Goal: Task Accomplishment & Management: Manage account settings

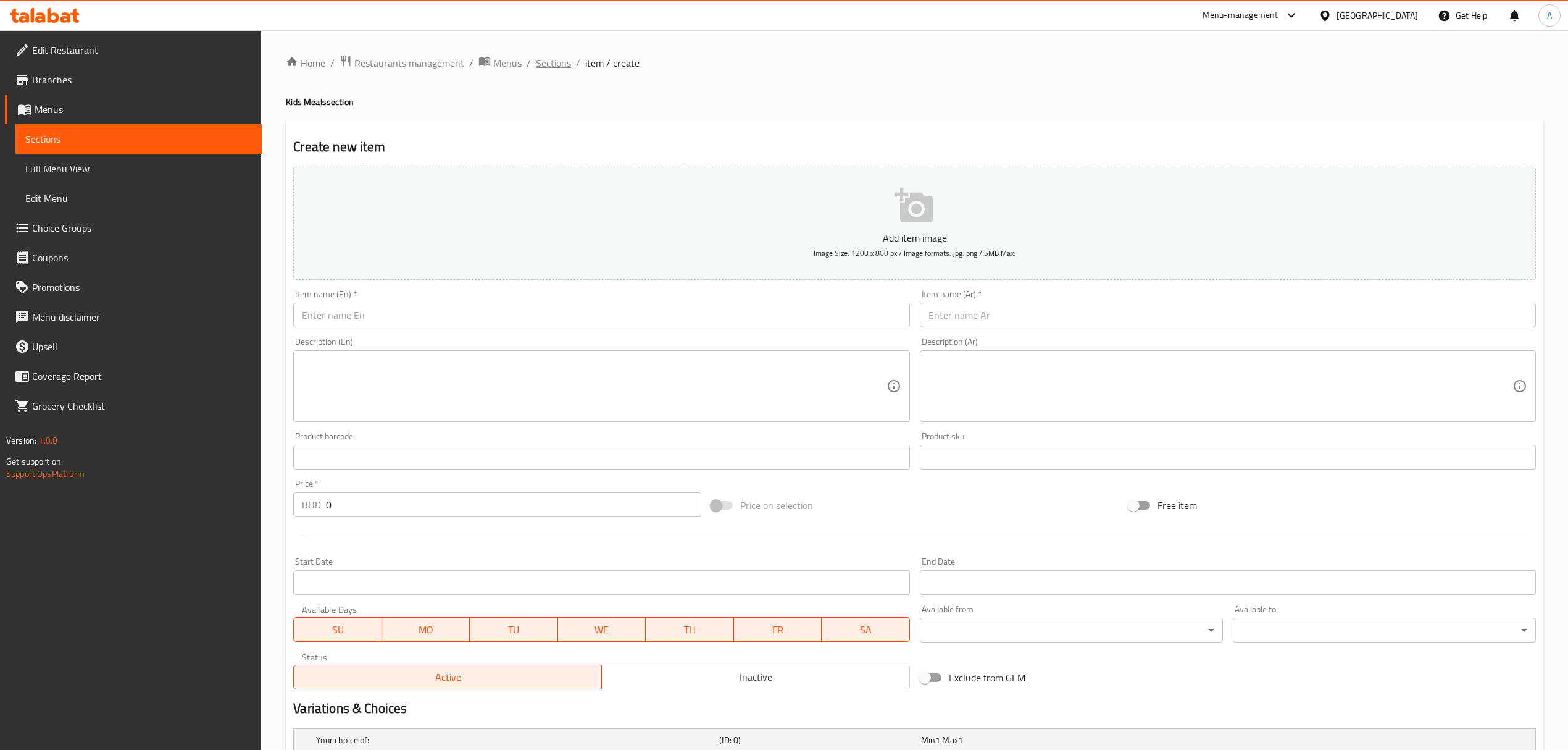
click at [543, 55] on span "Sections" at bounding box center [553, 63] width 35 height 15
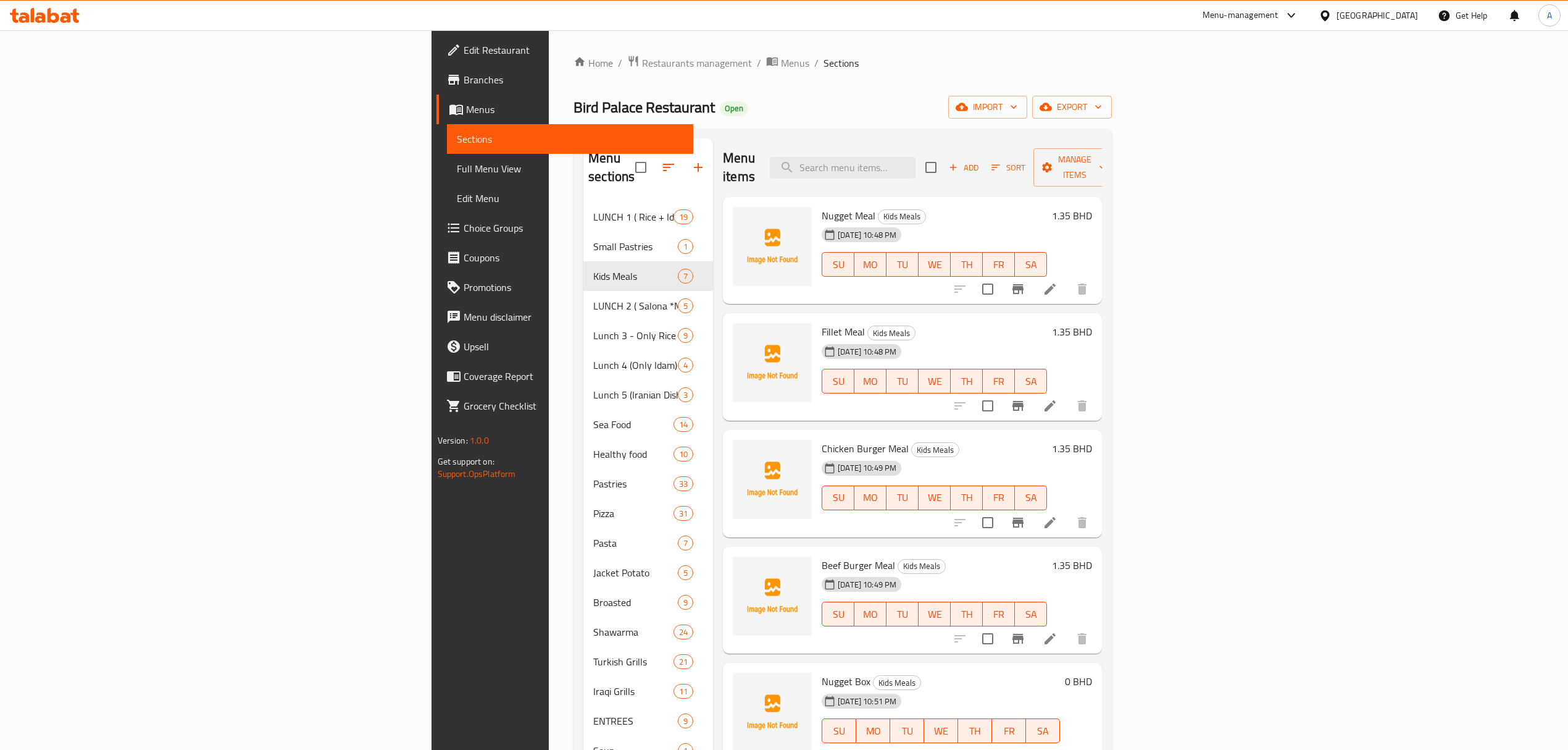
click at [883, 323] on h6 "Fillet Meal Kids Meals" at bounding box center [934, 331] width 226 height 17
click at [464, 228] on span "Choice Groups" at bounding box center [574, 228] width 219 height 15
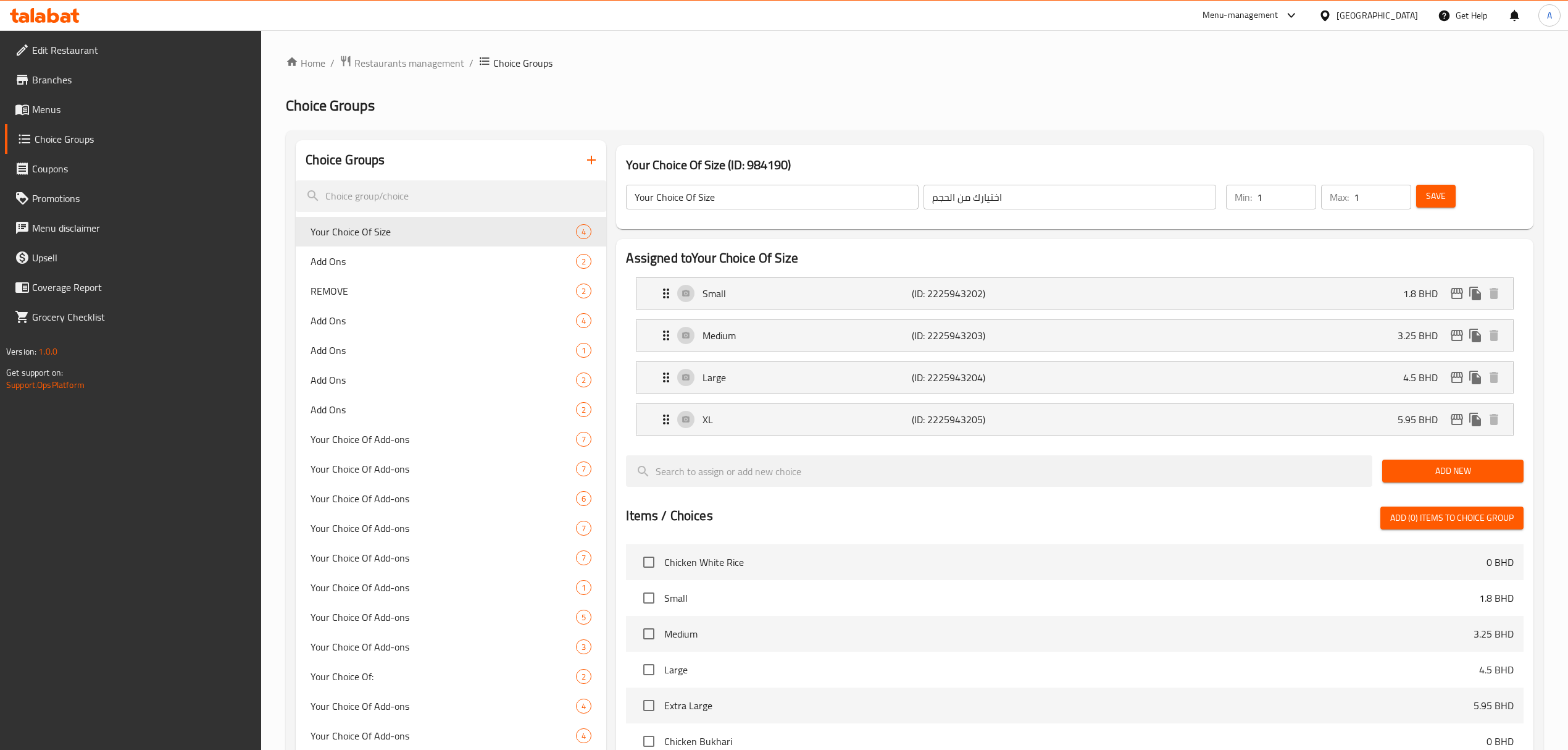
click at [586, 157] on div at bounding box center [784, 375] width 1568 height 750
click at [593, 160] on icon "button" at bounding box center [591, 160] width 15 height 15
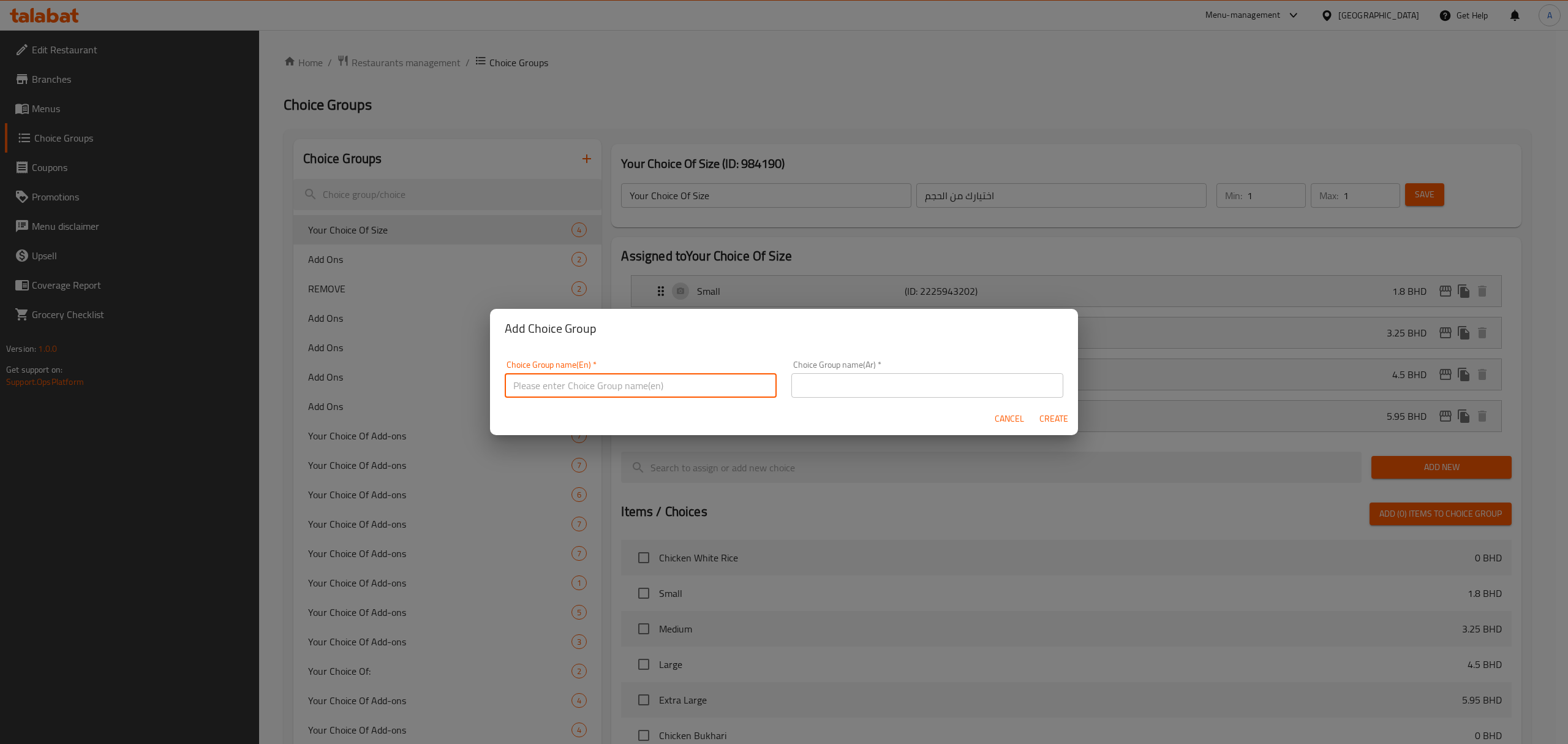
click at [603, 375] on input "text" at bounding box center [640, 385] width 272 height 24
paste input "Special Bird Palace Juices"
drag, startPoint x: 642, startPoint y: 386, endPoint x: 637, endPoint y: 381, distance: 7.1
click at [637, 381] on input "Special Bird Palace Juices Add-ons" at bounding box center [640, 385] width 272 height 24
type input "Special Bird Palace Juices Add-Ons"
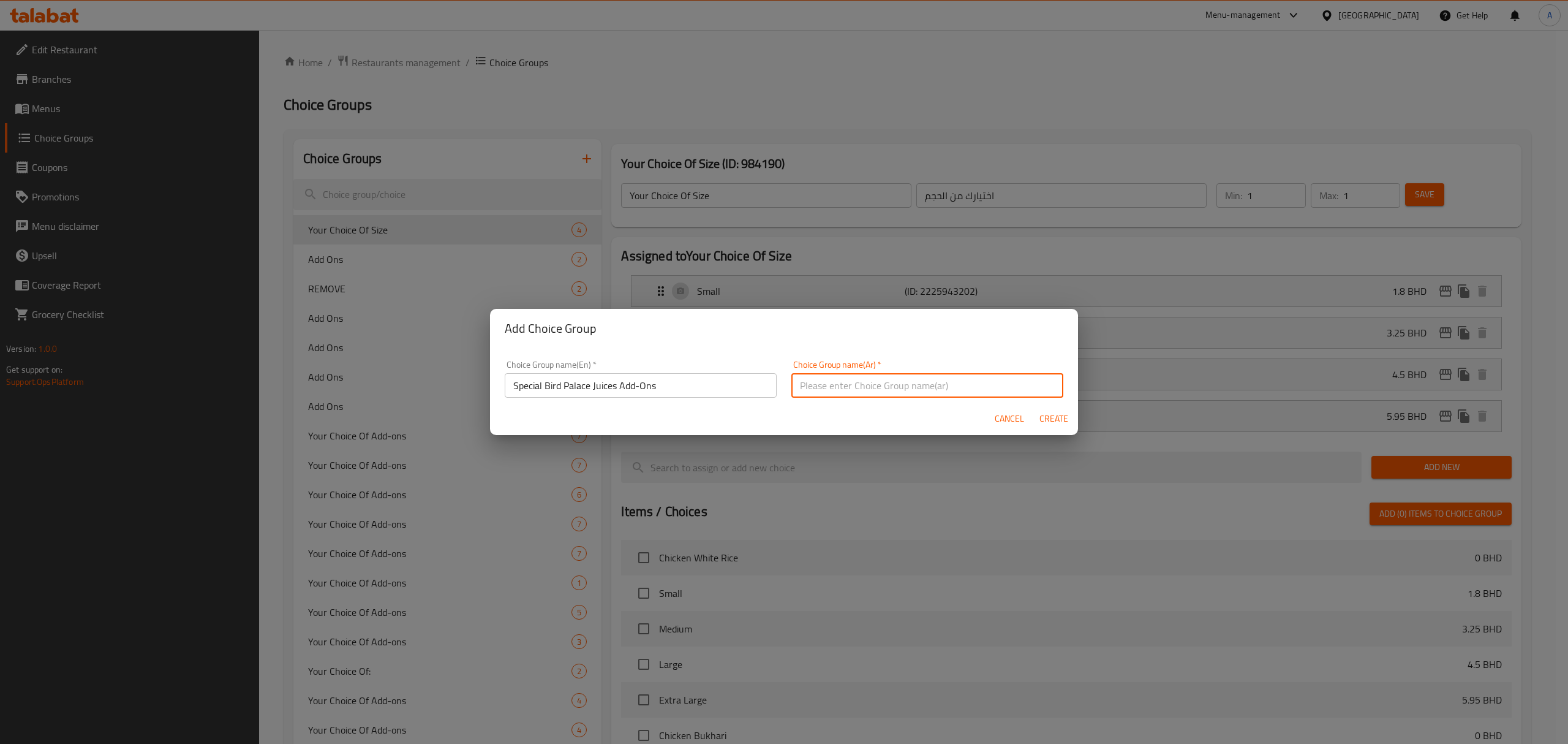
click at [851, 395] on input "text" at bounding box center [927, 385] width 272 height 24
paste input "عصائر قصر الطير الخاصة"
type input "إضافات عصائر قصر الطير الخاصة"
click at [1054, 420] on span "Create" at bounding box center [1053, 418] width 30 height 15
type input "Special Bird Palace Juices Add-Ons"
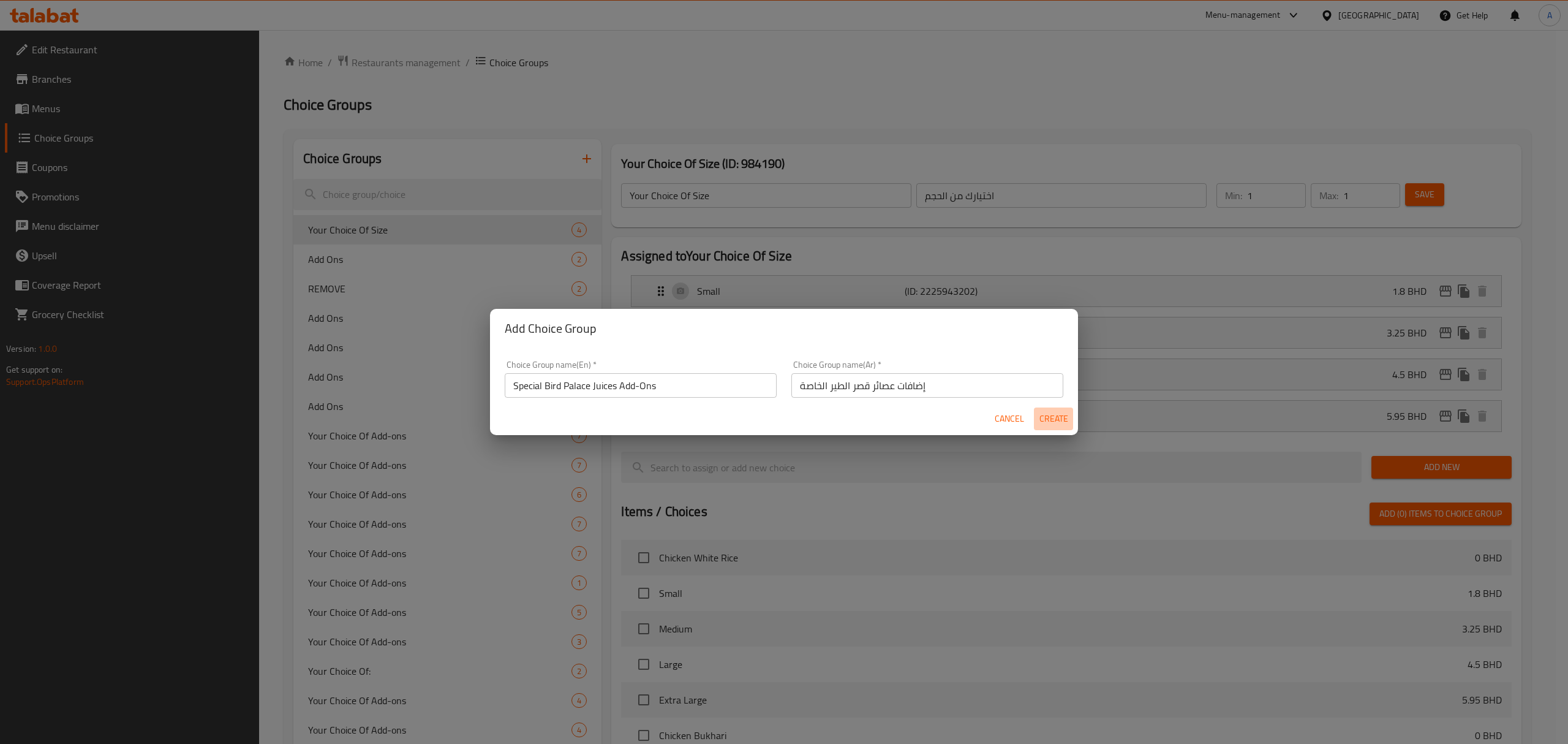
type input "إضافات عصائر قصر الطير الخاصة"
type input "0"
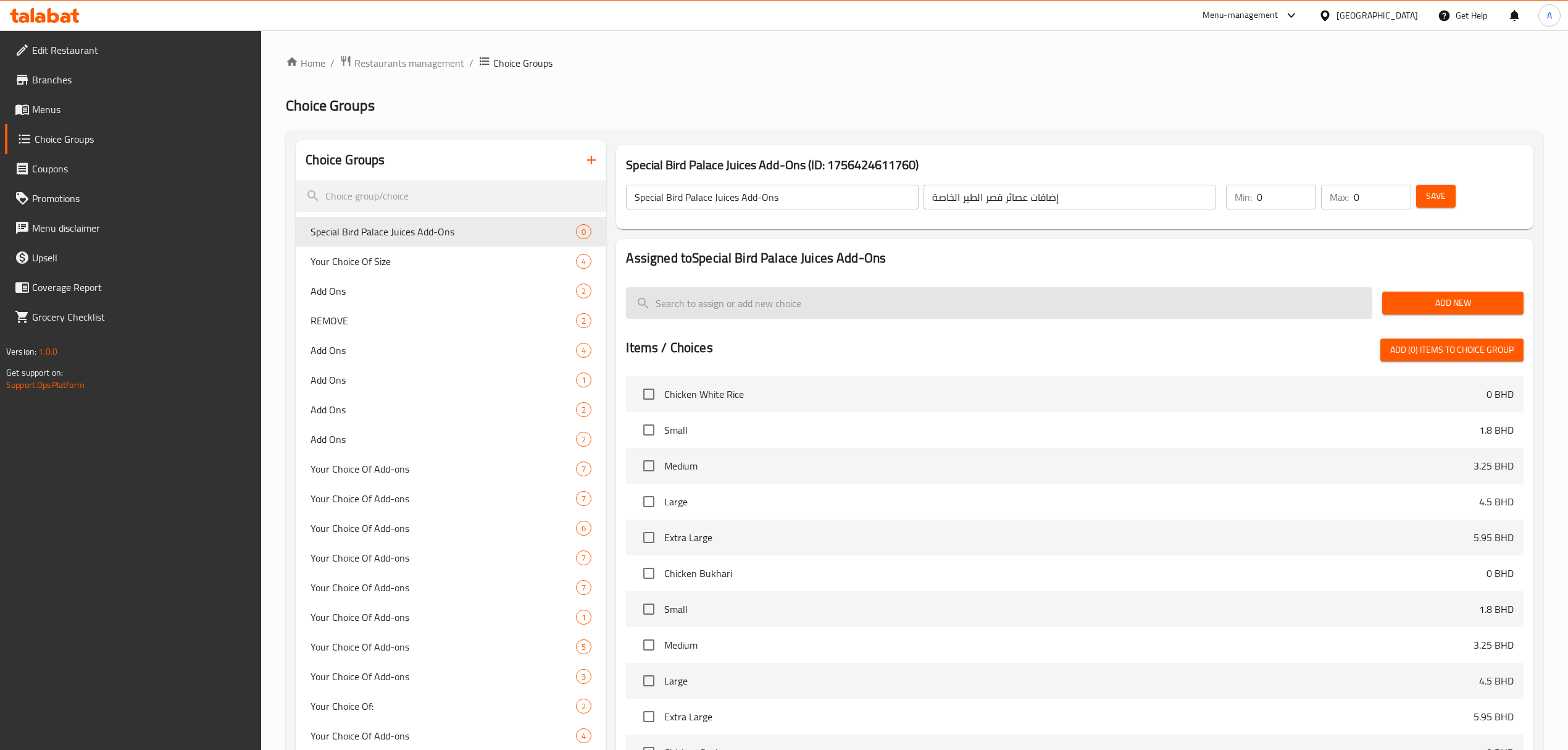
click at [1078, 312] on input "search" at bounding box center [999, 303] width 746 height 32
paste input "More Suger"
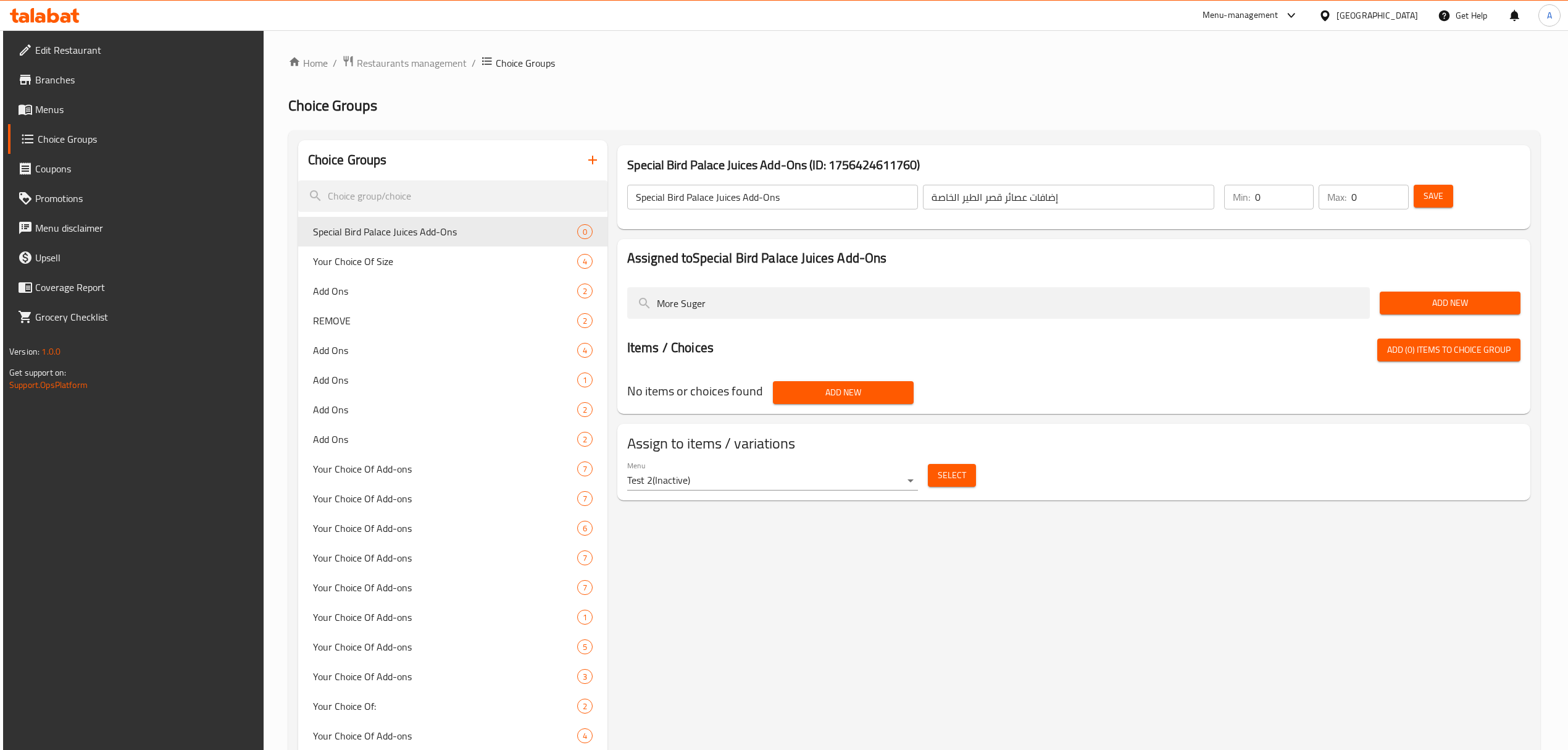
type input "More Suger"
click at [1415, 302] on span "Add New" at bounding box center [1449, 303] width 121 height 15
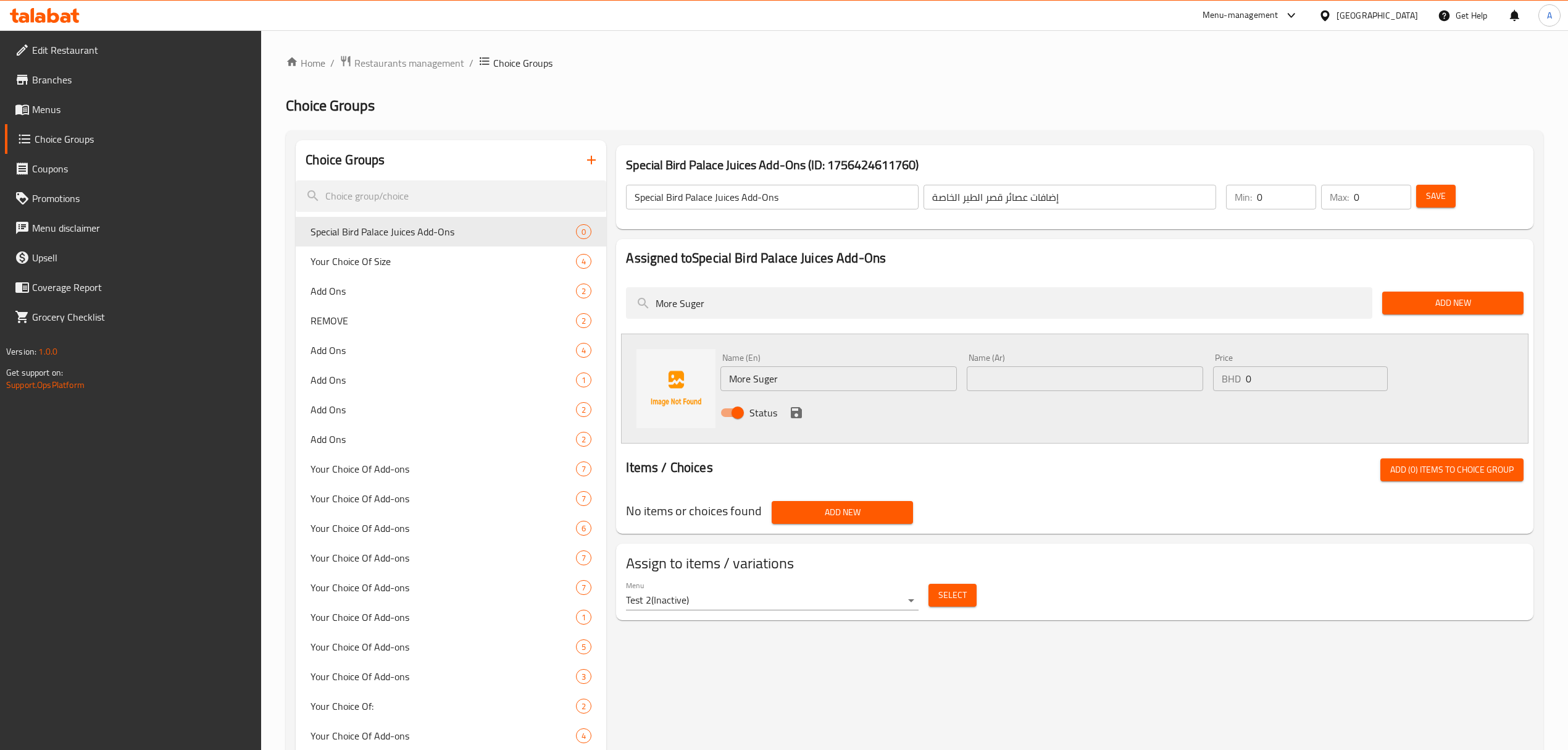
click at [1062, 390] on input "text" at bounding box center [1085, 378] width 237 height 24
paste input "زيادة سكر"
type input "زيادة سكر"
click at [793, 411] on icon "save" at bounding box center [796, 413] width 15 height 15
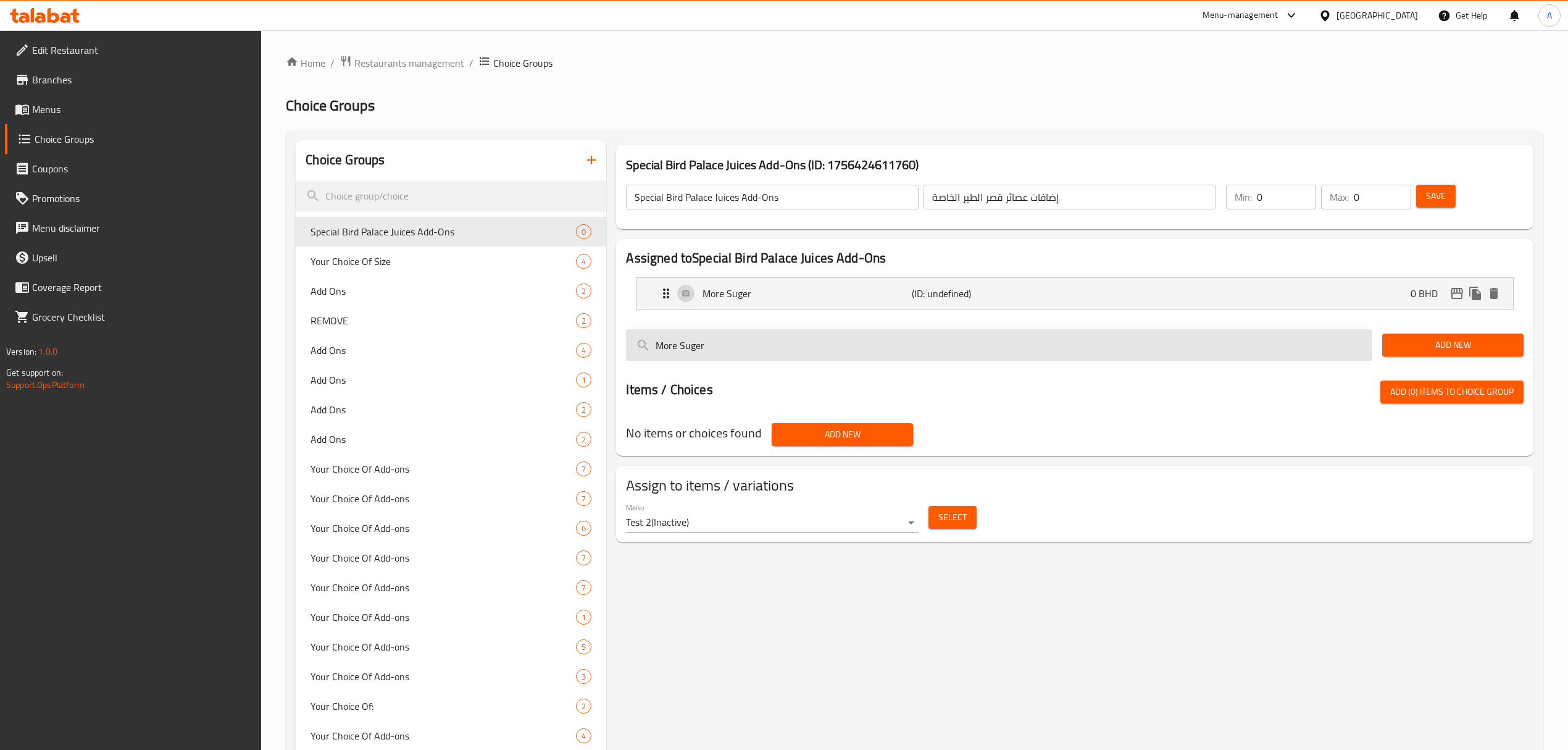
click at [722, 354] on input "More Suger" at bounding box center [999, 345] width 746 height 32
paste input "Ice"
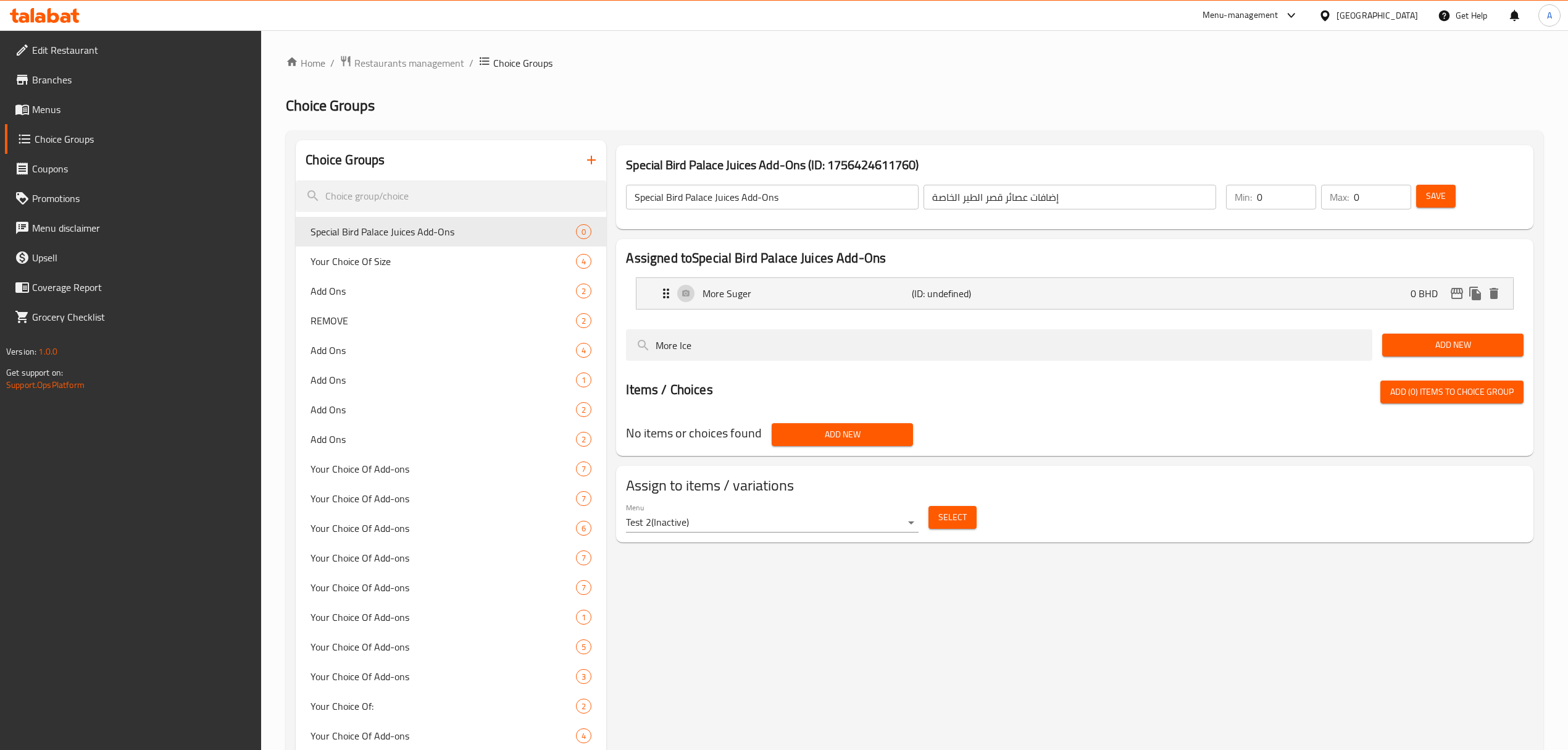
type input "More Ice"
click at [1408, 361] on div "Add New" at bounding box center [1453, 346] width 151 height 42
click at [1408, 344] on span "Add New" at bounding box center [1453, 345] width 121 height 15
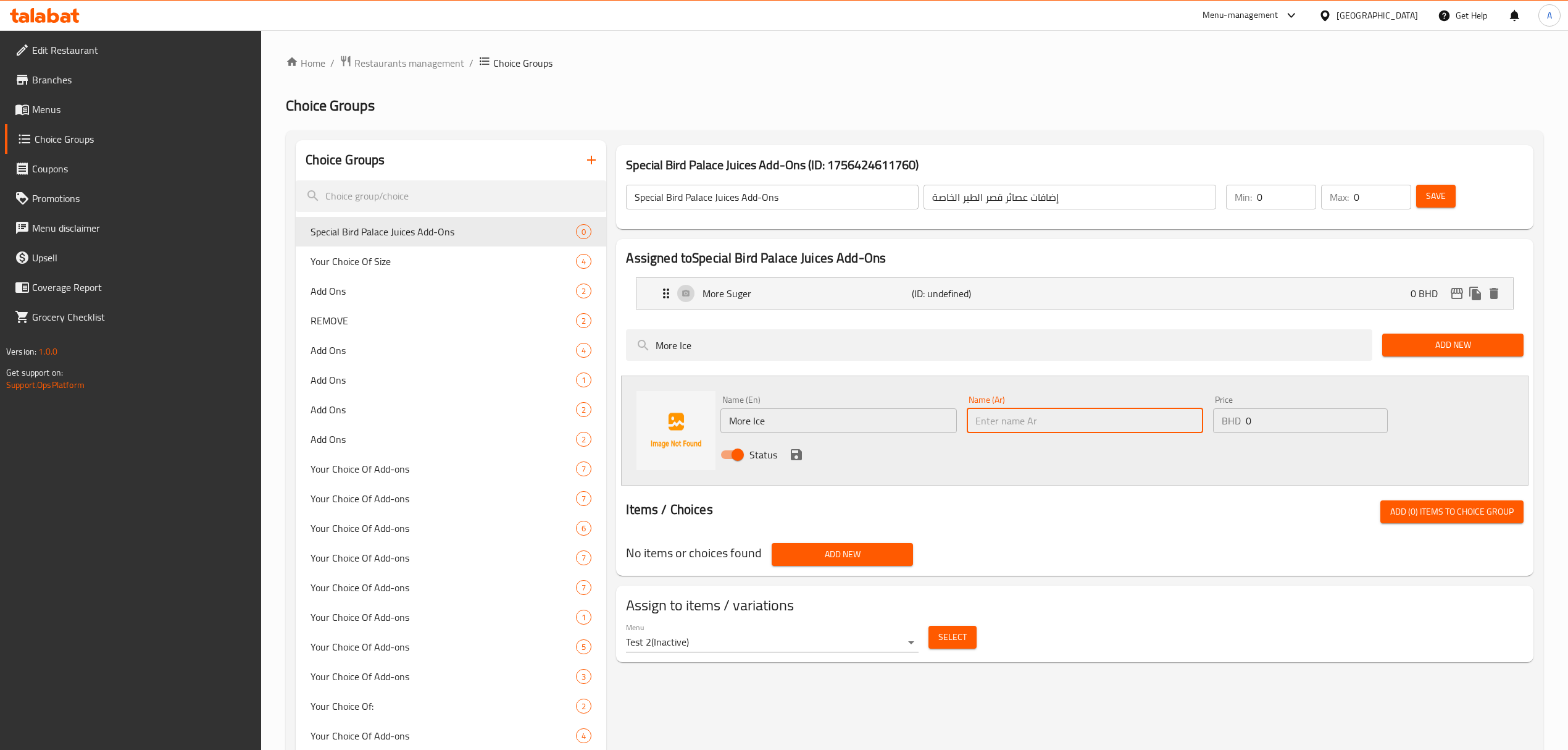
click at [1018, 411] on input "text" at bounding box center [1085, 420] width 237 height 24
paste input "زيادة ثلج"
type input "زيادة ثلج"
click at [799, 451] on icon "save" at bounding box center [797, 454] width 11 height 11
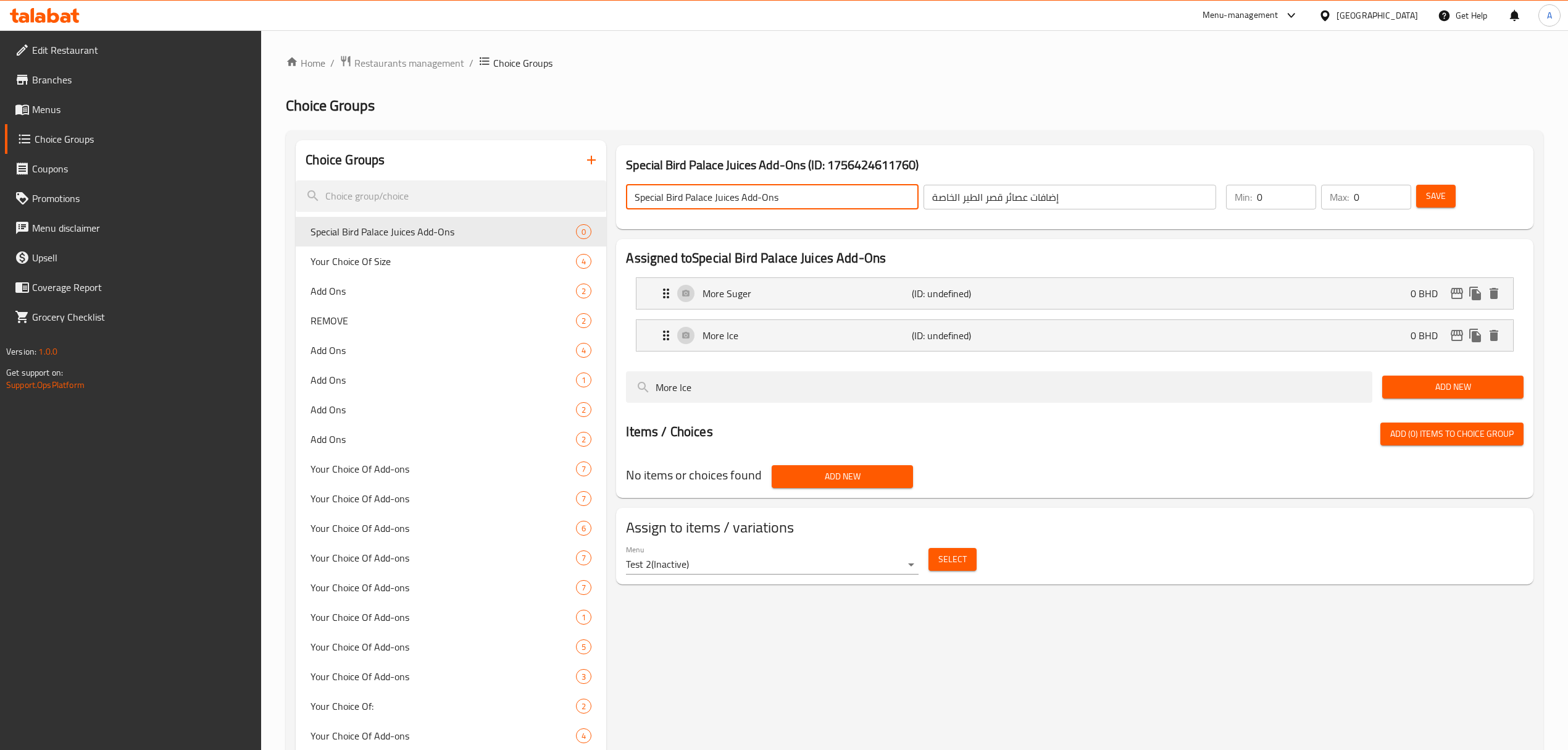
drag, startPoint x: 633, startPoint y: 194, endPoint x: 740, endPoint y: 200, distance: 107.2
click at [740, 200] on input "Special Bird Palace Juices Add-Ons" at bounding box center [772, 197] width 293 height 24
click at [1424, 202] on button "Save" at bounding box center [1436, 196] width 40 height 23
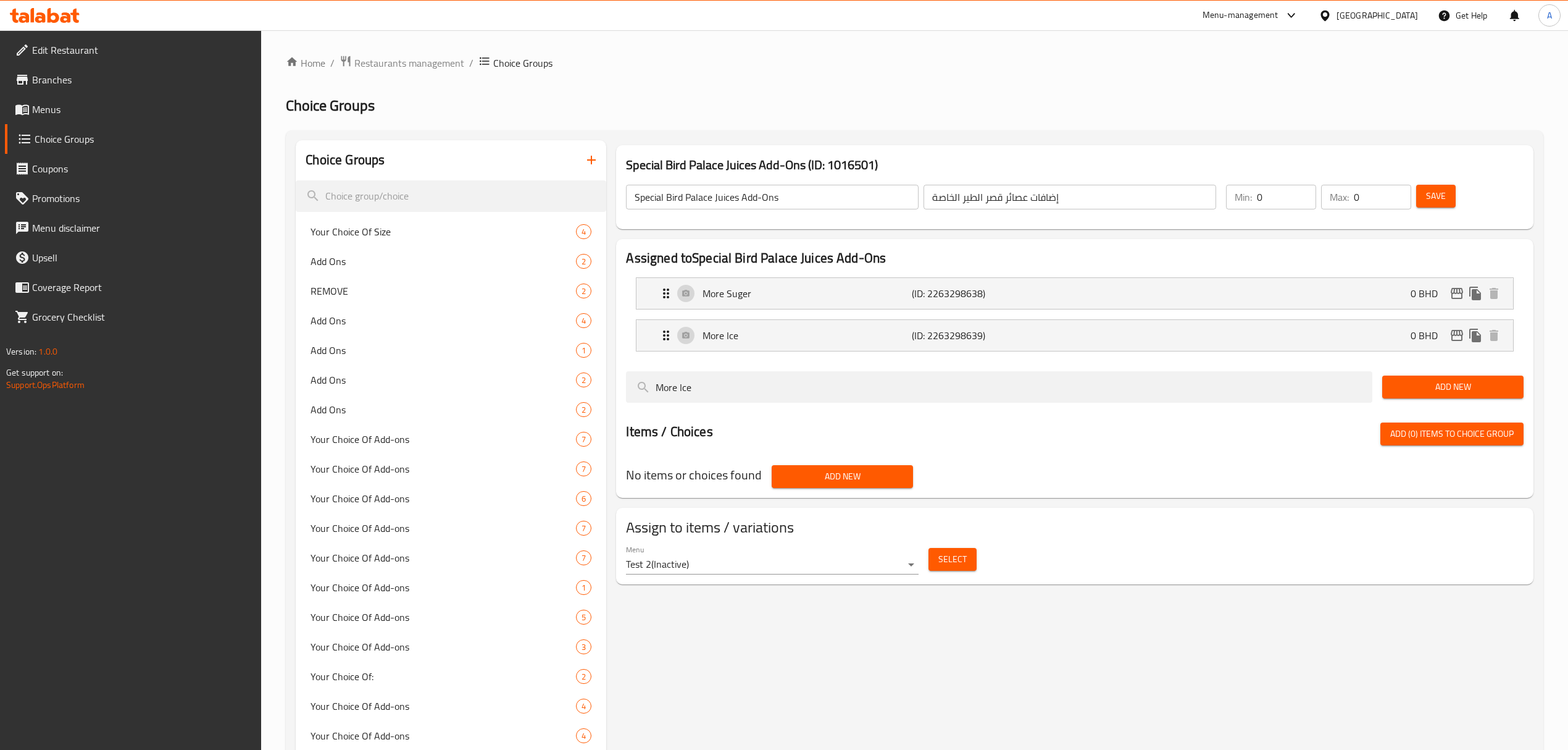
click at [590, 171] on button "button" at bounding box center [591, 160] width 30 height 30
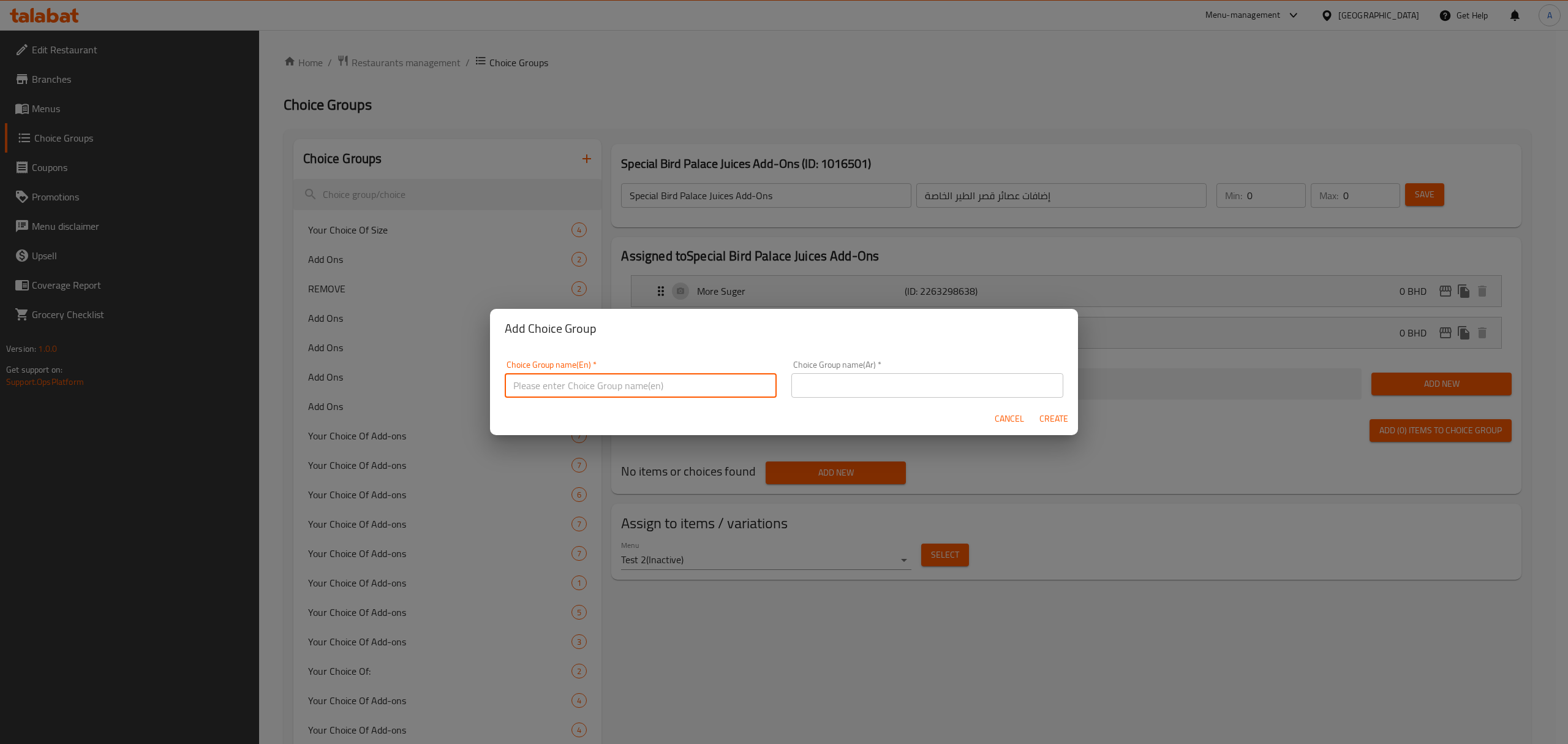
click at [621, 378] on input "text" at bounding box center [640, 385] width 272 height 24
paste input "Special Bird Palace Juices"
type input "Special Bird Palace Juices Remove"
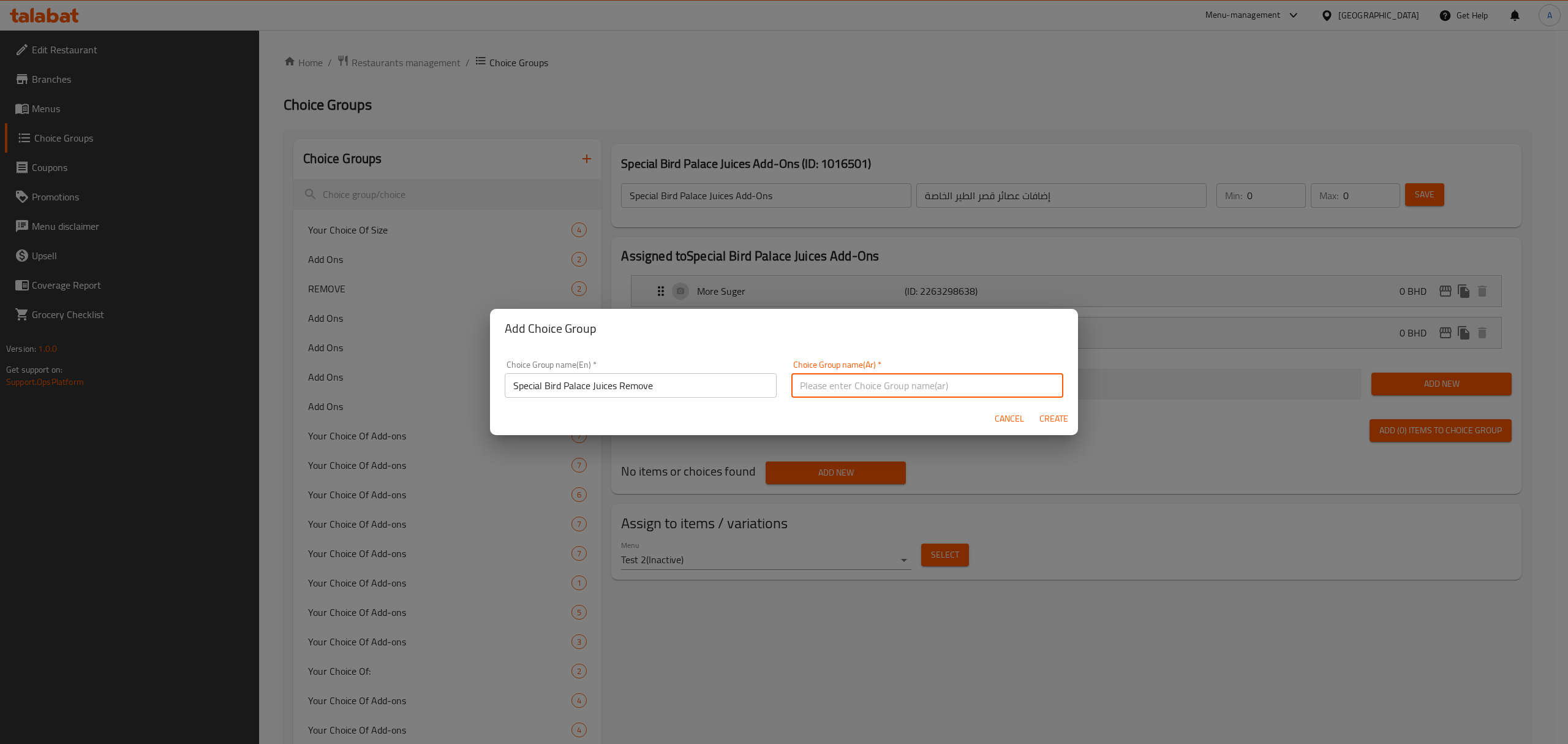
click at [880, 383] on input "text" at bounding box center [927, 385] width 272 height 24
paste input "عصائر قصر الطير الخاصة"
type input "إزالة عصائر قصر الطير الخاصة"
click at [1052, 427] on button "Create" at bounding box center [1054, 418] width 40 height 22
type input "Special Bird Palace Juices Remove"
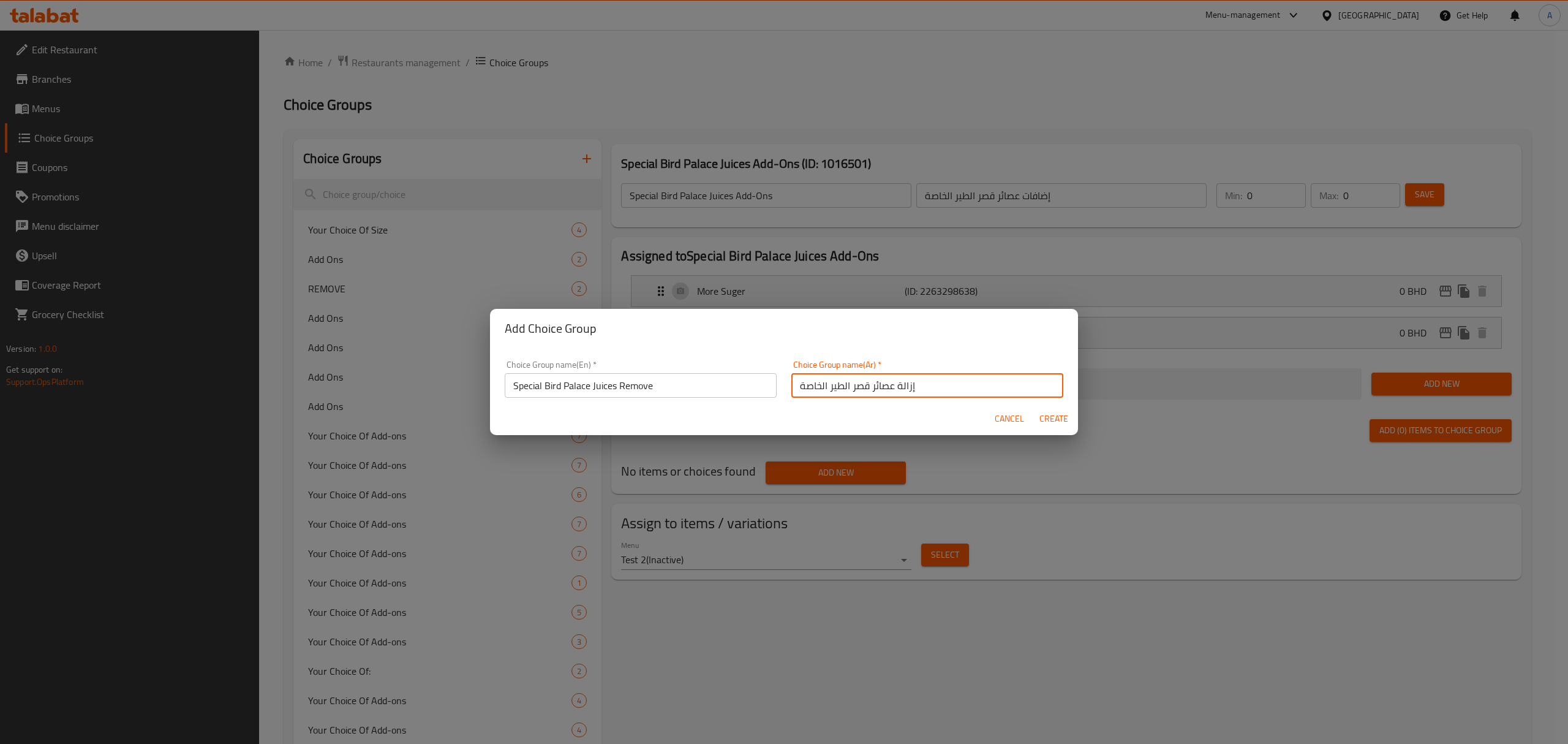
type input "إزالة عصائر قصر الطير الخاصة"
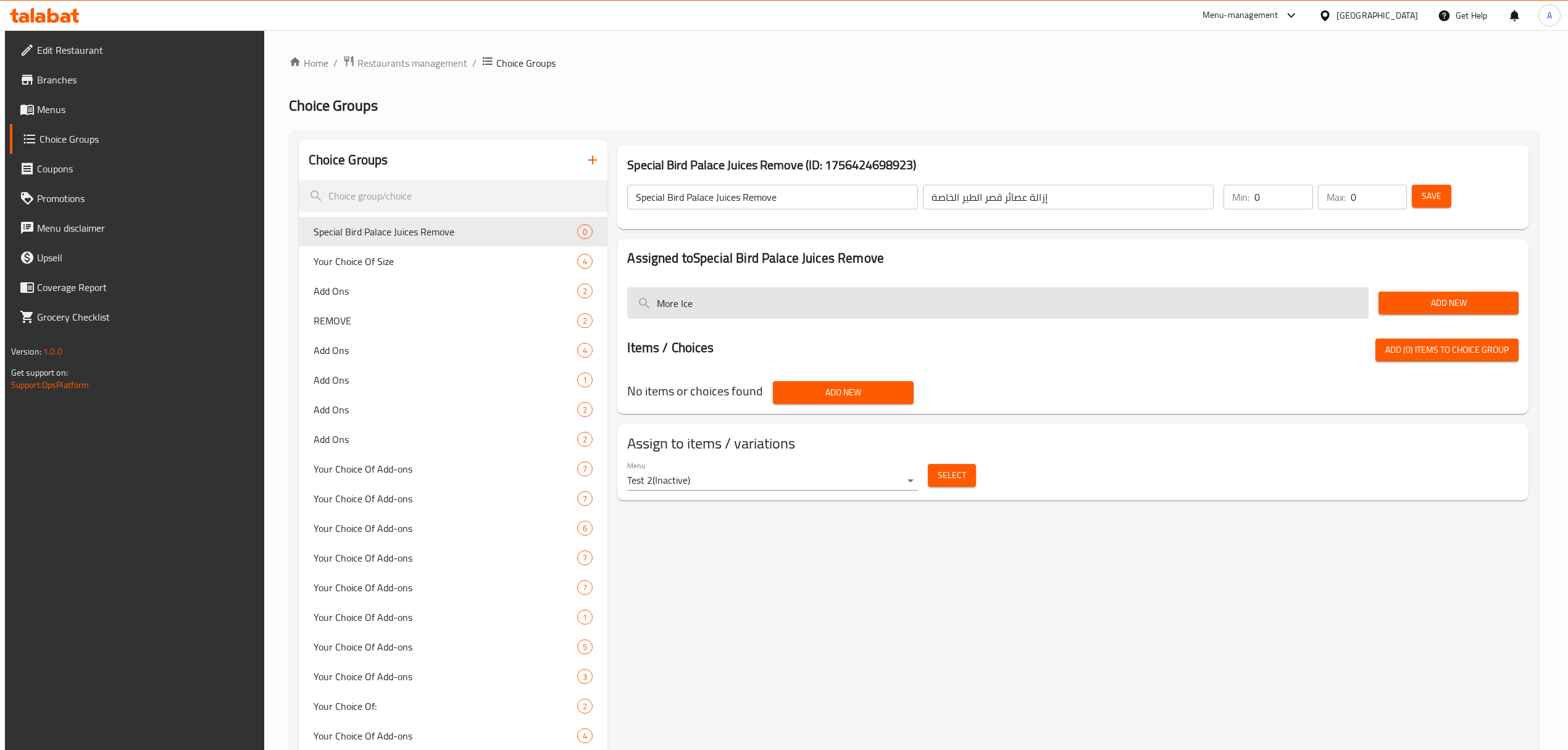
click at [875, 292] on input "More Ice" at bounding box center [998, 303] width 741 height 32
paste input "No Suger"
type input "No Suger"
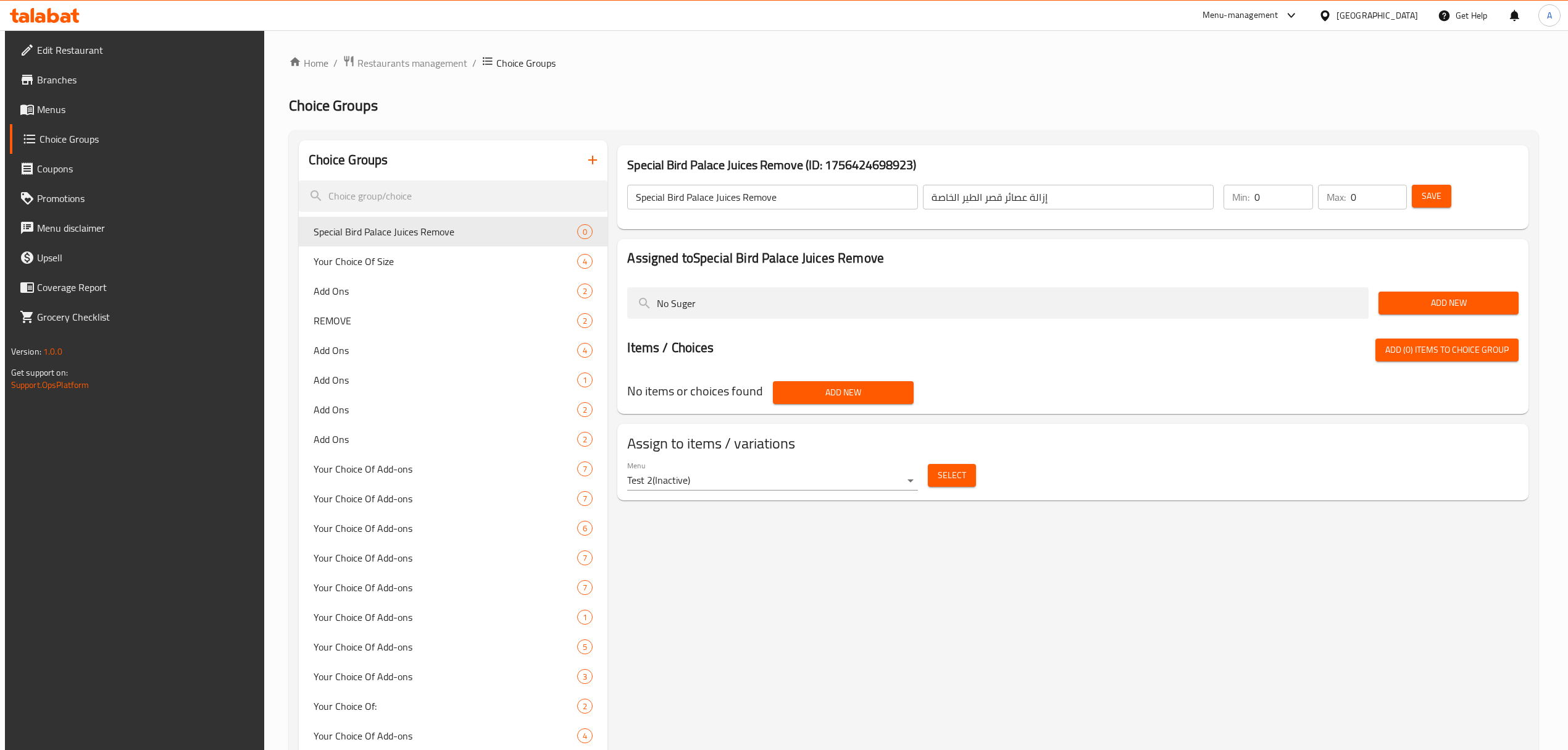
click at [1426, 295] on button "Add New" at bounding box center [1448, 302] width 140 height 23
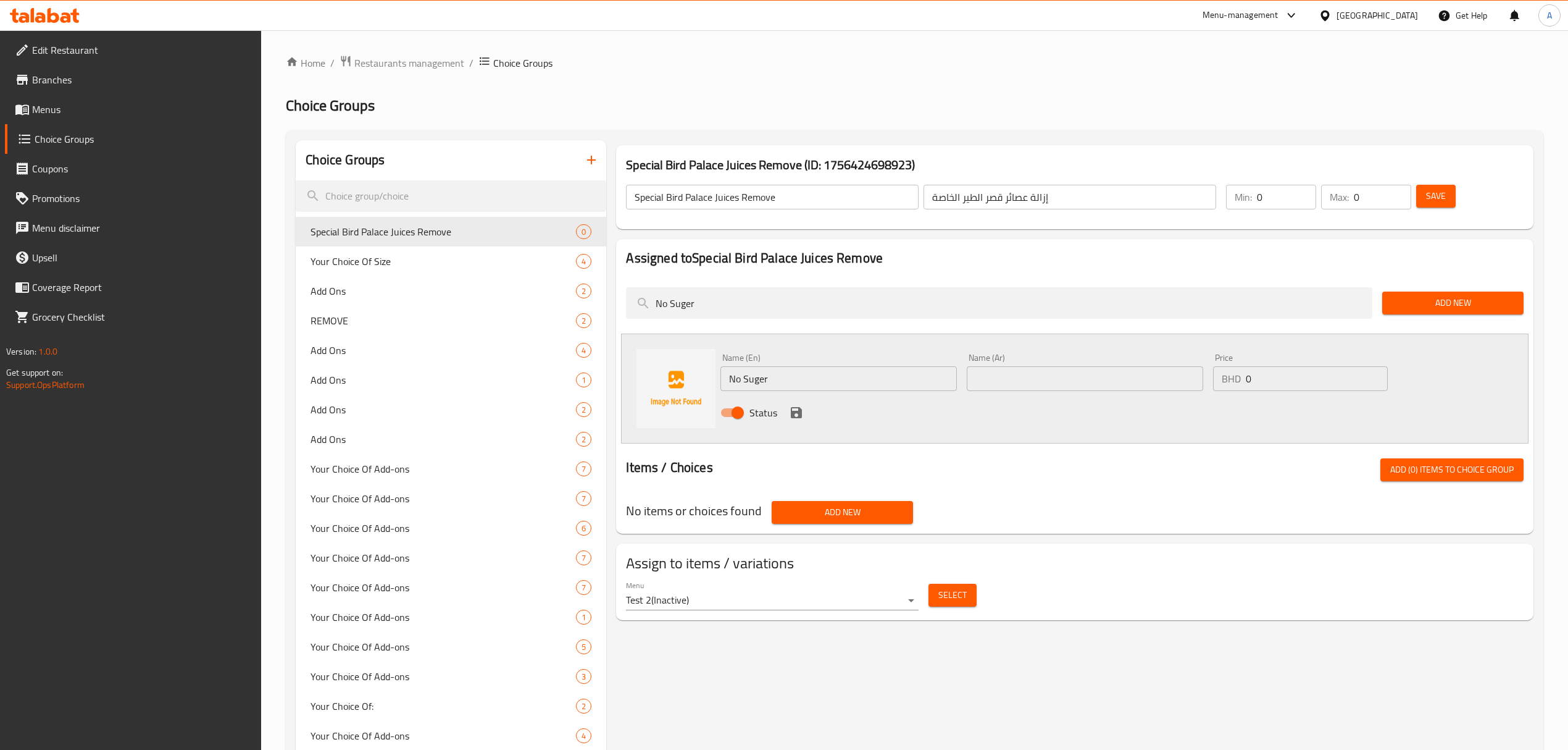
click at [992, 372] on input "text" at bounding box center [1085, 378] width 237 height 24
paste input "بدون سكر"
type input "بدون سكر"
click at [801, 409] on icon "save" at bounding box center [796, 413] width 15 height 15
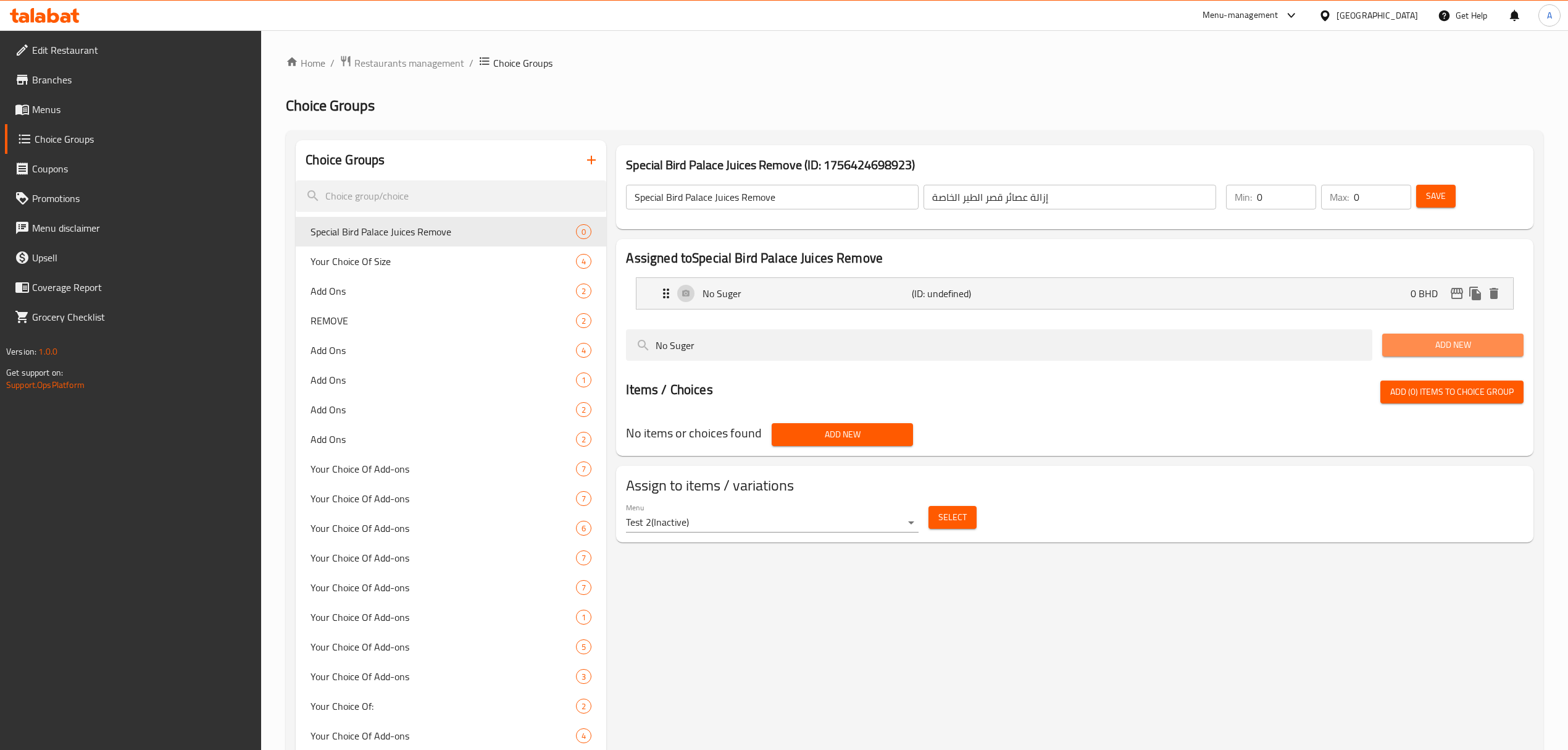
click at [1420, 344] on span "Add New" at bounding box center [1453, 345] width 121 height 15
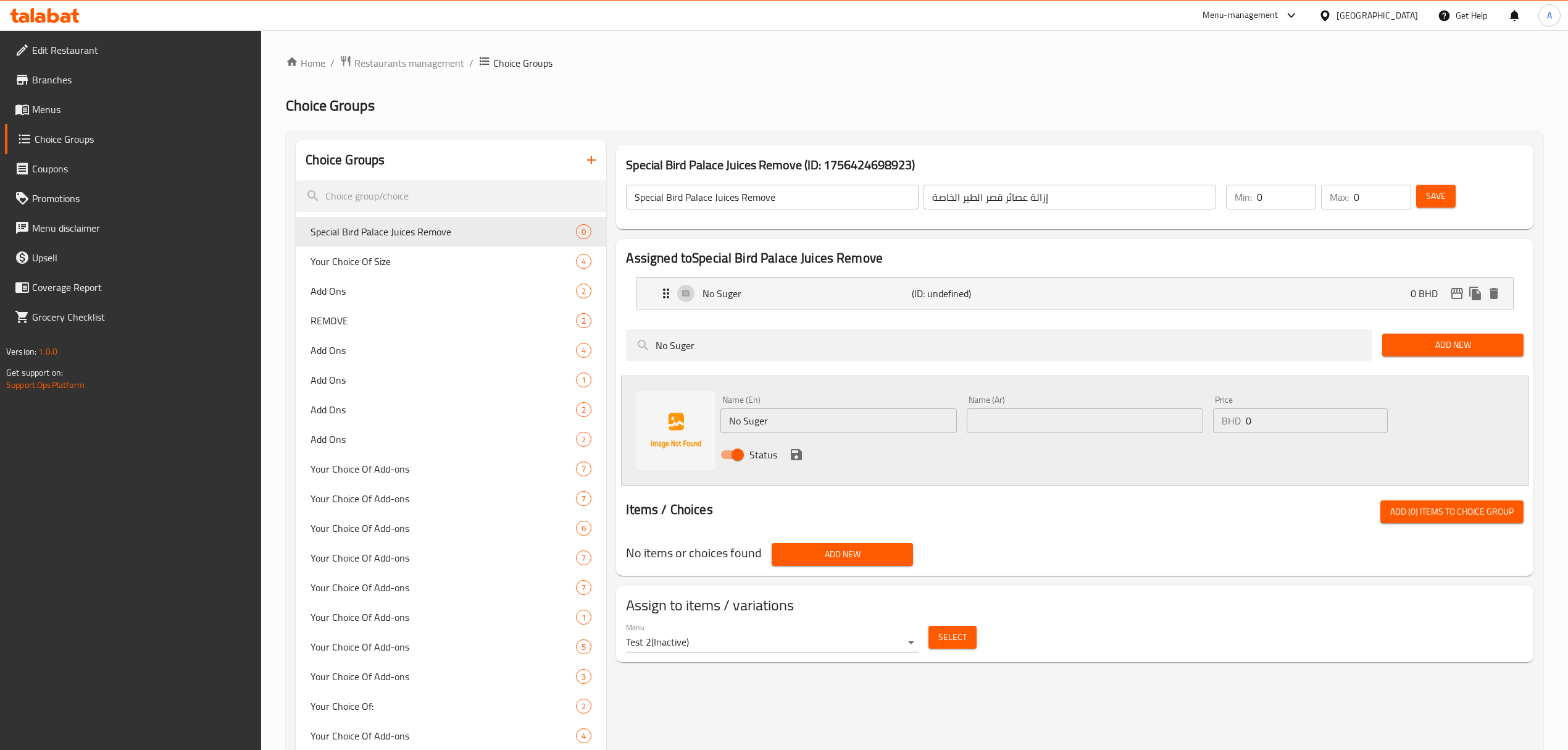
click at [777, 424] on input "No Suger" at bounding box center [838, 420] width 237 height 24
paste input "Ice"
type input "No Ice"
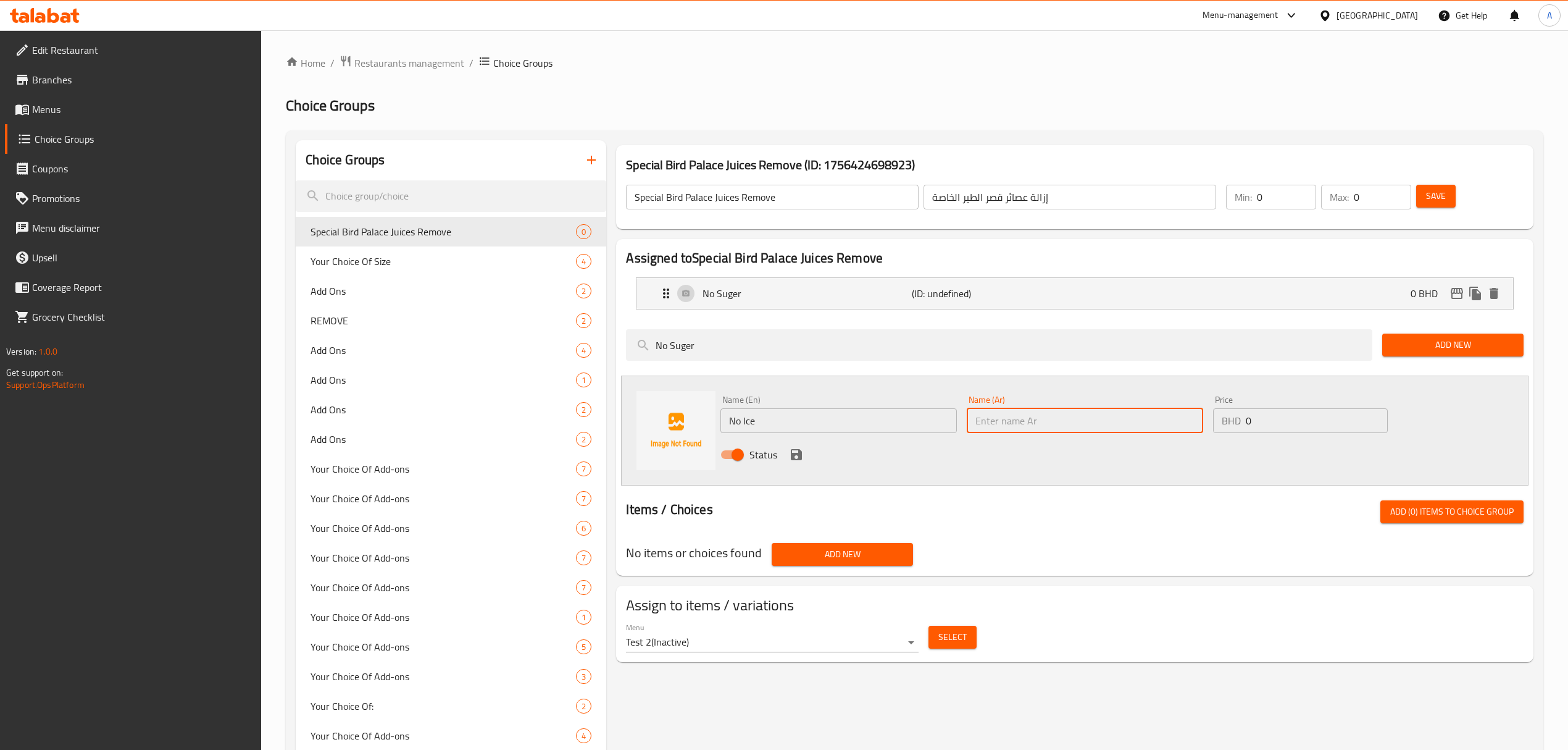
click at [1018, 415] on input "text" at bounding box center [1085, 420] width 237 height 24
paste input "بدون ثلج"
type input "بدون ثلج"
click at [800, 454] on icon "save" at bounding box center [797, 454] width 11 height 11
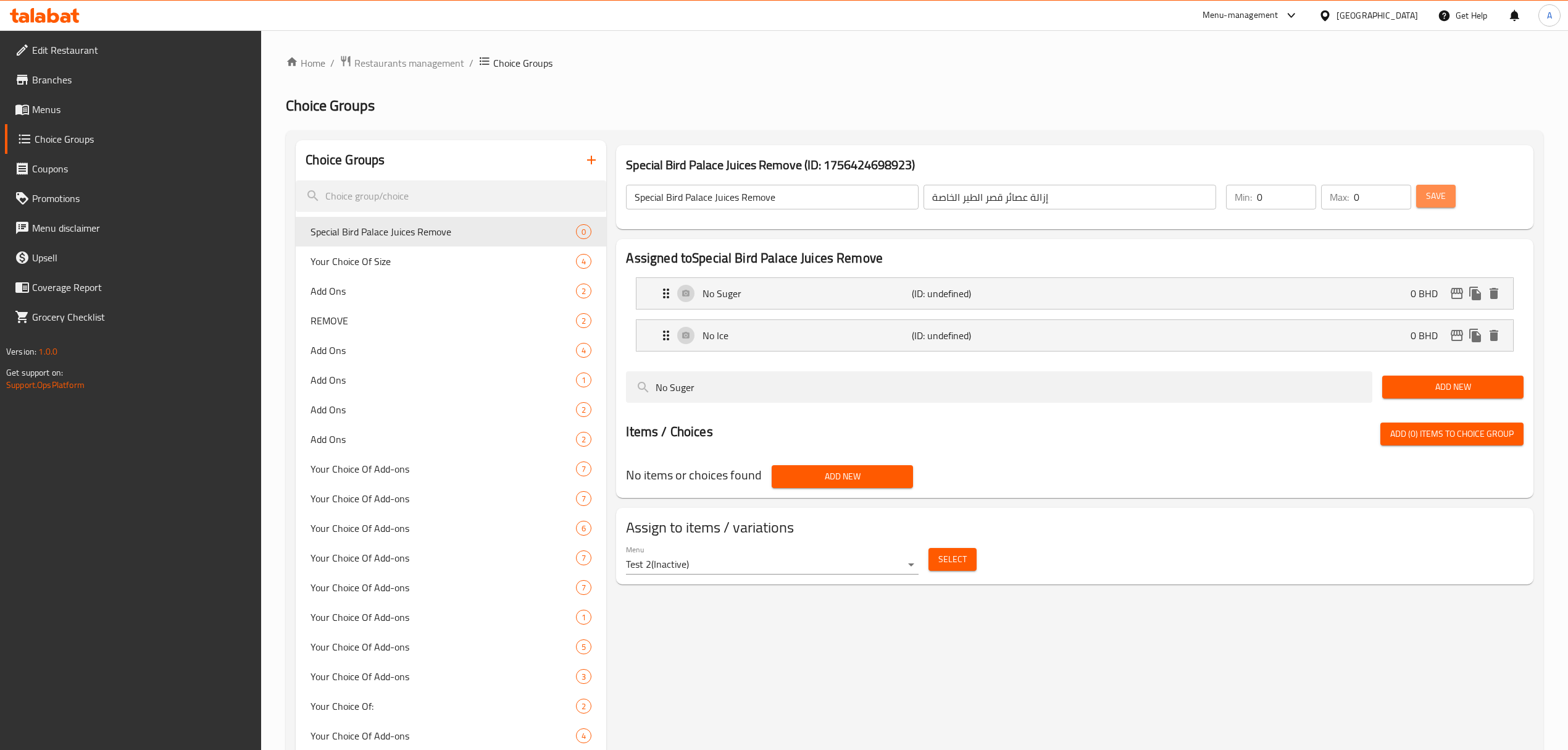
click at [1445, 195] on span "Save" at bounding box center [1436, 196] width 20 height 15
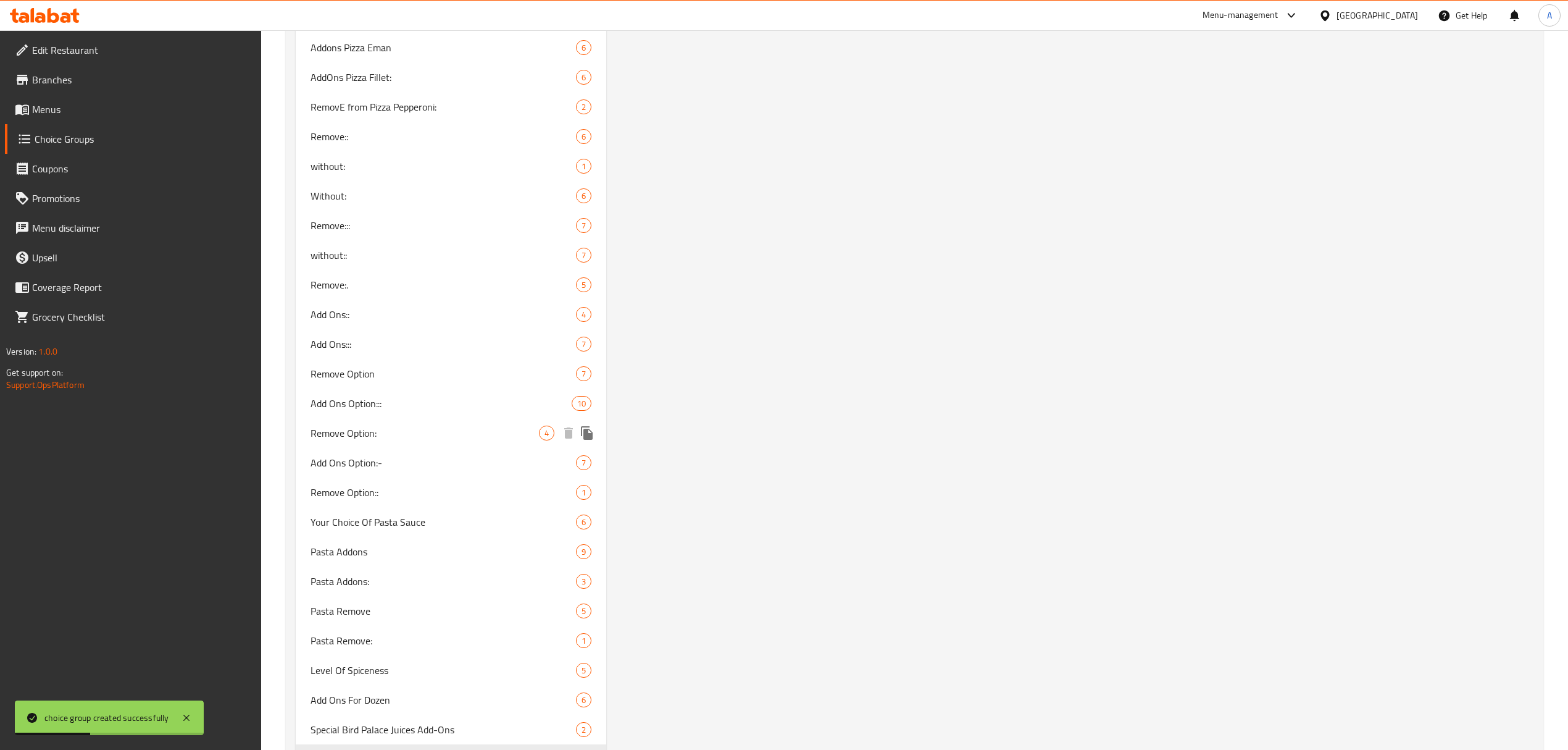
scroll to position [3776, 0]
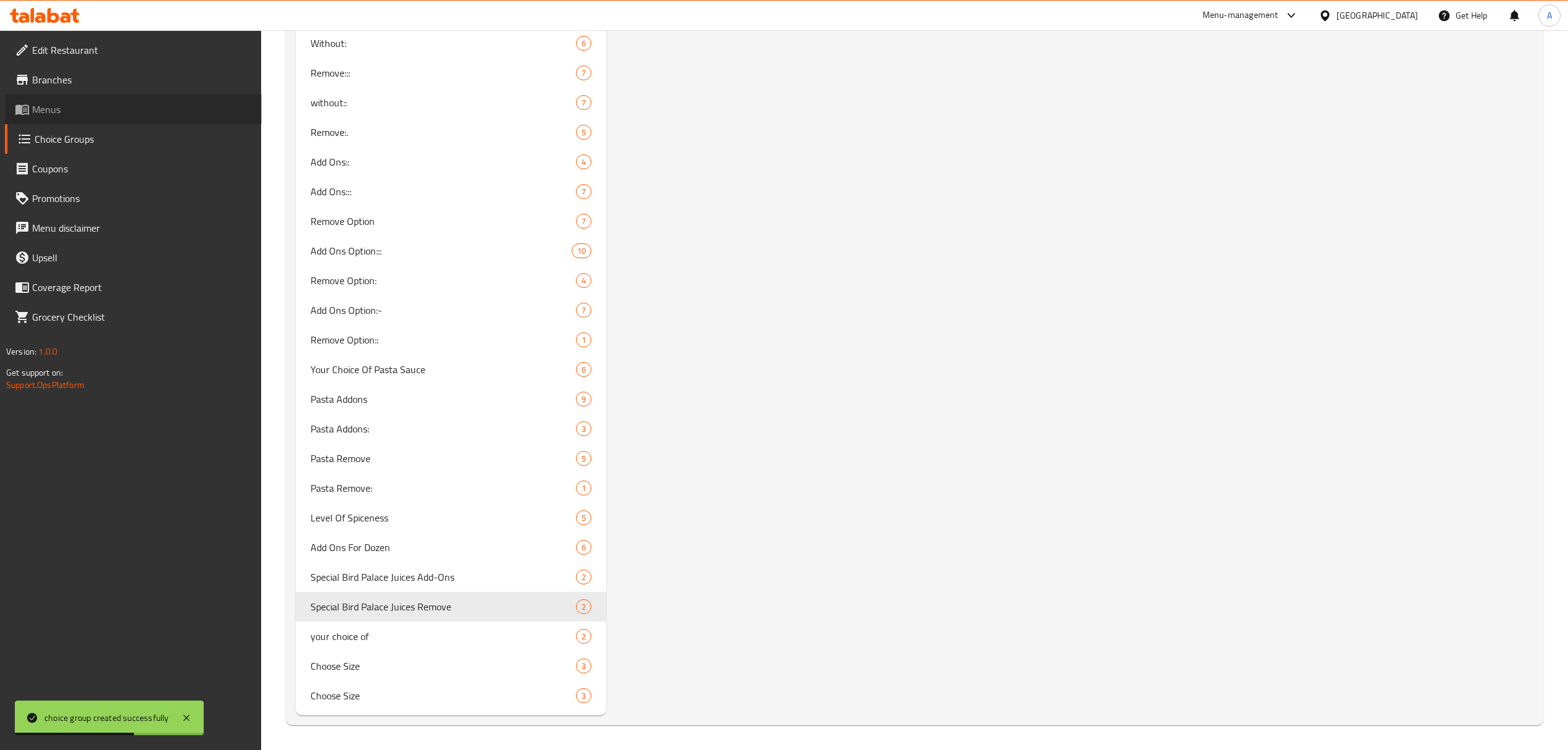
click at [102, 114] on span "Menus" at bounding box center [141, 109] width 219 height 15
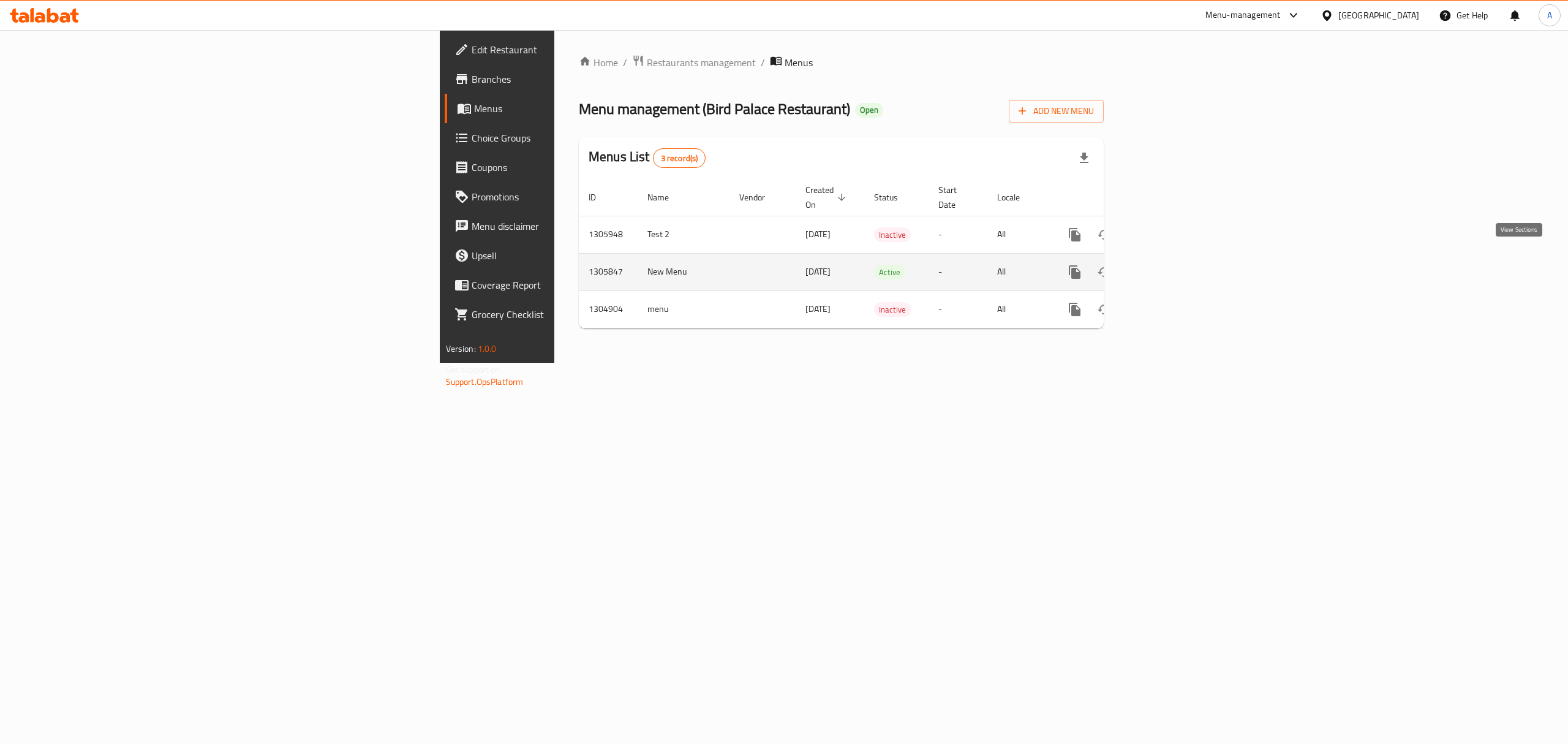
click at [1178, 268] on link "enhanced table" at bounding box center [1163, 272] width 30 height 30
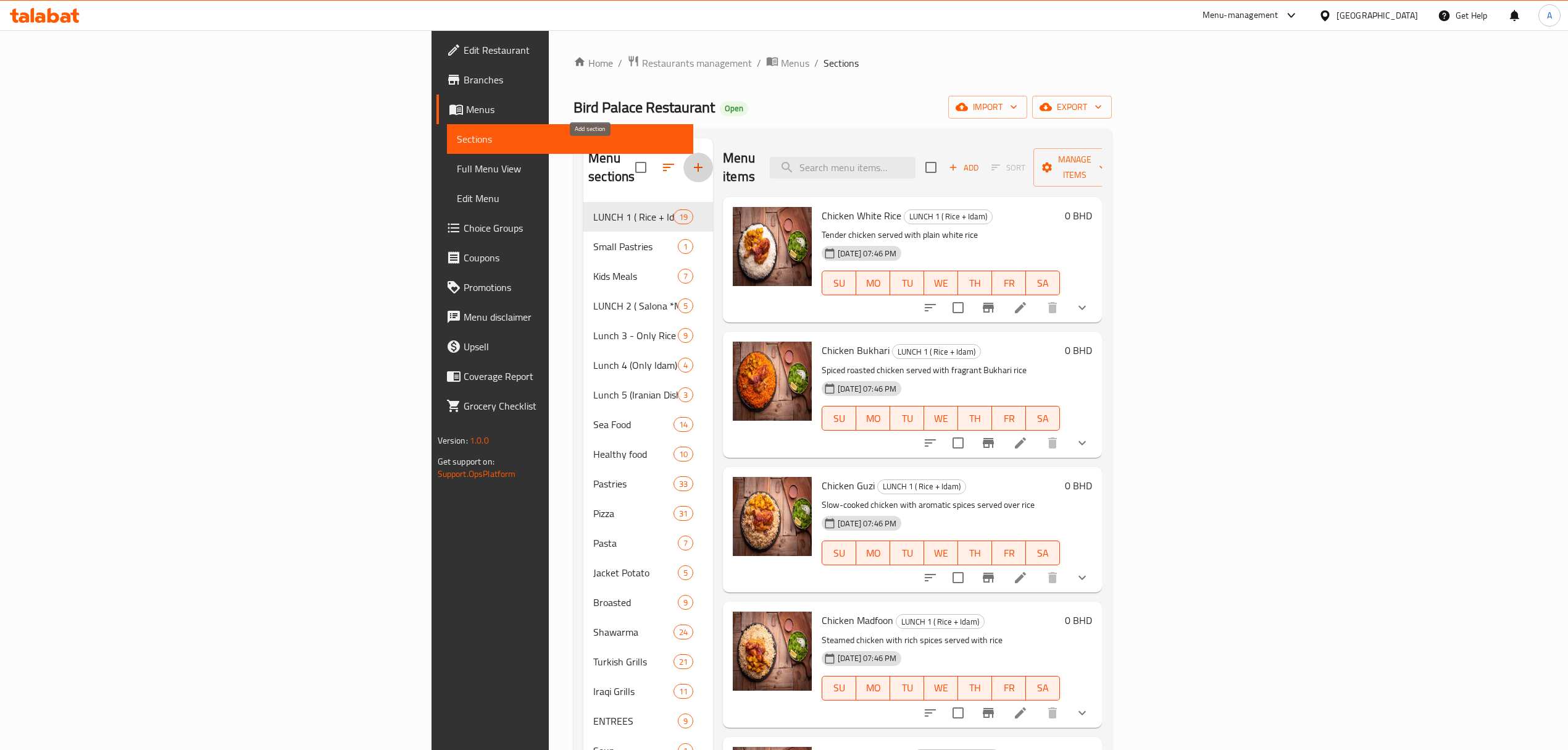
click at [683, 152] on button "button" at bounding box center [698, 167] width 30 height 30
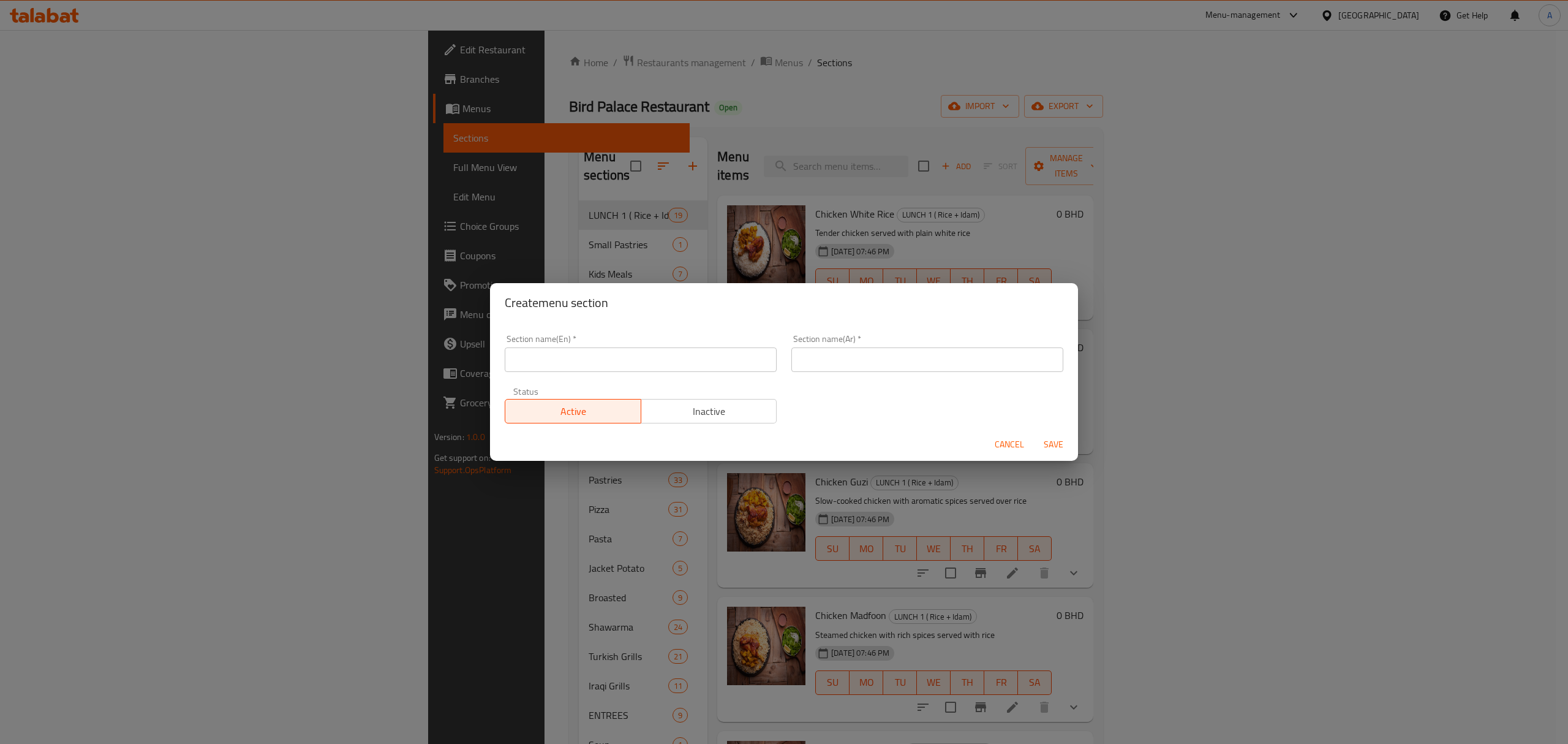
click at [557, 361] on input "text" at bounding box center [640, 359] width 272 height 24
paste input "Special Bird Palace Juices"
type input "Special Bird Palace Juices"
click at [997, 453] on button "Cancel" at bounding box center [1010, 444] width 40 height 22
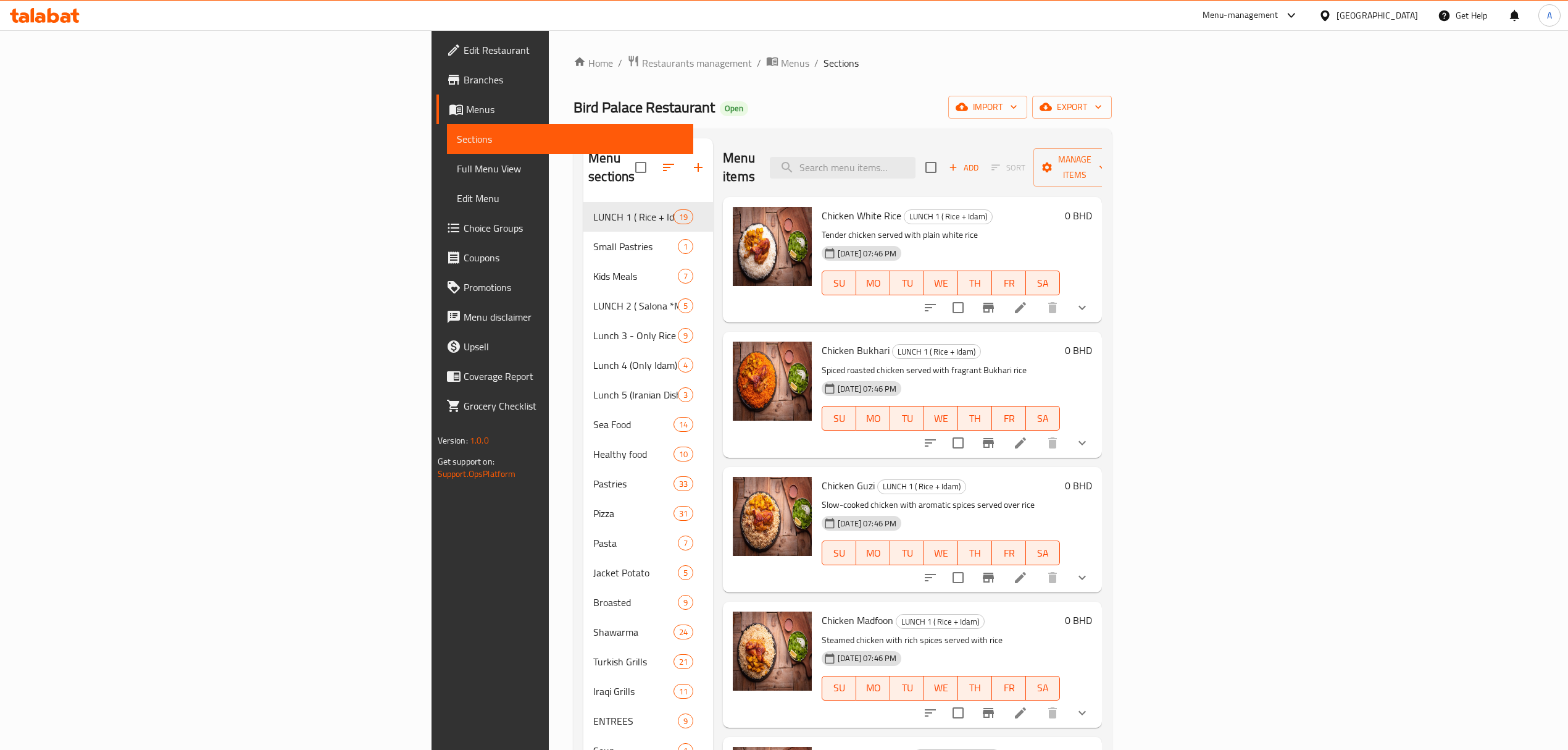
click at [683, 166] on button "button" at bounding box center [698, 167] width 30 height 30
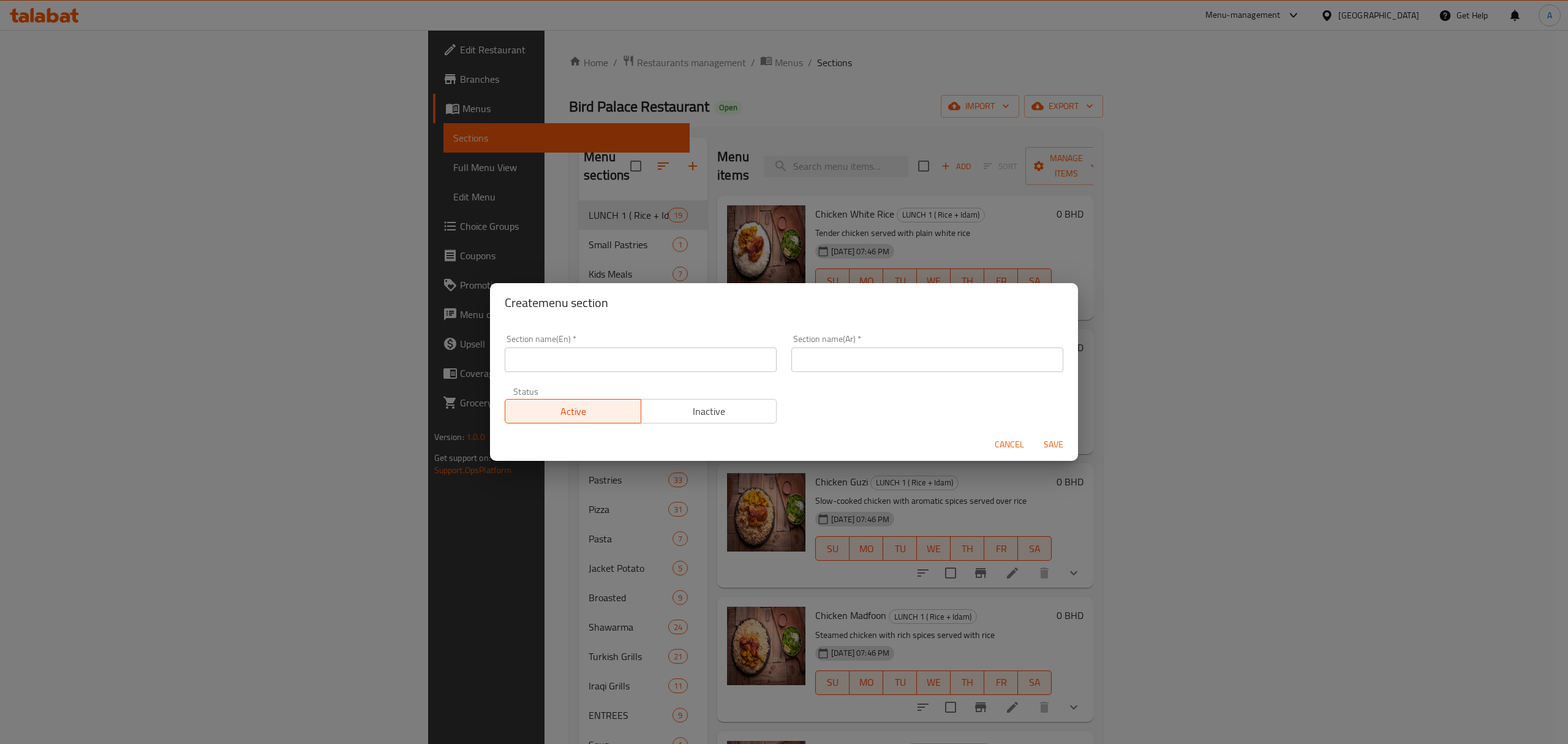
click at [564, 358] on input "text" at bounding box center [640, 359] width 272 height 24
paste input "Special Bird Palace Juices"
type input "Special Bird Palace Juices"
click at [851, 353] on input "text" at bounding box center [927, 359] width 272 height 24
paste input "عصائر قصر الطير الخاصة"
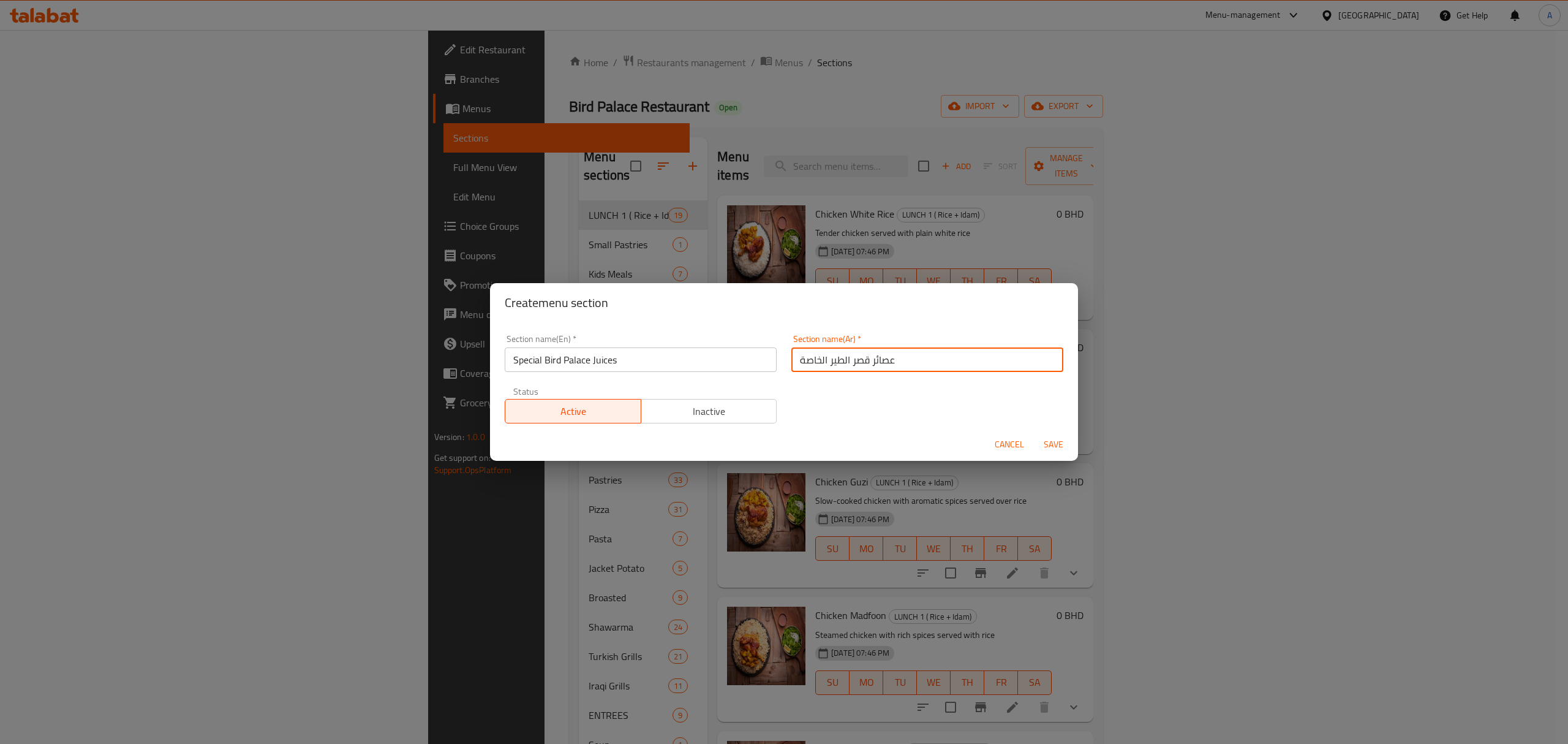
type input "عصائر قصر الطير الخاصة"
click at [1049, 444] on span "Save" at bounding box center [1053, 444] width 30 height 15
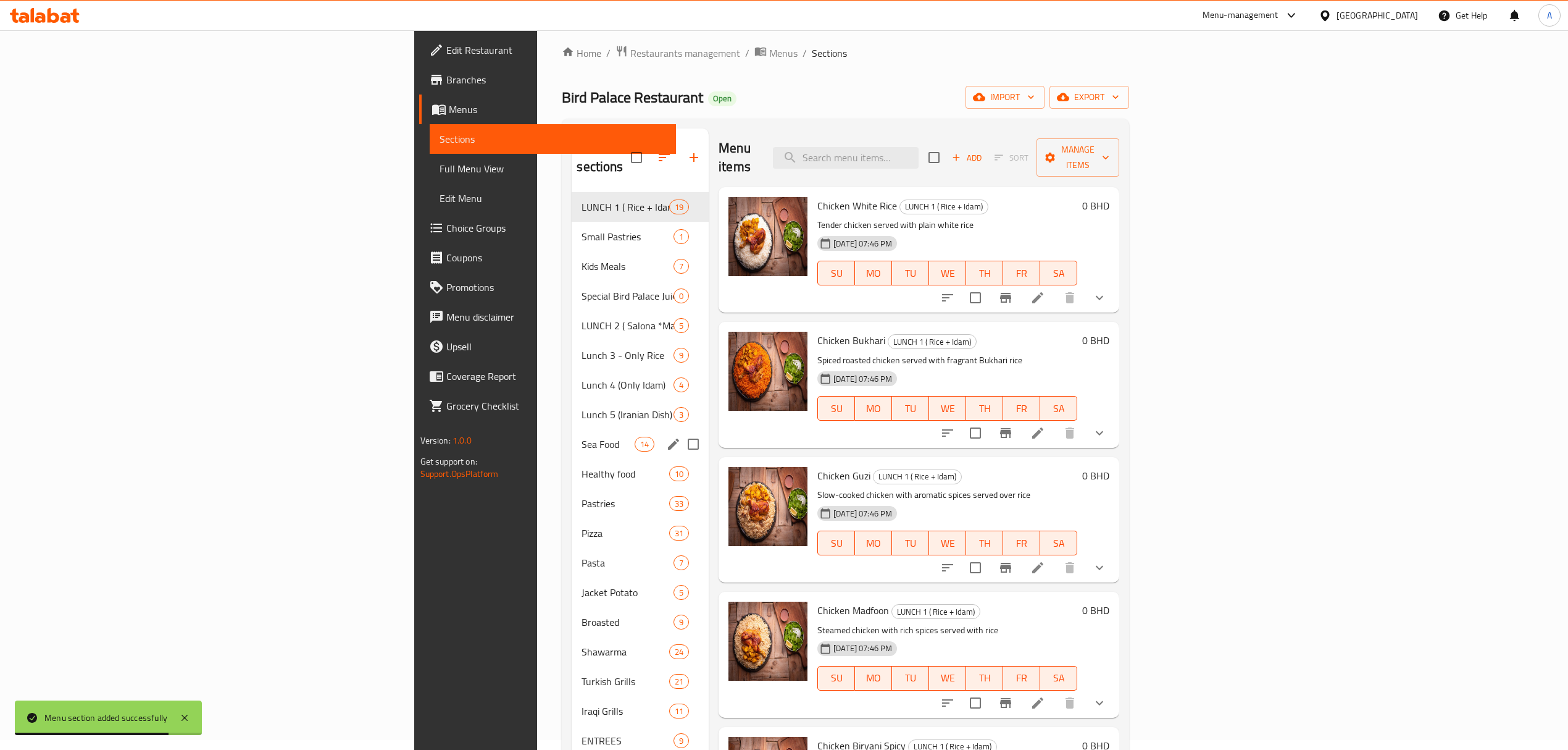
scroll to position [9, 0]
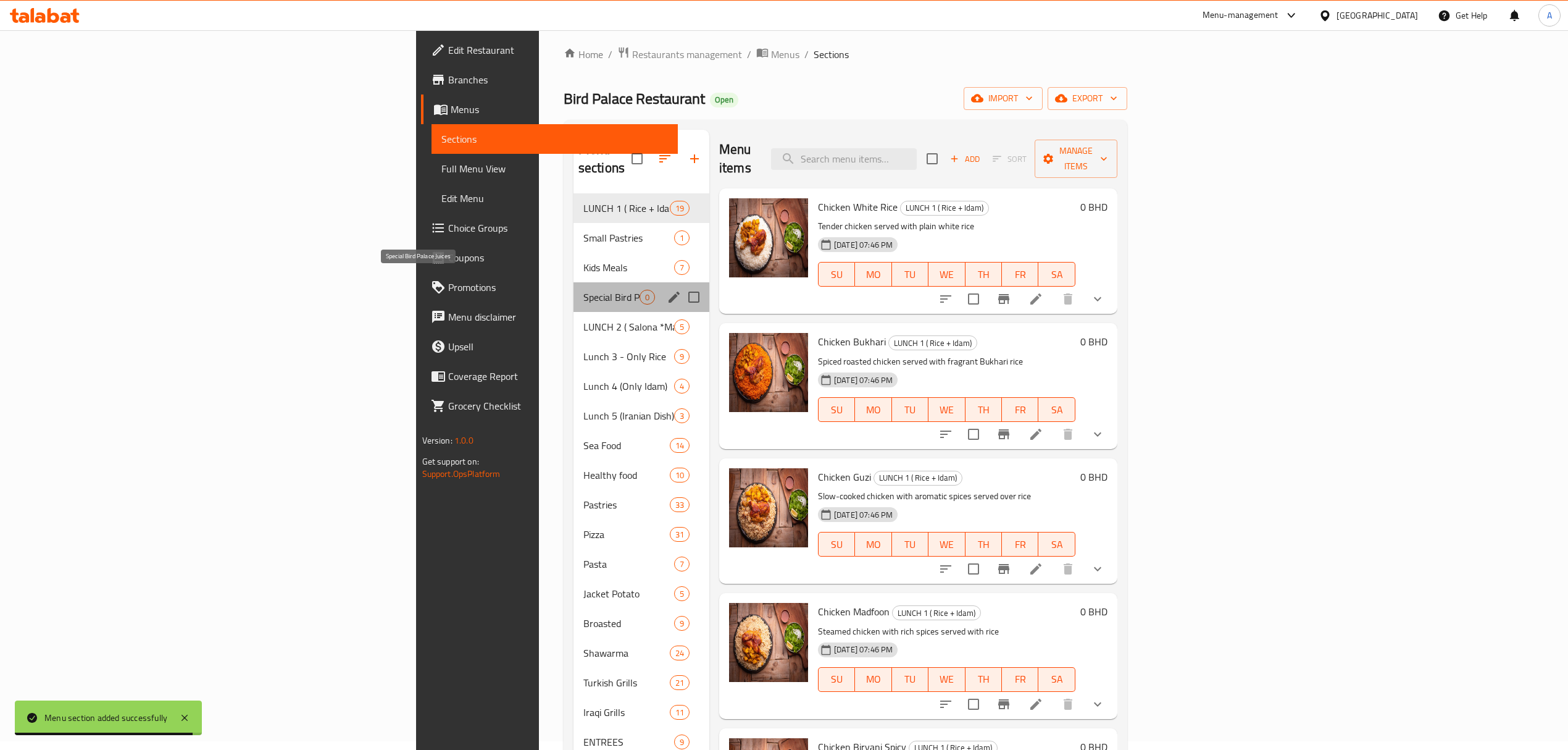
click at [584, 289] on span "Special Bird Palace Juices" at bounding box center [612, 297] width 56 height 15
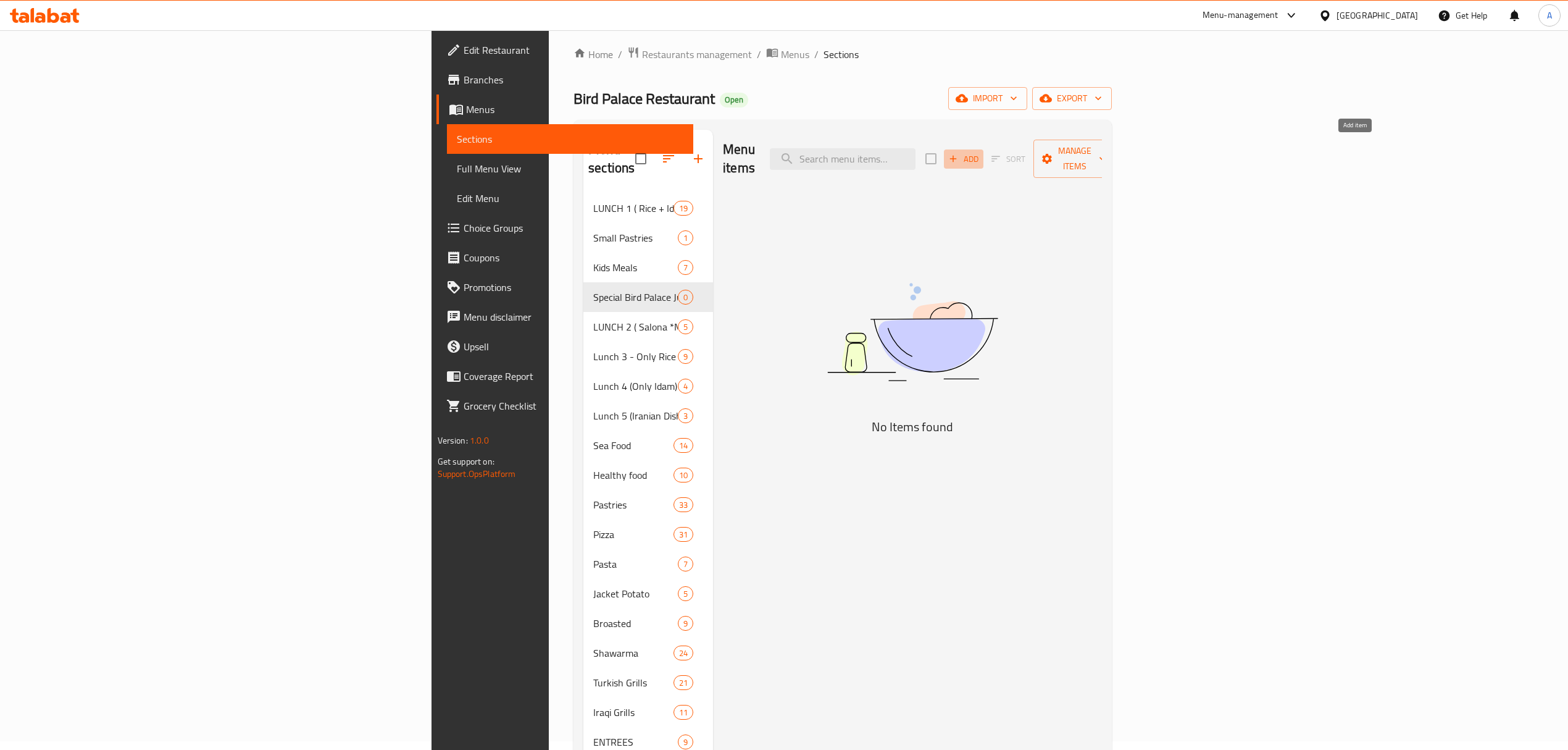
click at [959, 156] on icon "button" at bounding box center [953, 159] width 11 height 11
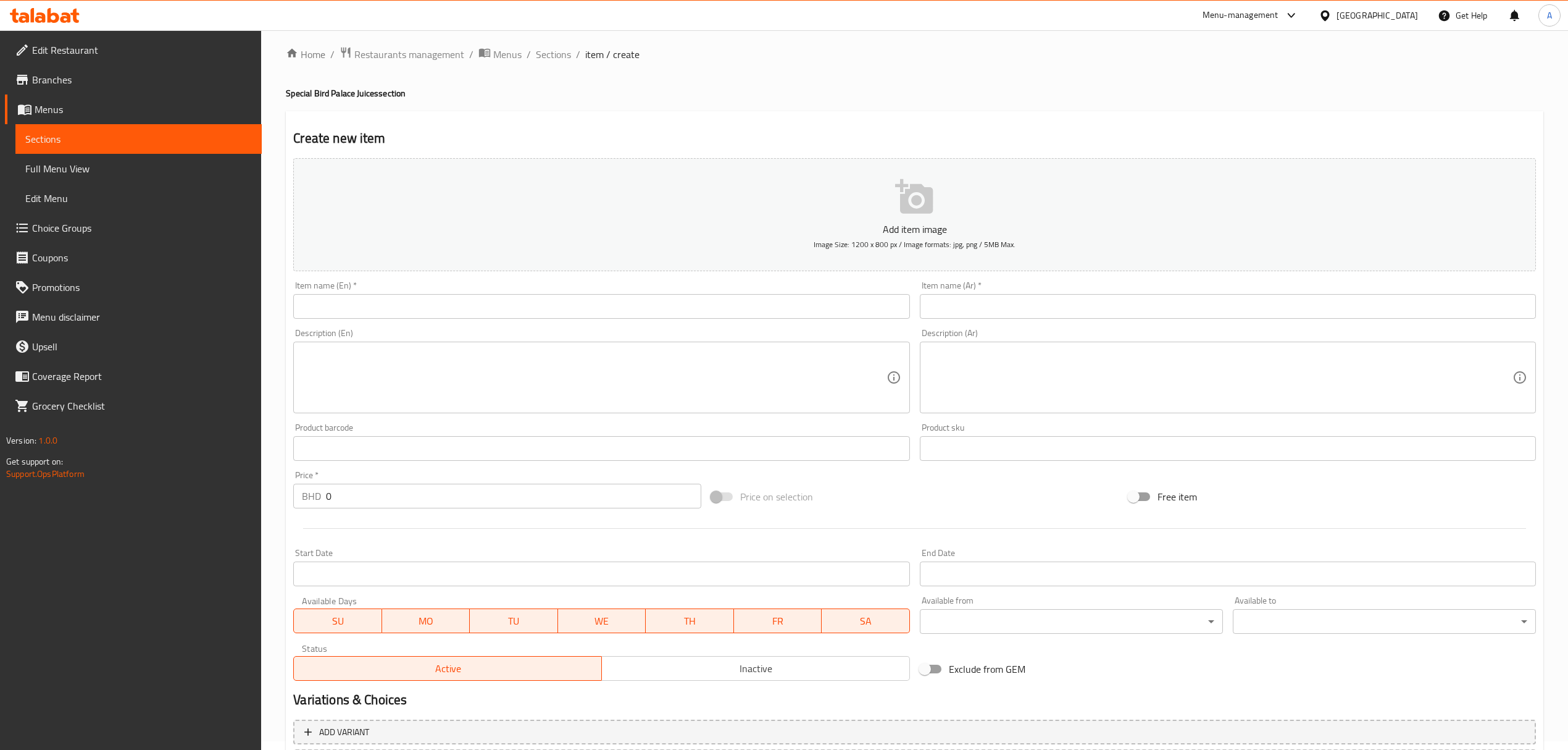
click at [450, 297] on input "text" at bounding box center [602, 306] width 616 height 24
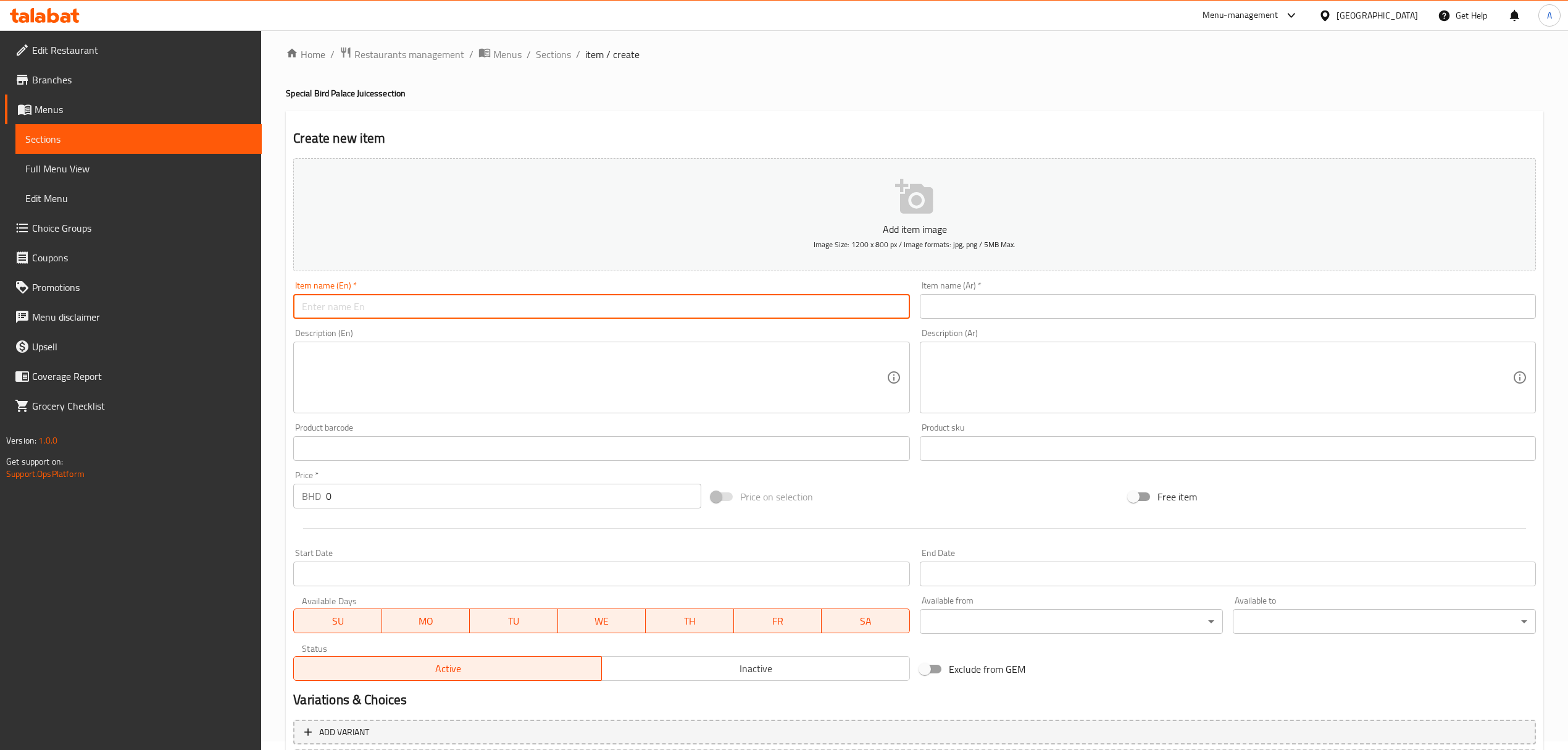
paste input "Bird Cocktail"
type input "Bird Cocktail"
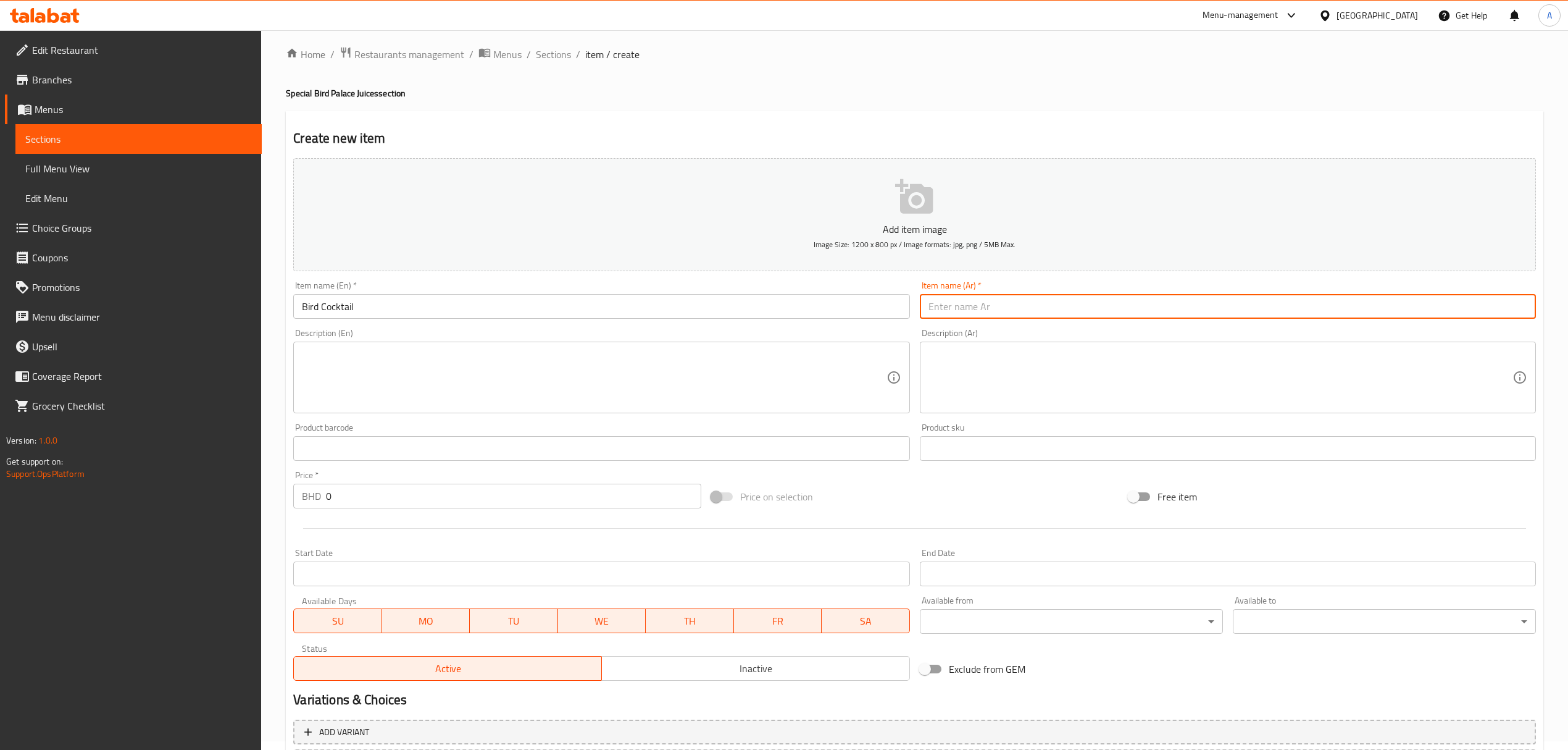
click at [944, 300] on input "text" at bounding box center [1228, 306] width 616 height 24
paste input "كوكتيل الطير"
type input "كوكتيل الطير"
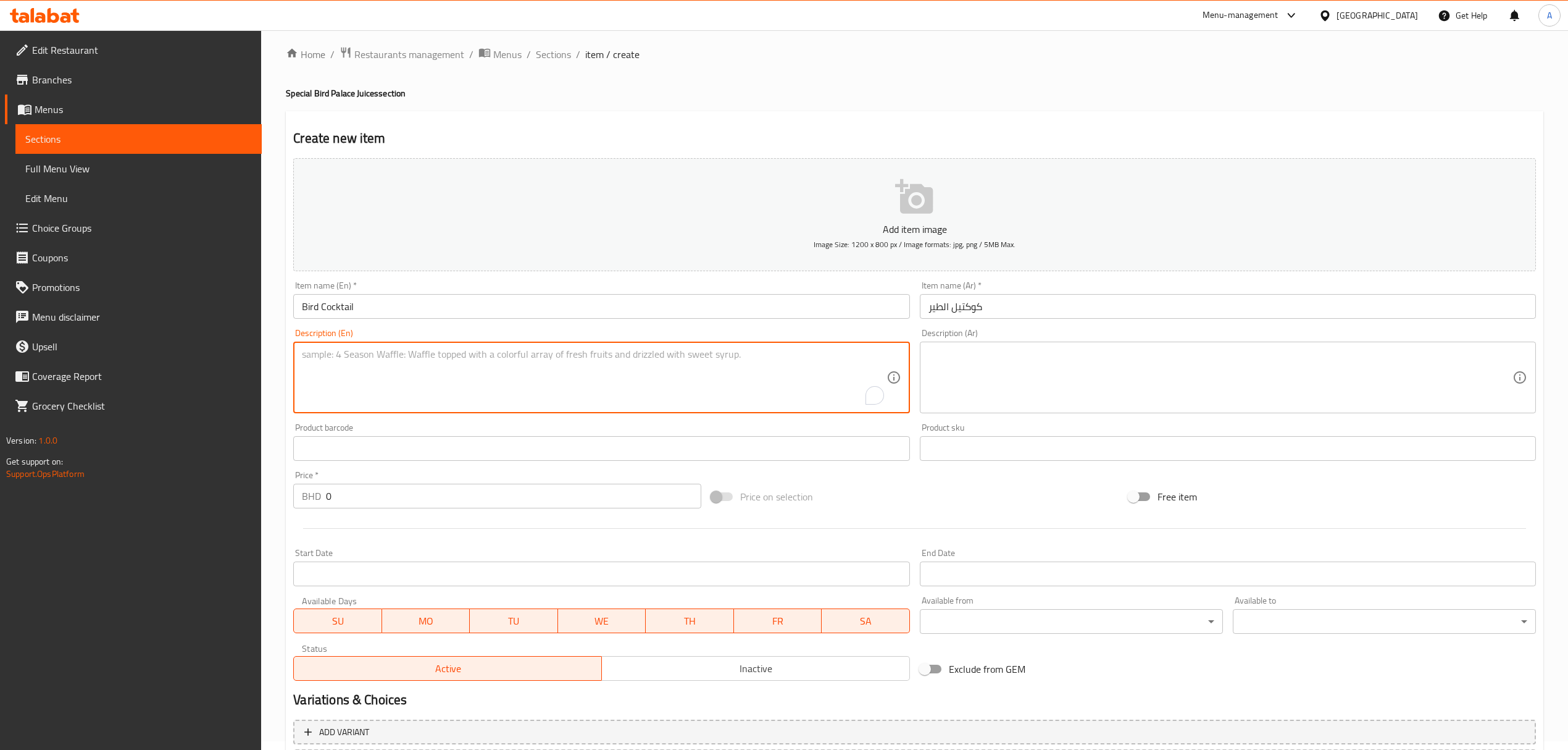
click at [568, 367] on textarea "To enrich screen reader interactions, please activate Accessibility in Grammarl…" at bounding box center [594, 377] width 584 height 59
paste textarea "Avocado, ice cream vanilla mix, milk, pineapple pieces, mango pieces, pomegrana…"
type textarea "Avocado, ice cream vanilla mix, milk, pineapple pieces, mango pieces, pomegrana…"
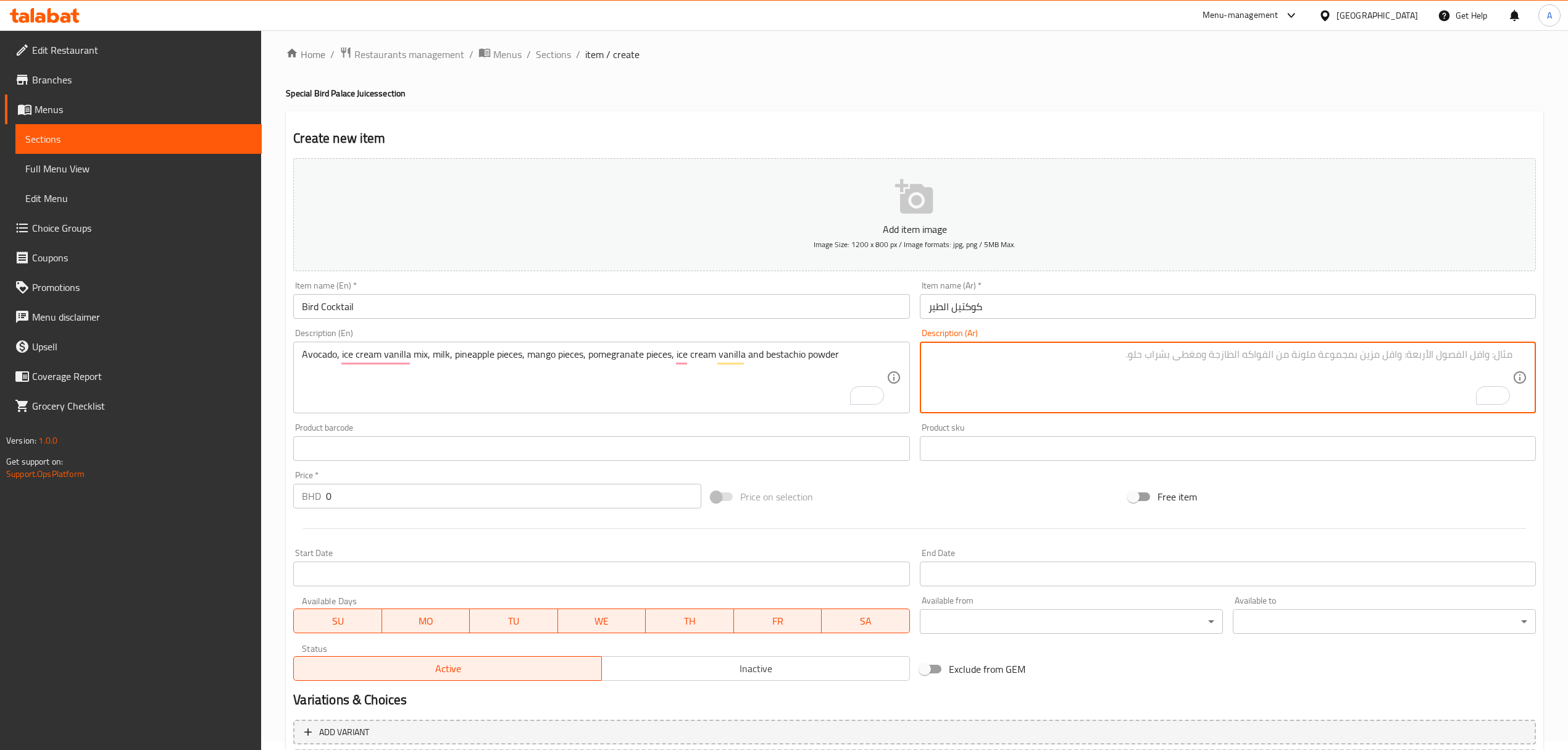
paste textarea "افكادو - ايسكريم فانيلا مكس - حليب - قطع اناناس - قطع مانجو - حبيبات رمان - ايس…"
click at [1482, 356] on textarea "افكادو - ايسكريم فانيلا مكس - حليب - قطع اناناس - قطع مانجو - حبيبات رمان - ايس…" at bounding box center [1220, 377] width 584 height 59
click at [1391, 354] on textarea "افكادو ، ايسكريم فانيلا مكس - حليب - قطع اناناس - قطع مانجو - حبيبات رمان - ايس…" at bounding box center [1220, 377] width 584 height 59
drag, startPoint x: 1388, startPoint y: 352, endPoint x: 1395, endPoint y: 354, distance: 7.3
click at [1395, 354] on textarea "افكادو ، ايسكريم فانيلا مكس - حليب - قطع اناناس - قطع مانجو - حبيبات رمان - ايس…" at bounding box center [1220, 377] width 584 height 59
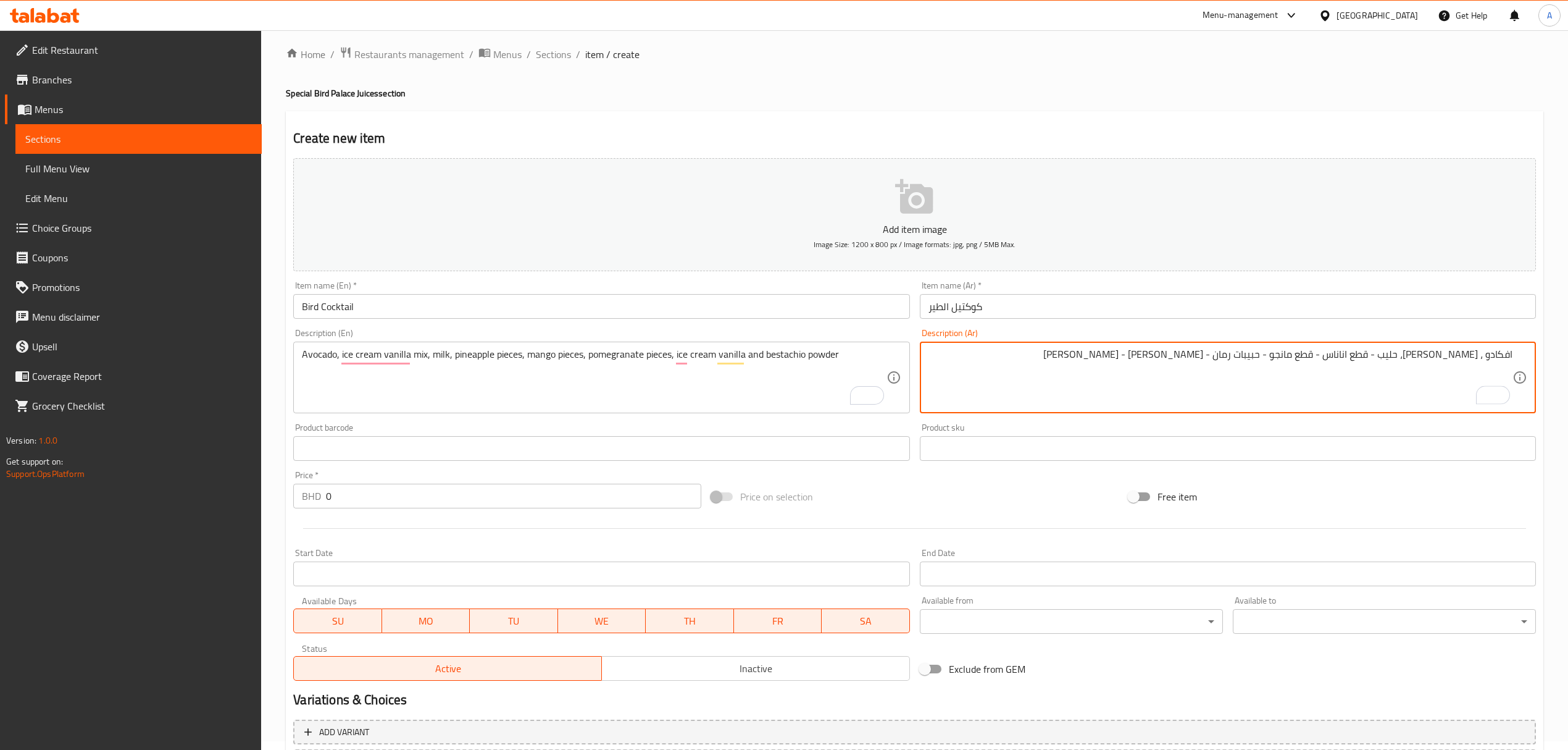
drag, startPoint x: 1360, startPoint y: 352, endPoint x: 1366, endPoint y: 352, distance: 6.0
click at [1366, 352] on textarea "افكادو ، ايسكريم فانيلا مكس، حليب - قطع اناناس - قطع مانجو - حبيبات رمان - ايسك…" at bounding box center [1220, 377] width 584 height 59
click at [1383, 358] on textarea "افكادو ، ايسكريم فانيلا مكس، حليب - قطع اناناس - قطع مانجو - حبيبات رمان - ايسك…" at bounding box center [1220, 377] width 584 height 59
drag, startPoint x: 1363, startPoint y: 354, endPoint x: 1371, endPoint y: 354, distance: 8.0
click at [1371, 354] on textarea "افكادو ، ايسكريم فانيلا مكس، حليب - قطع اناناس - قطع مانجو - حبيبات رمان - ايسك…" at bounding box center [1220, 377] width 584 height 59
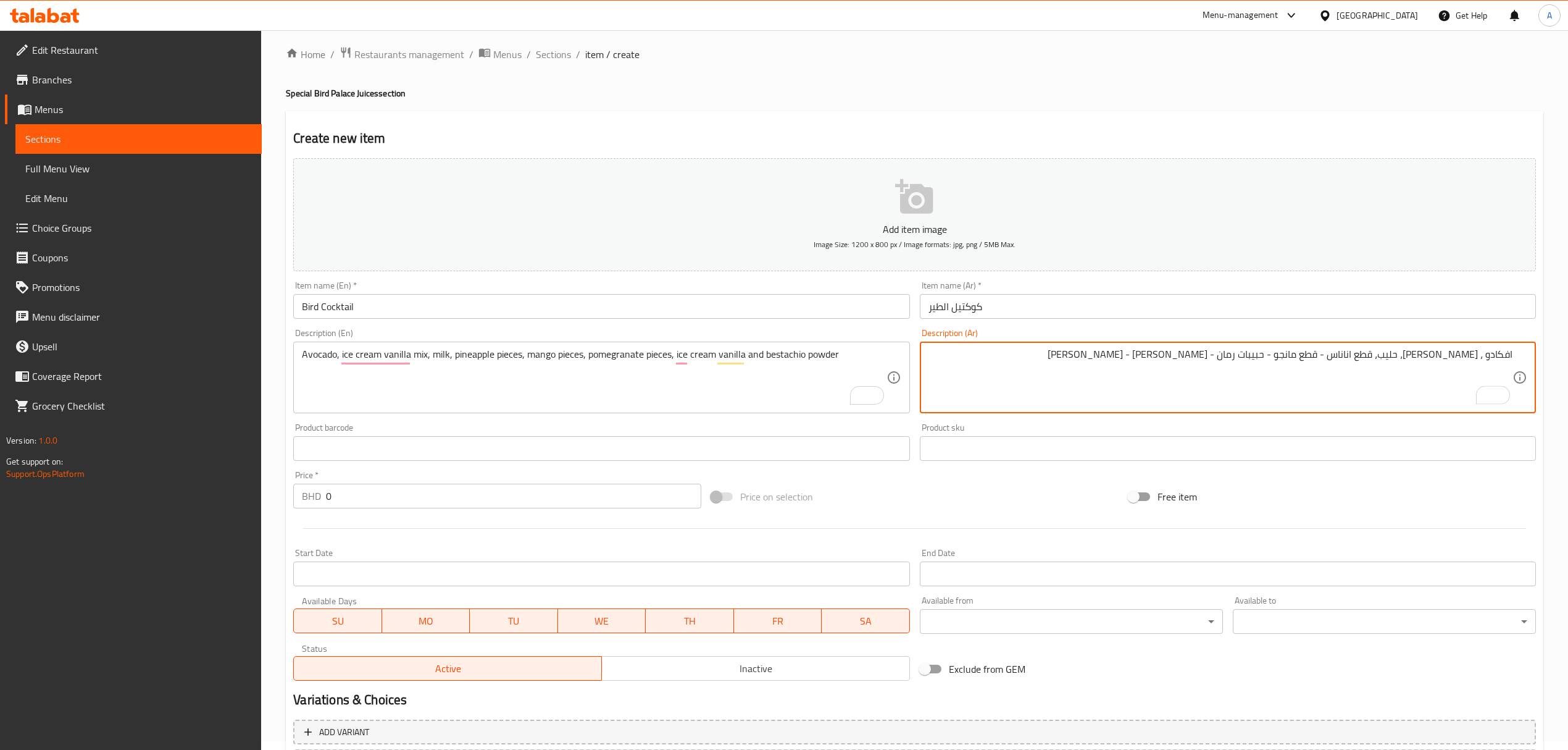
drag, startPoint x: 1312, startPoint y: 352, endPoint x: 1320, endPoint y: 354, distance: 8.2
click at [1320, 354] on textarea "افكادو ، ايسكريم فانيلا مكس، حليب، قطع اناناس - قطع مانجو - حبيبات رمان - ايسكر…" at bounding box center [1220, 377] width 584 height 59
click at [1268, 354] on textarea "افكادو ، ايسكريم فانيلا مكس، حليب، قطع اناناس، قطع مانجو - حبيبات رمان - ايسكري…" at bounding box center [1220, 377] width 584 height 59
drag, startPoint x: 1211, startPoint y: 354, endPoint x: 1217, endPoint y: 354, distance: 6.0
click at [1217, 354] on textarea "افكادو ، ايسكريم فانيلا مكس، حليب، قطع اناناس، قطع مانجو ، حبيبات رمان - ايسكري…" at bounding box center [1220, 377] width 584 height 59
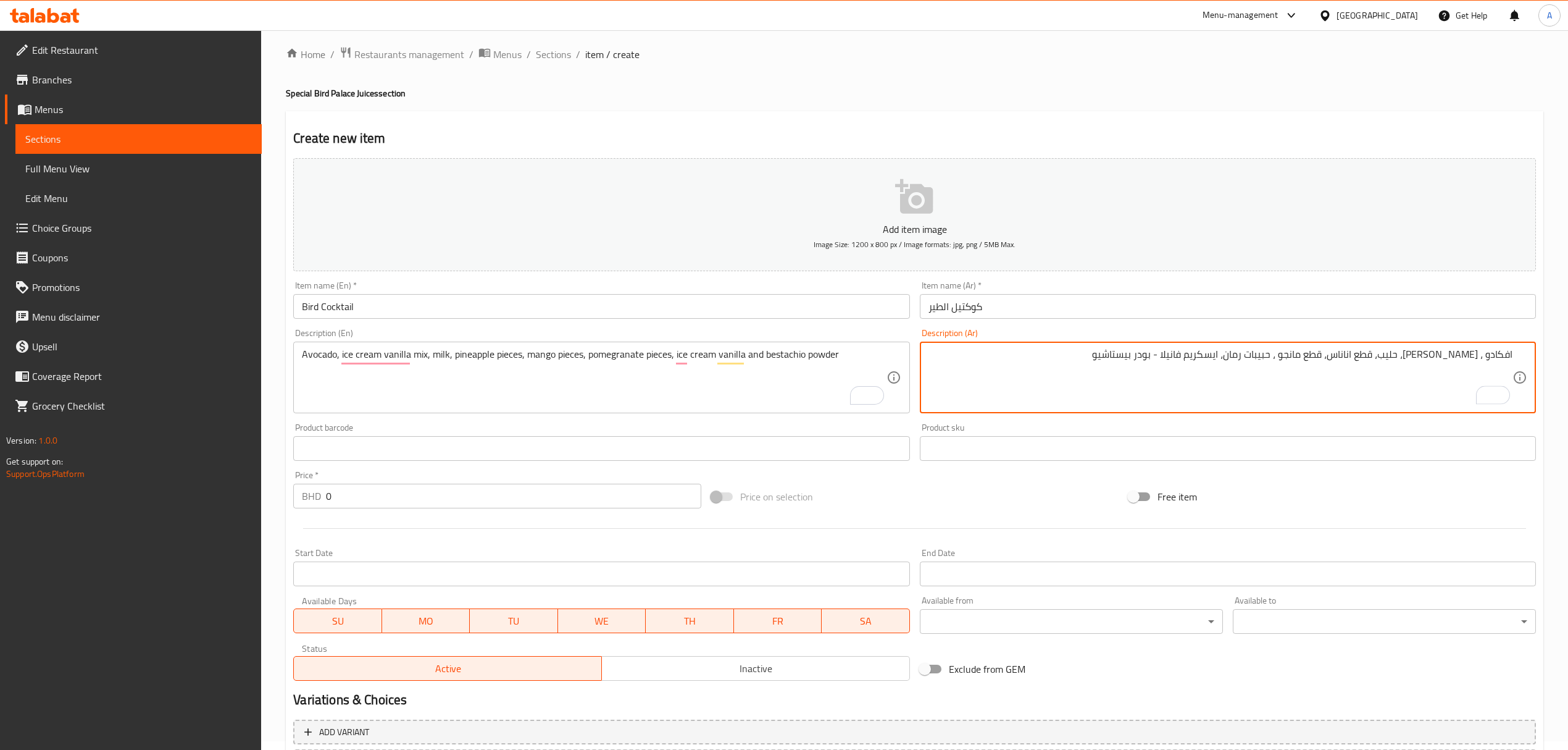
click at [1151, 355] on textarea "افكادو ، ايسكريم فانيلا مكس، حليب، قطع اناناس، قطع مانجو ، حبيبات رمان، ايسكريم…" at bounding box center [1220, 377] width 584 height 59
type textarea "افكادو ، [PERSON_NAME]، حليب، قطع اناناس، قطع مانجو ، حبيبات رمان، [PERSON_NAME…"
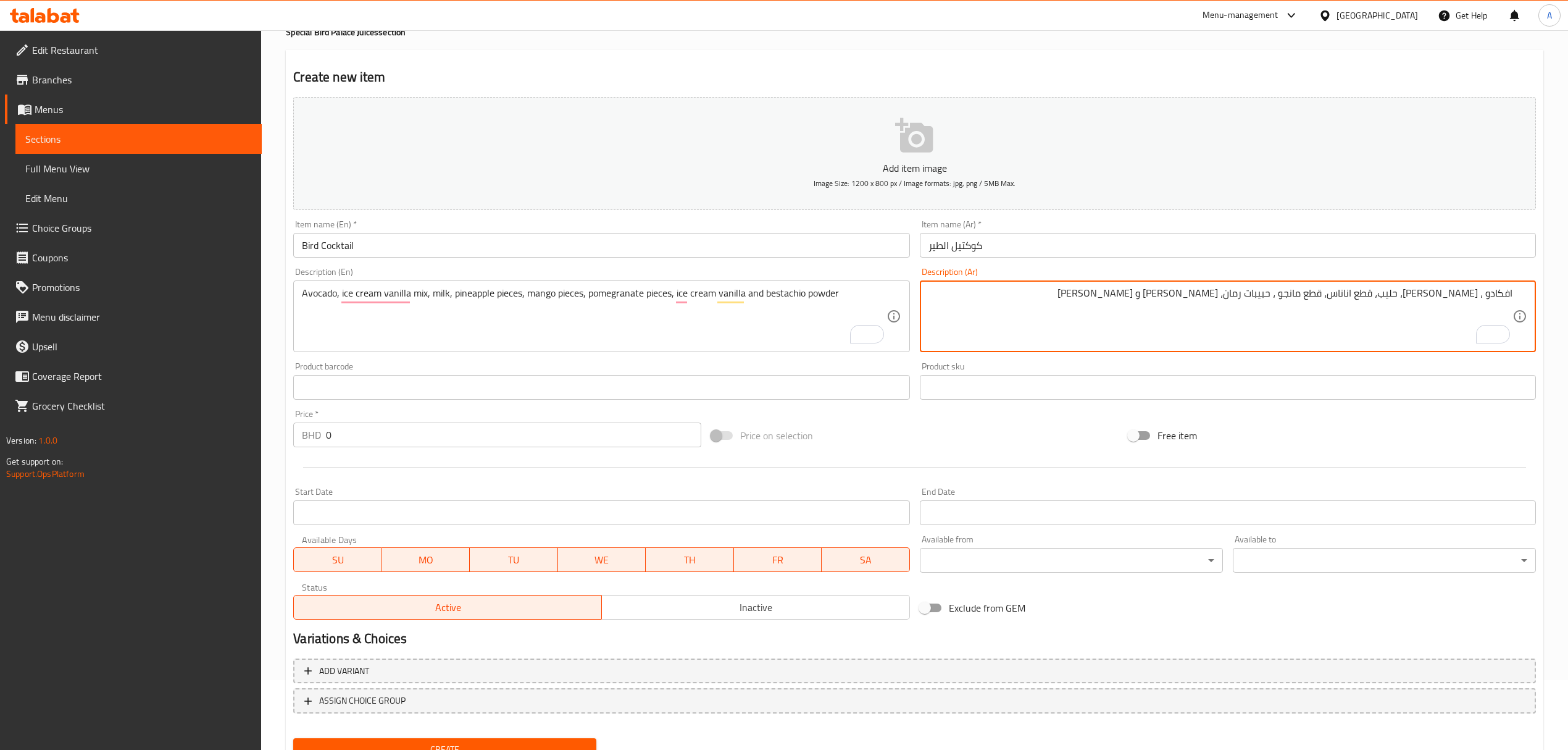
scroll to position [122, 0]
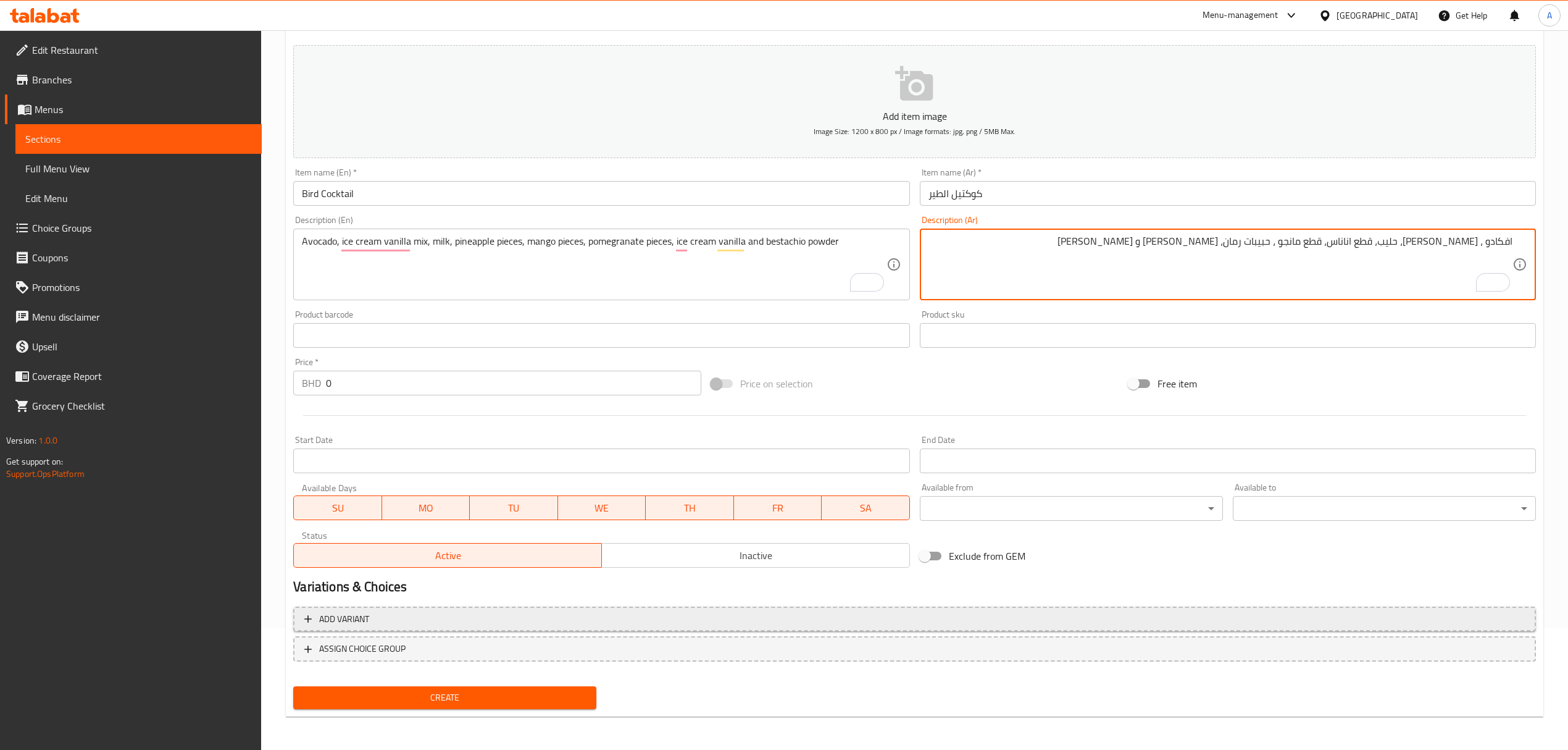
click at [624, 614] on span "Add variant" at bounding box center [915, 619] width 1221 height 15
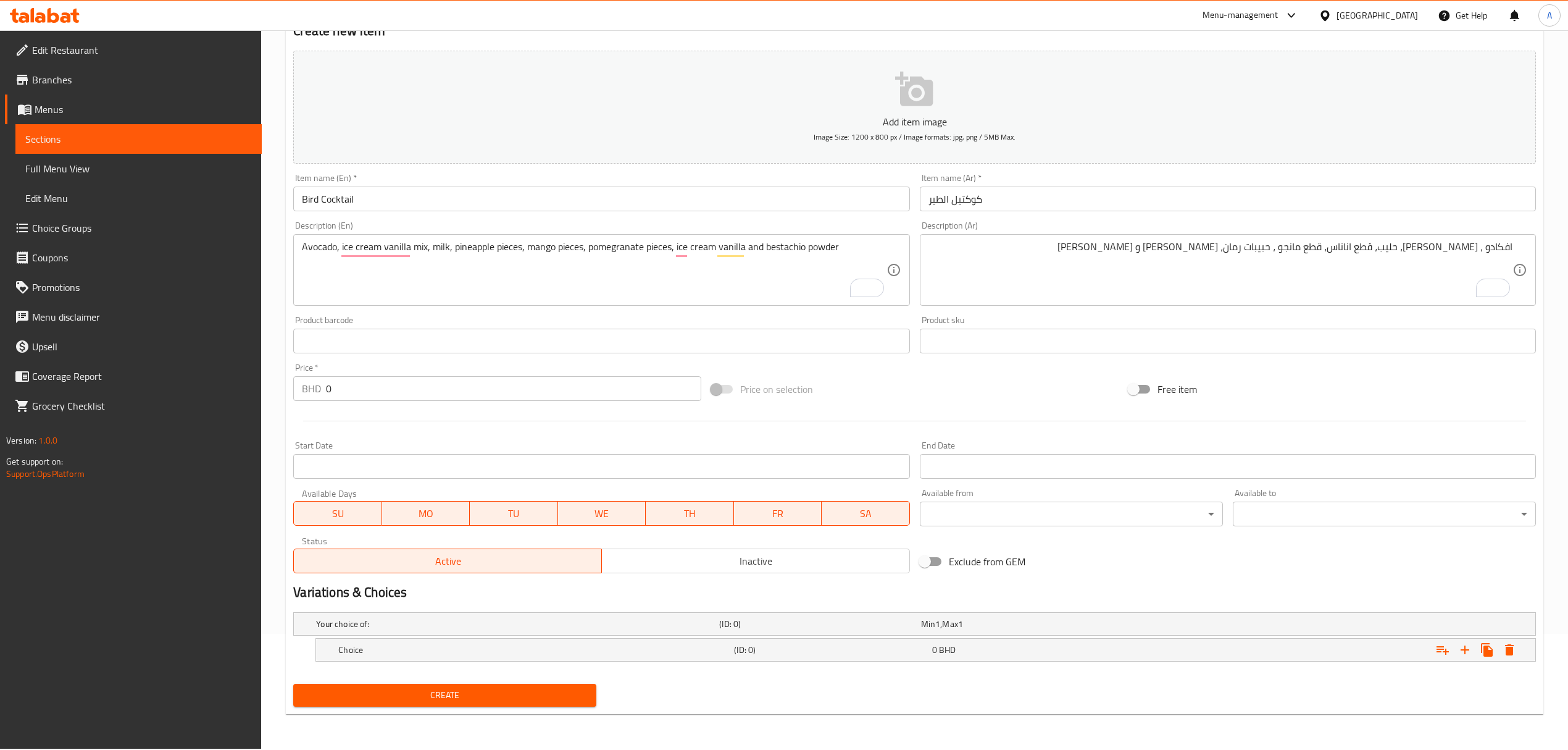
scroll to position [116, 0]
click at [1465, 650] on icon "Expand" at bounding box center [1466, 650] width 9 height 9
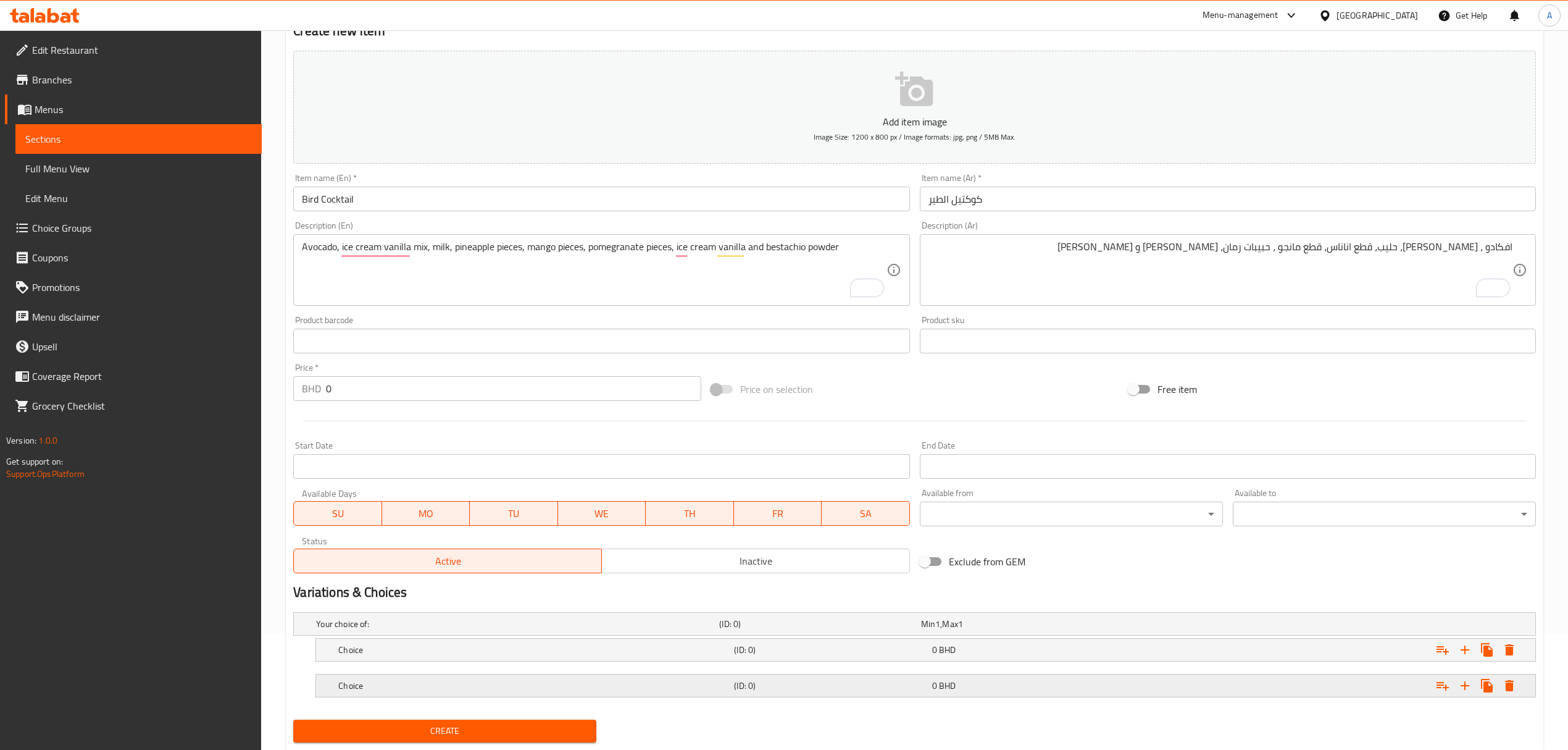
click at [905, 689] on h5 "(ID: 0)" at bounding box center [830, 686] width 193 height 13
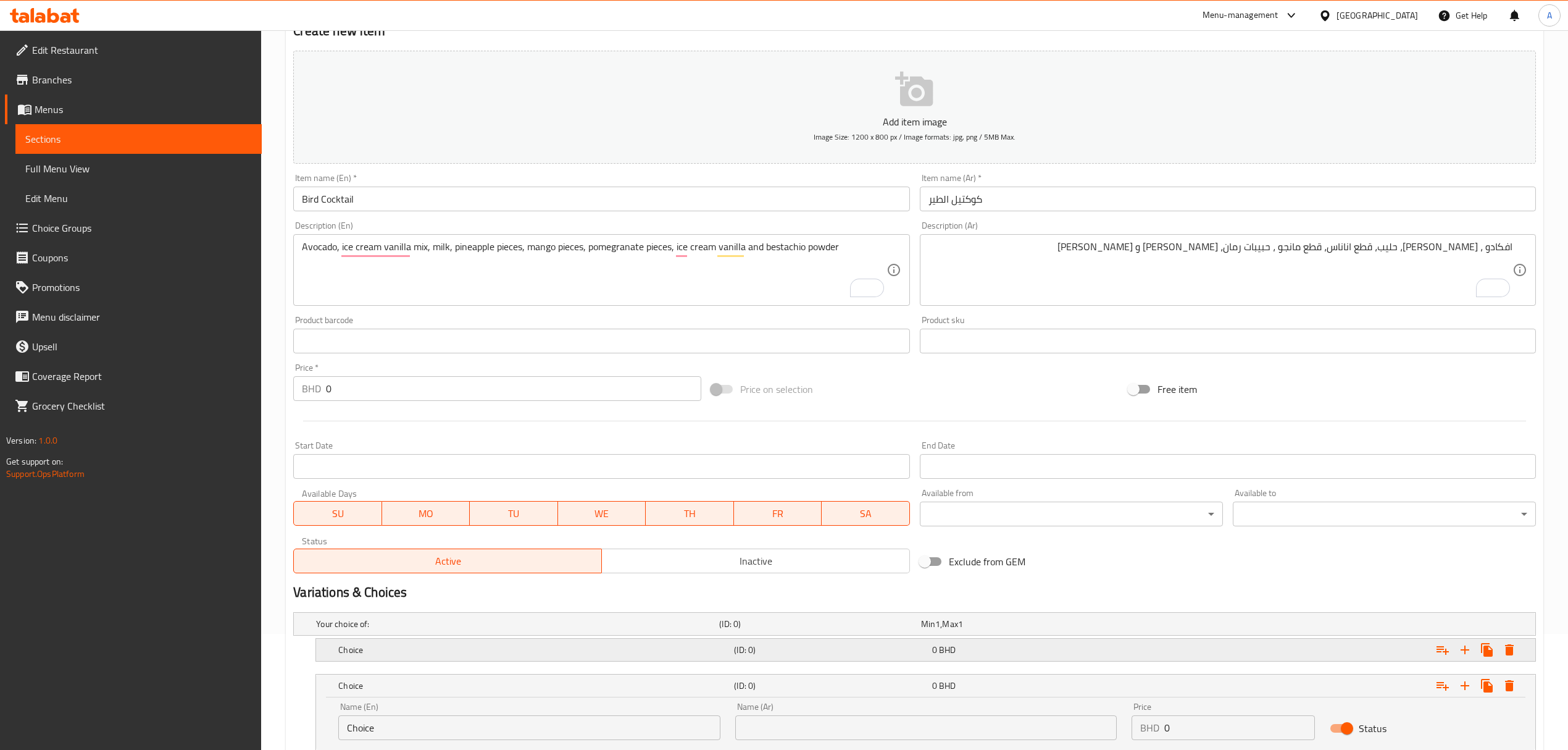
click at [880, 643] on div "(ID: 0)" at bounding box center [830, 649] width 198 height 17
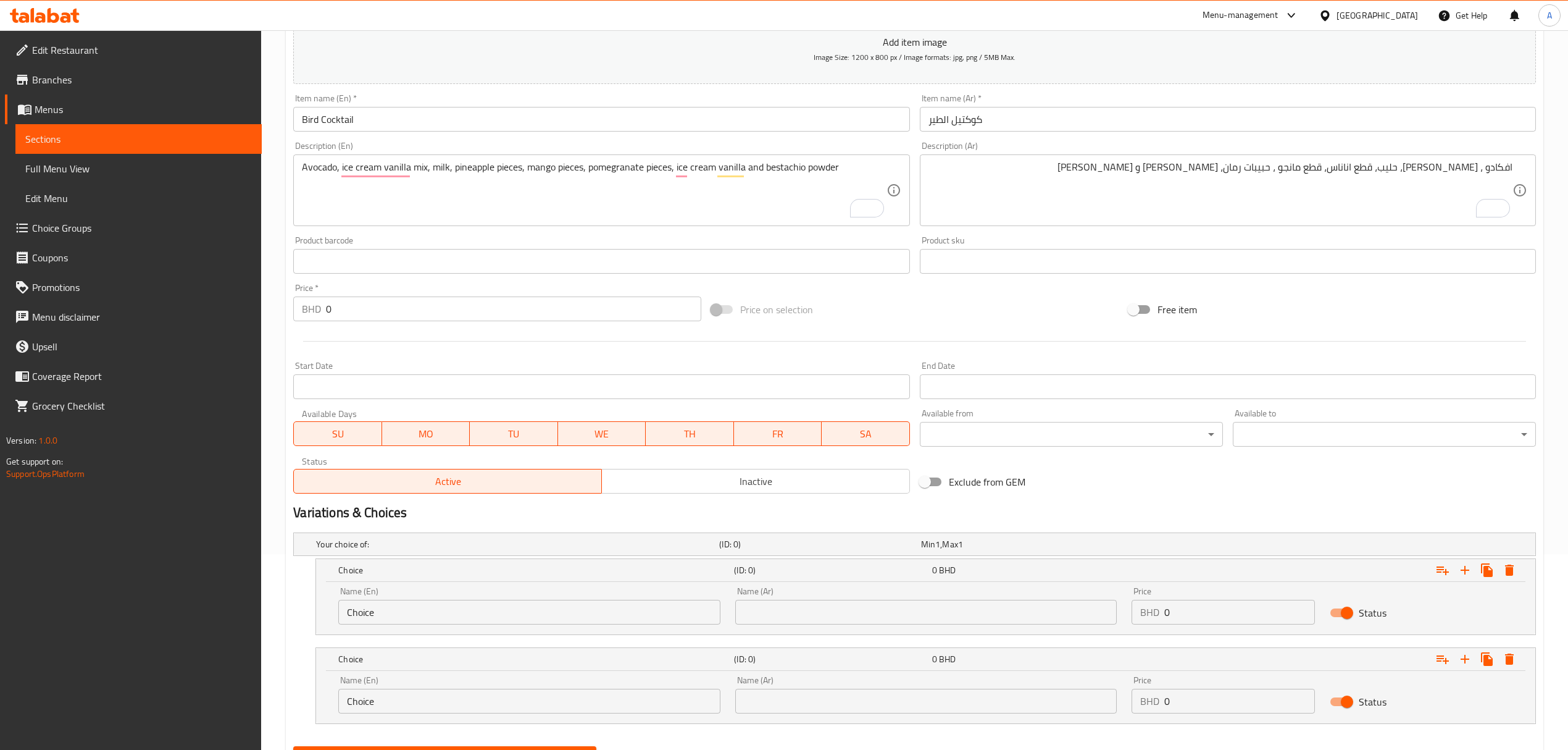
scroll to position [258, 0]
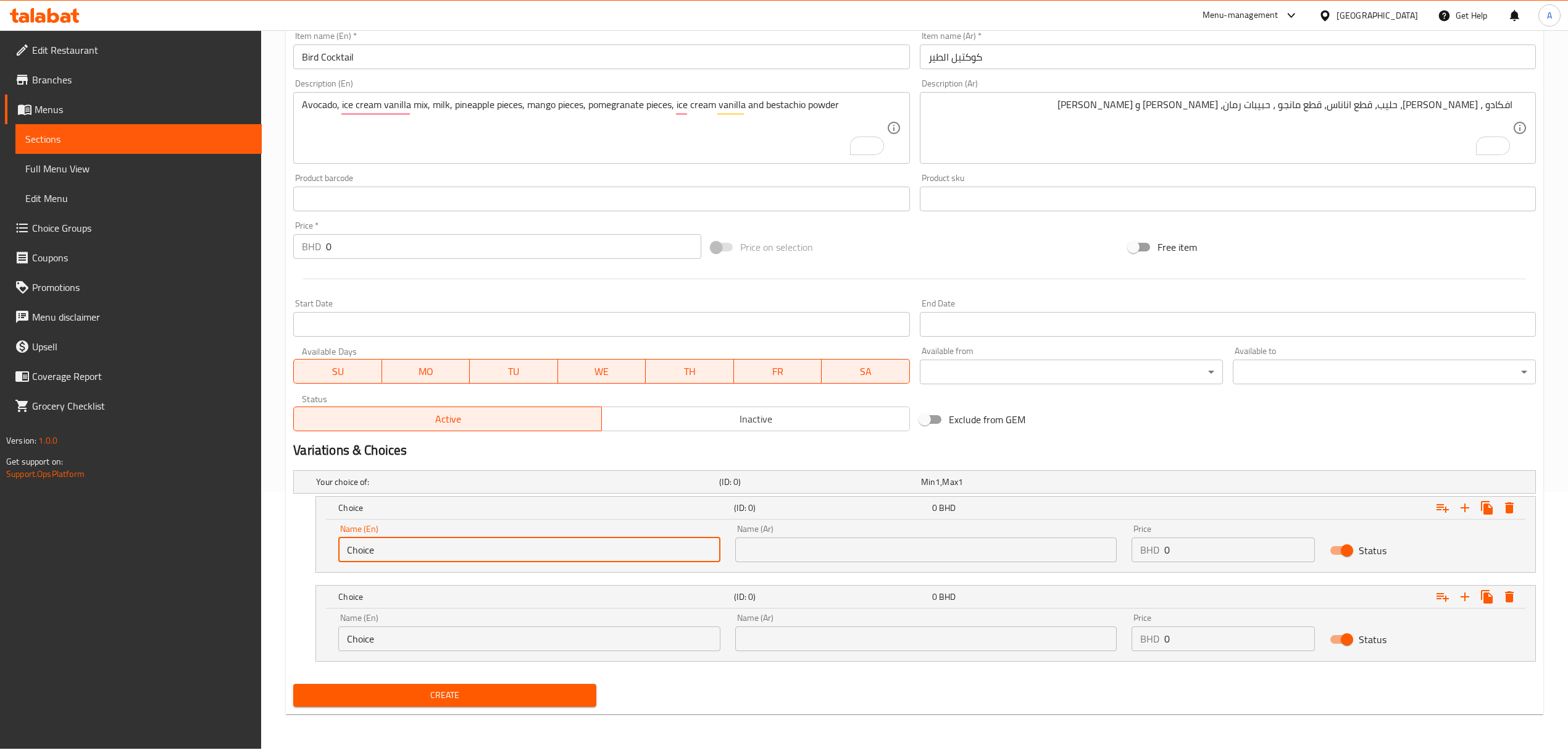
click at [608, 551] on input "Choice" at bounding box center [528, 550] width 382 height 24
click at [611, 552] on input "text" at bounding box center [528, 550] width 382 height 24
type input "Medium"
click at [482, 648] on input "Choice" at bounding box center [528, 638] width 382 height 24
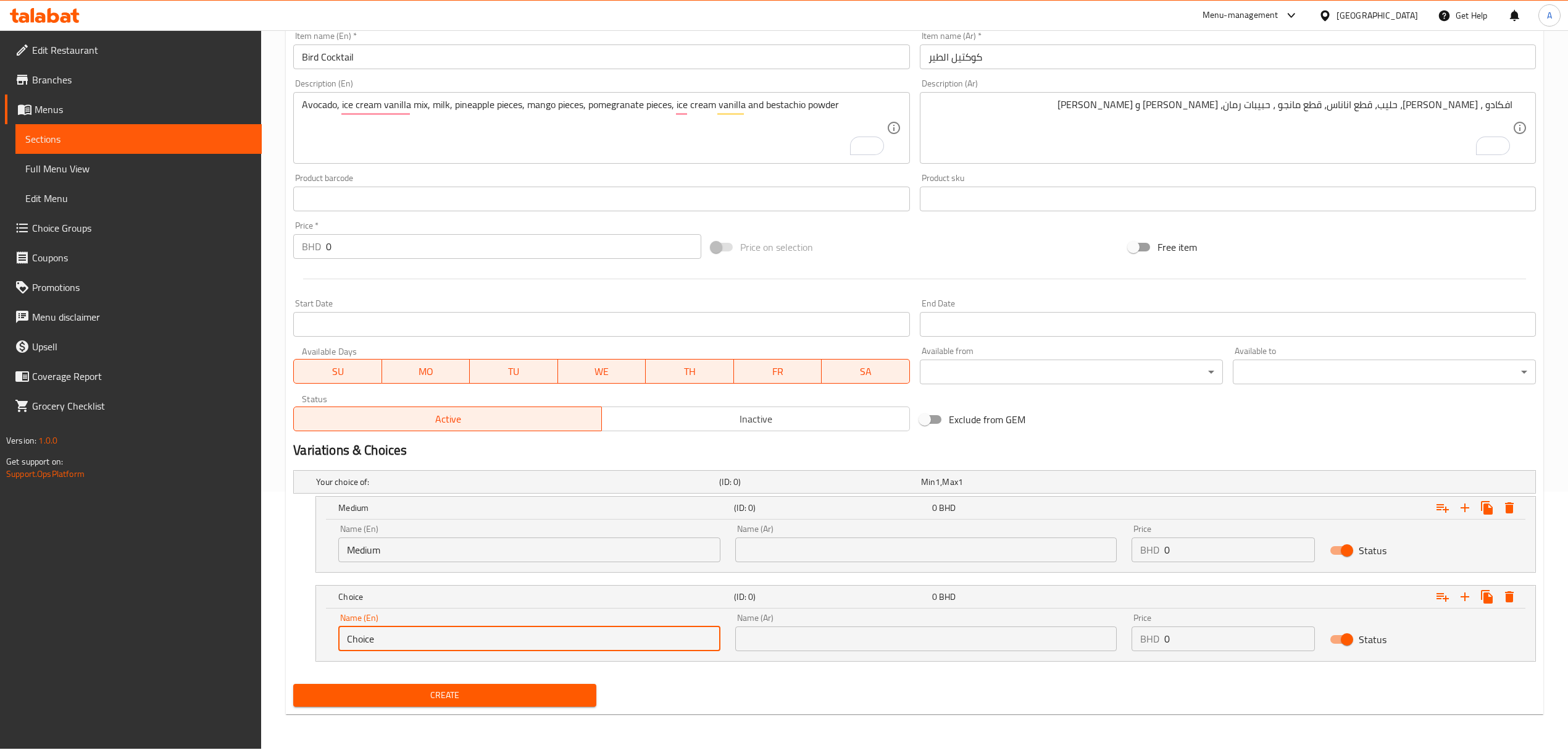
click at [482, 648] on input "Choice" at bounding box center [528, 638] width 382 height 24
click at [482, 648] on input "text" at bounding box center [528, 638] width 382 height 24
type input "Large"
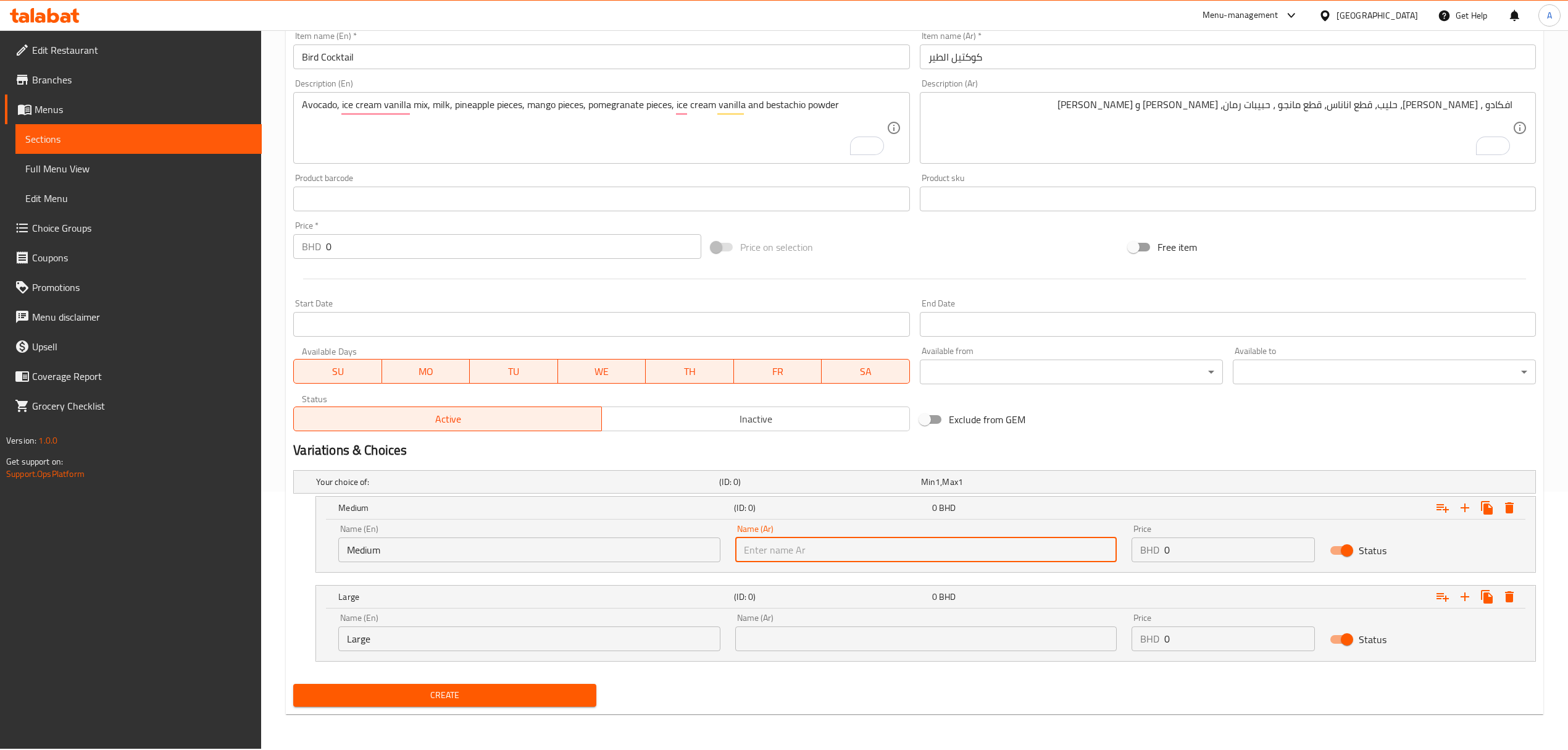
click at [895, 551] on input "text" at bounding box center [925, 550] width 382 height 24
type input "وسط"
click at [821, 667] on nav at bounding box center [915, 668] width 1243 height 10
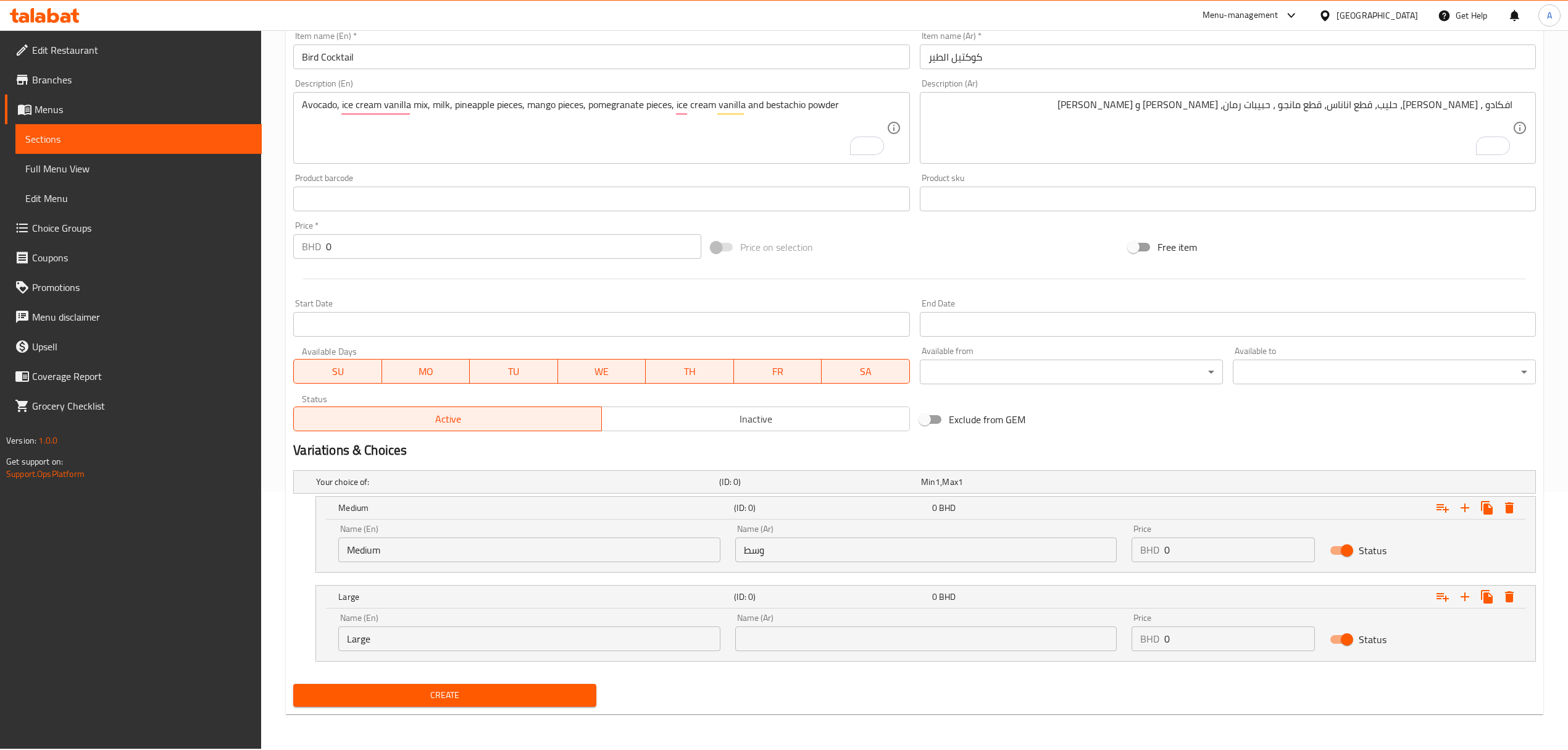
click at [820, 643] on input "text" at bounding box center [925, 638] width 382 height 24
type input "كبير"
drag, startPoint x: 1190, startPoint y: 550, endPoint x: 1141, endPoint y: 541, distance: 49.8
click at [1141, 541] on div "BHD 0 Price" at bounding box center [1223, 550] width 183 height 24
paste input "1.8"
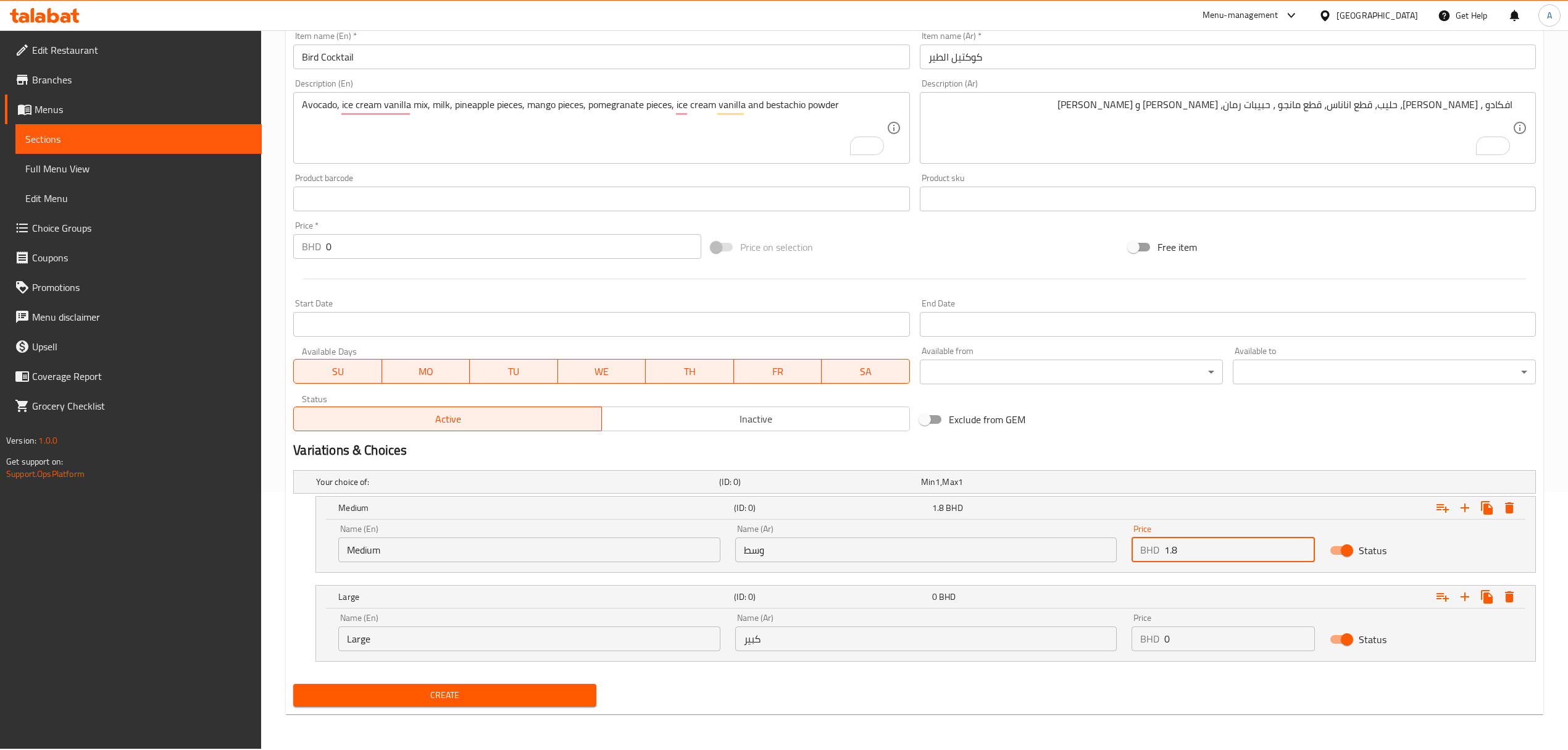
type input "1.8"
drag, startPoint x: 1195, startPoint y: 634, endPoint x: 1156, endPoint y: 638, distance: 39.2
click at [1156, 638] on div "BHD 0 Price" at bounding box center [1223, 638] width 183 height 24
paste input "2.05"
type input "2.05"
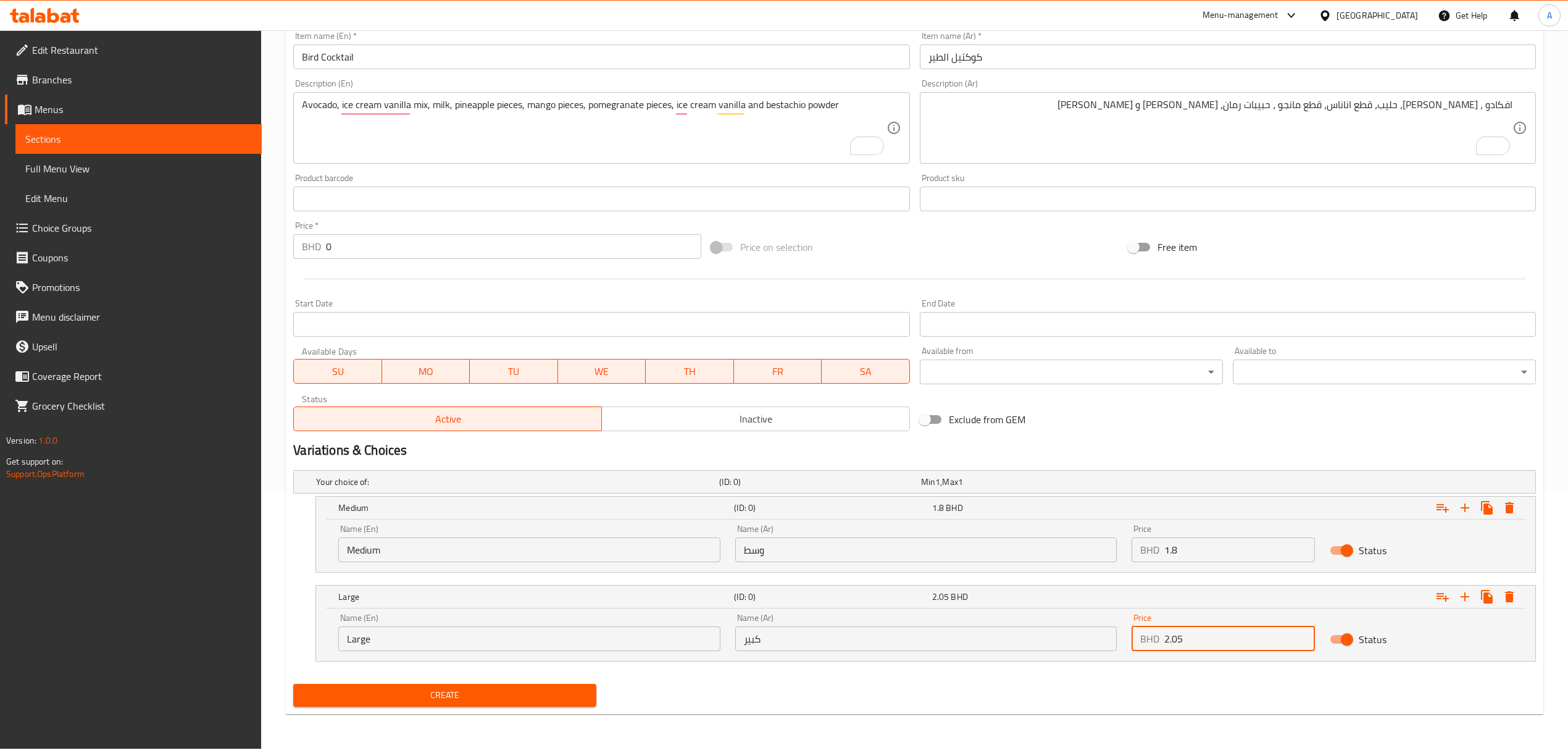
click at [1139, 687] on div "Create" at bounding box center [915, 696] width 1253 height 33
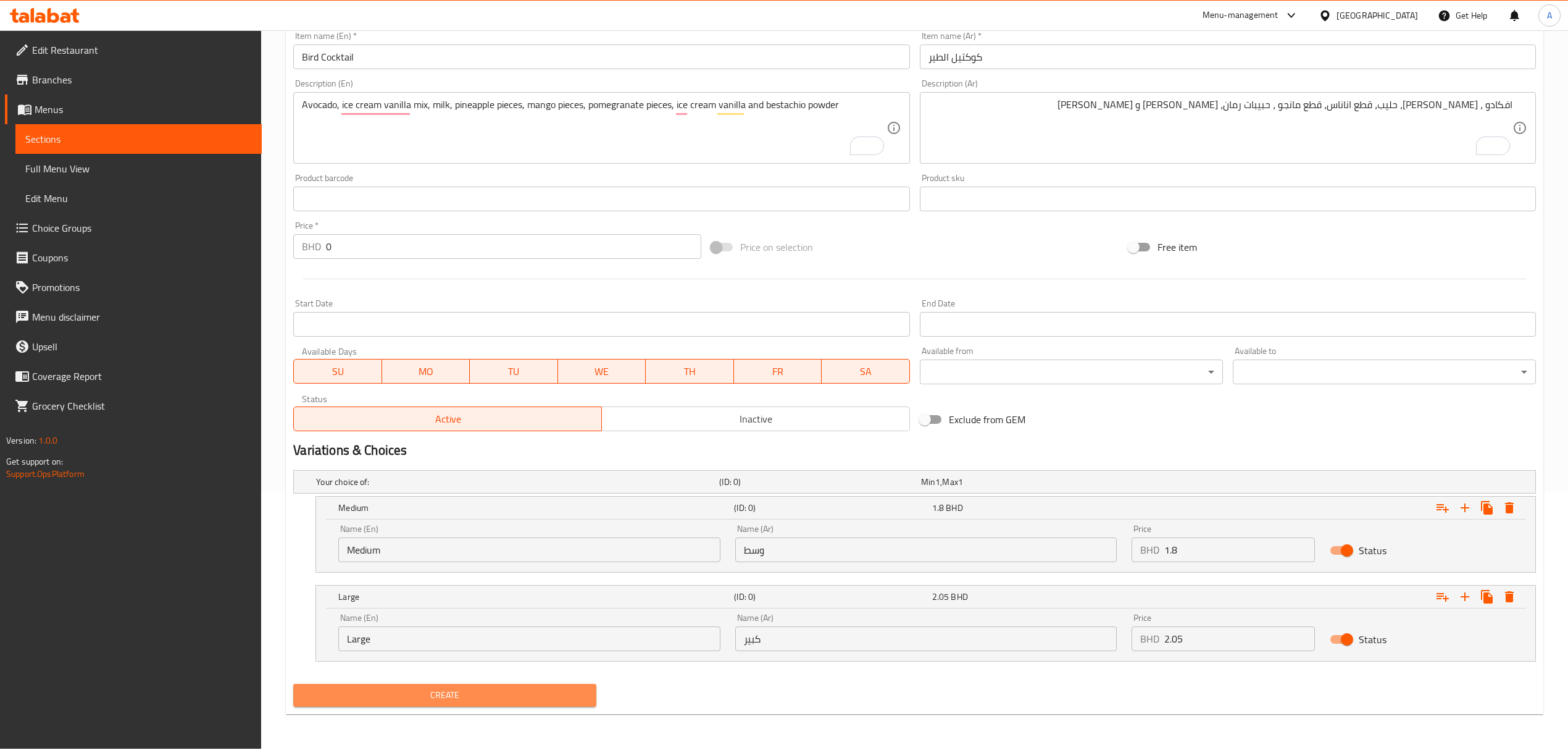
click at [469, 700] on span "Create" at bounding box center [444, 695] width 284 height 15
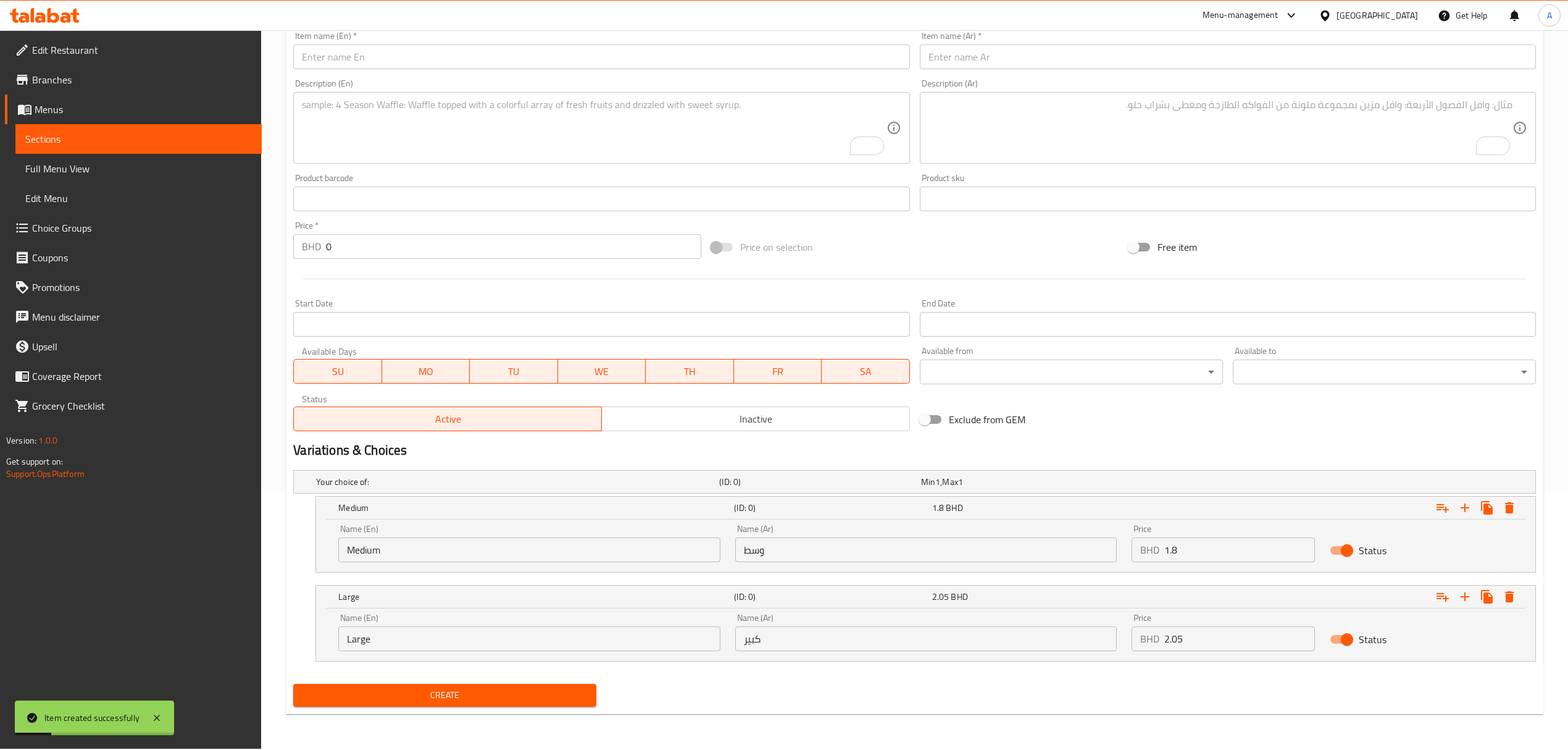
click at [411, 61] on input "text" at bounding box center [602, 56] width 616 height 24
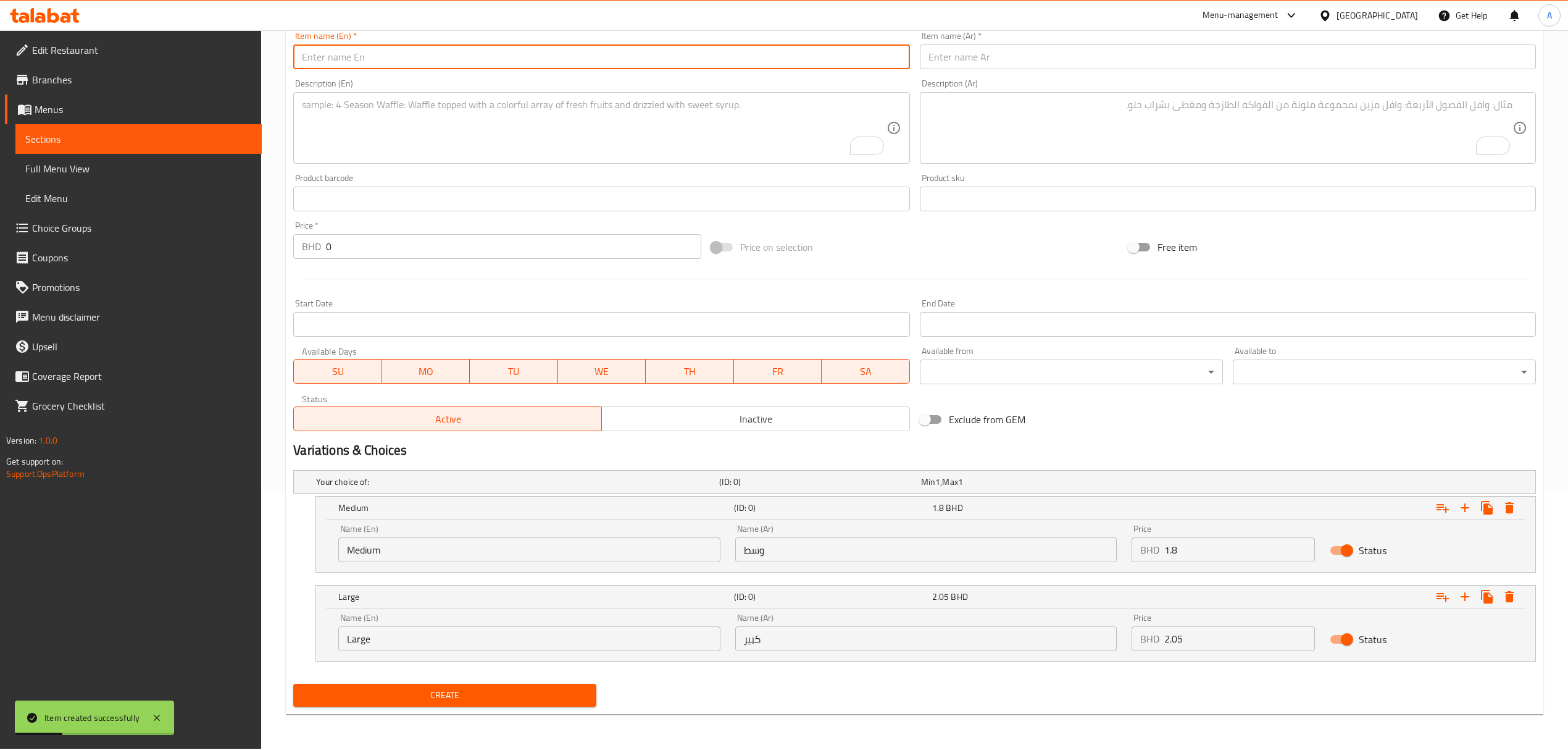
paste input "[DEMOGRAPHIC_DATA]"
type input "[DEMOGRAPHIC_DATA]"
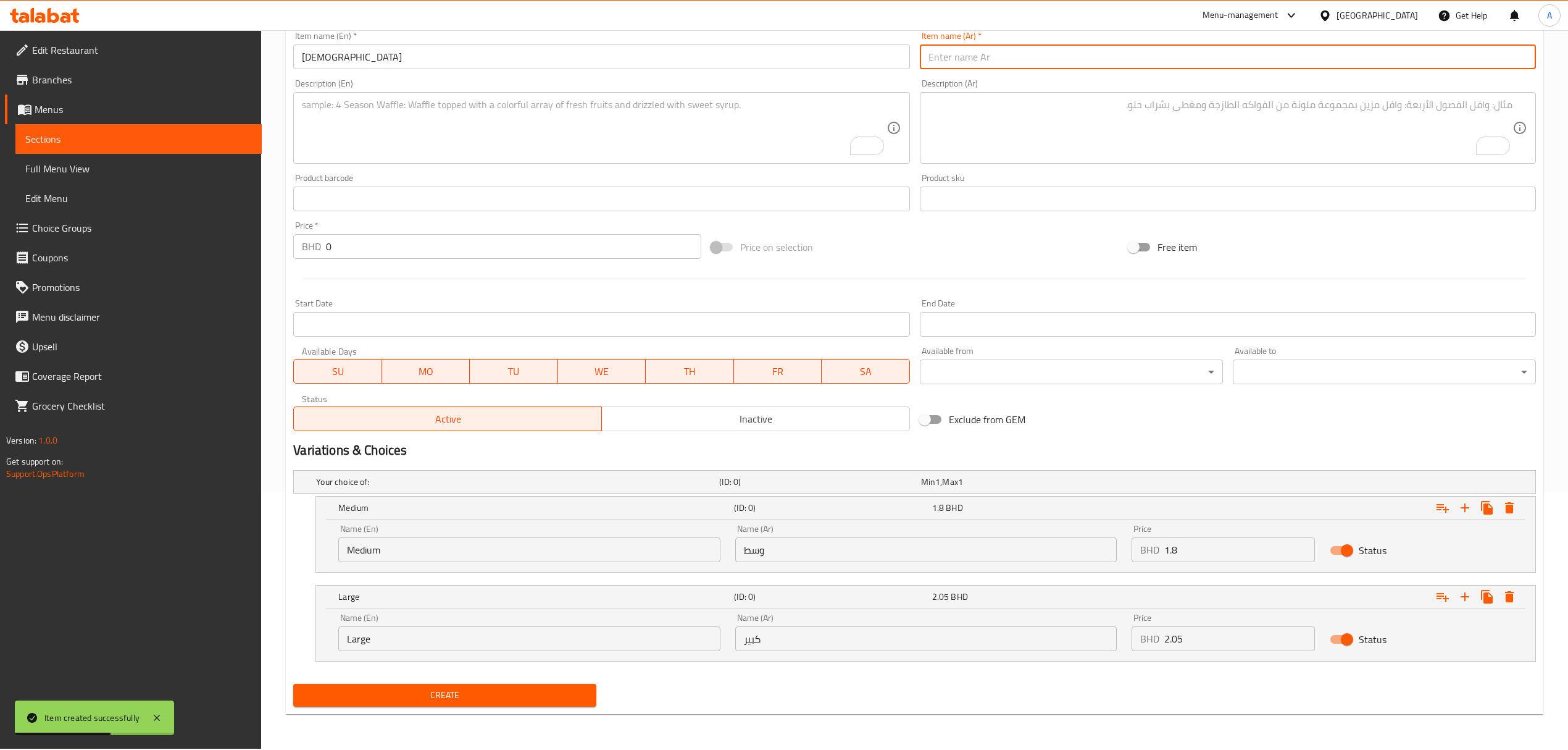
click at [955, 69] on input "text" at bounding box center [1228, 56] width 616 height 24
paste input "[DEMOGRAPHIC_DATA]"
type input "[DEMOGRAPHIC_DATA]"
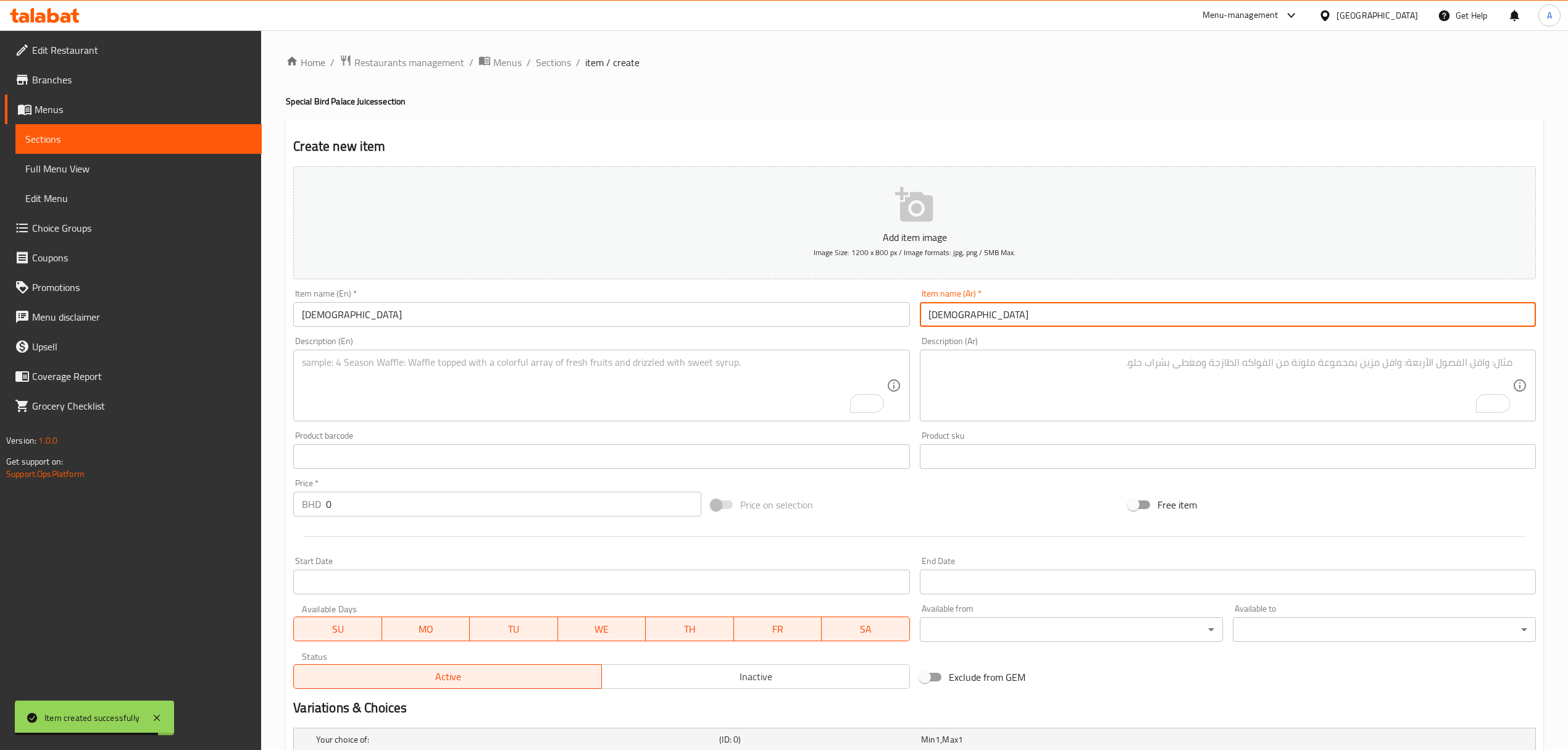
scroll to position [0, 0]
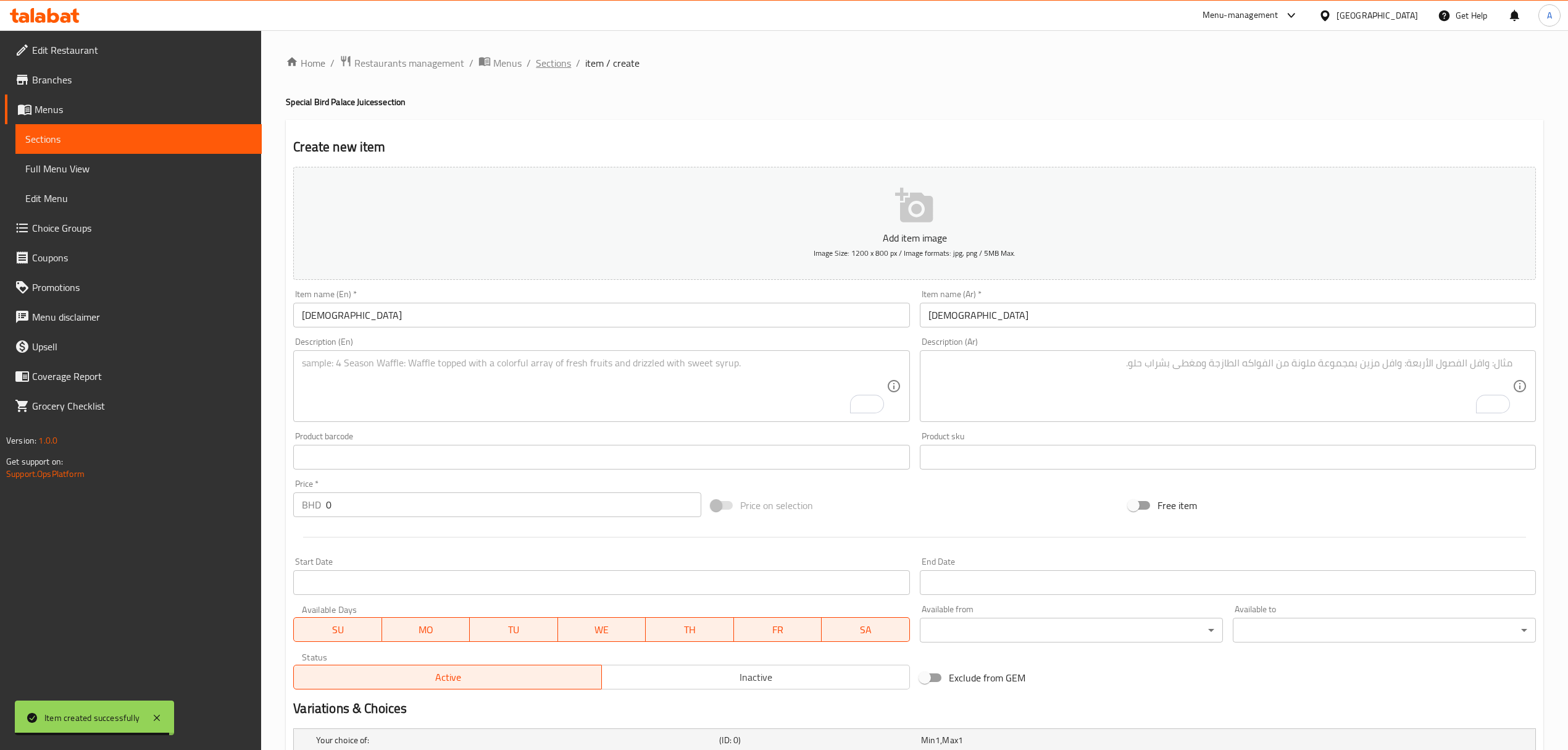
click at [549, 63] on span "Sections" at bounding box center [553, 63] width 35 height 15
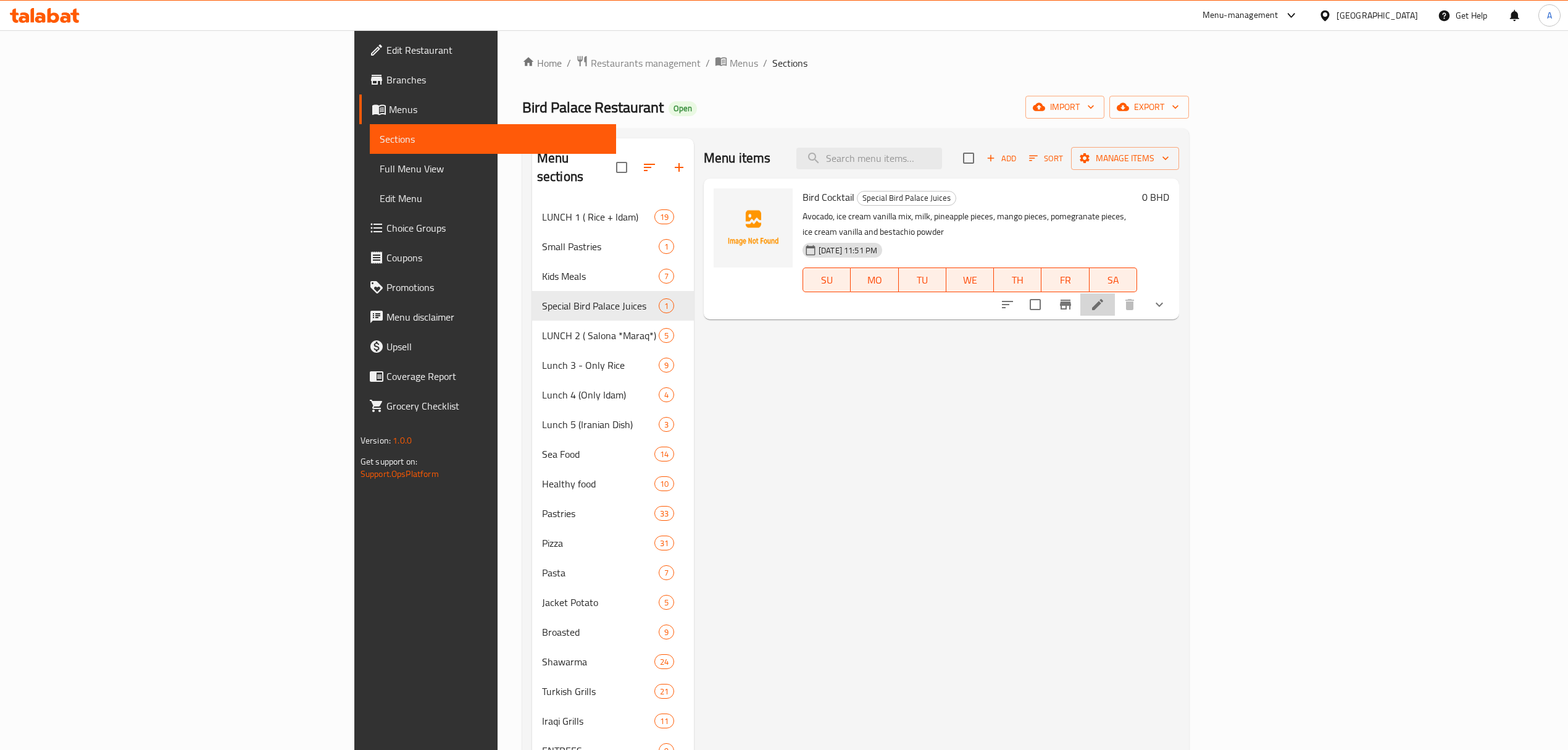
click at [1105, 297] on icon at bounding box center [1098, 305] width 15 height 15
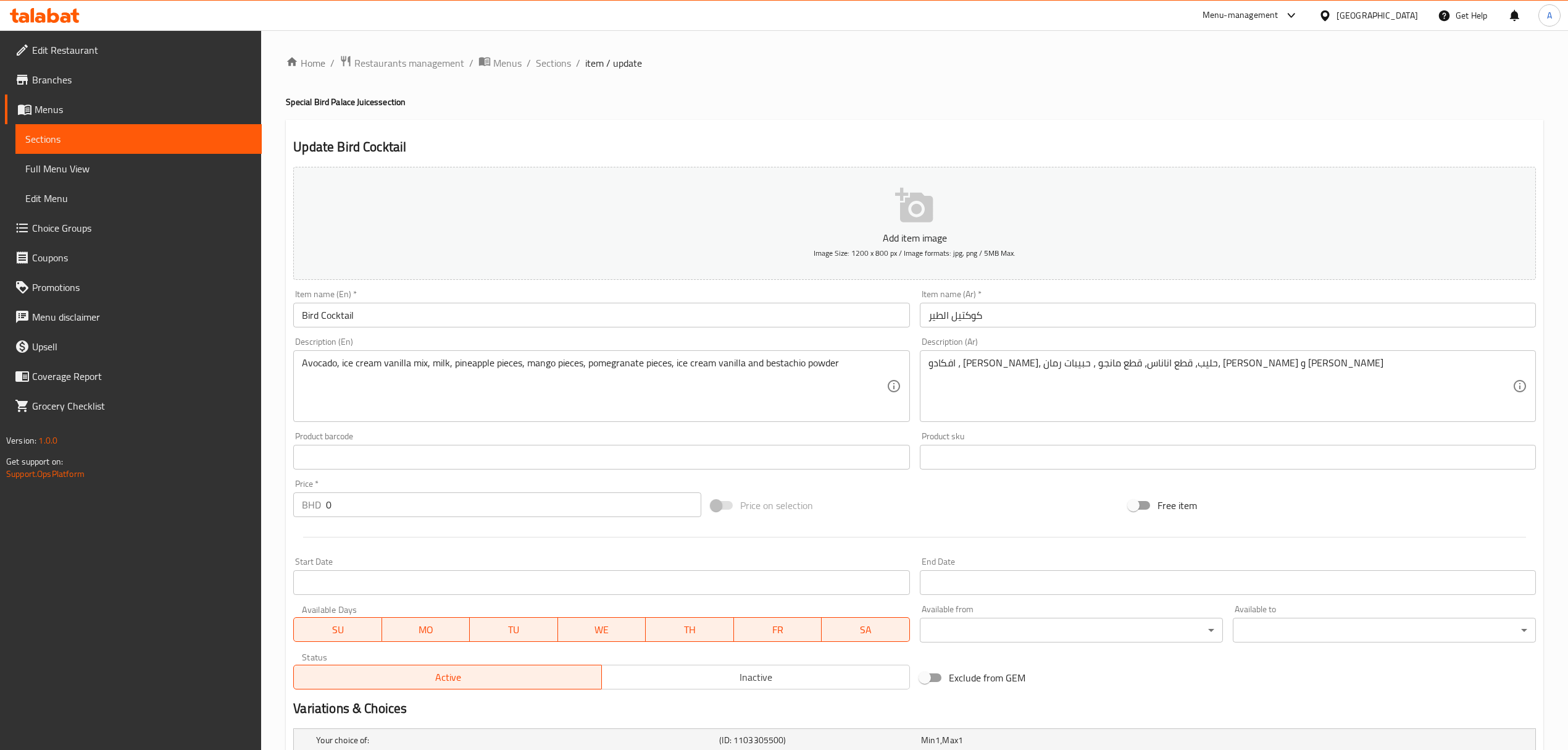
click at [549, 53] on div "Home / Restaurants management / Menus / Sections / item / update Special Bird P…" at bounding box center [915, 465] width 1307 height 871
click at [558, 58] on span "Sections" at bounding box center [553, 63] width 35 height 15
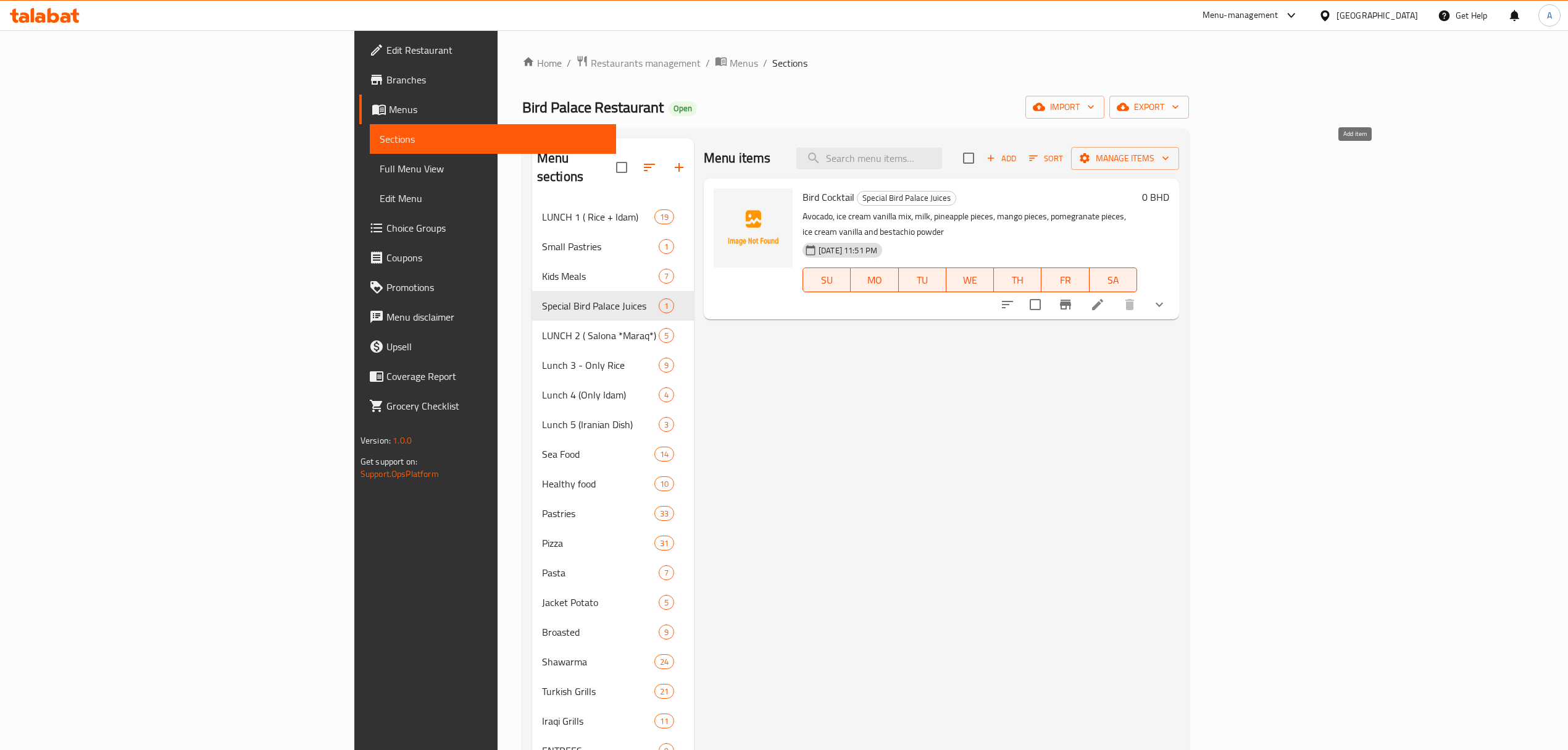
click at [1018, 152] on span "Add" at bounding box center [1001, 159] width 34 height 15
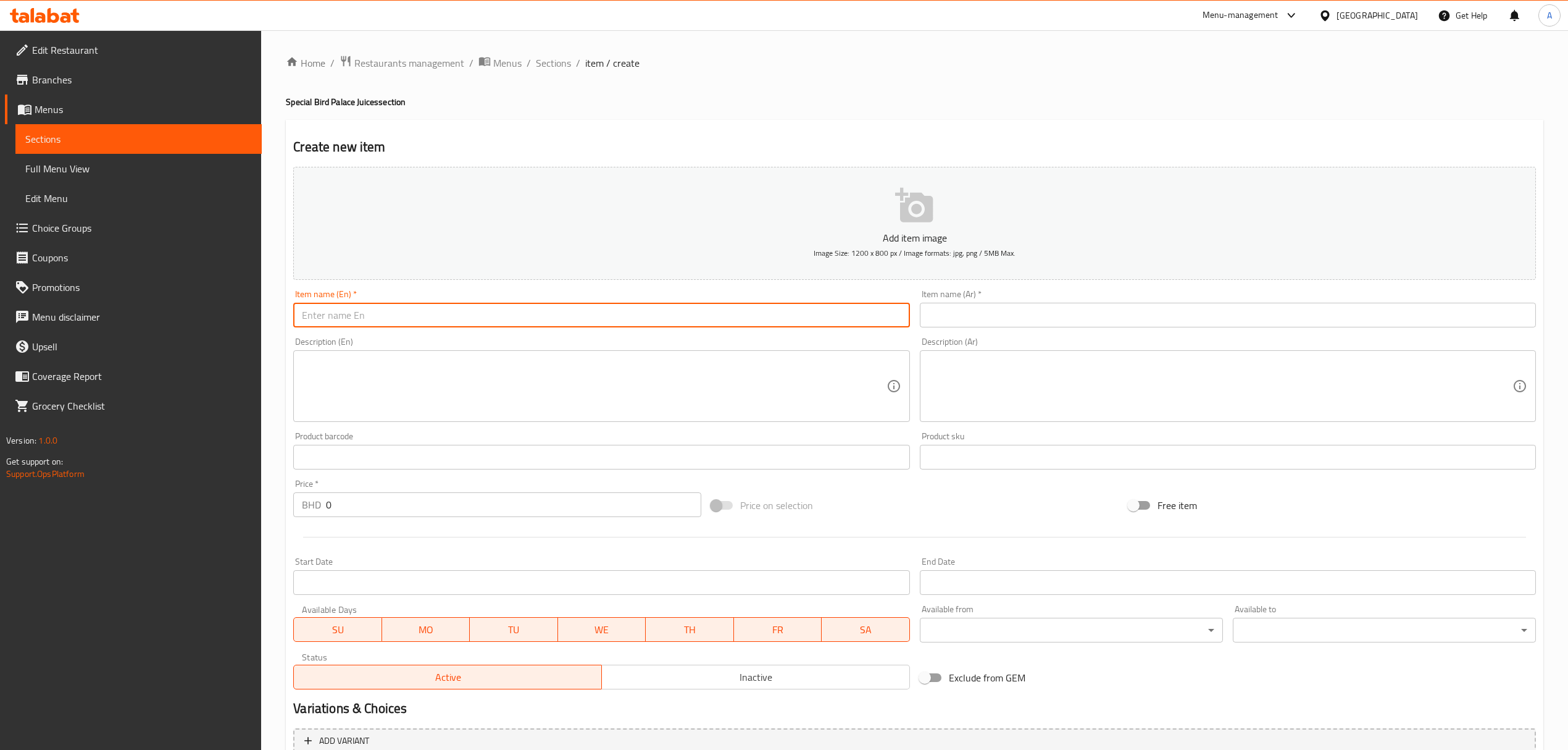
click at [452, 309] on input "text" at bounding box center [602, 315] width 616 height 24
paste input "[DEMOGRAPHIC_DATA]"
type input "[DEMOGRAPHIC_DATA]"
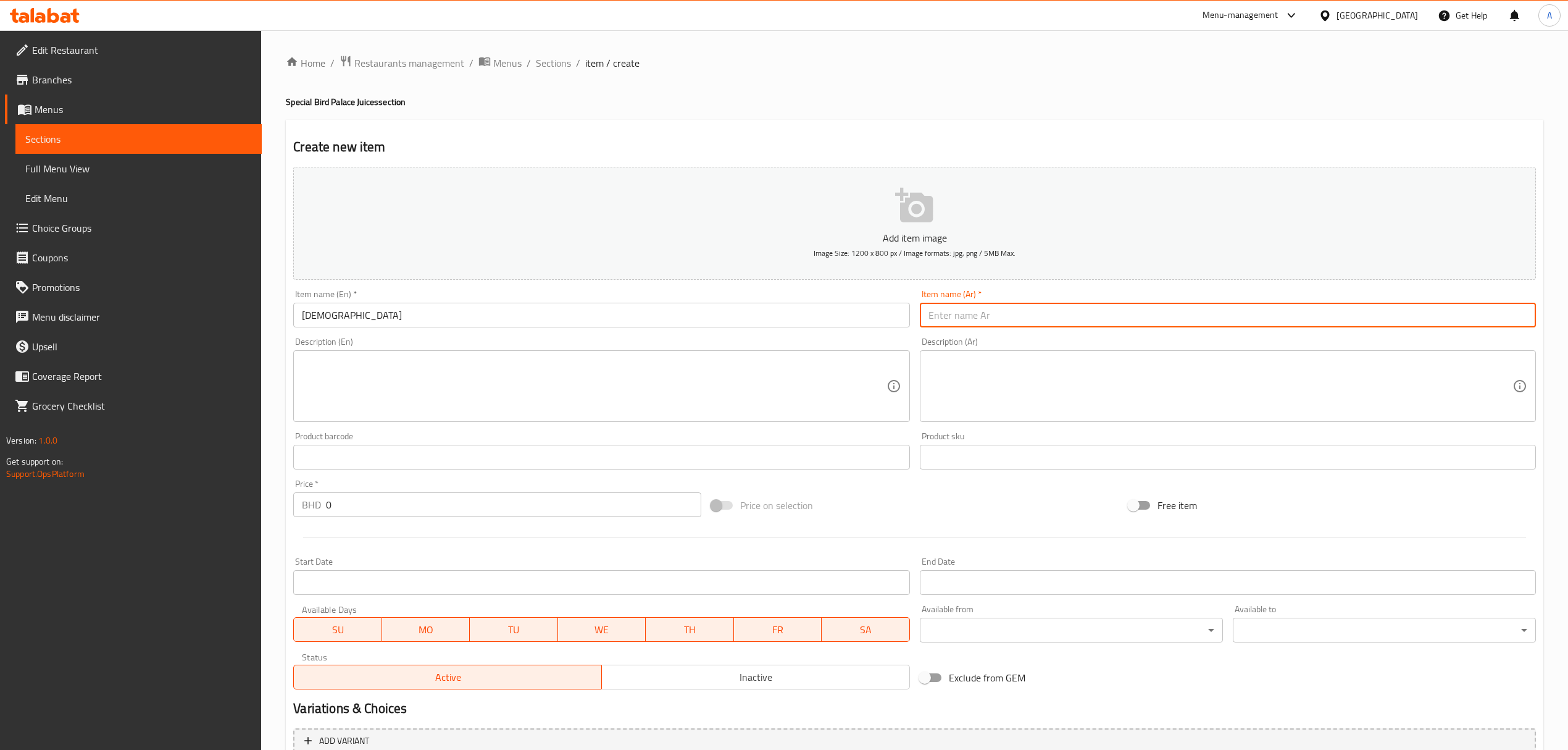
click at [942, 320] on input "text" at bounding box center [1228, 315] width 616 height 24
paste input "[DEMOGRAPHIC_DATA]"
type input "[DEMOGRAPHIC_DATA]"
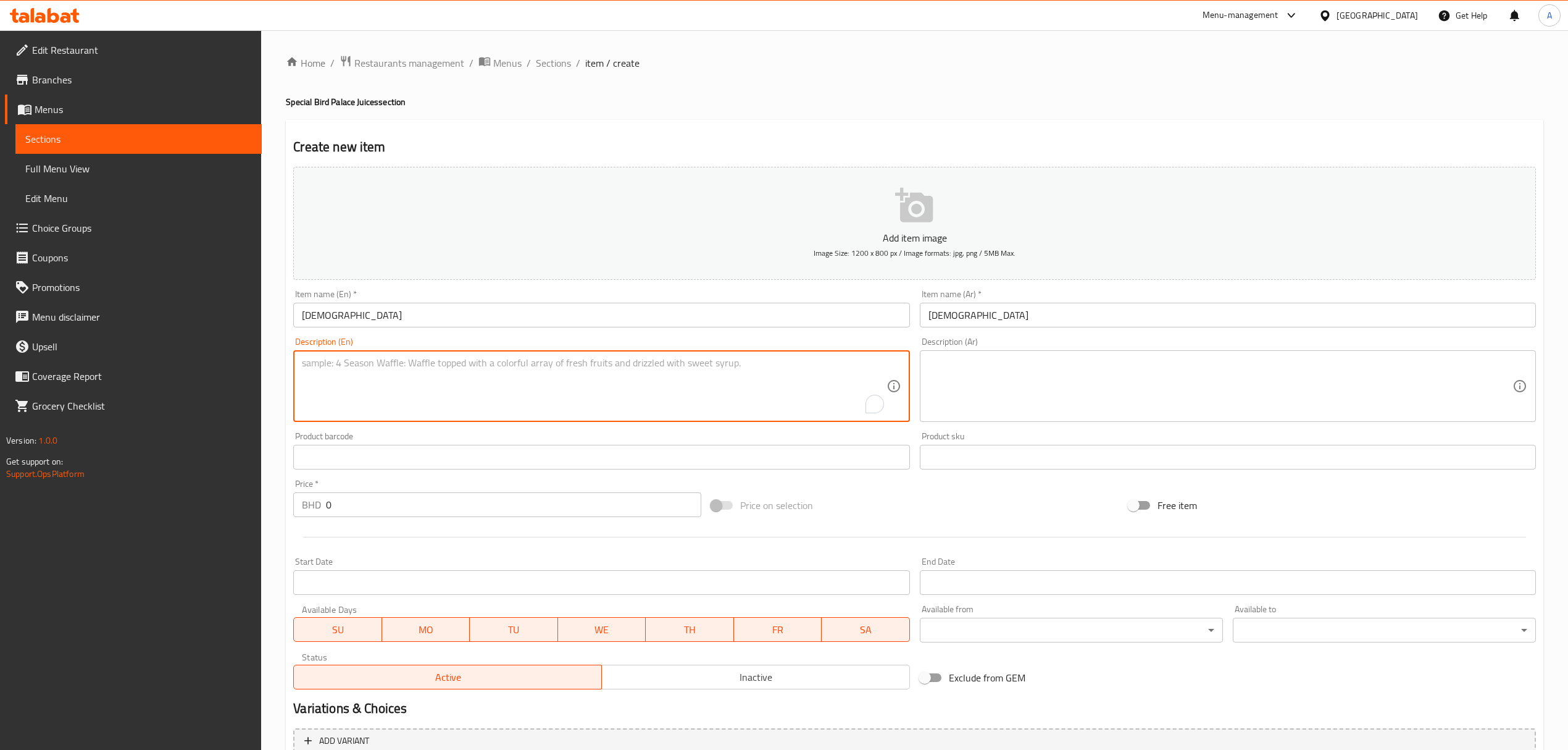
click at [595, 369] on textarea "To enrich screen reader interactions, please activate Accessibility in Grammarl…" at bounding box center [594, 386] width 584 height 59
paste textarea "Mango, ice cream mango, strawberry honey, ice cream vanilla, mango pieces, pine…"
type textarea "Mango, ice cream mango, strawberry honey, ice cream vanilla, mango pieces, pine…"
click at [1139, 368] on textarea at bounding box center [1220, 386] width 584 height 59
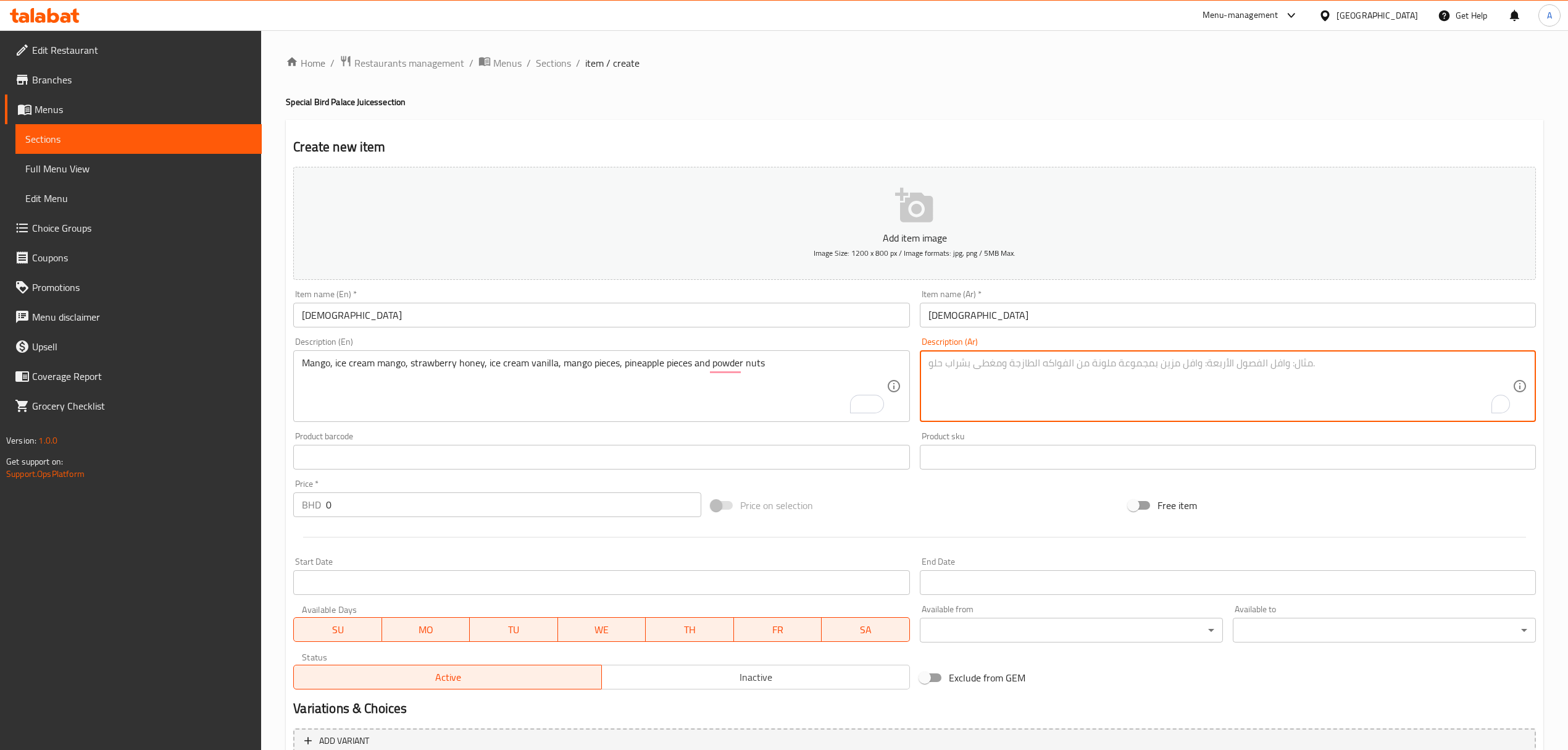
paste textarea "[PERSON_NAME]، [PERSON_NAME]، عسل فراوله، [PERSON_NAME]، قطع مانجو، قطع اناناس …"
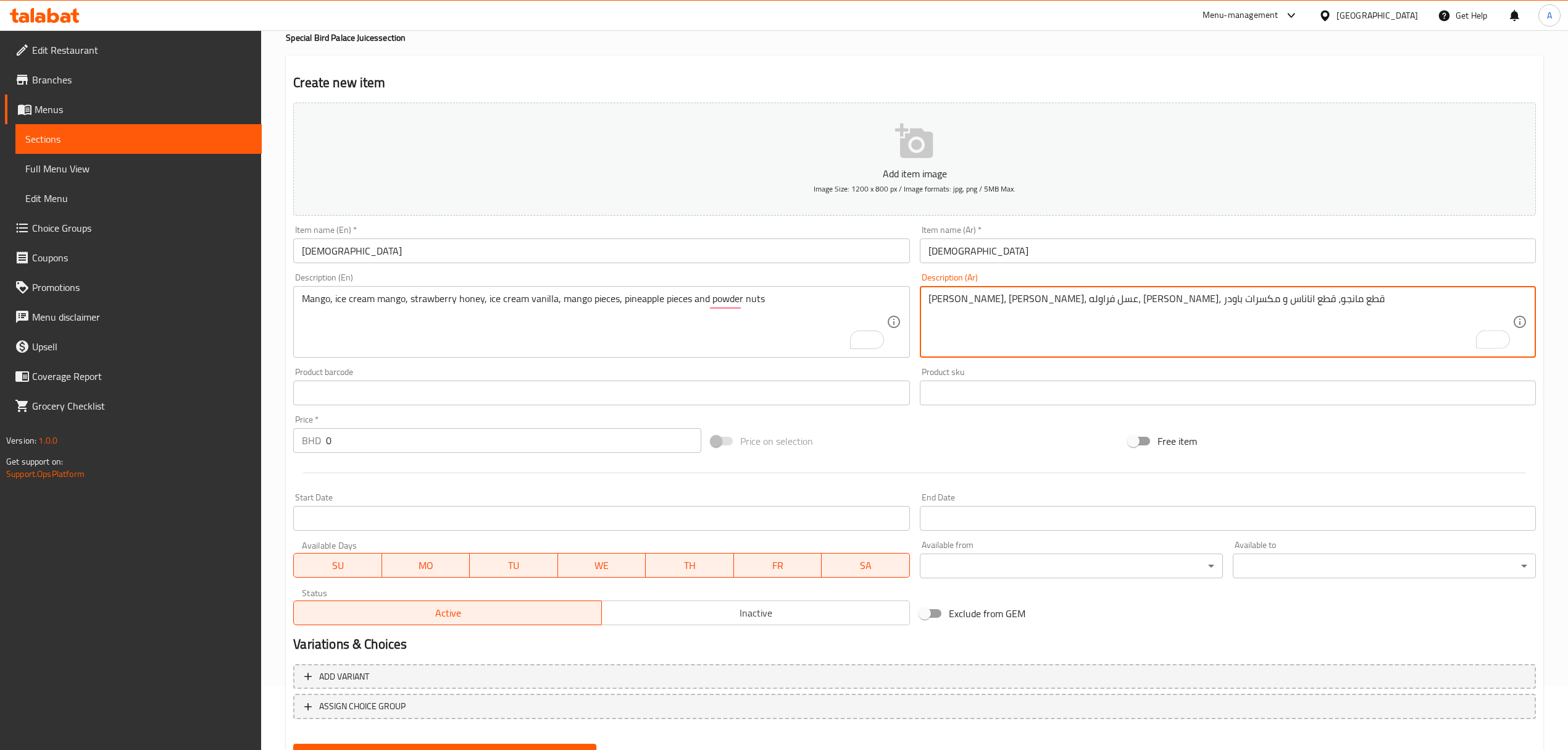
scroll to position [122, 0]
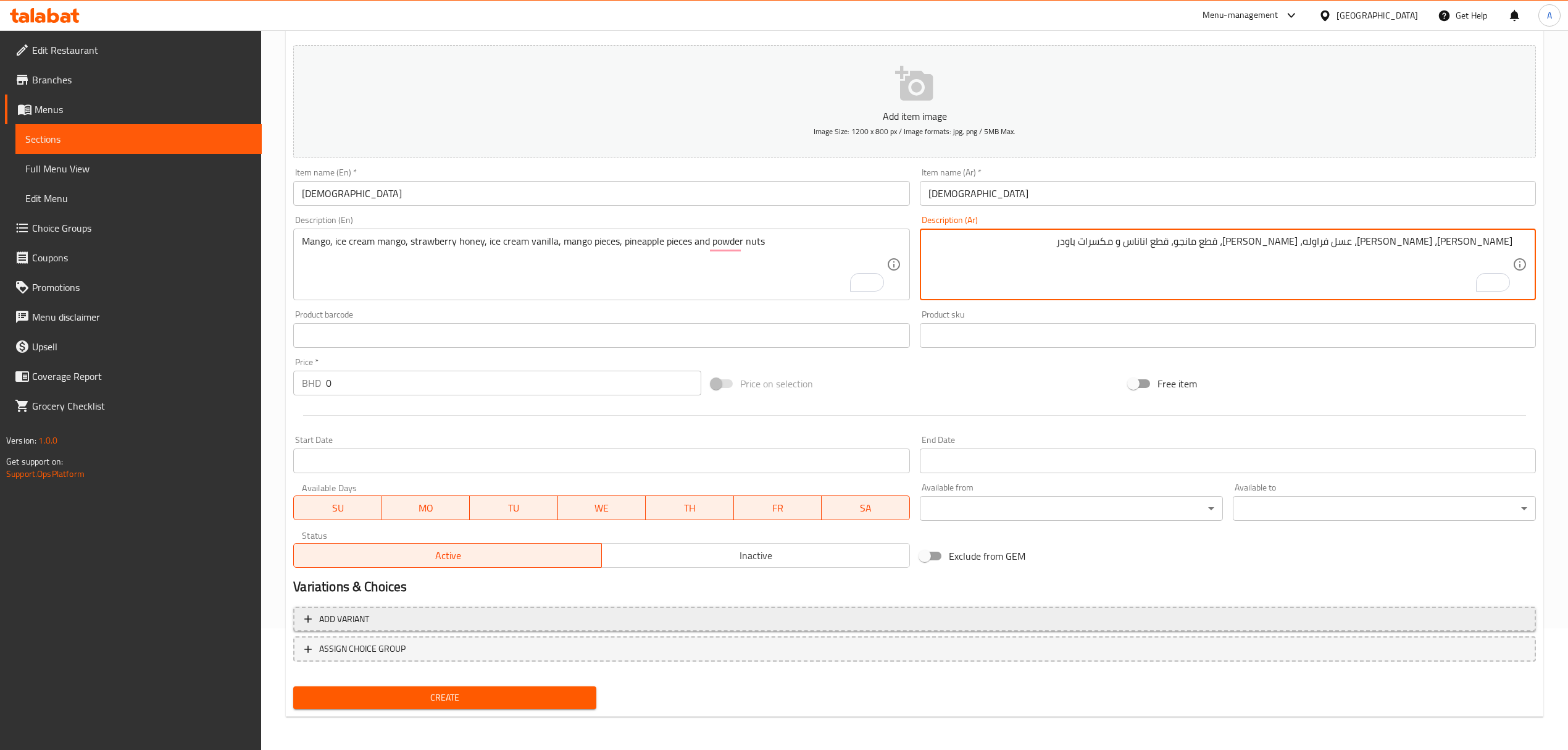
type textarea "[PERSON_NAME]، [PERSON_NAME]، عسل فراوله، [PERSON_NAME]، قطع مانجو، قطع اناناس …"
click at [640, 620] on span "Add variant" at bounding box center [915, 619] width 1221 height 15
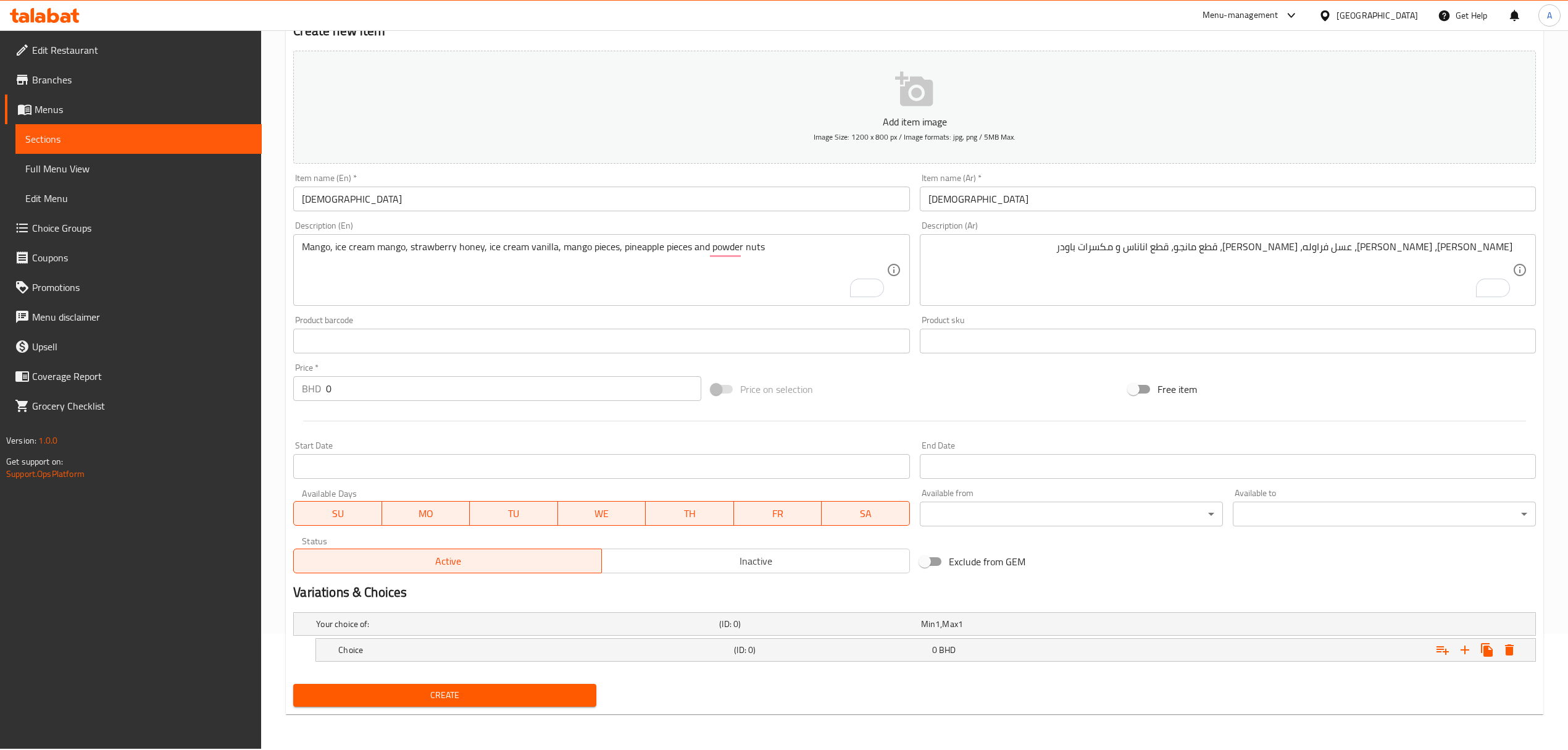
scroll to position [116, 0]
click at [1466, 650] on icon "Expand" at bounding box center [1465, 649] width 15 height 15
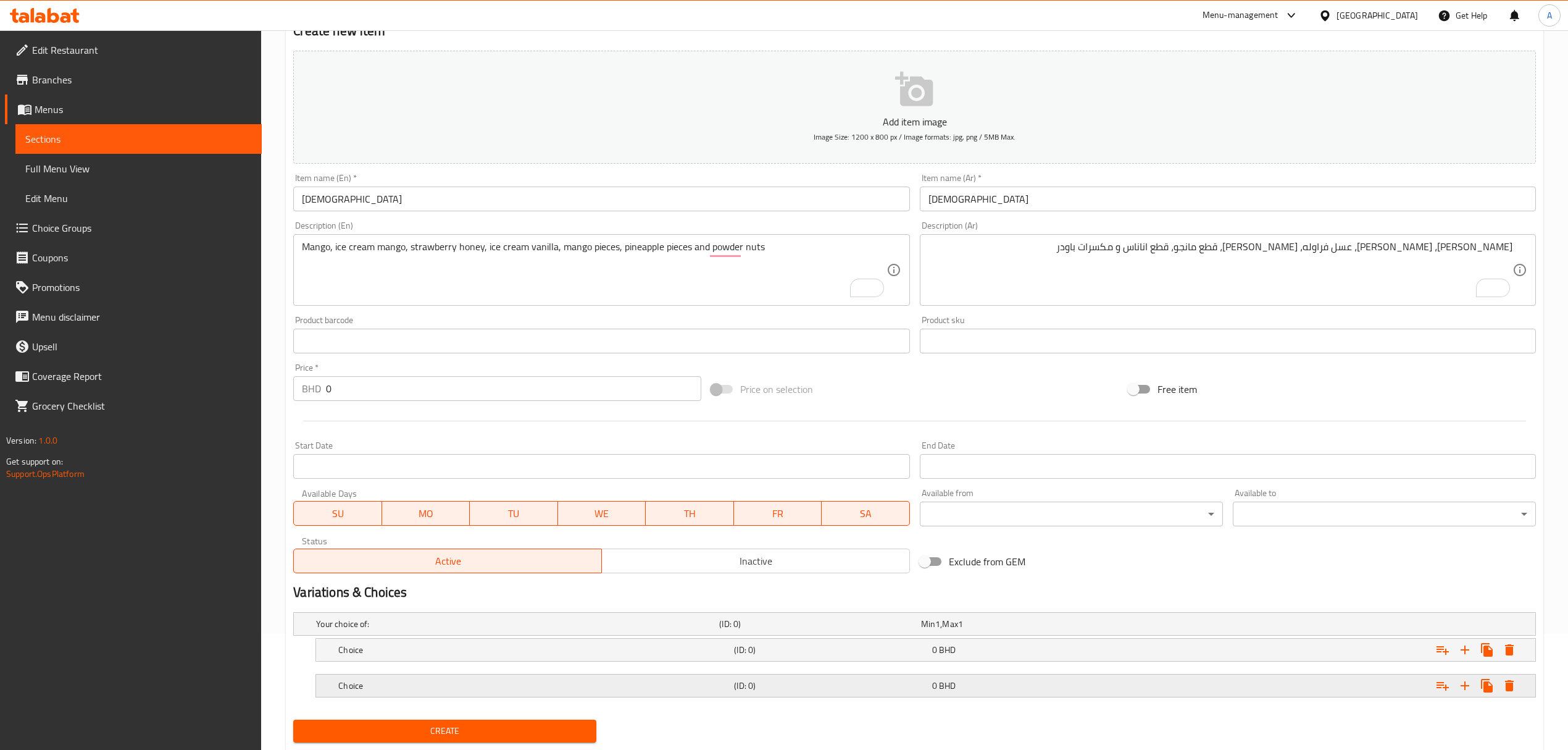
click at [1109, 690] on div "0 BHD" at bounding box center [1028, 686] width 193 height 13
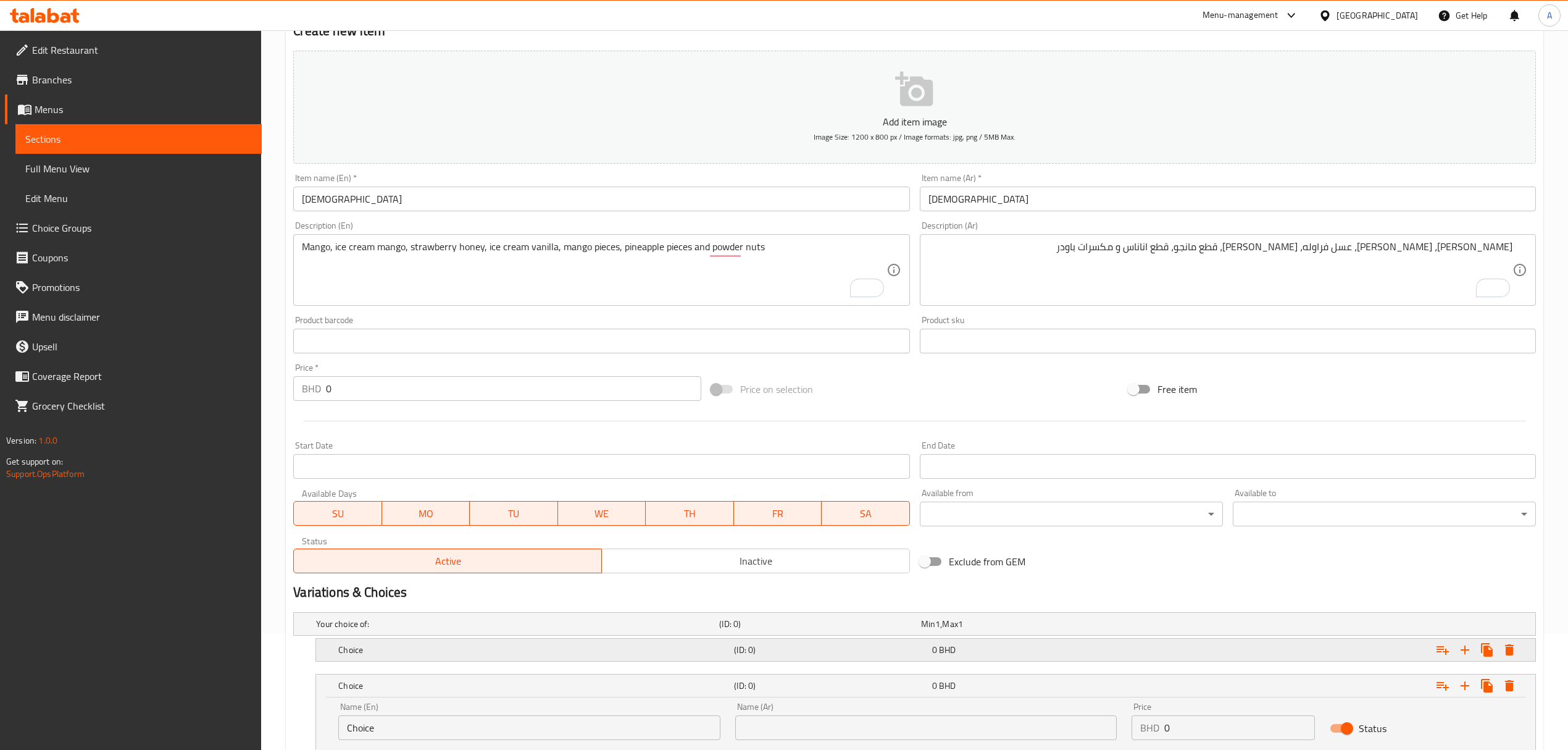
click at [1058, 654] on div "0 BHD" at bounding box center [1028, 650] width 193 height 13
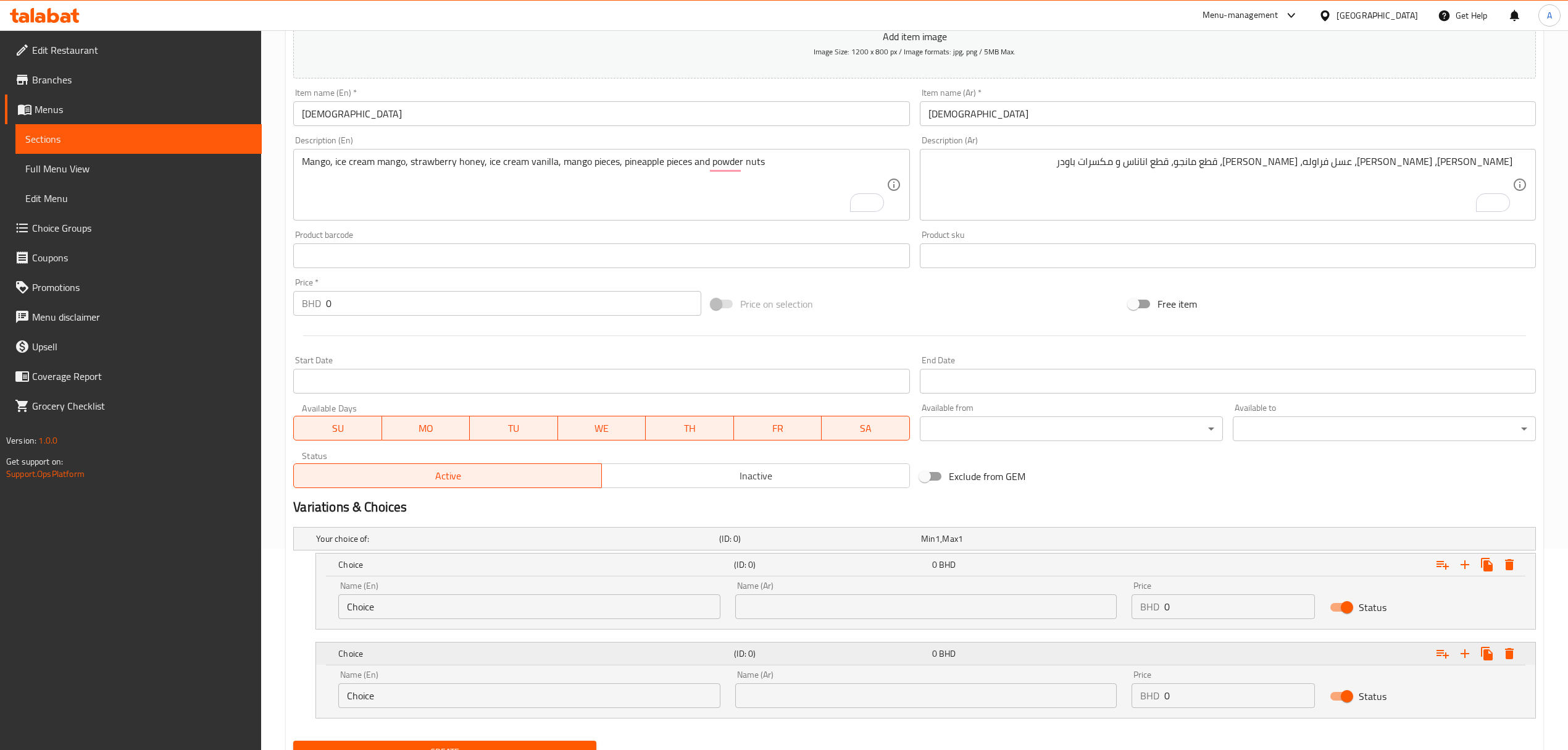
scroll to position [258, 0]
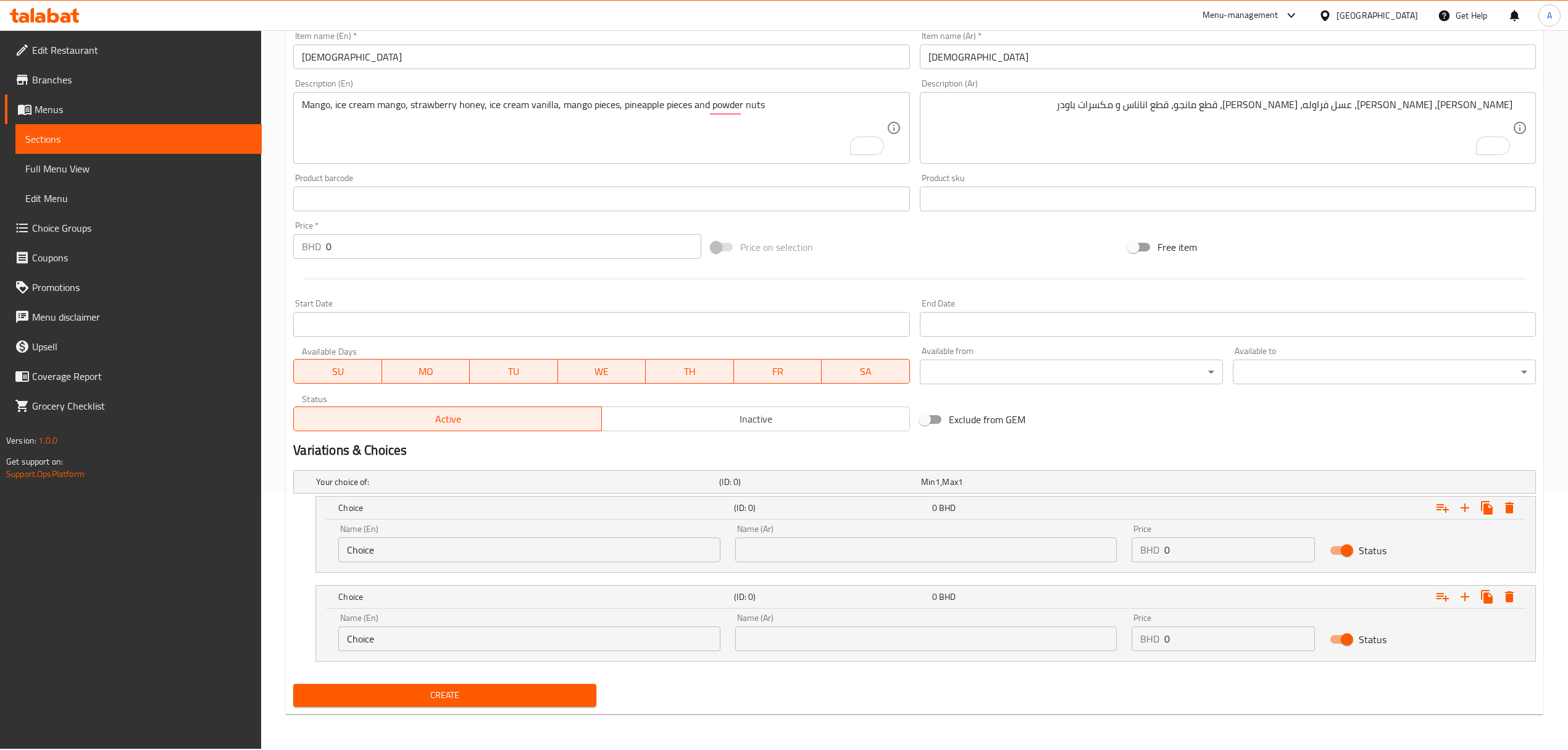
click at [863, 551] on input "text" at bounding box center [925, 550] width 382 height 24
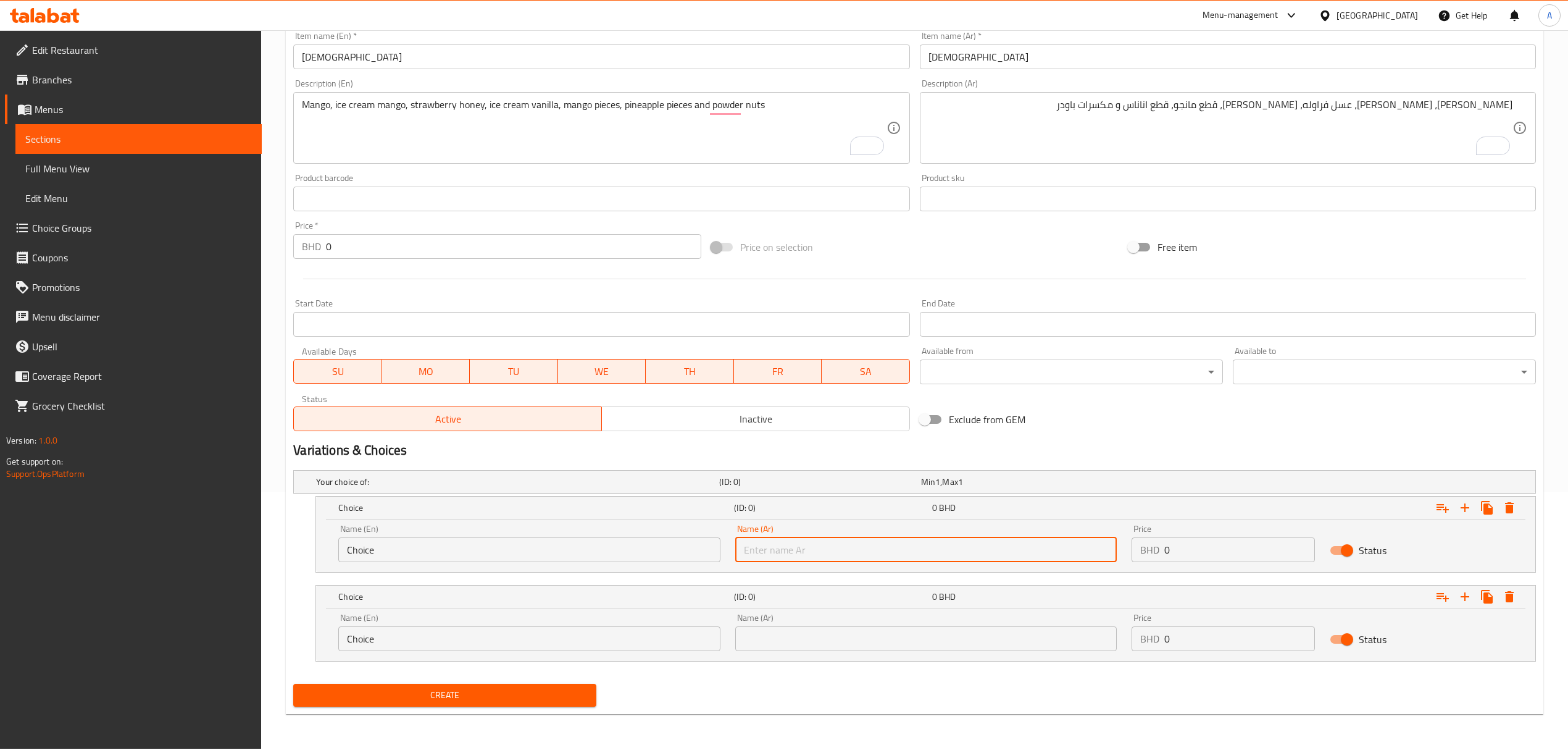
type input "وسط"
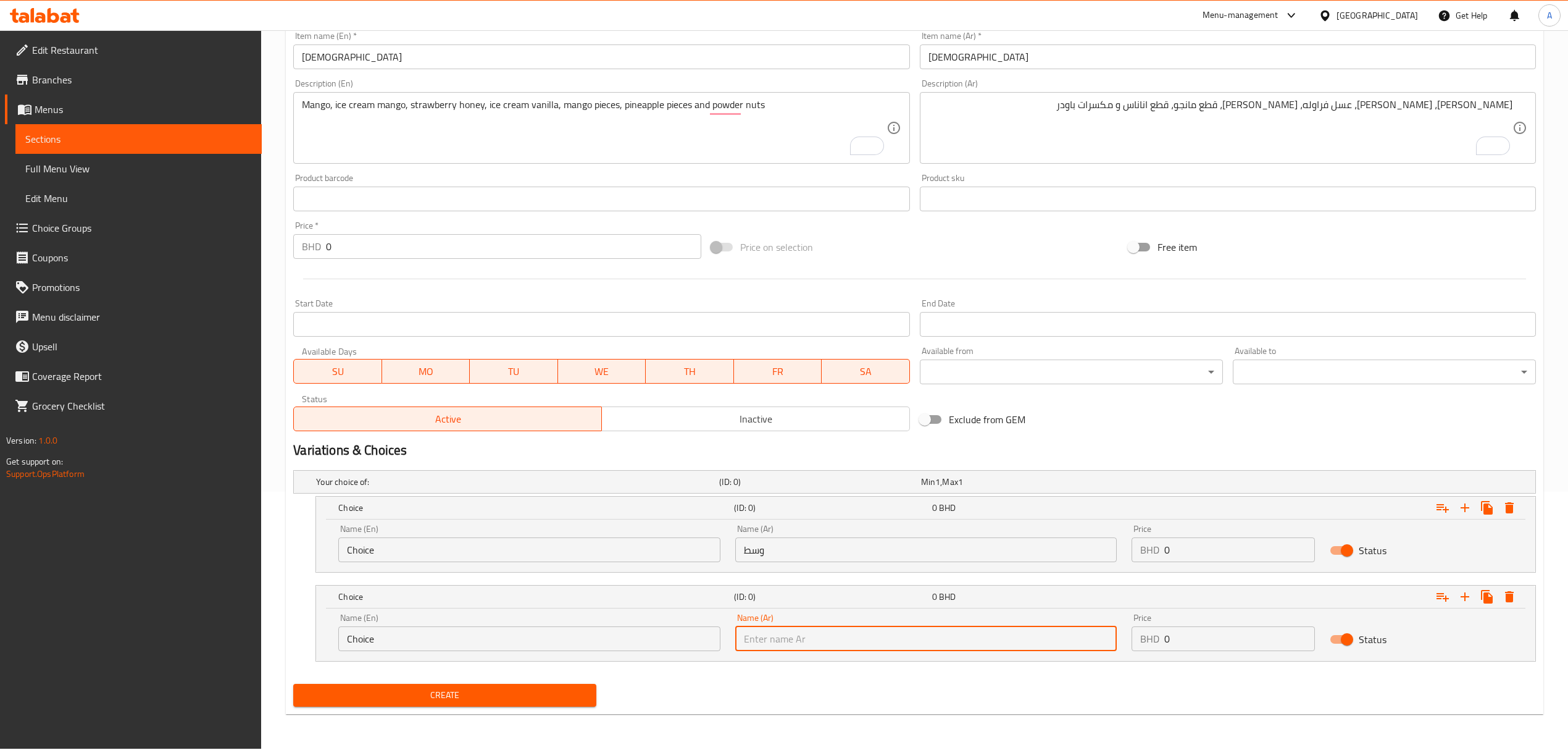
click at [826, 633] on input "text" at bounding box center [925, 638] width 382 height 24
type input "كبير"
click at [632, 543] on input "Choice" at bounding box center [528, 550] width 382 height 24
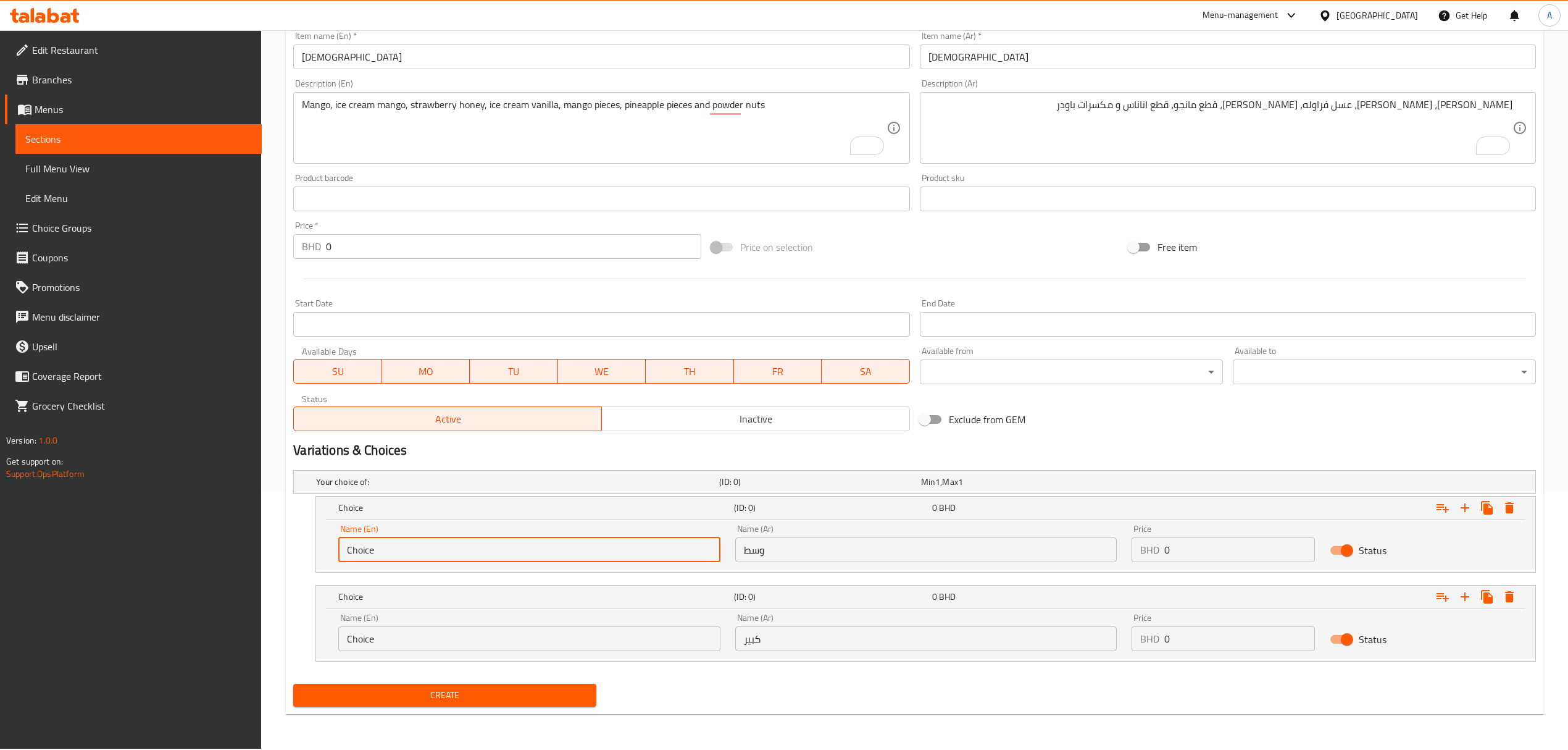
click at [632, 543] on input "Choice" at bounding box center [528, 550] width 382 height 24
click at [632, 543] on input "text" at bounding box center [528, 550] width 382 height 24
type input "Medium"
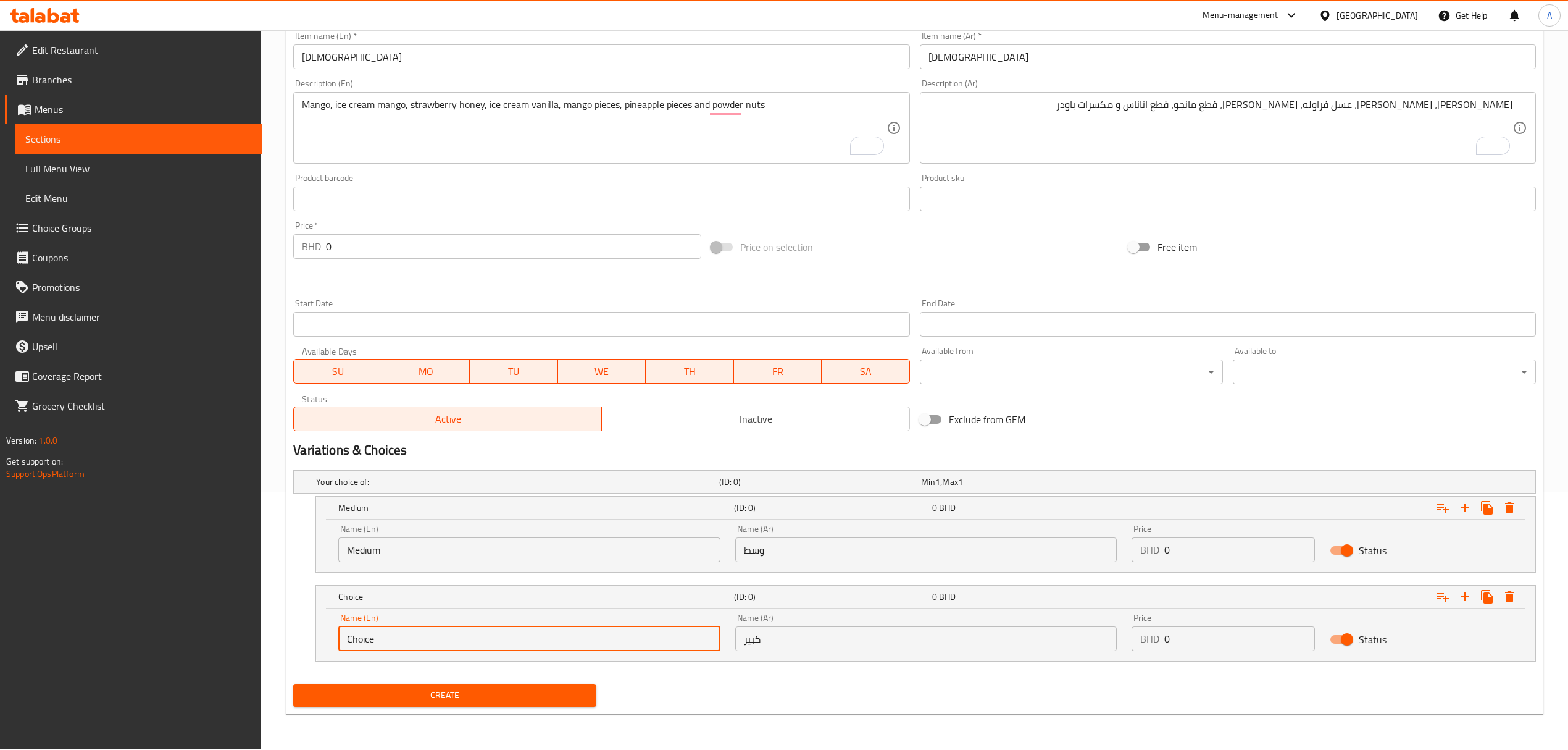
click at [522, 648] on input "Choice" at bounding box center [528, 638] width 382 height 24
click at [522, 648] on input "text" at bounding box center [528, 638] width 382 height 24
type input "Large"
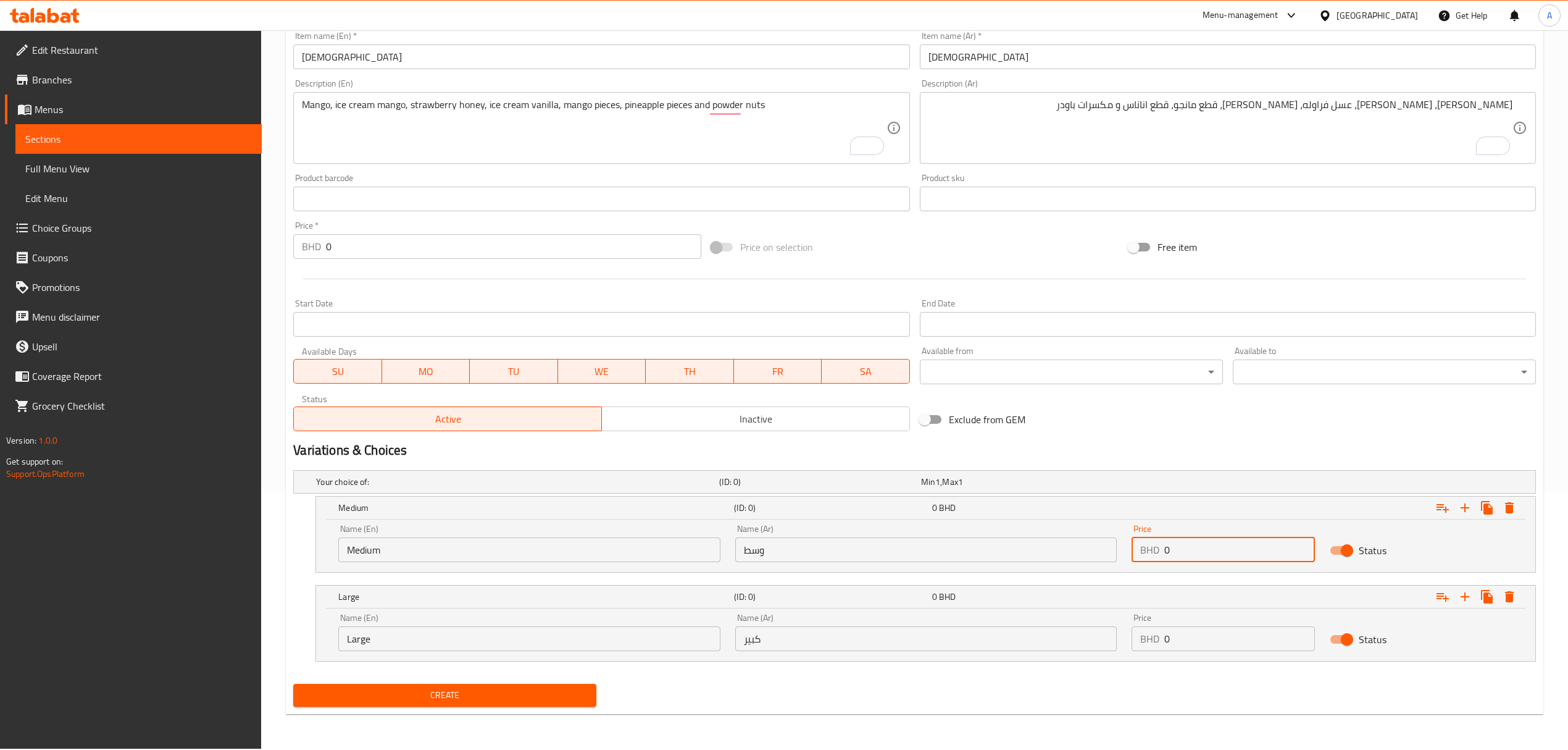
drag, startPoint x: 1226, startPoint y: 547, endPoint x: 1114, endPoint y: 560, distance: 112.8
click at [1114, 560] on div "Name (En) Medium Name (En) Name (Ar) وسط Name (Ar) Price BHD 0 Price Status" at bounding box center [925, 543] width 1190 height 53
paste input "1.65"
type input "1.65"
drag, startPoint x: 1197, startPoint y: 650, endPoint x: 1134, endPoint y: 644, distance: 63.3
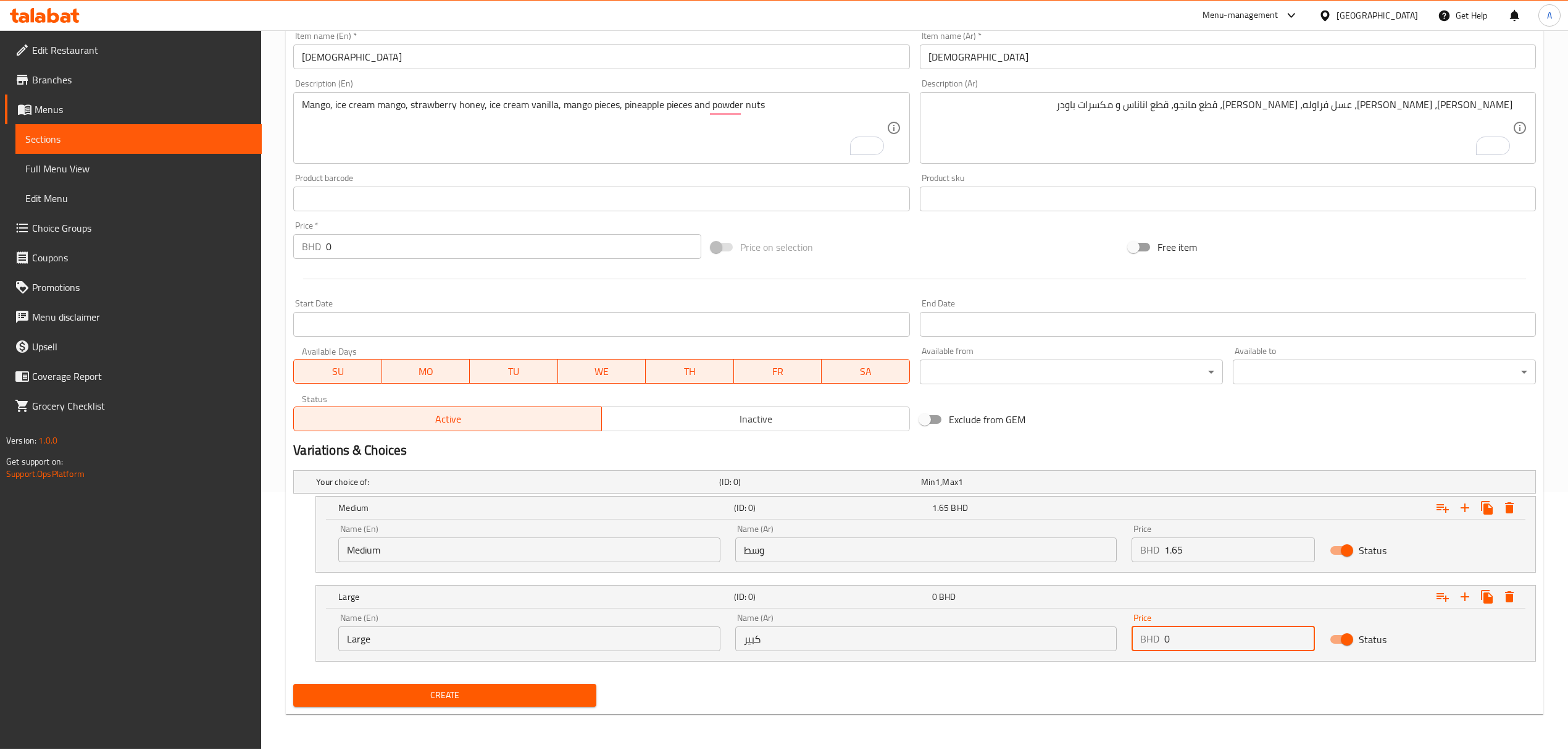
click at [1134, 644] on div "BHD 0 Price" at bounding box center [1223, 638] width 183 height 24
paste input "1.9"
type input "1.9"
click at [294, 684] on button "Create" at bounding box center [445, 695] width 303 height 23
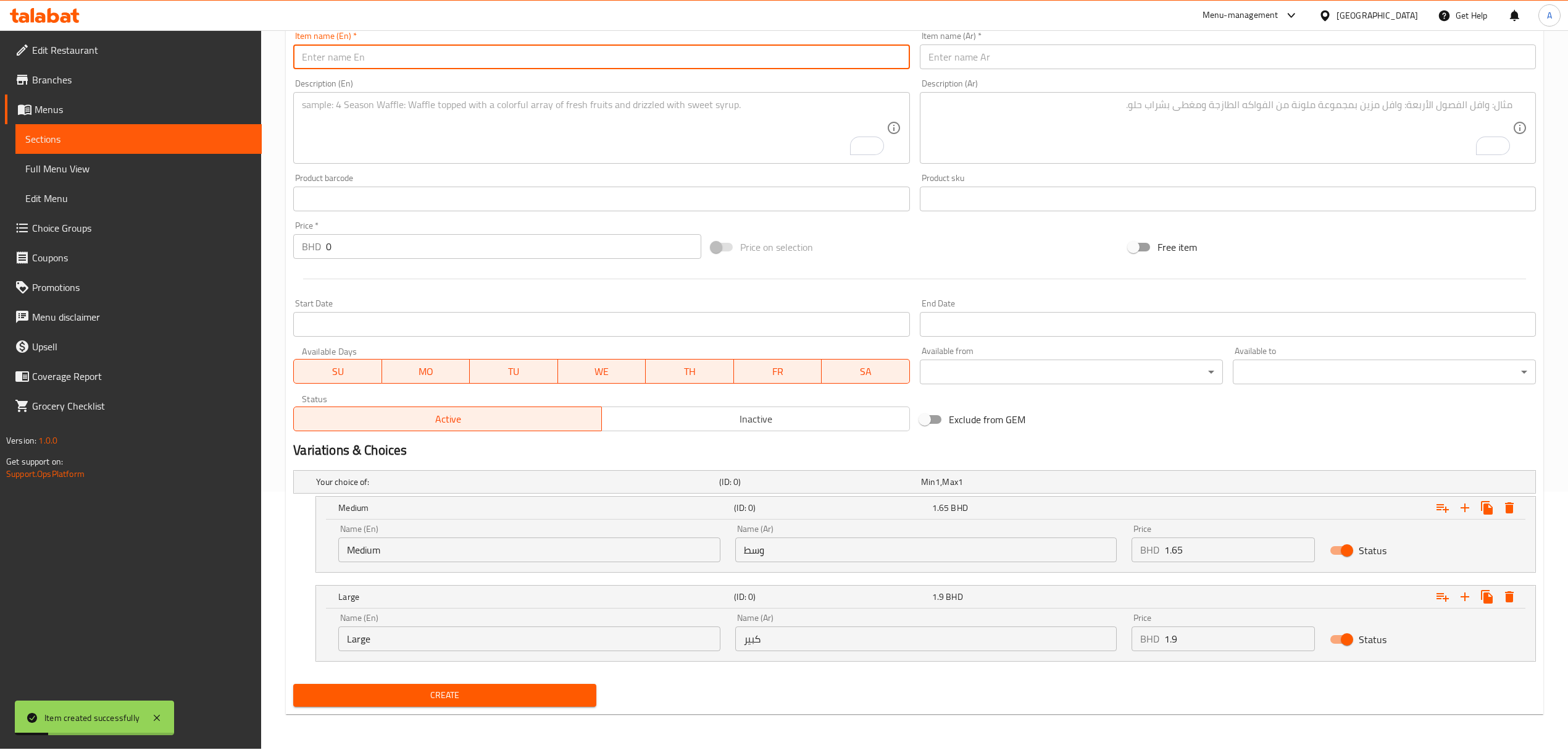
click at [372, 54] on input "text" at bounding box center [602, 56] width 616 height 24
paste input "Fakfahina"
type input "Fakfahina"
click at [985, 71] on div "Item name (Ar)   * Item name (Ar) *" at bounding box center [1227, 50] width 626 height 47
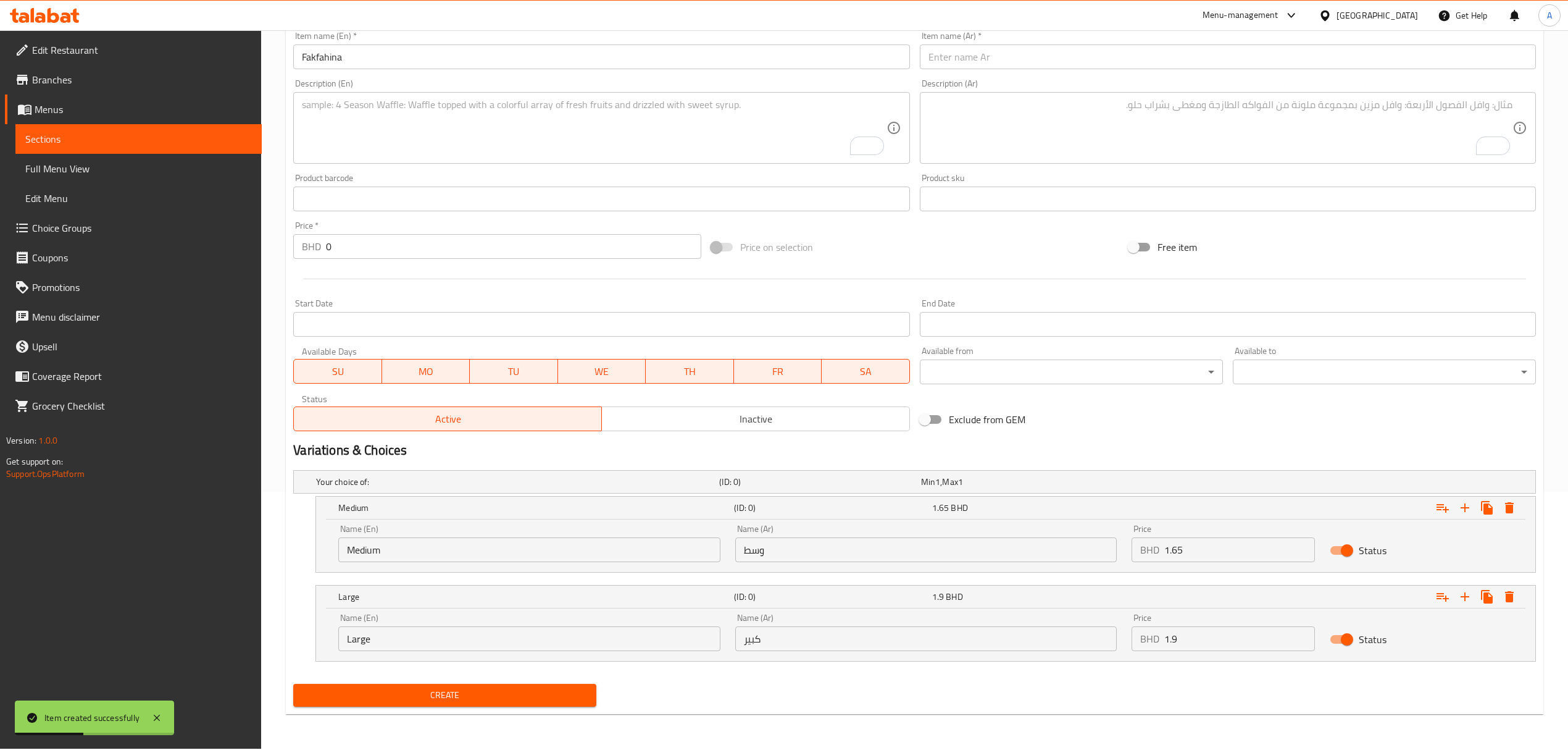
click at [986, 62] on input "text" at bounding box center [1228, 56] width 616 height 24
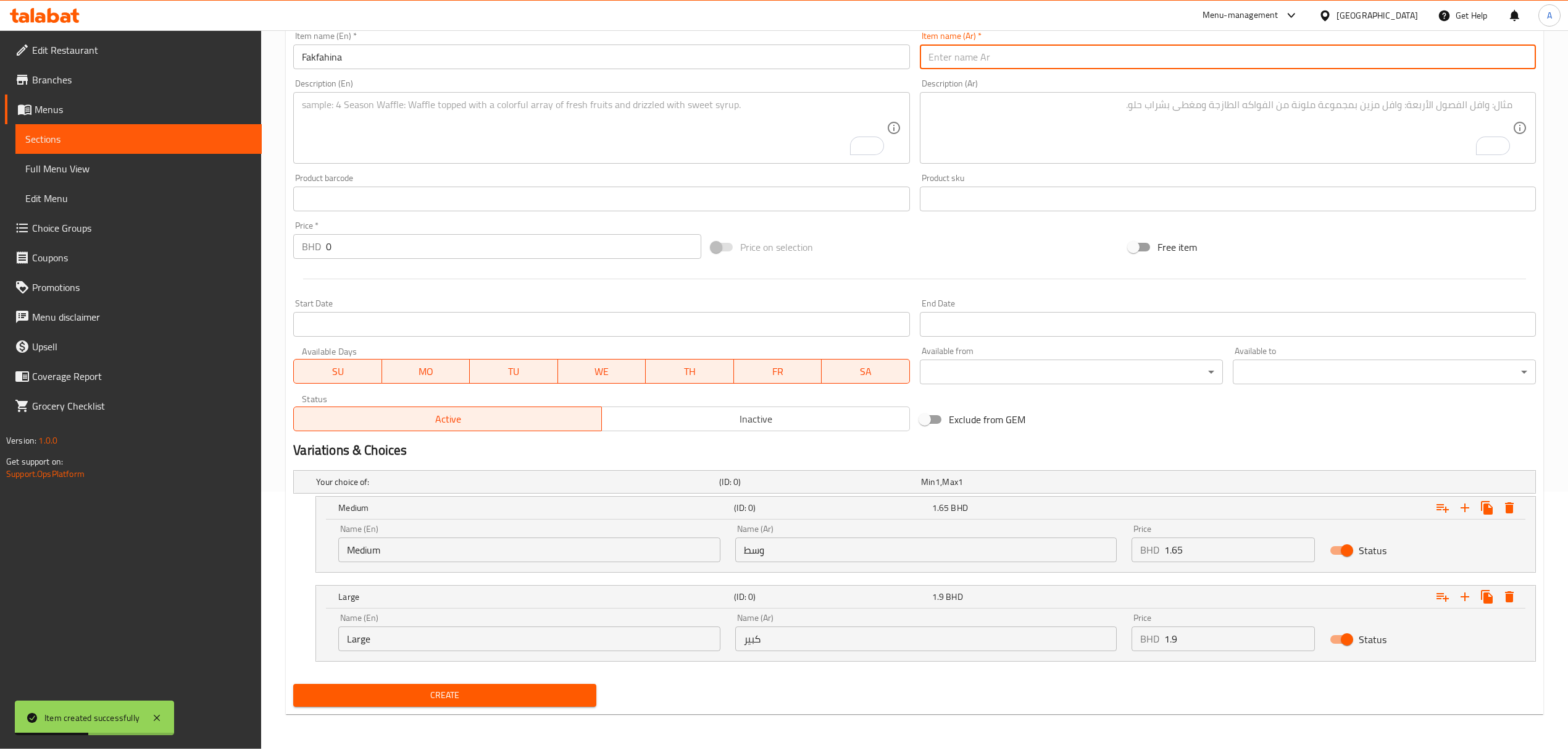
paste input "فخفخينا"
type input "فخفخينا"
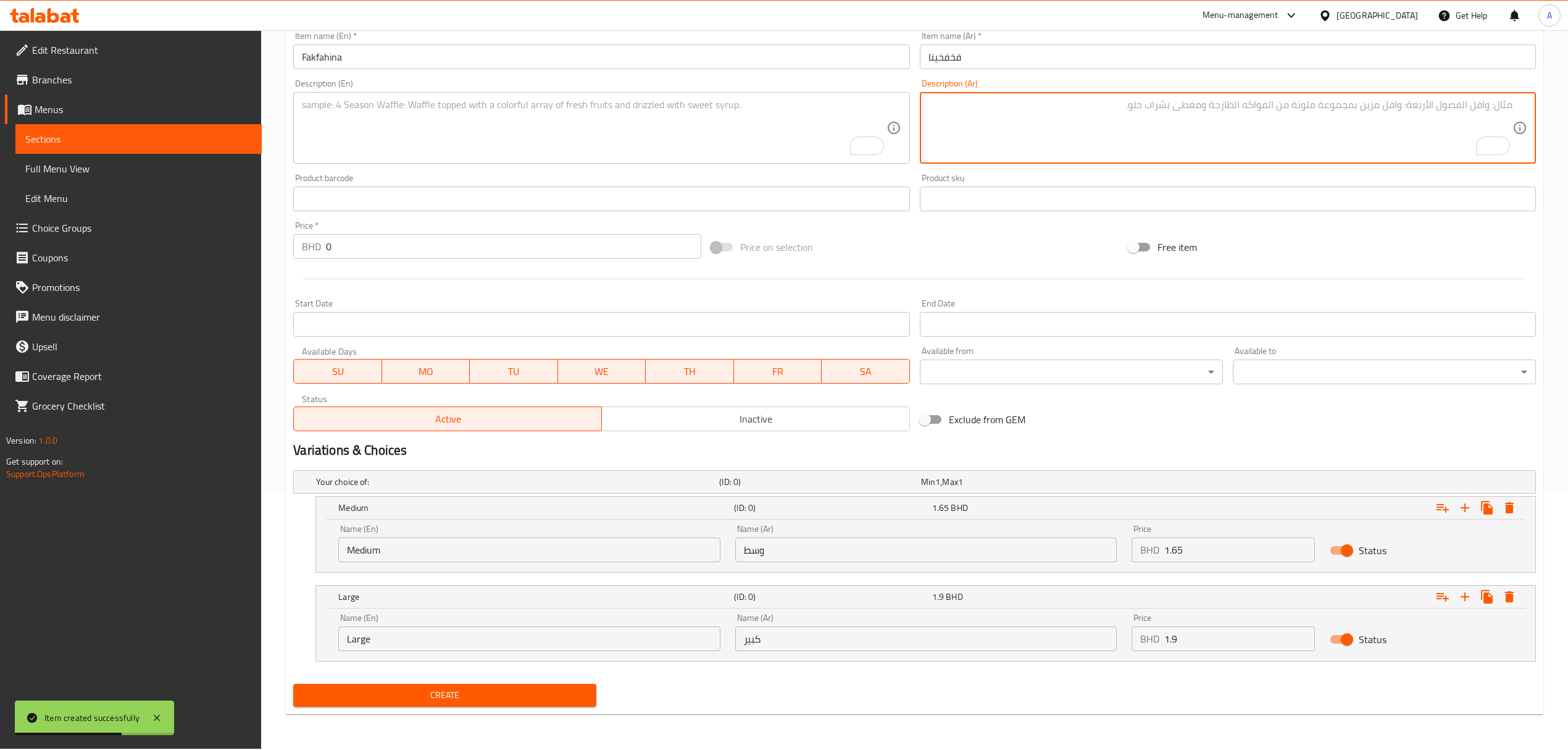
click at [1234, 106] on textarea "To enrich screen reader interactions, please activate Accessibility in Grammarl…" at bounding box center [1220, 128] width 584 height 59
paste textarea "مانجو - ايسكريم فانيلا - قطع اناناس - قطع مانجو - مكسرات باودر"
drag, startPoint x: 1482, startPoint y: 105, endPoint x: 1490, endPoint y: 105, distance: 8.0
click at [1490, 105] on textarea "مانجو - ايسكريم فانيلا - قطع اناناس - قطع مانجو - مكسرات باودر" at bounding box center [1220, 128] width 584 height 59
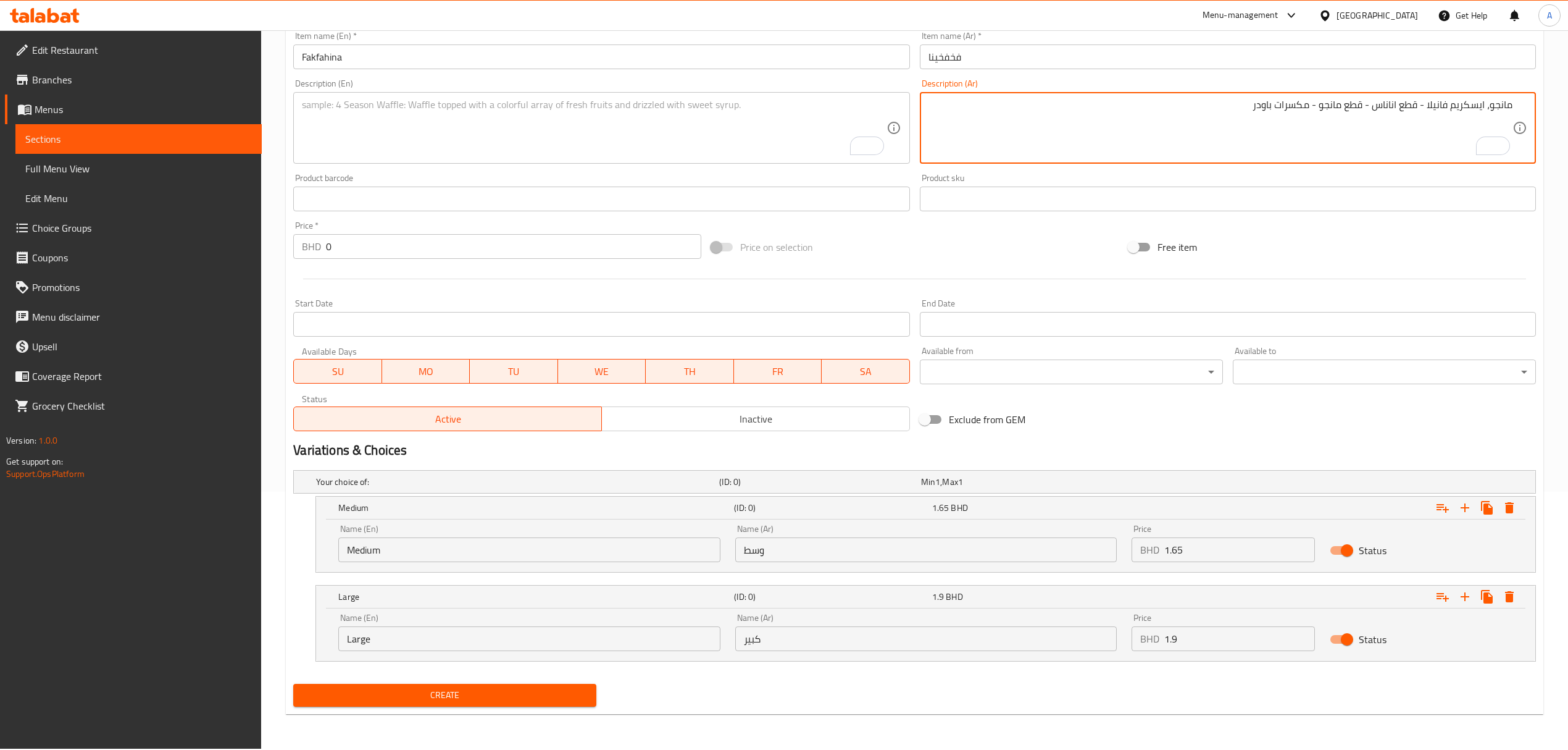
click at [1426, 107] on textarea "مانجو، ايسكريم فانيلا - قطع اناناس - قطع مانجو - مكسرات باودر" at bounding box center [1220, 128] width 584 height 59
drag, startPoint x: 1370, startPoint y: 104, endPoint x: 1379, endPoint y: 107, distance: 9.5
click at [1379, 107] on textarea "مانجو، ايسكريم فانيلا، قطع اناناس - قطع مانجو - مكسرات باودر" at bounding box center [1220, 128] width 584 height 59
click at [1322, 106] on textarea "مانجو، ايسكريم فانيلا، قطع اناناس، قطع مانجو - مكسرات باودر" at bounding box center [1220, 128] width 584 height 59
click at [1323, 107] on textarea "مانجو، ايسكريم فانيلا، قطع اناناس، قطع مانجو - مكسرات باودر" at bounding box center [1220, 128] width 584 height 59
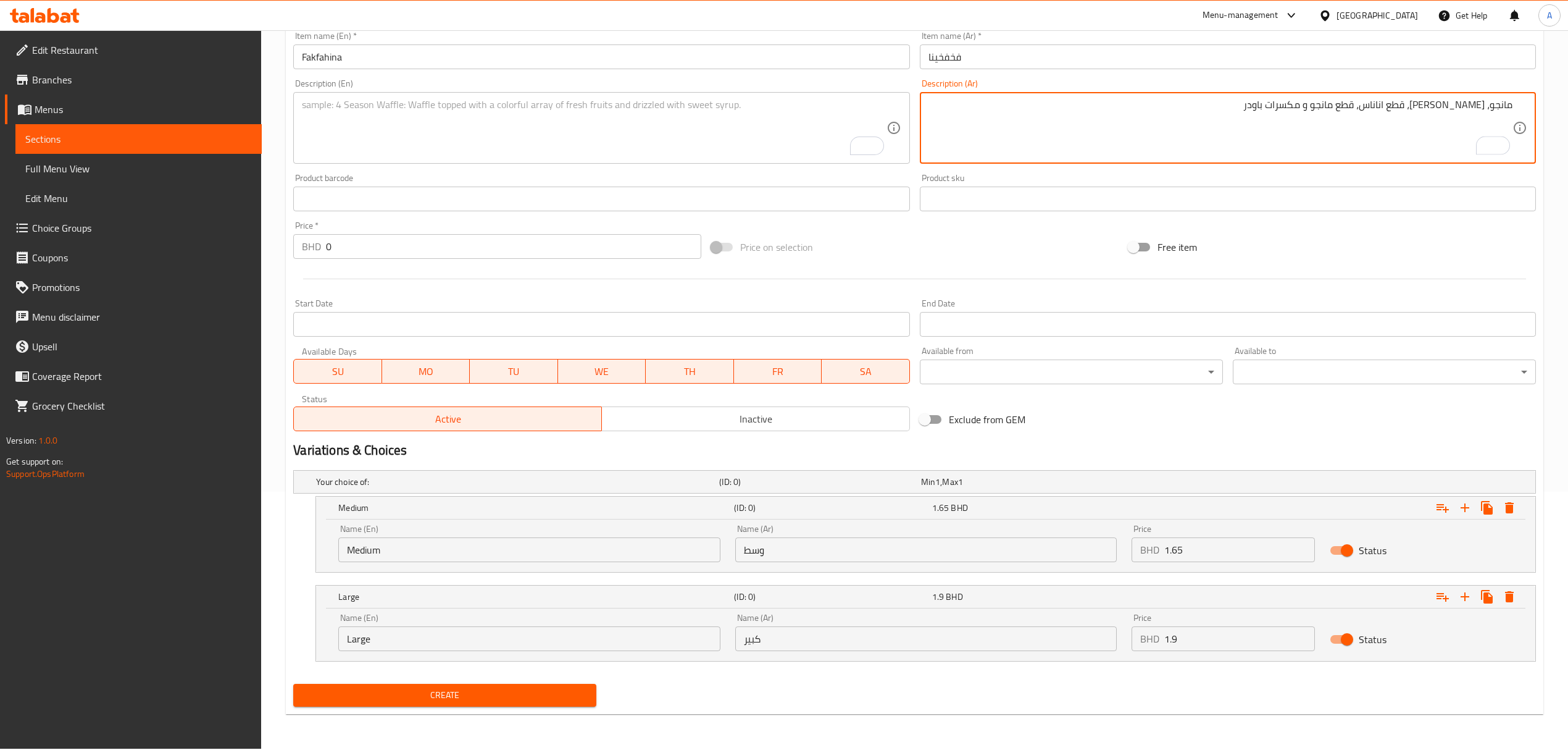
type textarea "مانجو، [PERSON_NAME]، قطع اناناس، قطع مانجو و مكسرات باودر"
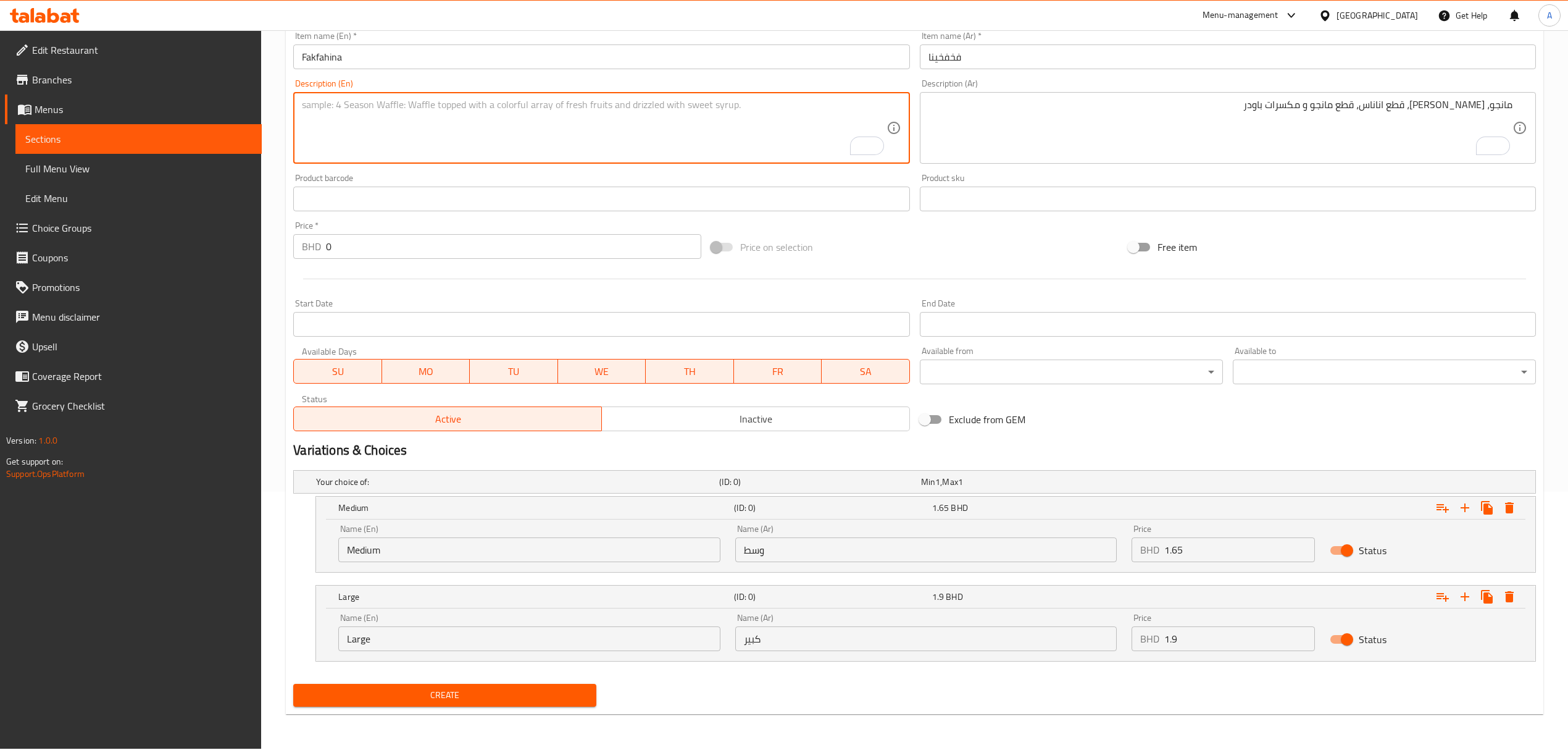
click at [498, 112] on textarea "To enrich screen reader interactions, please activate Accessibility in Grammarl…" at bounding box center [594, 128] width 584 height 59
paste textarea "Mango, ice cream vanilla, pineapple pieces, mango pieces and powder nuts"
type textarea "Mango, ice cream vanilla, pineapple pieces, mango pieces and powder nuts"
click at [586, 695] on span "Create" at bounding box center [444, 695] width 284 height 15
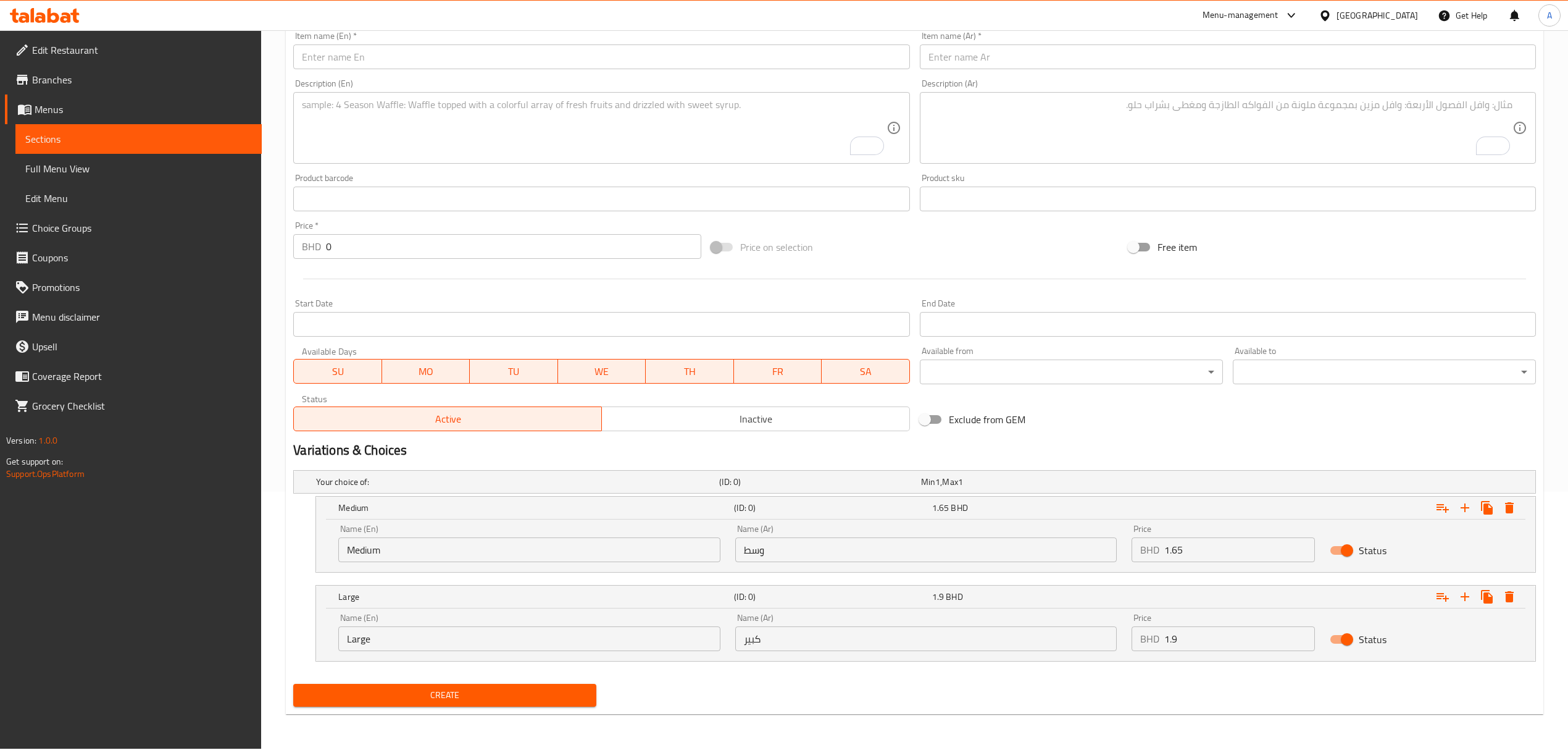
click at [460, 71] on div "Item name (En)   * Item name (En) *" at bounding box center [601, 50] width 626 height 47
click at [456, 59] on input "text" at bounding box center [602, 56] width 616 height 24
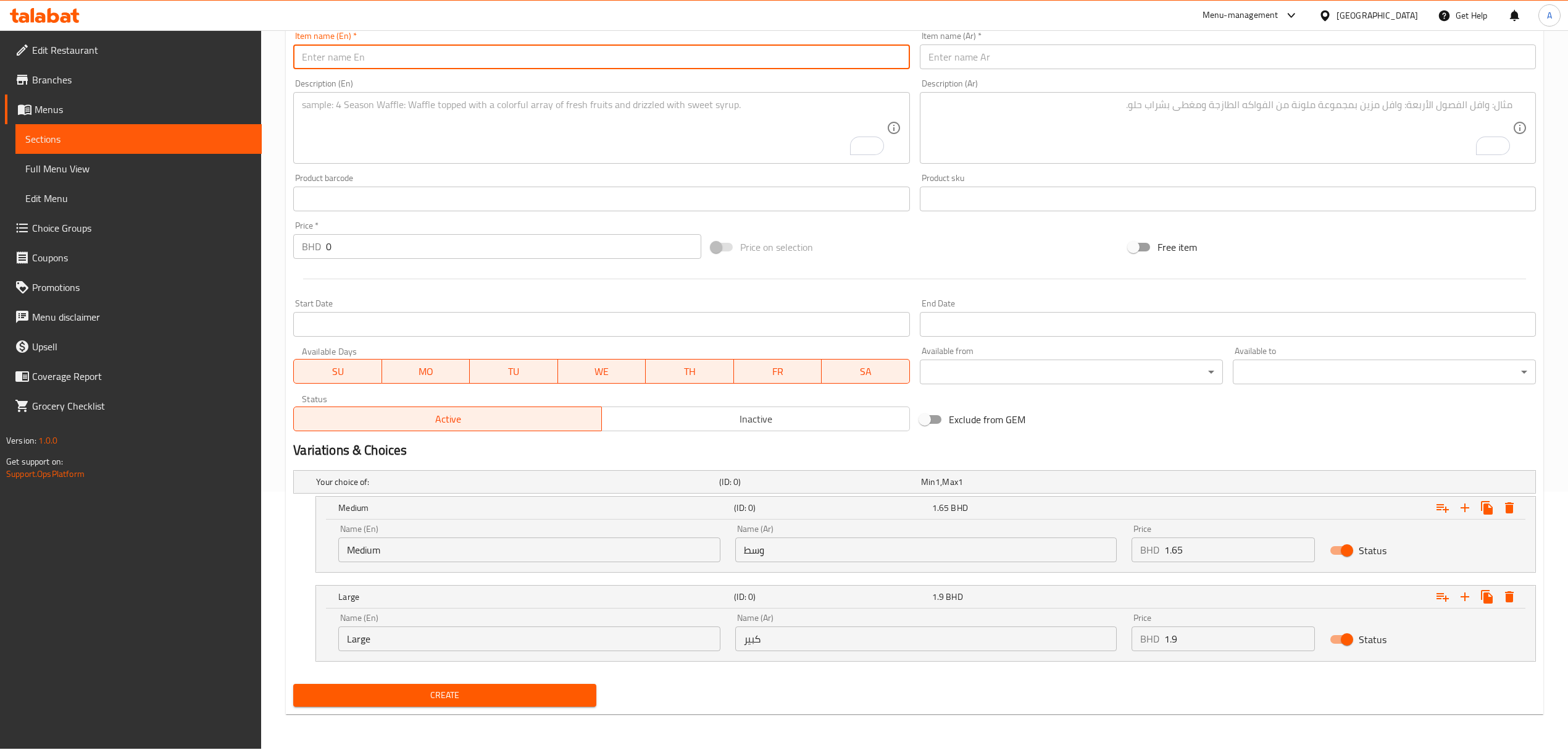
paste input "Turkish"
type input "Turkish"
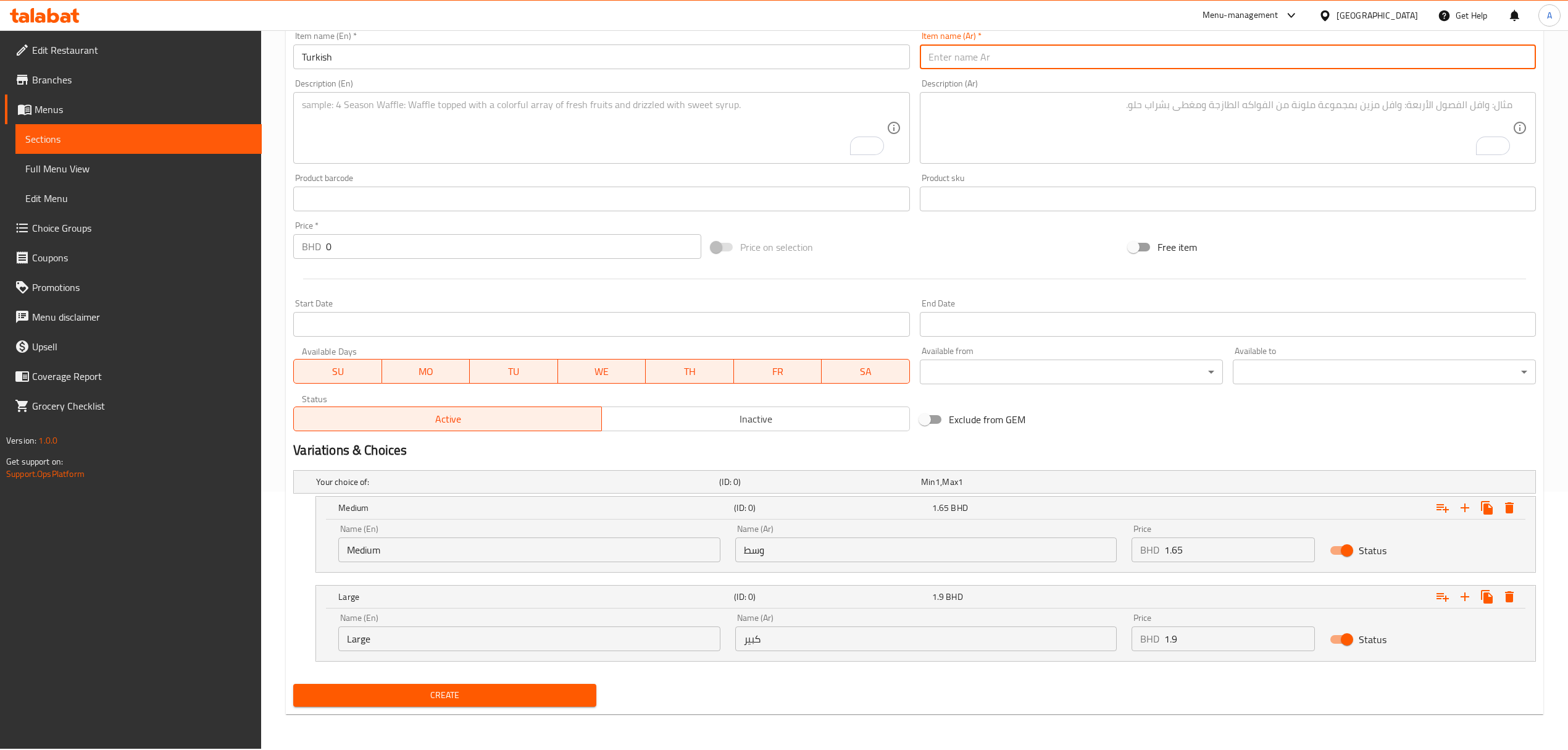
click at [939, 58] on input "text" at bounding box center [1228, 56] width 616 height 24
paste input "تركي"
type input "تركي"
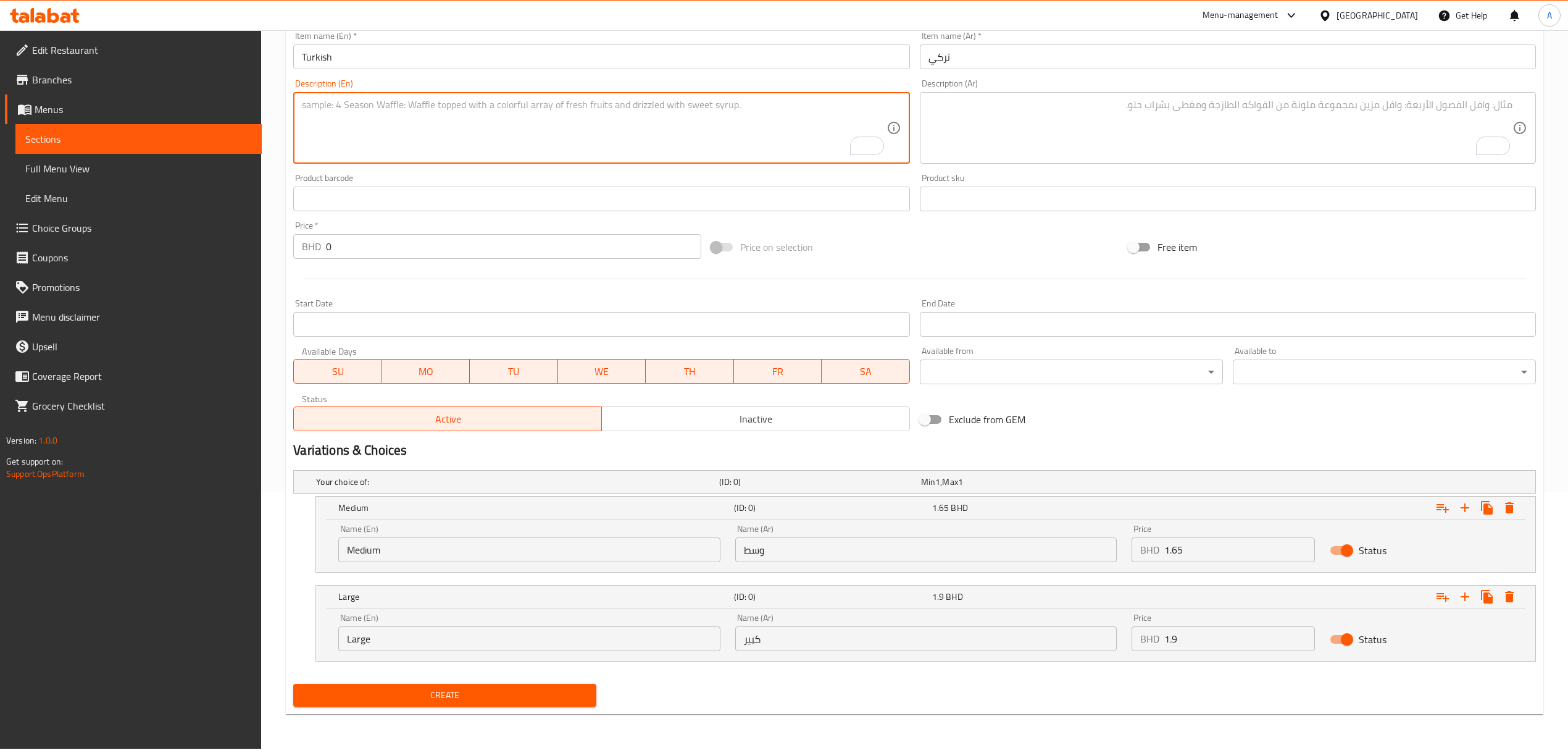
click at [501, 122] on textarea "To enrich screen reader interactions, please activate Accessibility in Grammarl…" at bounding box center [594, 128] width 584 height 59
paste textarea "Avocado layer, mango layer, ice cream vanilla, ice cream mango, milk, pineapple…"
type textarea "Avocado layer, mango layer, ice cream vanilla, ice cream mango, milk, pineapple…"
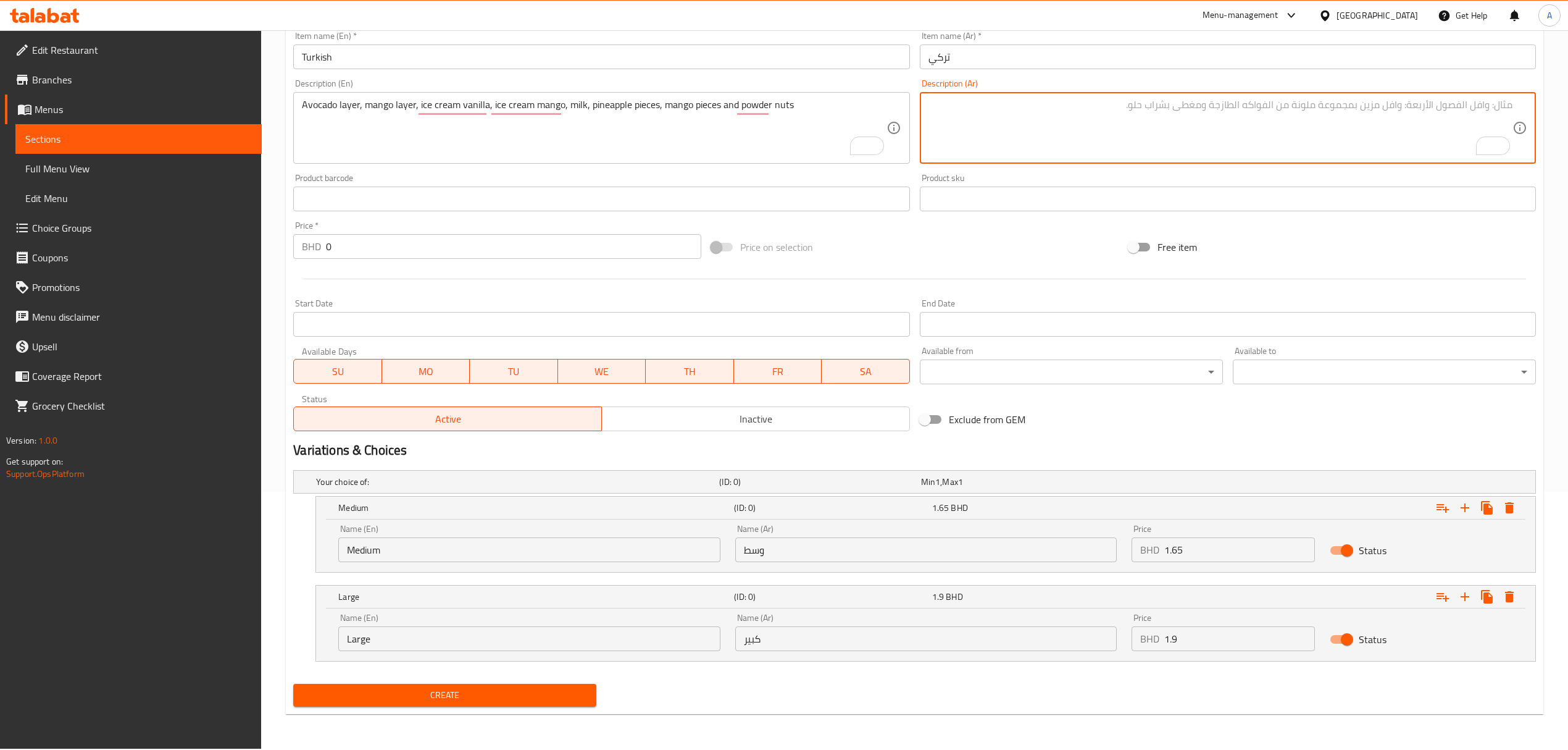
click at [1404, 113] on textarea "To enrich screen reader interactions, please activate Accessibility in Grammarl…" at bounding box center [1220, 128] width 584 height 59
paste textarea "طبقة افكادو، طبقة مانجو، ايسكريم فانيلا، ايسكريم مانجو، حليب، قطع اناناس، قطع م…"
type textarea "طبقة افكادو، طبقة مانجو، ايسكريم فانيلا، ايسكريم مانجو، حليب، قطع اناناس، قطع م…"
click at [576, 700] on span "Create" at bounding box center [444, 695] width 284 height 15
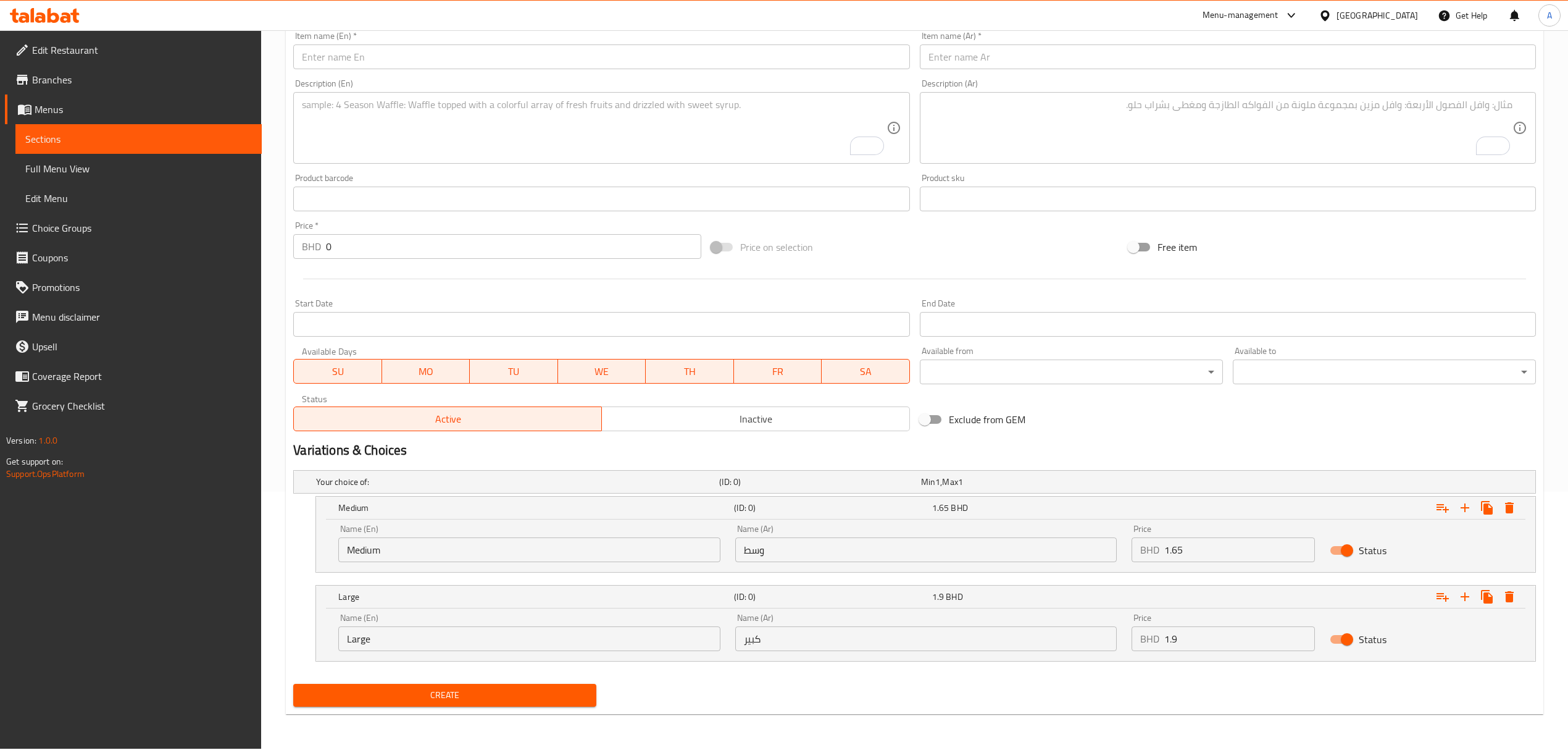
click at [372, 60] on input "text" at bounding box center [602, 56] width 616 height 24
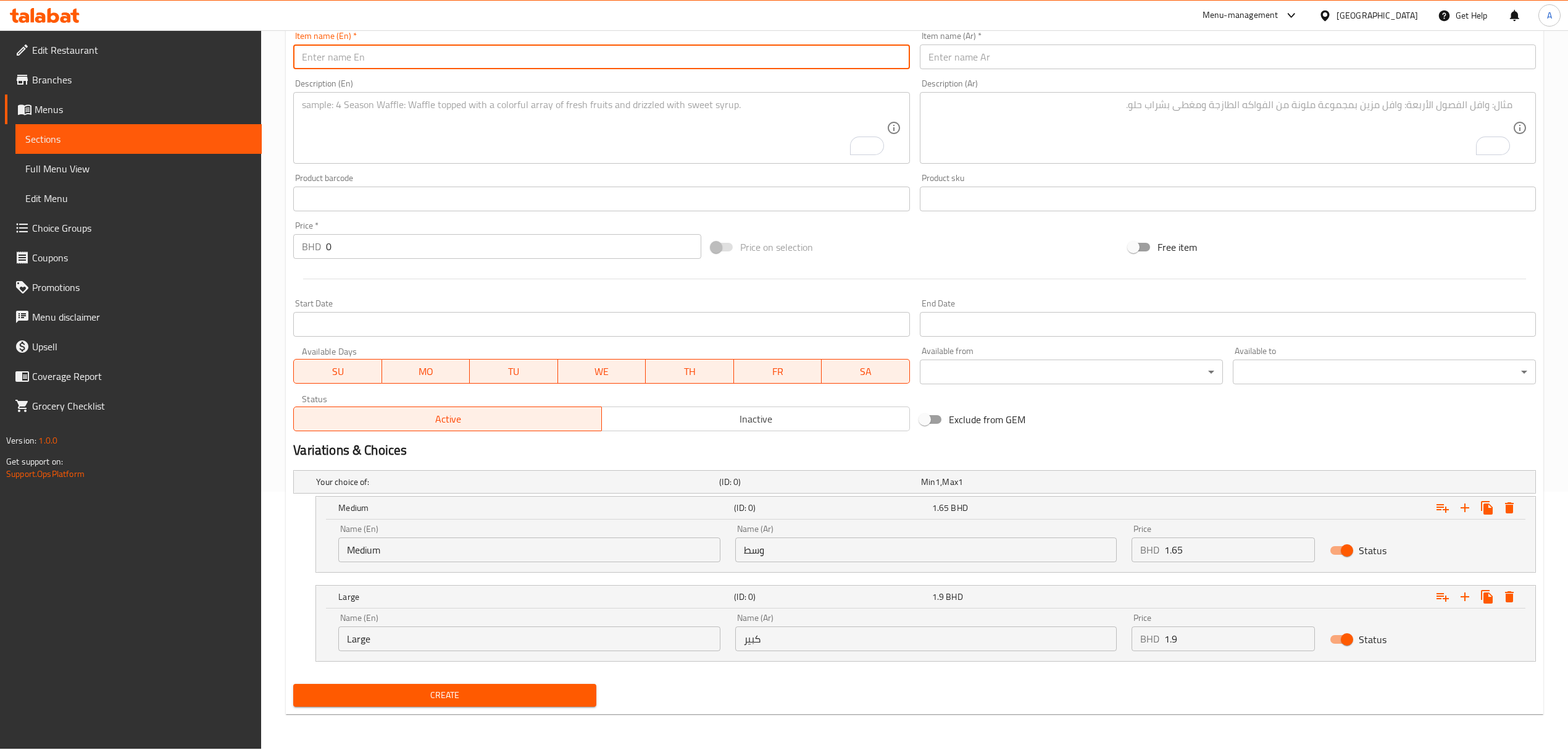
paste input "Al Rawaa Cocktail"
type input "Al Rawaa Cocktail"
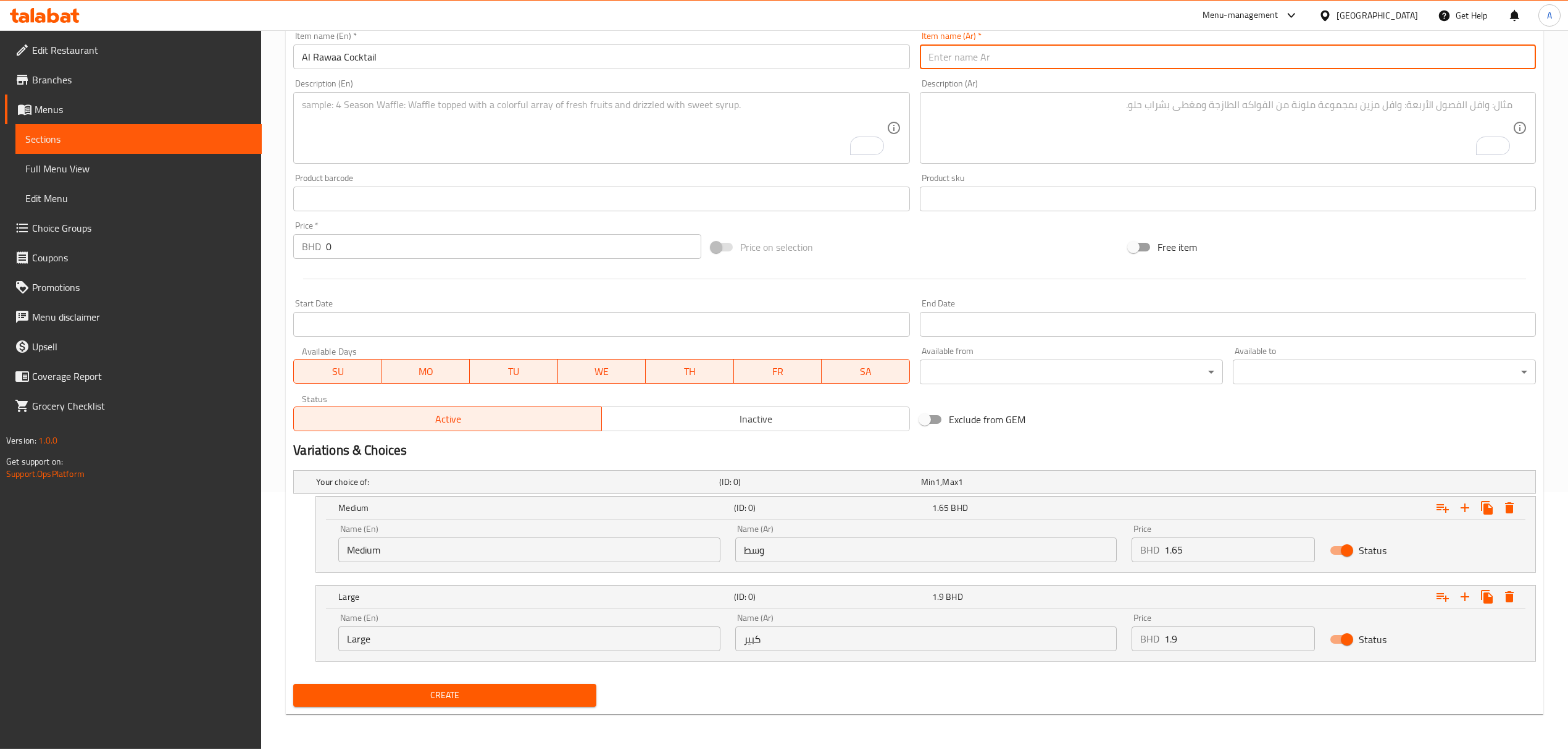
click at [949, 65] on input "text" at bounding box center [1228, 56] width 616 height 24
paste input "كوكتيل الروعة"
type input "كوكتيل الروعة"
click at [1046, 132] on textarea "To enrich screen reader interactions, please activate Accessibility in Grammarl…" at bounding box center [1220, 128] width 584 height 59
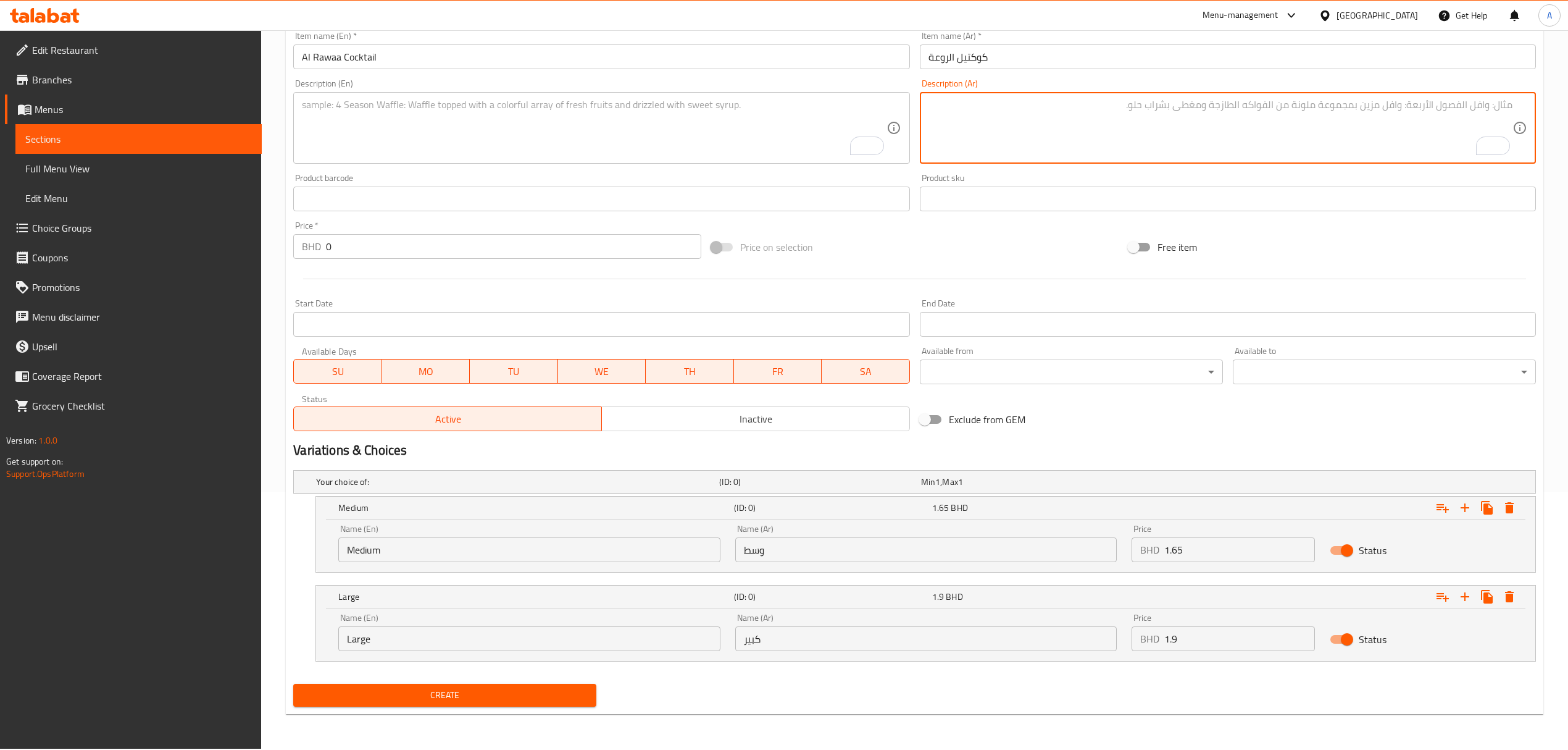
paste textarea "فراوله، [PERSON_NAME]، قطع فراوله، [PERSON_NAME]، حليب، مكسرات باودر، قطع فراول…"
type textarea "فراوله، [PERSON_NAME]، قطع فراوله، [PERSON_NAME]، حليب، مكسرات باودر، قطع فراول…"
click at [574, 119] on textarea "To enrich screen reader interactions, please activate Accessibility in Grammarl…" at bounding box center [594, 128] width 584 height 59
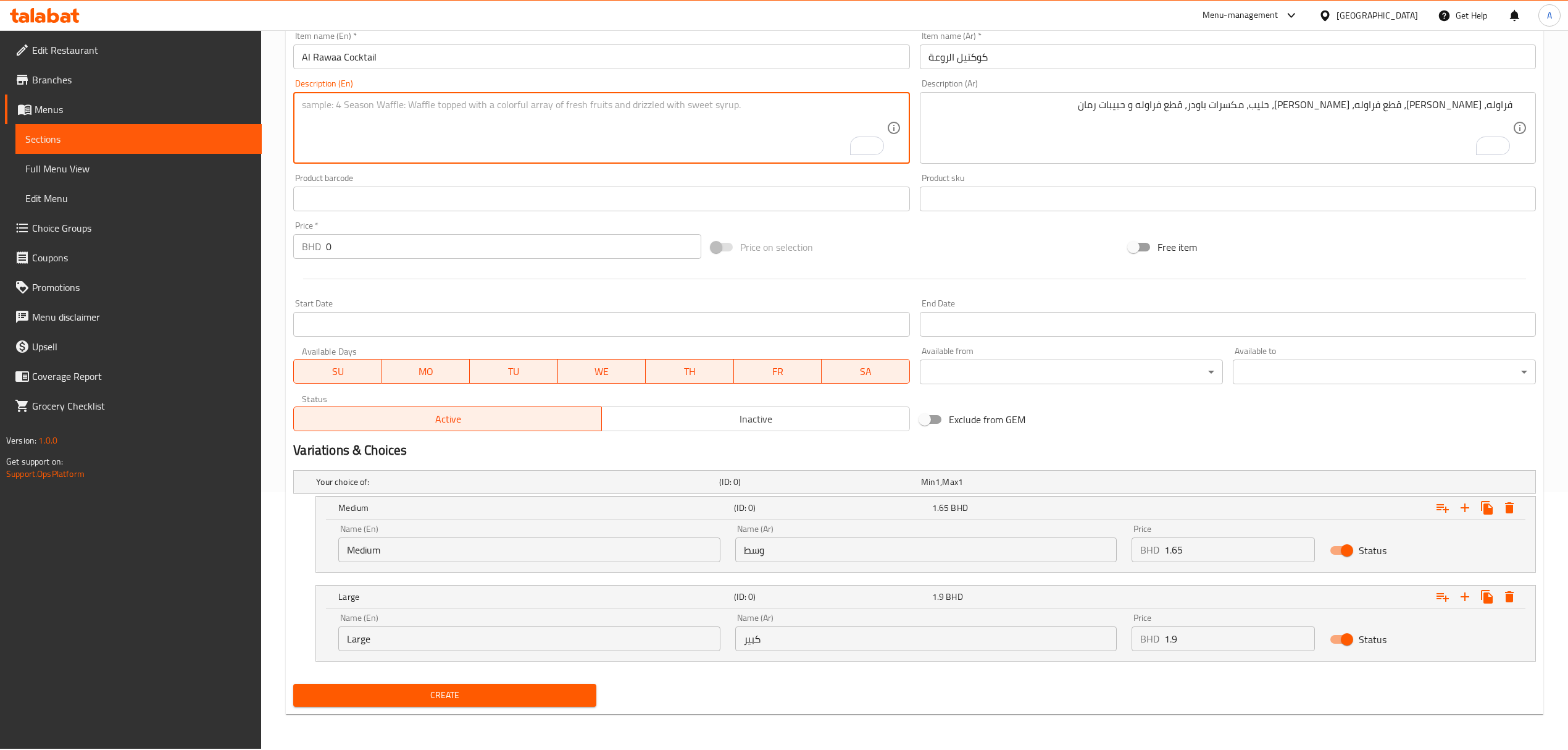
paste textarea "Strawberry, mango, strawberry pieces, ice cream vanilla, milk, powder nuts, str…"
type textarea "Strawberry, mango, strawberry pieces, ice cream vanilla, milk, powder nuts, str…"
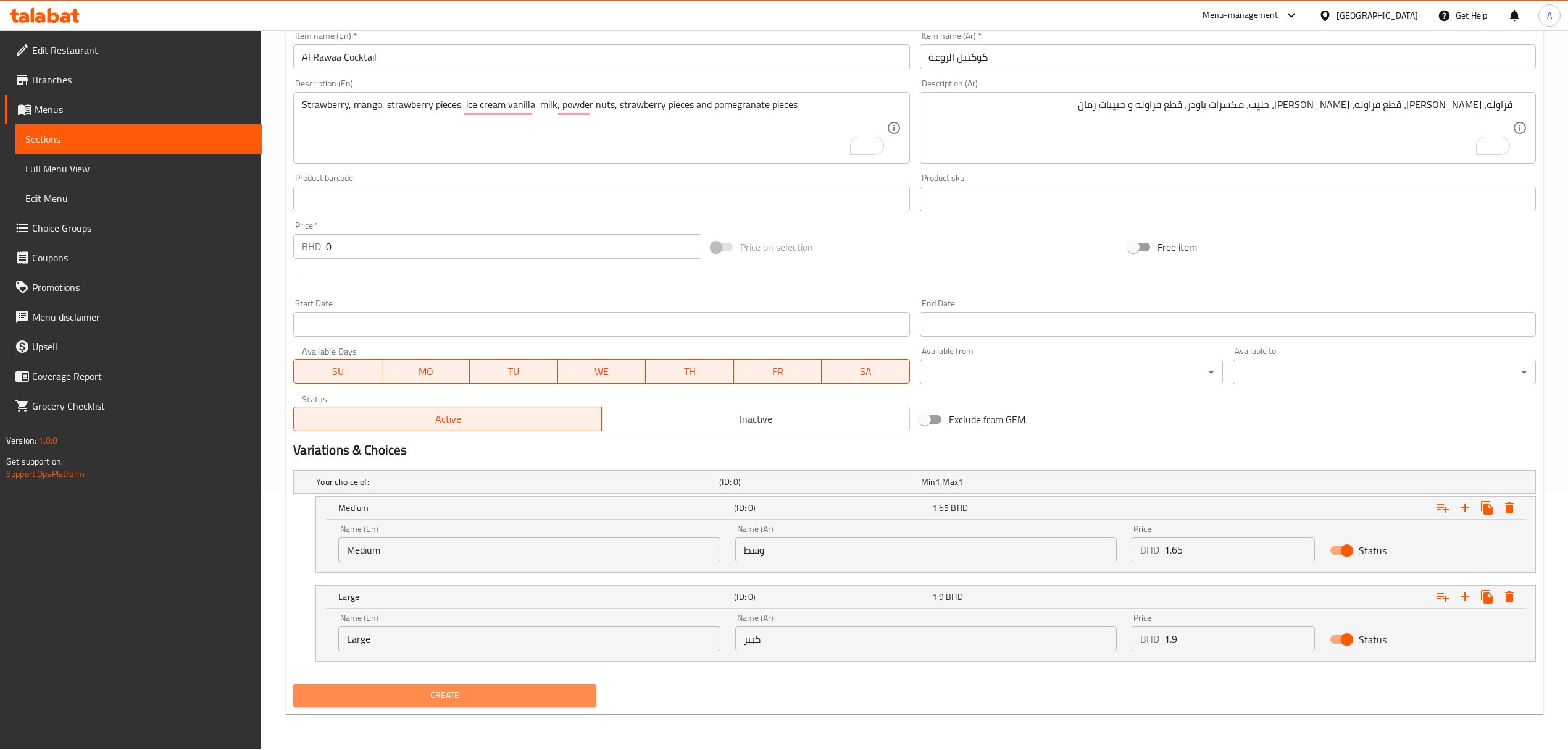
click at [484, 697] on span "Create" at bounding box center [444, 695] width 284 height 15
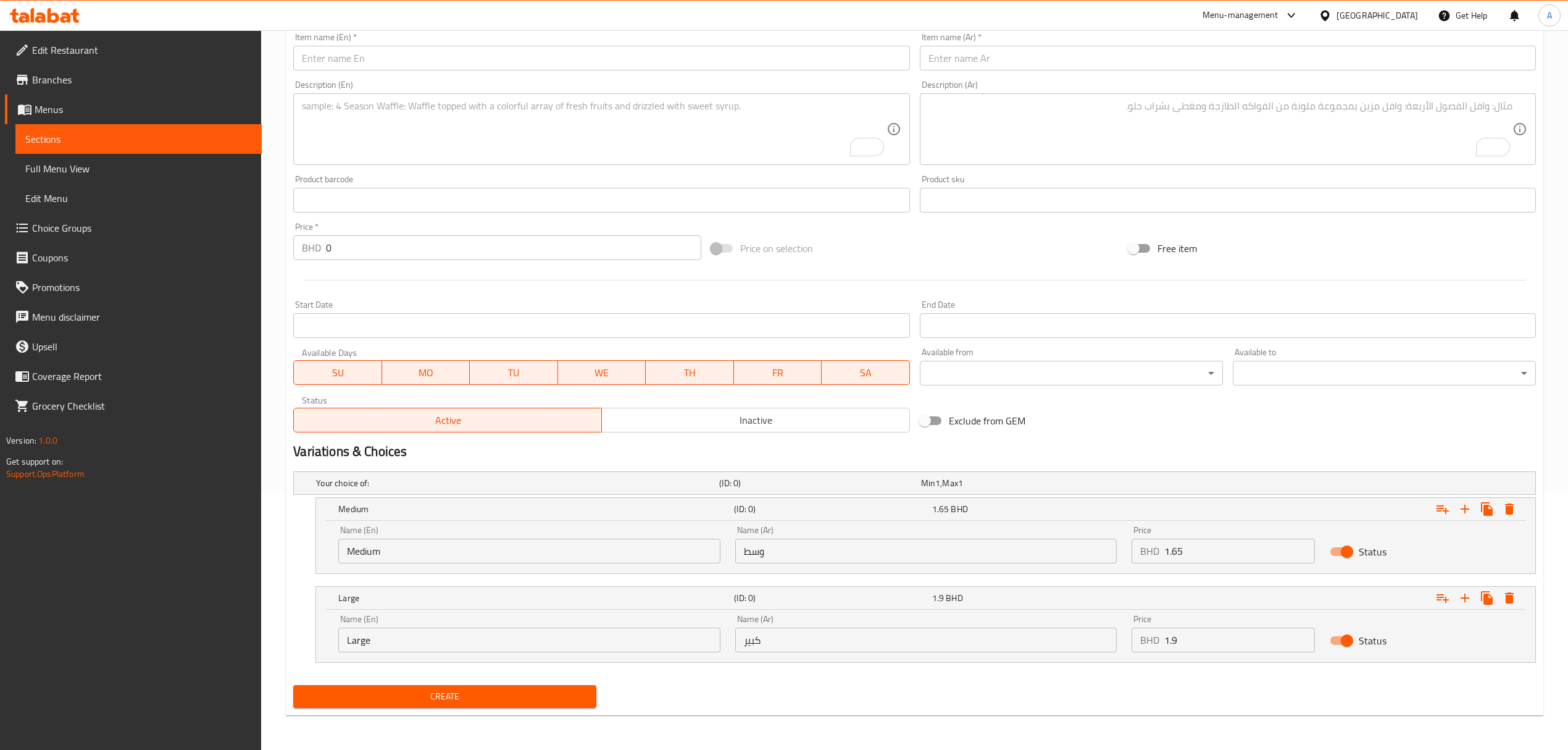
click at [500, 65] on input "text" at bounding box center [602, 57] width 616 height 24
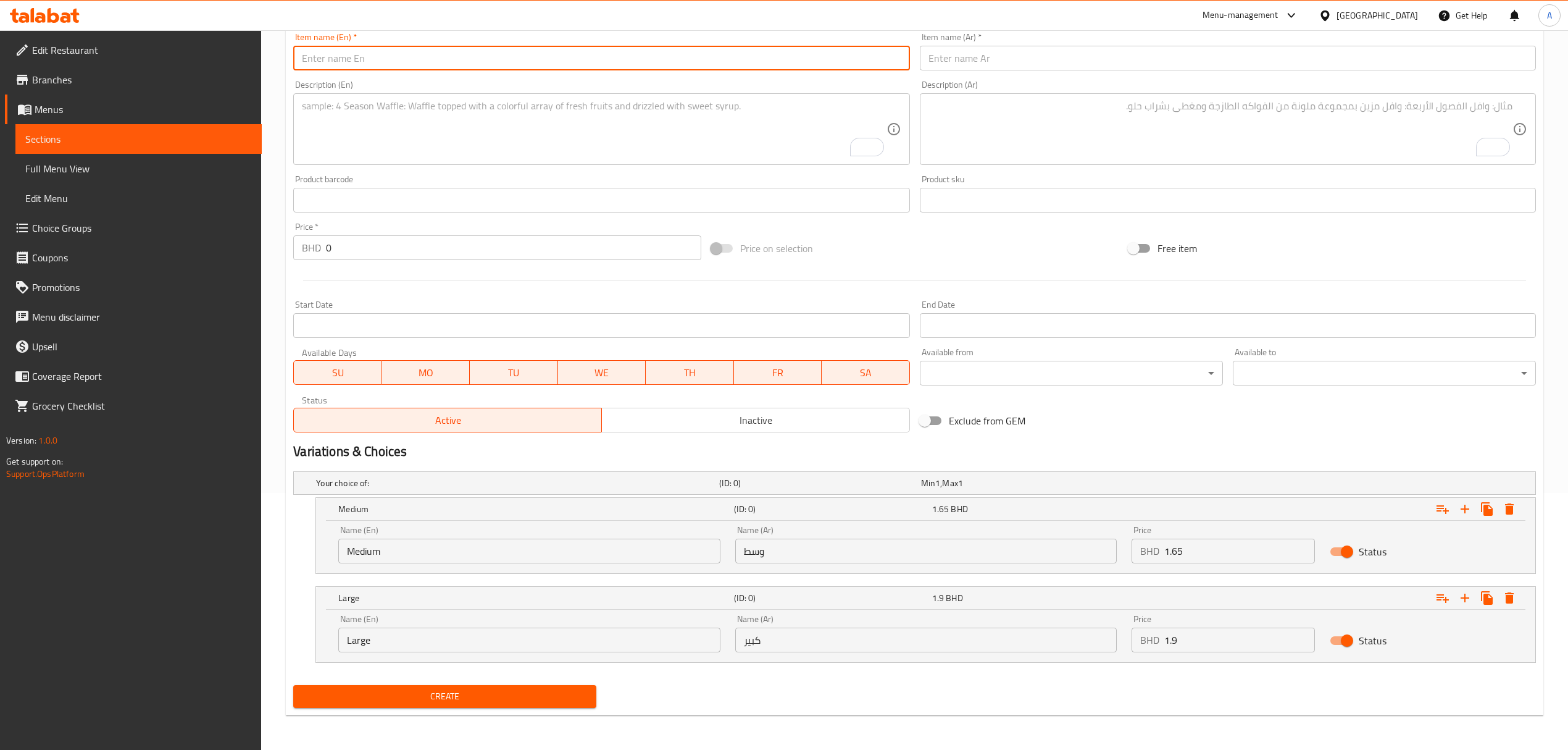
paste input "Royal"
type input "Royal"
click at [952, 42] on div "Item name (Ar)   * Item name (Ar) *" at bounding box center [1228, 52] width 616 height 38
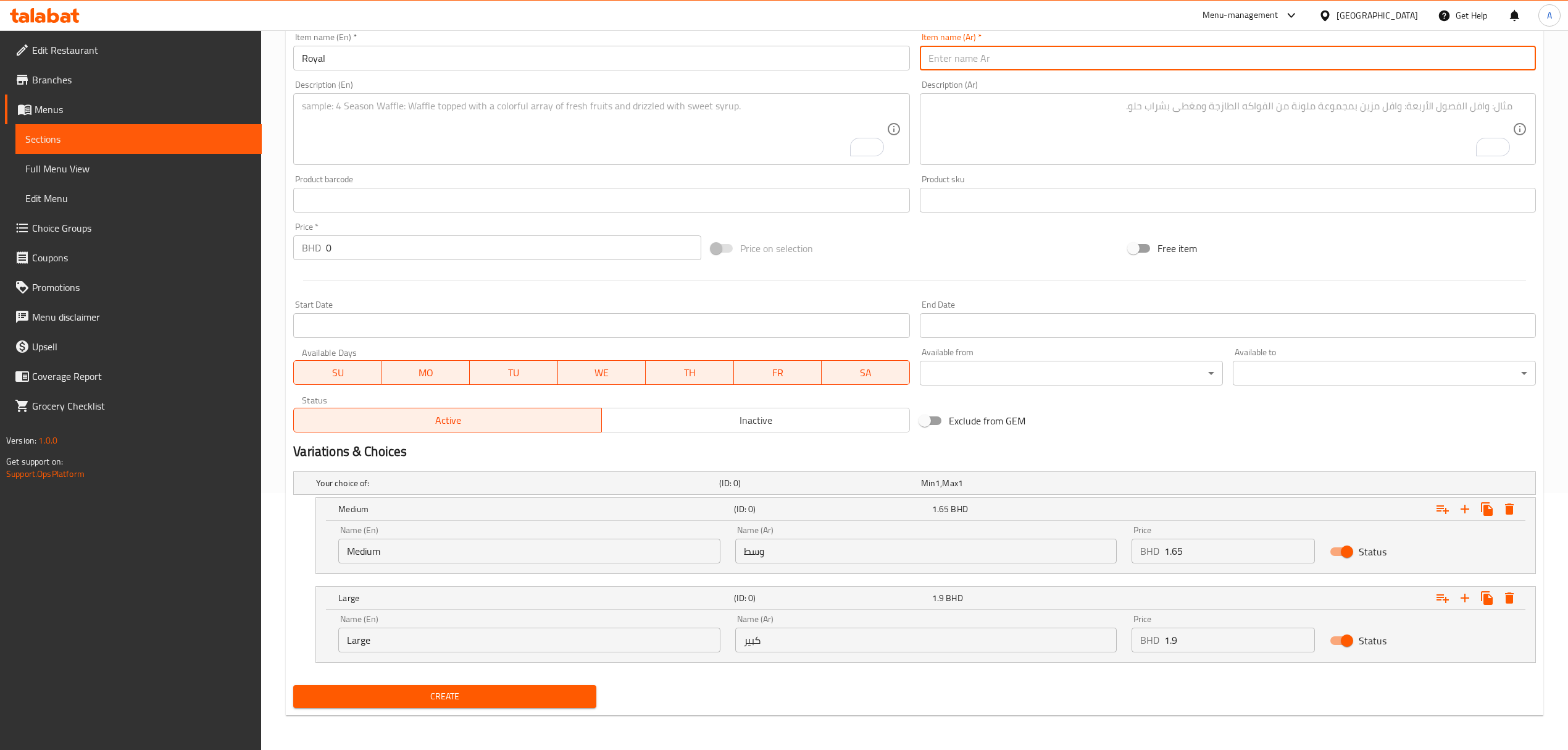
click at [959, 68] on input "text" at bounding box center [1228, 57] width 616 height 24
paste input "ملكي"
type input "ملكي"
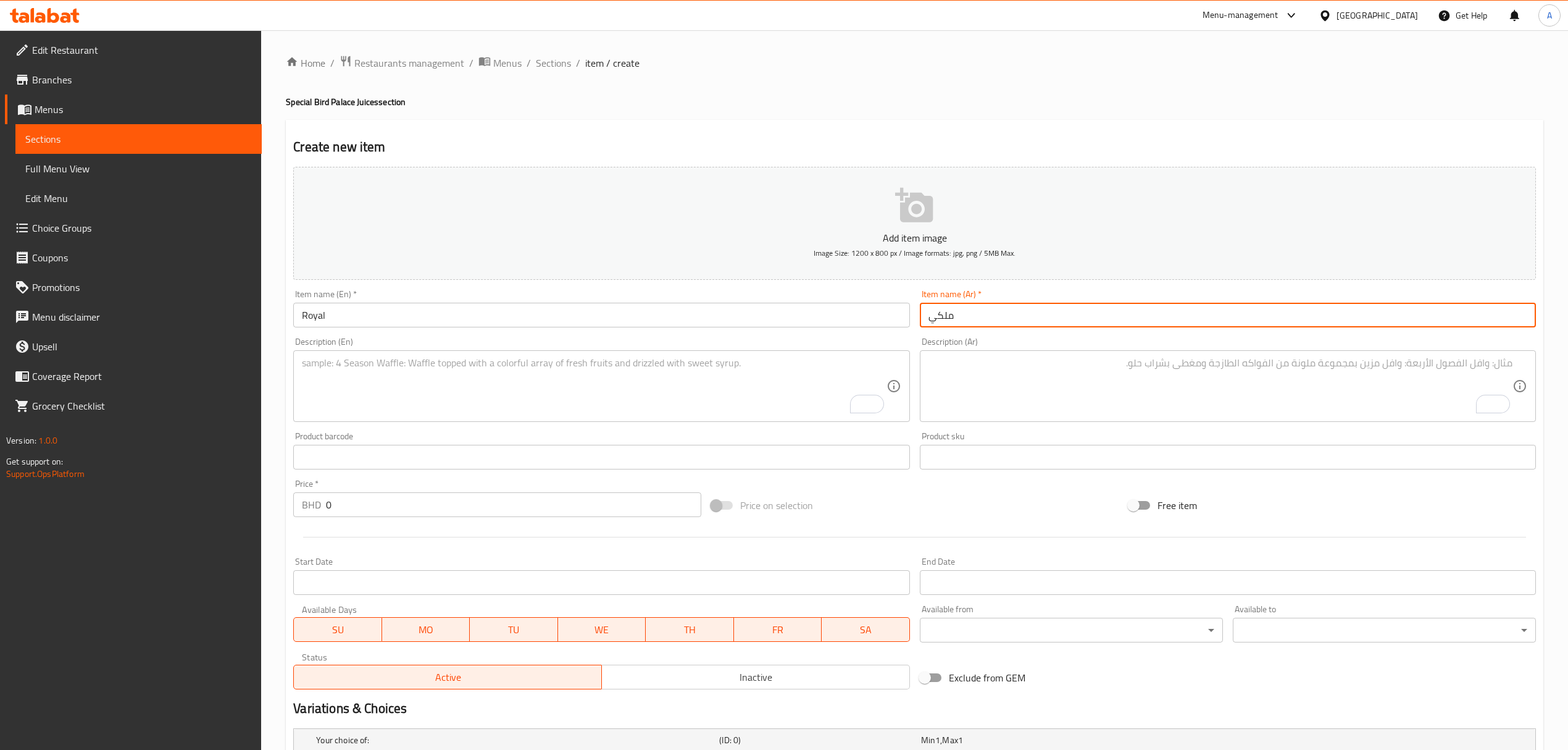
scroll to position [258, 0]
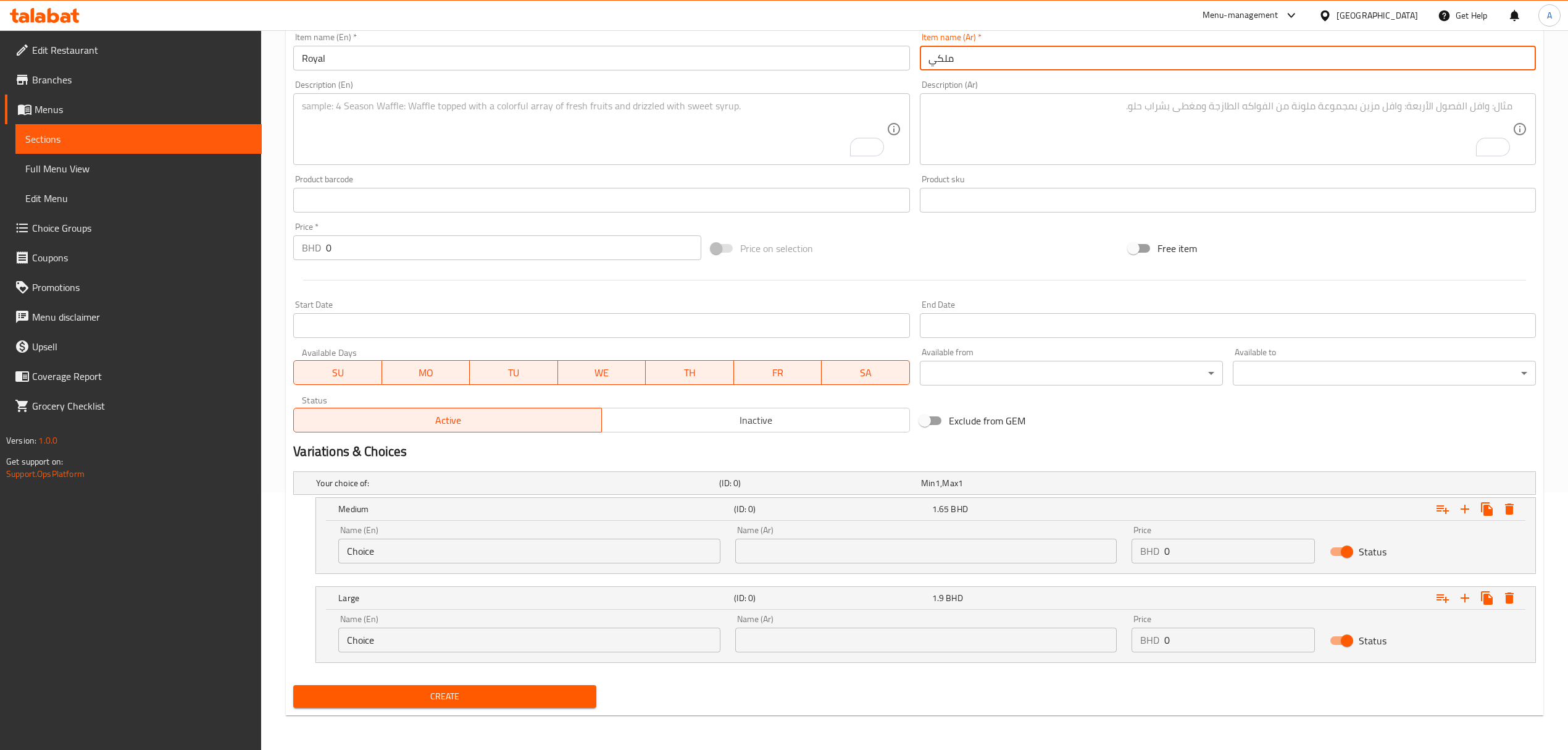
click at [574, 141] on textarea "To enrich screen reader interactions, please activate Accessibility in Grammarl…" at bounding box center [594, 129] width 584 height 59
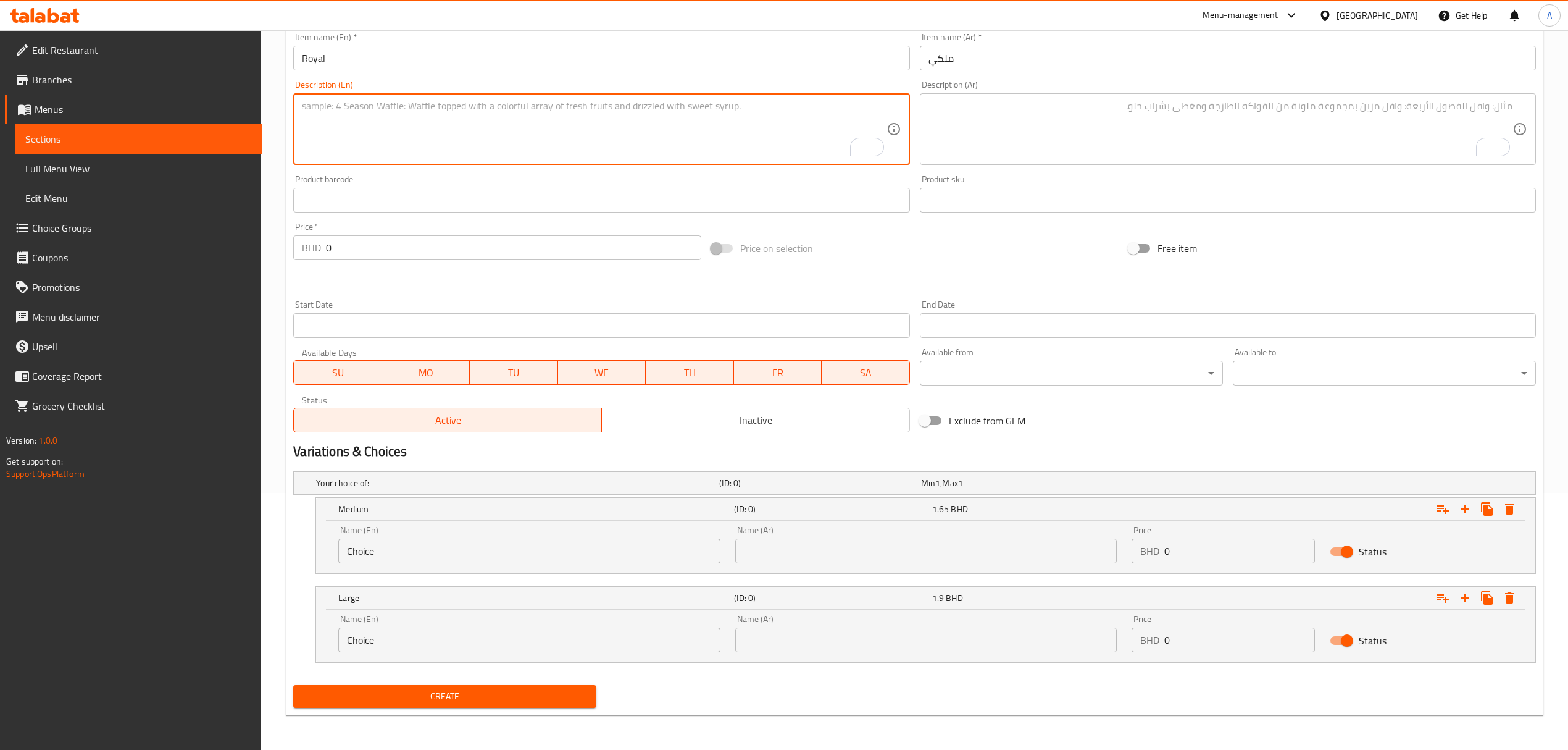
paste textarea "Mango, avocado, ice cream vanilla, ice cream mango, pomegranate pieces, powder …"
type textarea "Mango, avocado, ice cream vanilla, ice cream mango, pomegranate pieces, powder …"
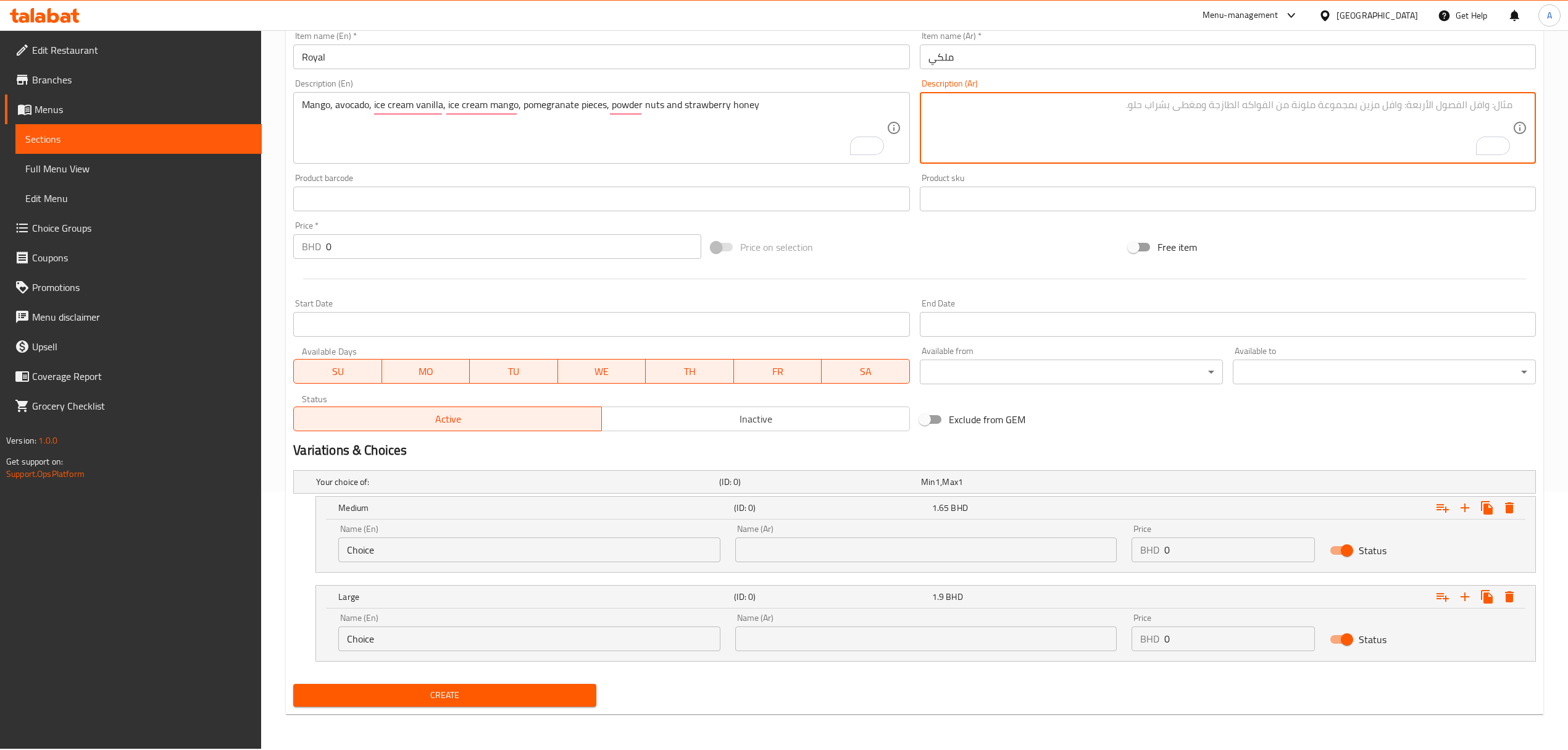
click at [1013, 134] on textarea "To enrich screen reader interactions, please activate Accessibility in Grammarl…" at bounding box center [1220, 128] width 584 height 59
paste textarea "مانجو، أفوكادو، آيس كريم فانيليا، آيس كريم مانجو، قطع رمان، مكسرات بودرة وعسل ف…"
type textarea "مانجو، أفوكادو، آيس كريم فانيليا، آيس كريم مانجو، قطع رمان، مكسرات بودرة وعسل ف…"
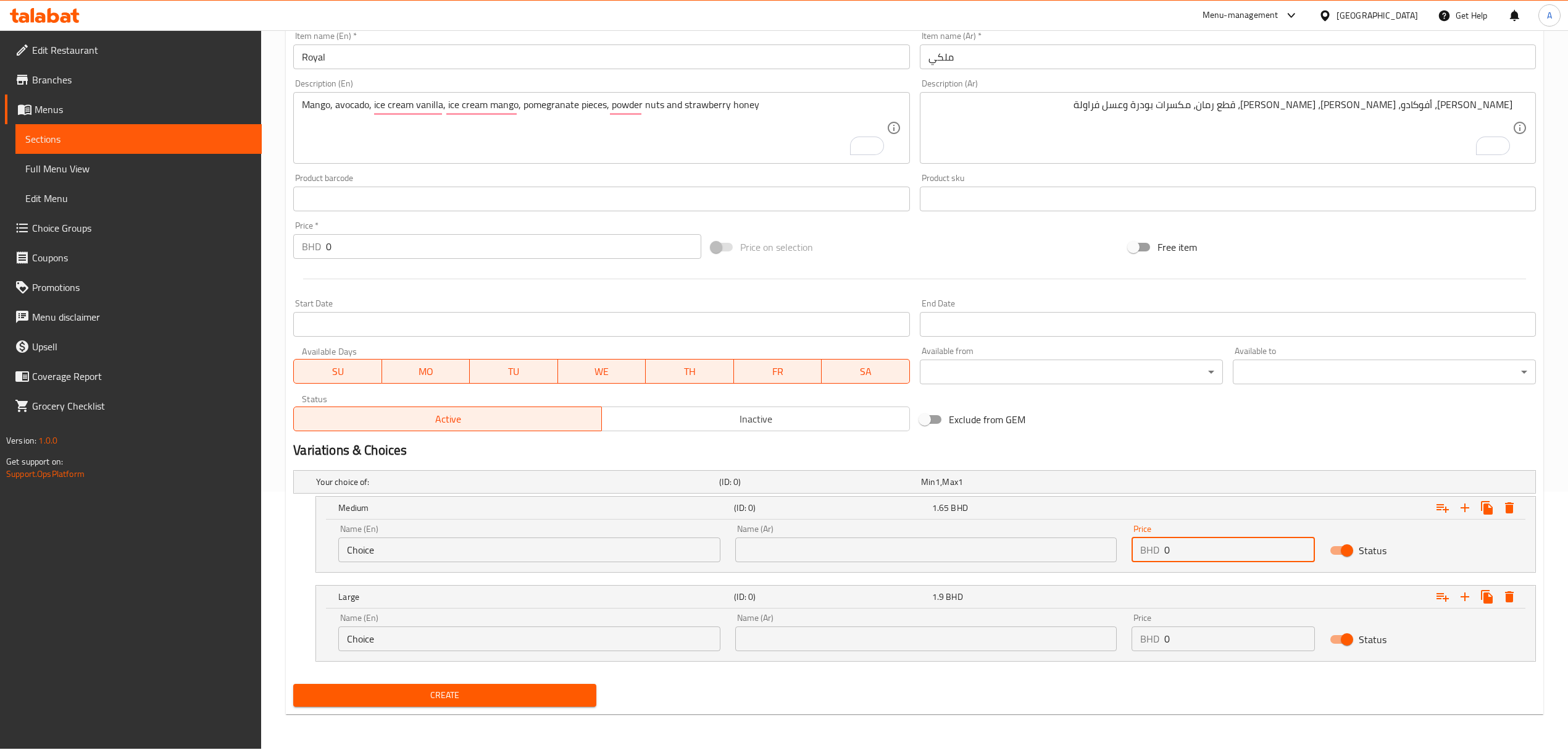
drag, startPoint x: 1220, startPoint y: 544, endPoint x: 1144, endPoint y: 553, distance: 76.5
click at [1144, 553] on div "BHD 0 Price" at bounding box center [1223, 550] width 183 height 24
paste input "1.8"
type input "1.8"
drag, startPoint x: 1215, startPoint y: 638, endPoint x: 1129, endPoint y: 650, distance: 86.8
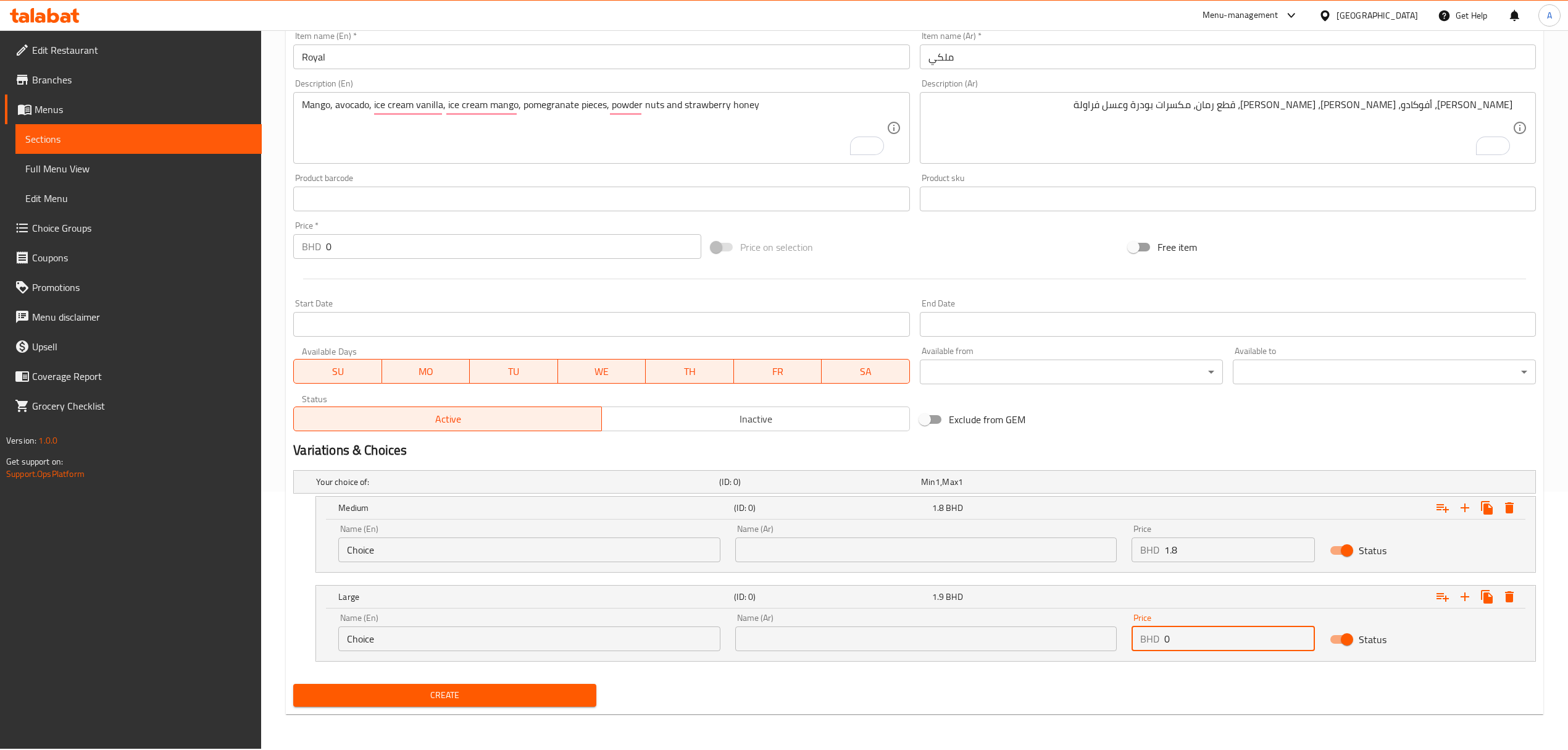
click at [1129, 650] on div "Price BHD 0 Price" at bounding box center [1223, 632] width 198 height 53
paste input "2.05"
type input "2.05"
click at [294, 684] on button "Create" at bounding box center [445, 695] width 303 height 23
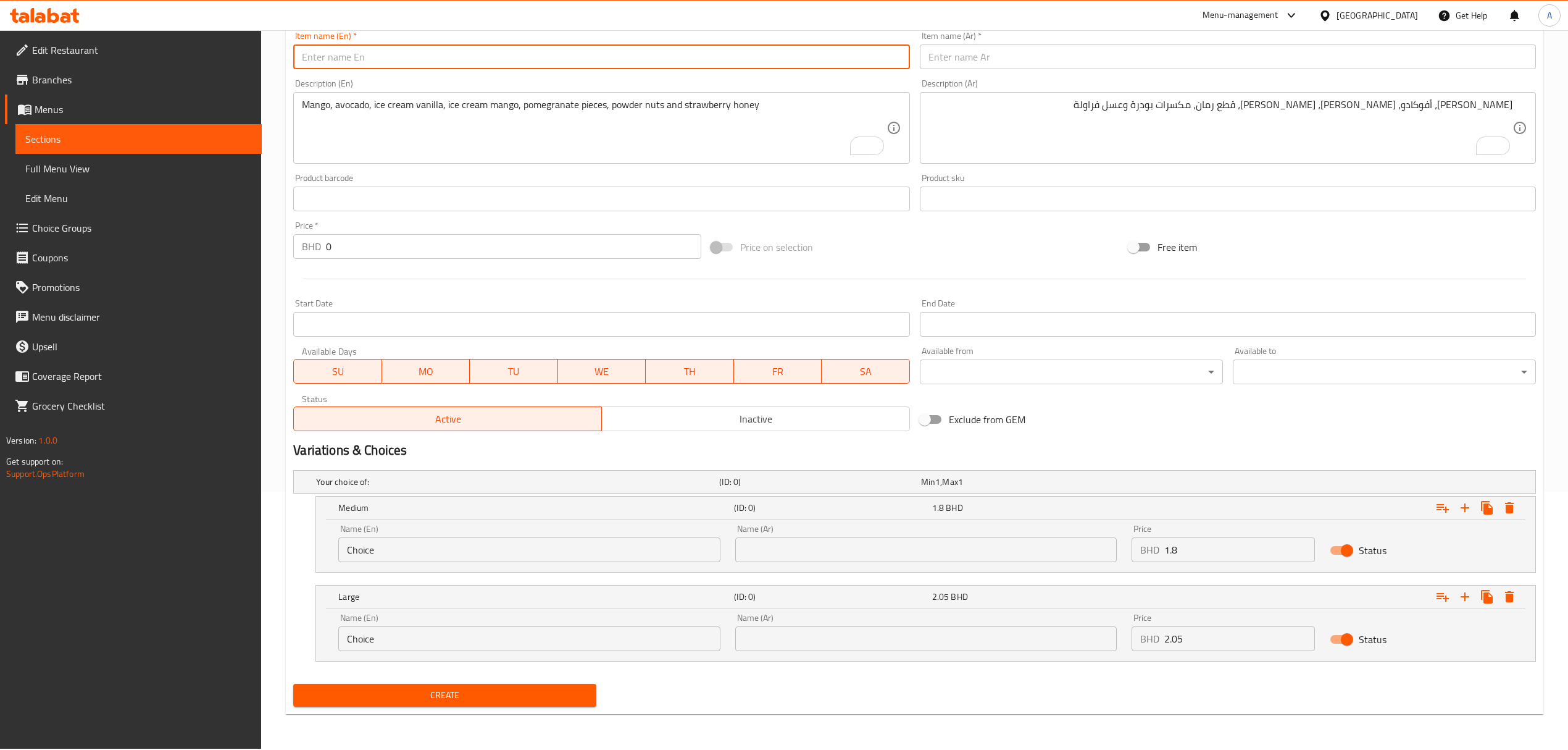
click at [495, 65] on input "text" at bounding box center [602, 56] width 616 height 24
paste input "Awar Qalab"
type input "Awar Qalab"
click at [1011, 63] on input "text" at bounding box center [1228, 56] width 616 height 24
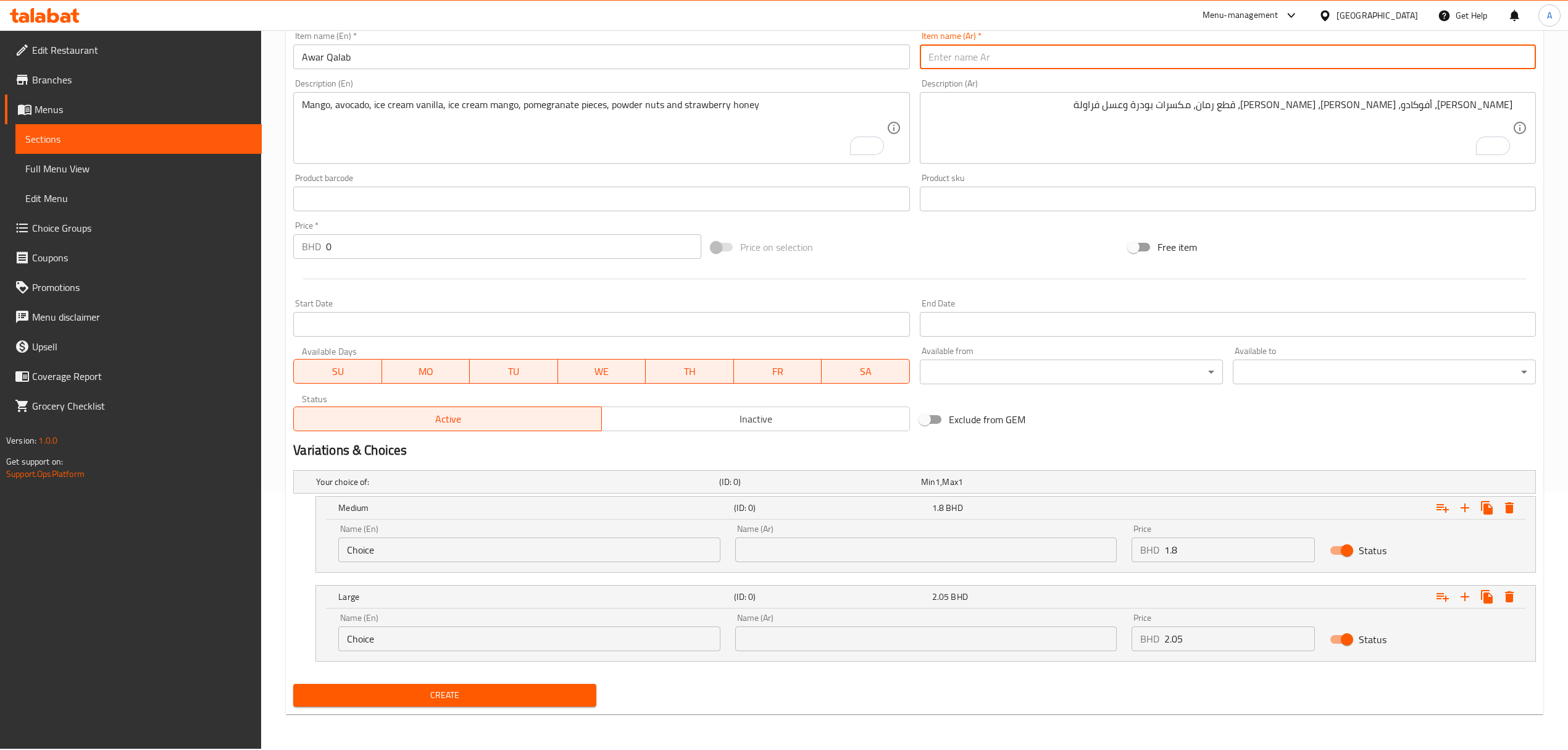
paste input "عوار قلب"
type input "عوار قلب"
click at [537, 100] on textarea "To enrich screen reader interactions, please activate Accessibility in Grammarl…" at bounding box center [594, 128] width 584 height 59
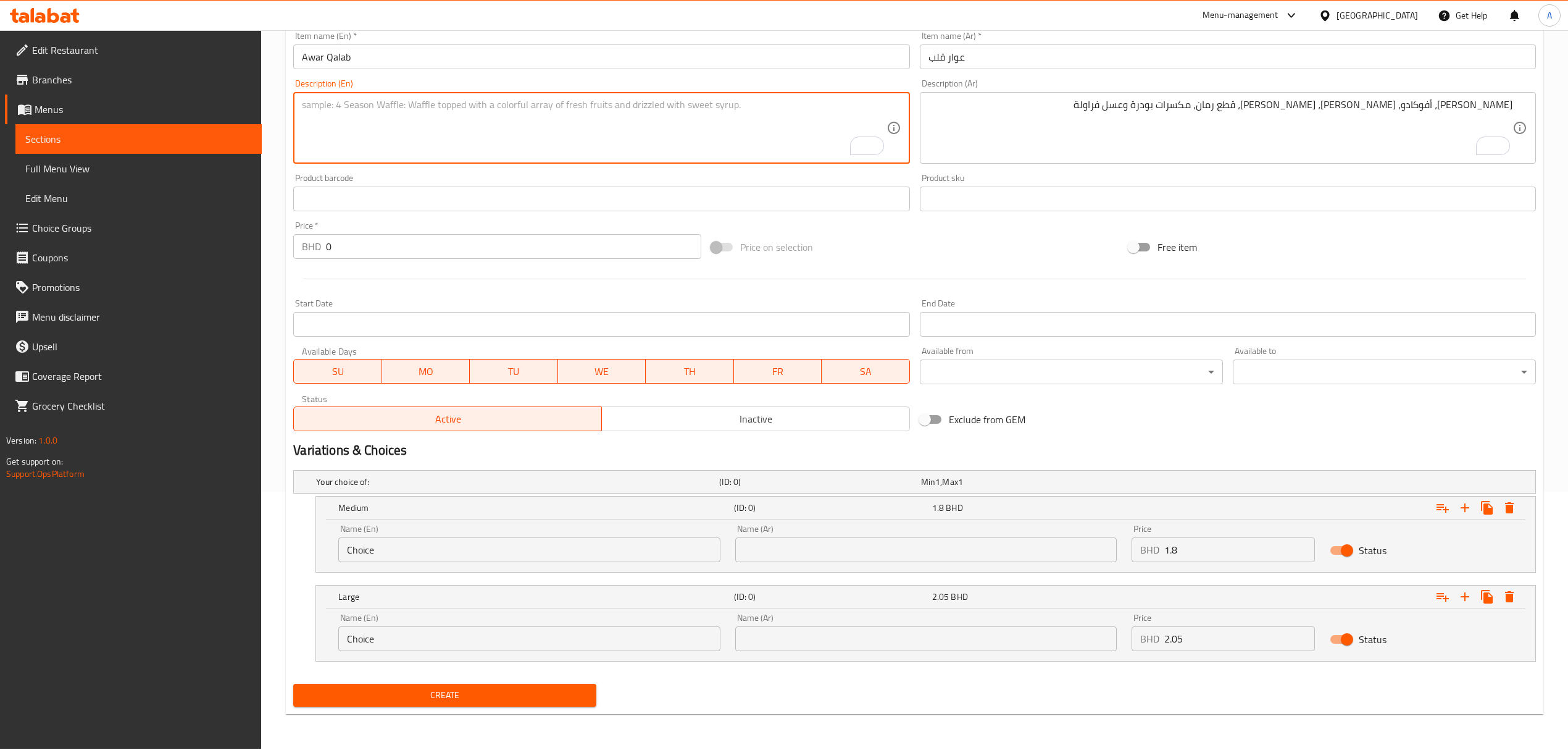
paste textarea "Strawberry, mango and ice cream vanilla"
type textarea "Strawberry, mango and ice cream vanilla"
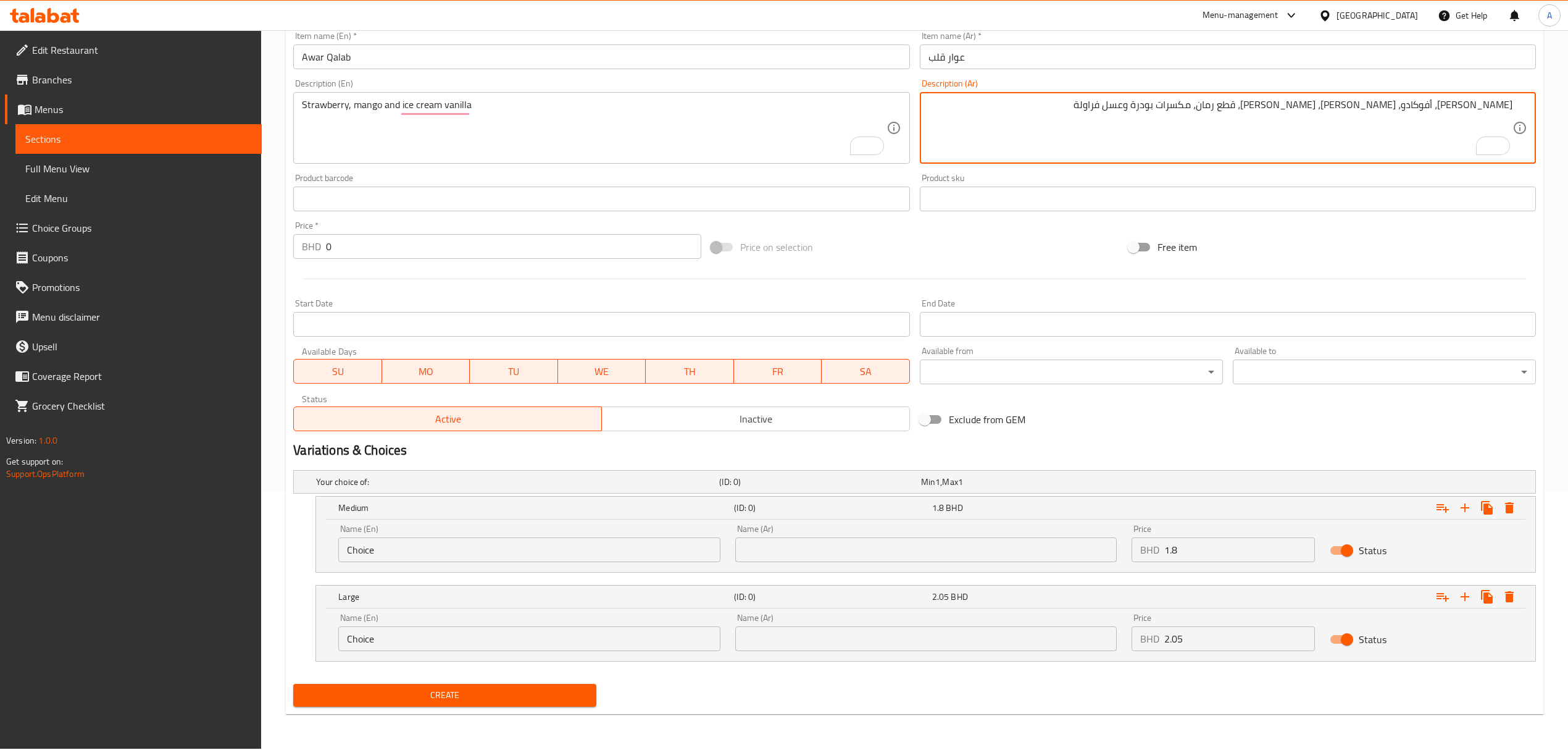
click at [1006, 141] on textarea "[PERSON_NAME]، أفوكادو، [PERSON_NAME]، [PERSON_NAME]، قطع رمان، مكسرات بودرة وع…" at bounding box center [1220, 128] width 584 height 59
paste textarea "الفراولة والمانجو والآيس كريم الفانيليا"
drag, startPoint x: 1505, startPoint y: 105, endPoint x: 1514, endPoint y: 106, distance: 9.1
click at [1514, 106] on div "الفراولة والمانجو والآيس كريم الفانيليا Description (Ar)" at bounding box center [1228, 127] width 616 height 72
click at [1477, 104] on textarea "فراولة والمانجو والآيس كريم الفانيليا" at bounding box center [1220, 128] width 584 height 59
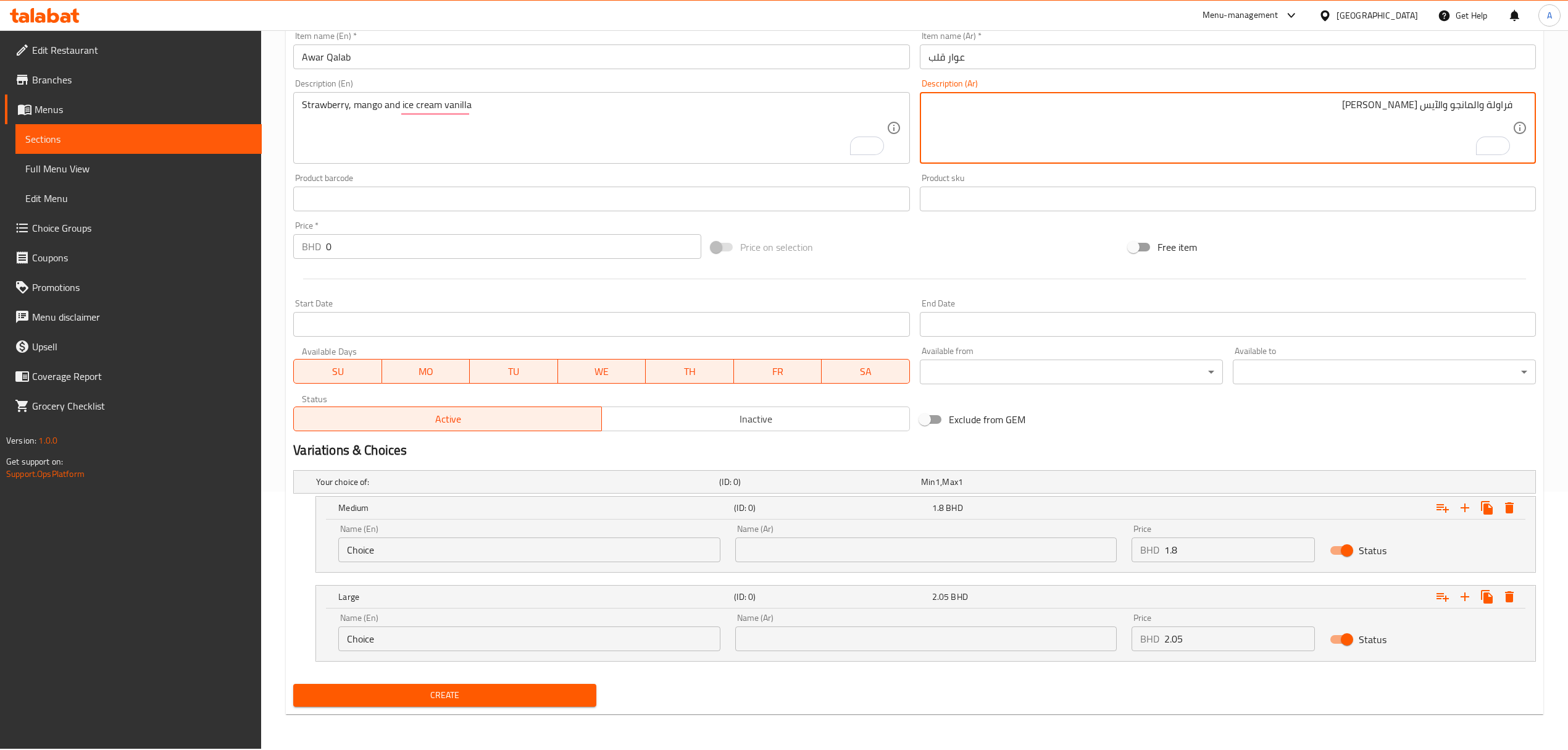
click at [1482, 104] on textarea "فراولة والمانجو والآيس كريم الفانيليا" at bounding box center [1220, 128] width 584 height 59
drag, startPoint x: 1473, startPoint y: 106, endPoint x: 1487, endPoint y: 104, distance: 14.1
click at [1487, 104] on textarea "فراولة والمانجو والآيس كريم الفانيليا" at bounding box center [1220, 128] width 584 height 59
type textarea "فراولة، [PERSON_NAME] والآيس [PERSON_NAME]"
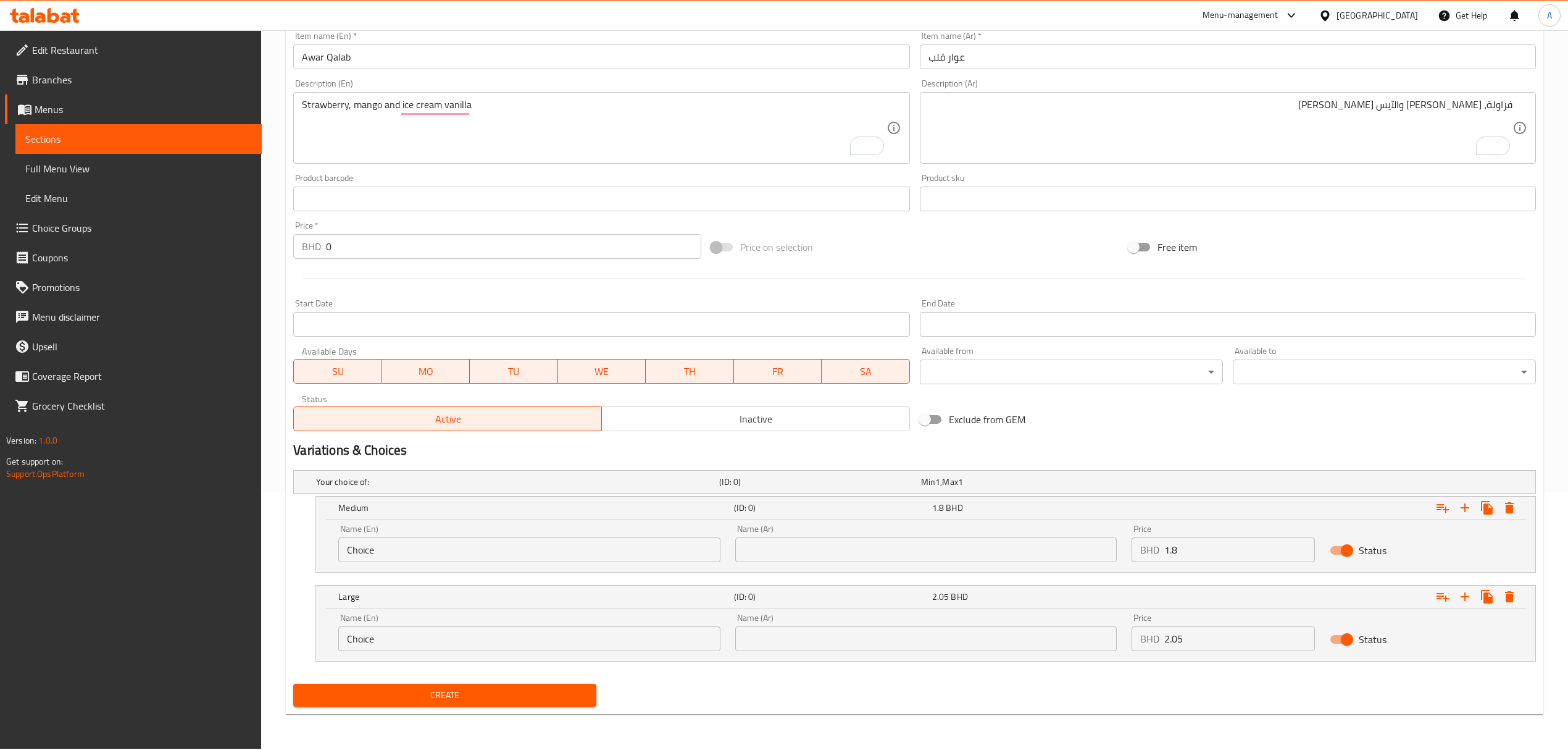
click at [1172, 563] on div "Price BHD 1.8 Price" at bounding box center [1223, 543] width 198 height 53
drag, startPoint x: 1181, startPoint y: 553, endPoint x: 1152, endPoint y: 554, distance: 29.0
click at [1152, 554] on div "BHD 0 Price" at bounding box center [1223, 550] width 183 height 24
paste input "1.25"
type input "1.25"
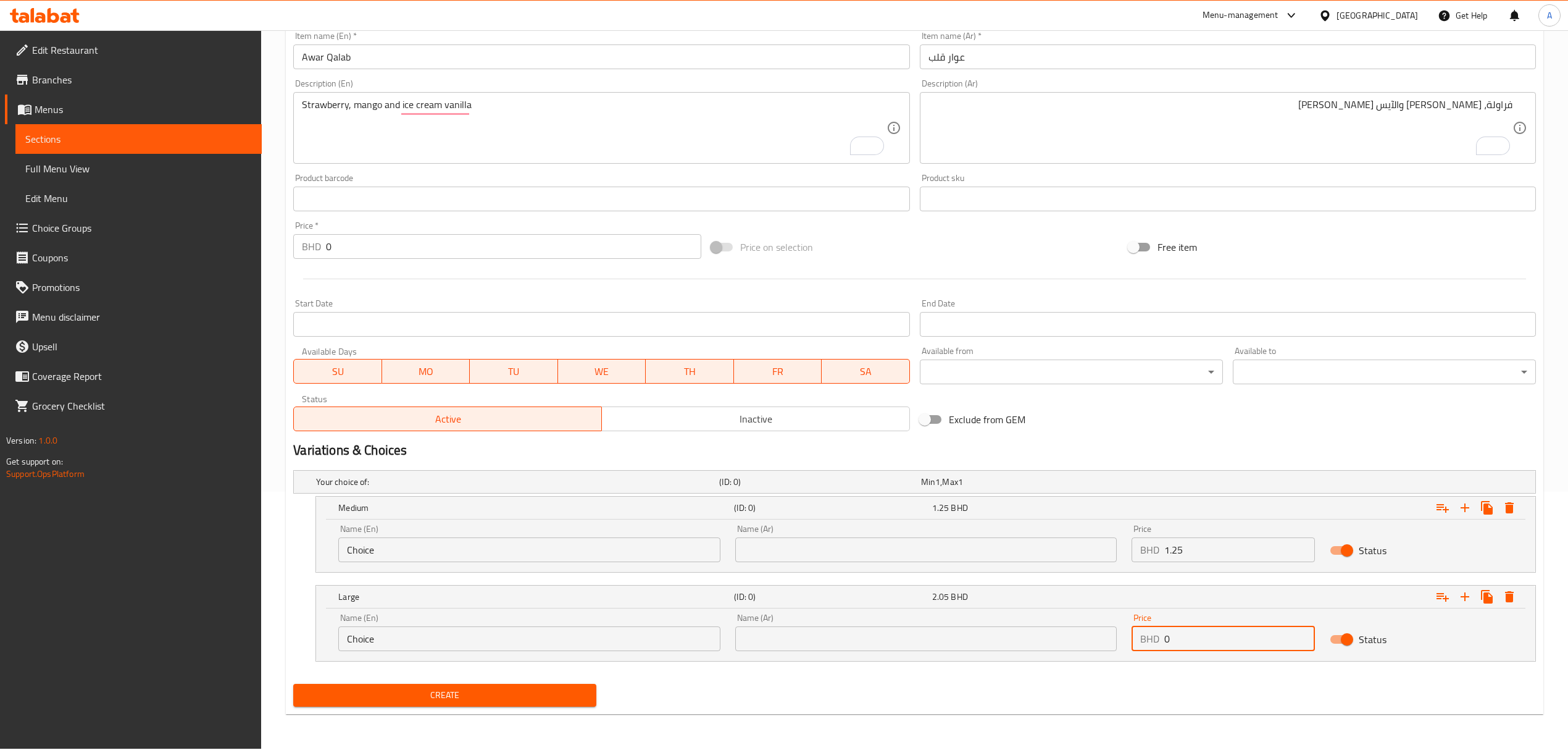
drag, startPoint x: 1176, startPoint y: 637, endPoint x: 1144, endPoint y: 645, distance: 33.0
click at [1144, 645] on div "BHD 0 Price" at bounding box center [1223, 638] width 183 height 24
paste input "1.5"
type input "1.5"
click at [294, 684] on button "Create" at bounding box center [445, 695] width 303 height 23
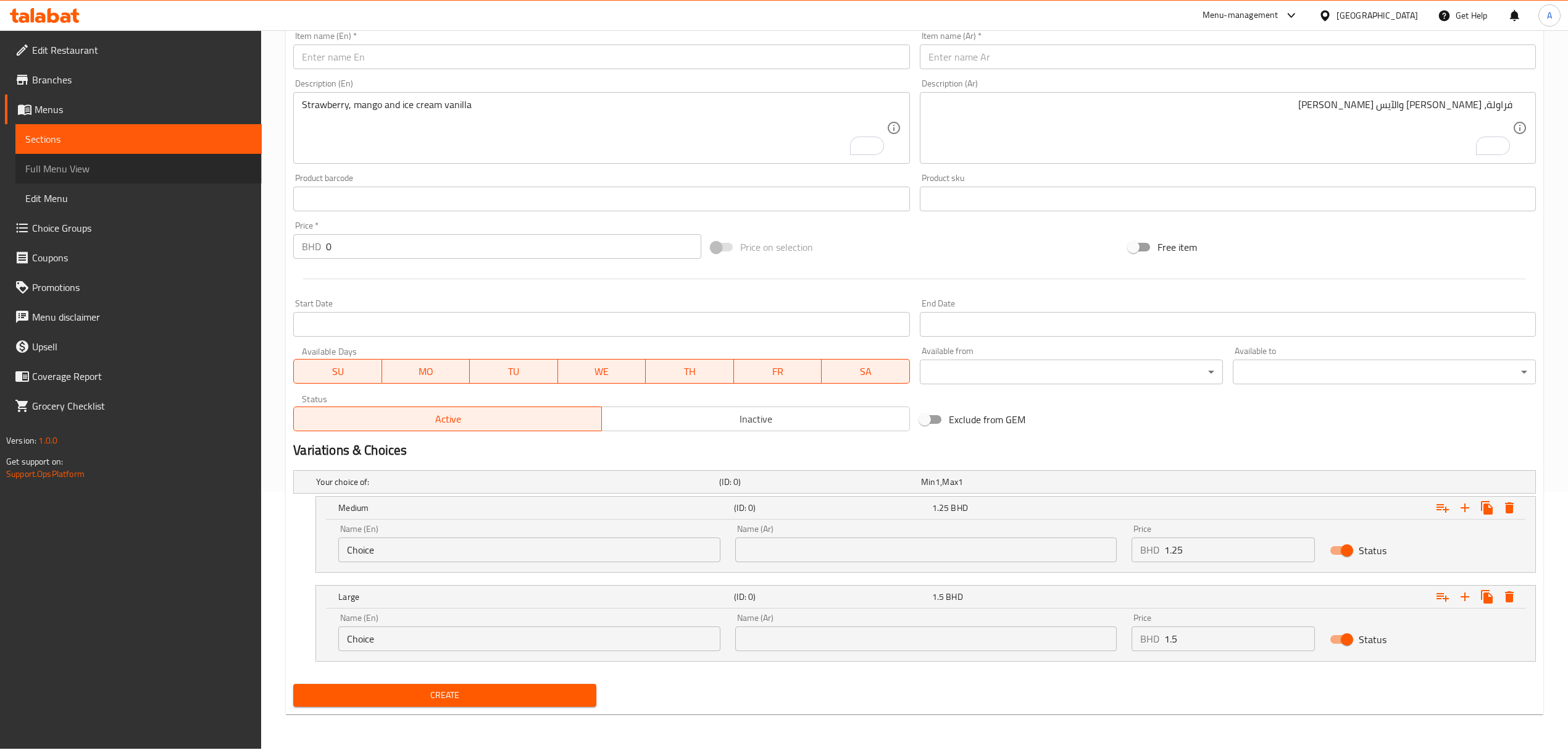
click at [105, 164] on span "Full Menu View" at bounding box center [139, 169] width 227 height 15
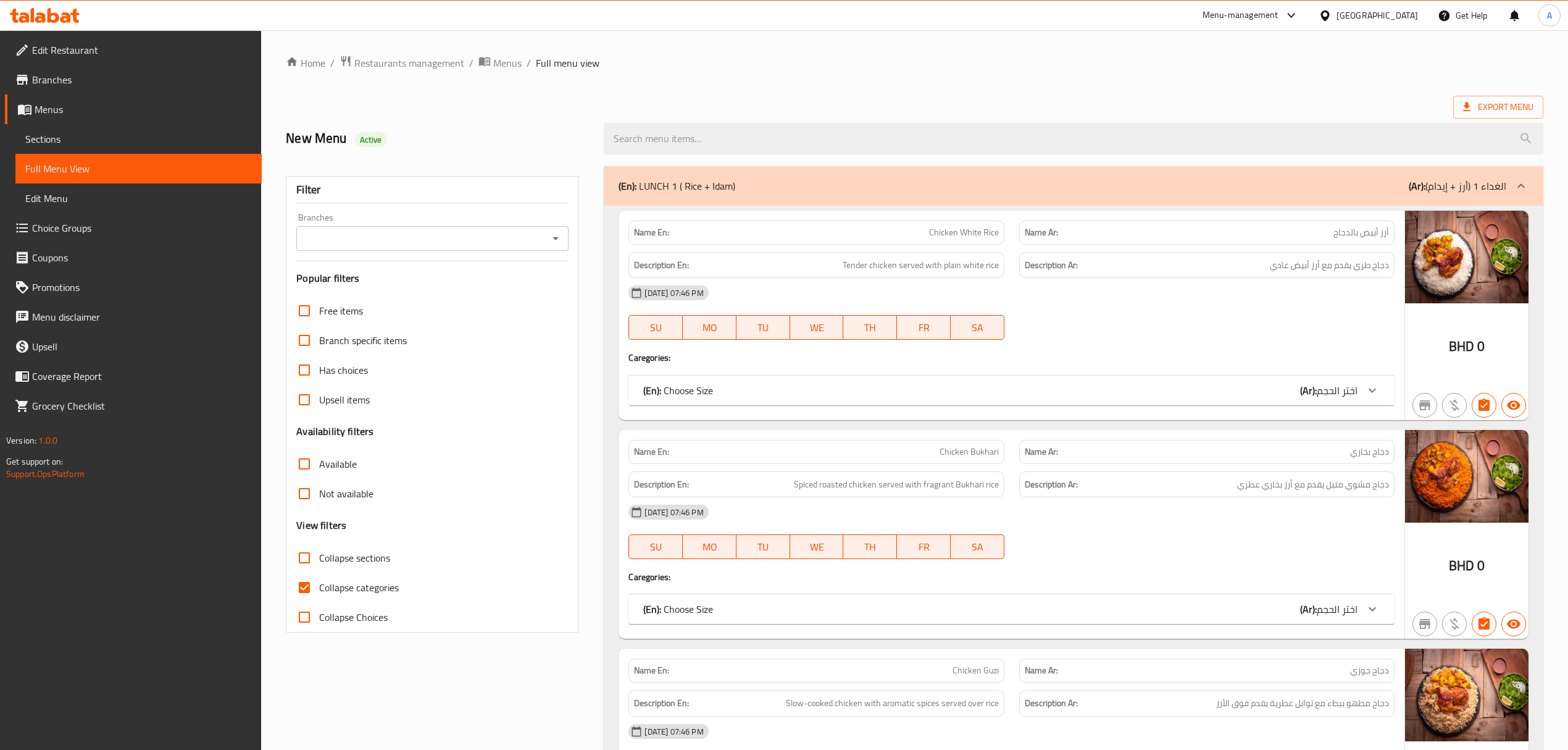
click at [24, 228] on icon at bounding box center [22, 229] width 12 height 9
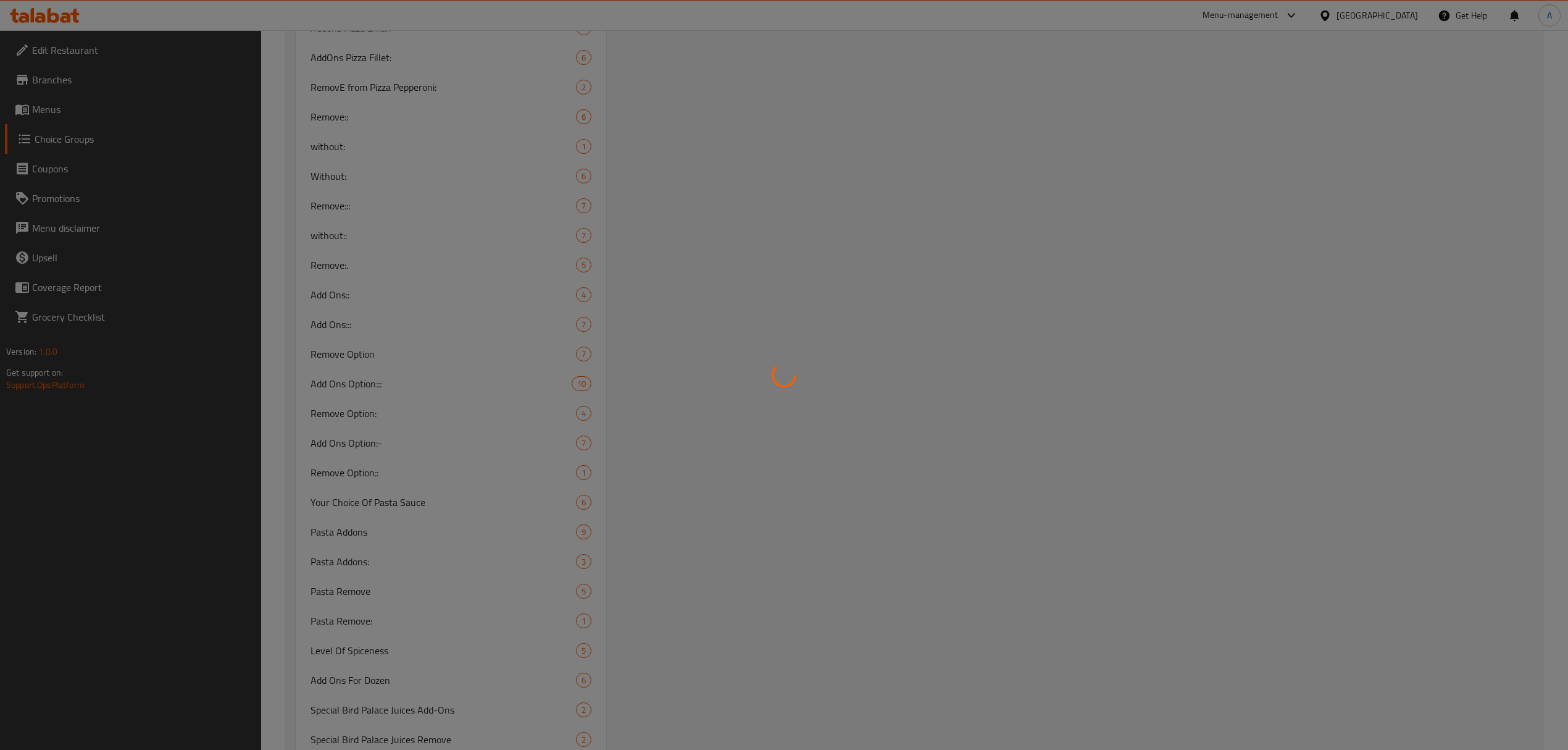
scroll to position [3776, 0]
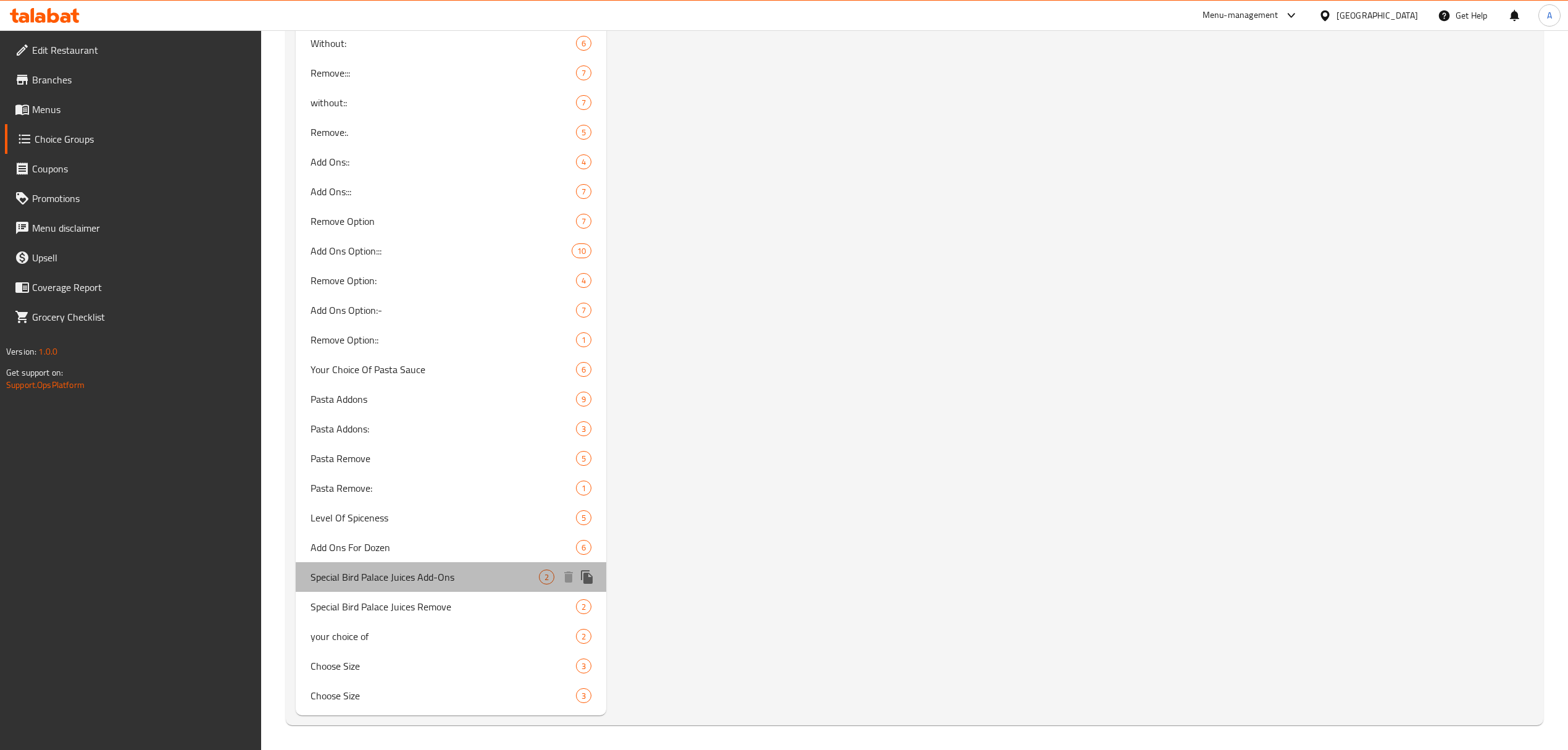
click at [363, 576] on span "Special Bird Palace Juices Add-Ons" at bounding box center [425, 577] width 228 height 15
type input "Special Bird Palace Juices Add-Ons"
type input "إضافات عصائر قصر الطير الخاصة"
type input "0"
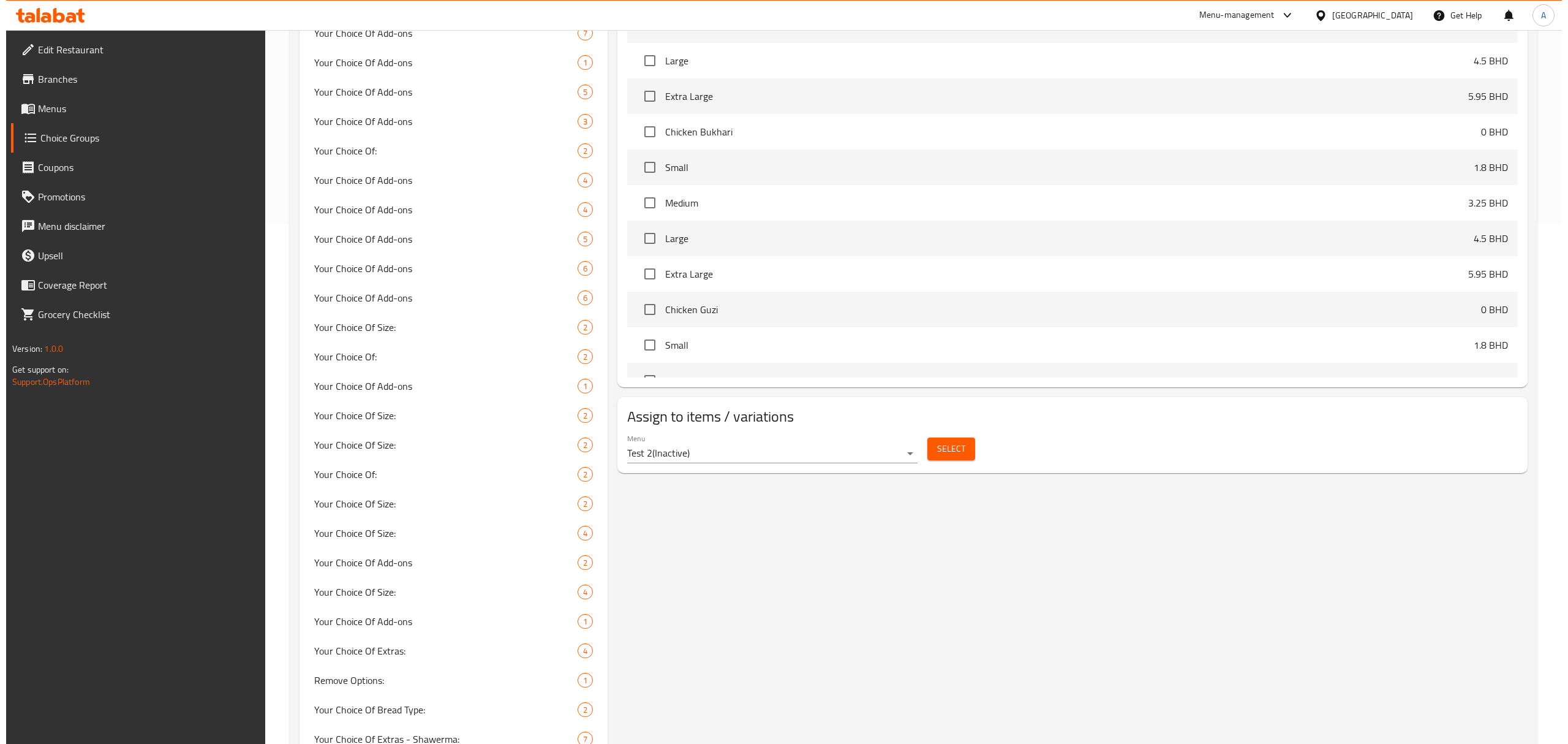
scroll to position [396, 0]
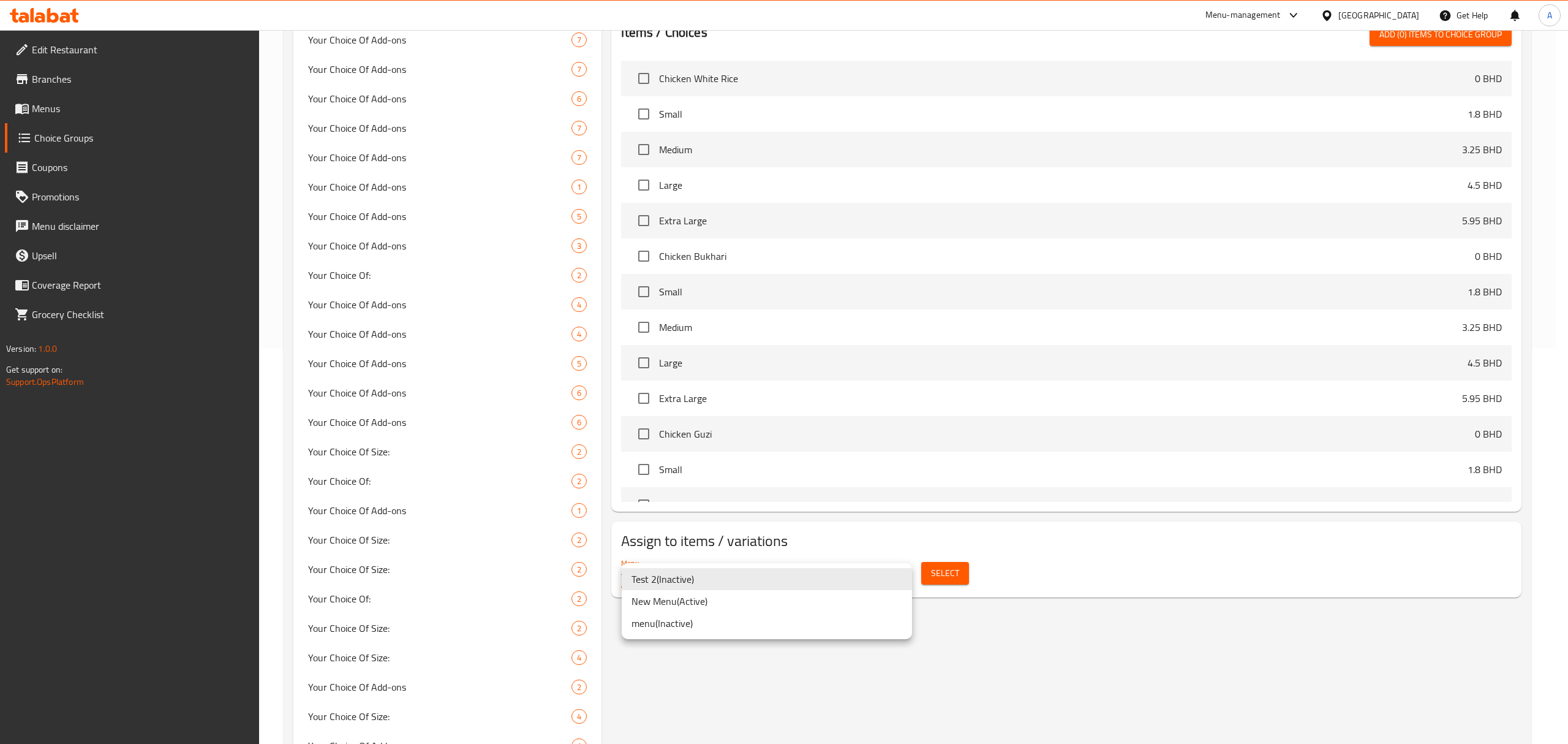
click at [760, 606] on li "New Menu ( Active )" at bounding box center [766, 601] width 290 height 22
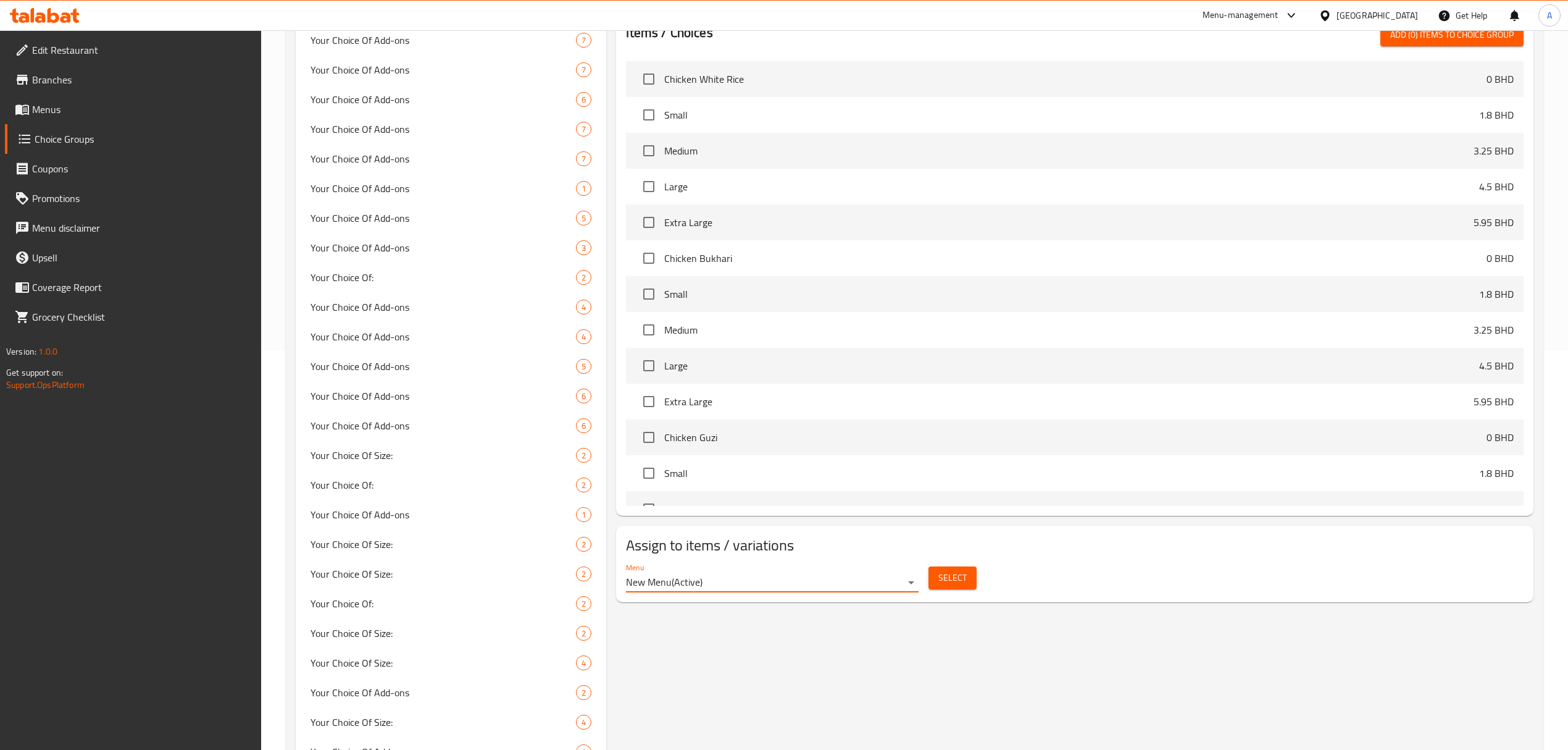
click at [952, 579] on span "Select" at bounding box center [952, 578] width 28 height 15
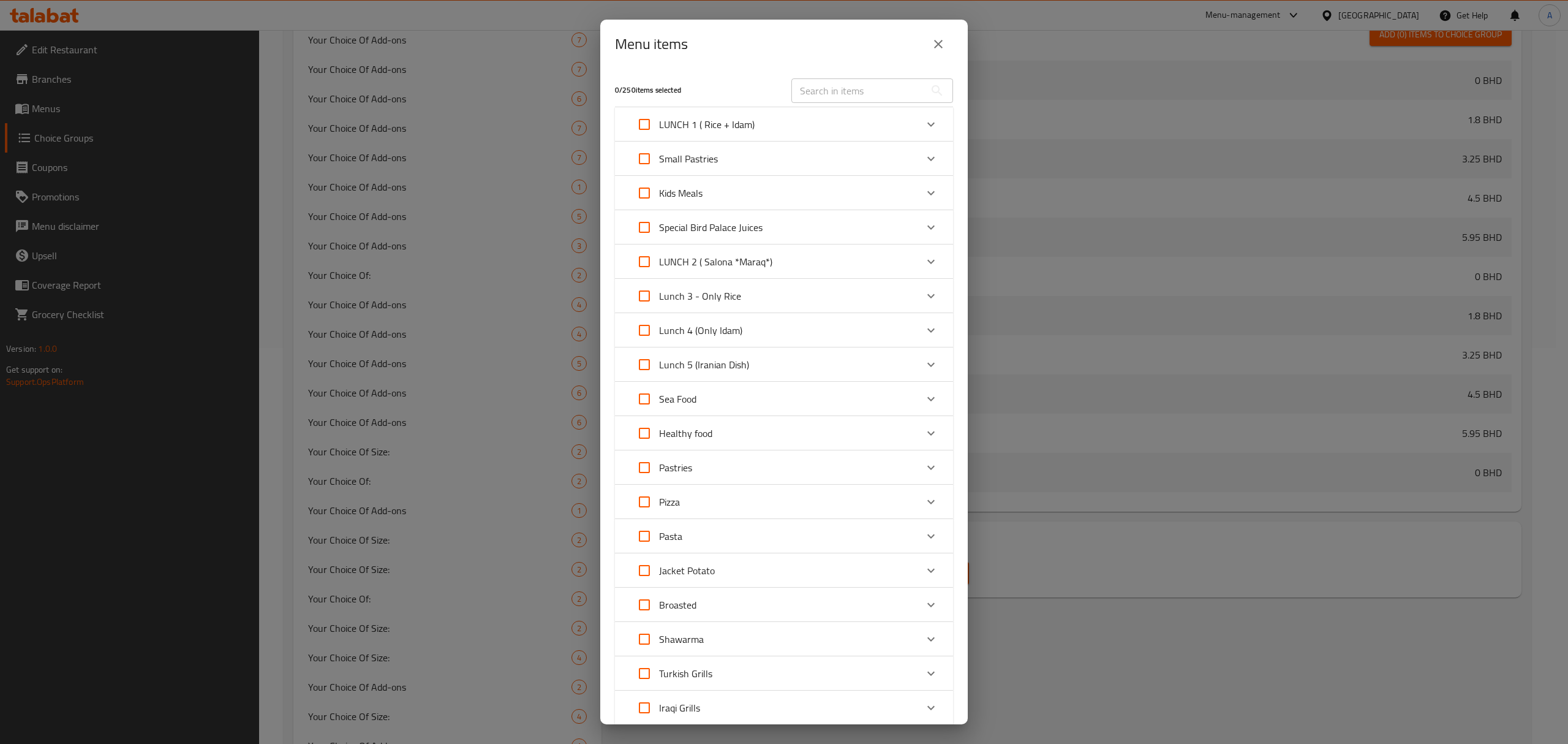
click at [640, 233] on input "Expand" at bounding box center [644, 227] width 30 height 30
checkbox input "true"
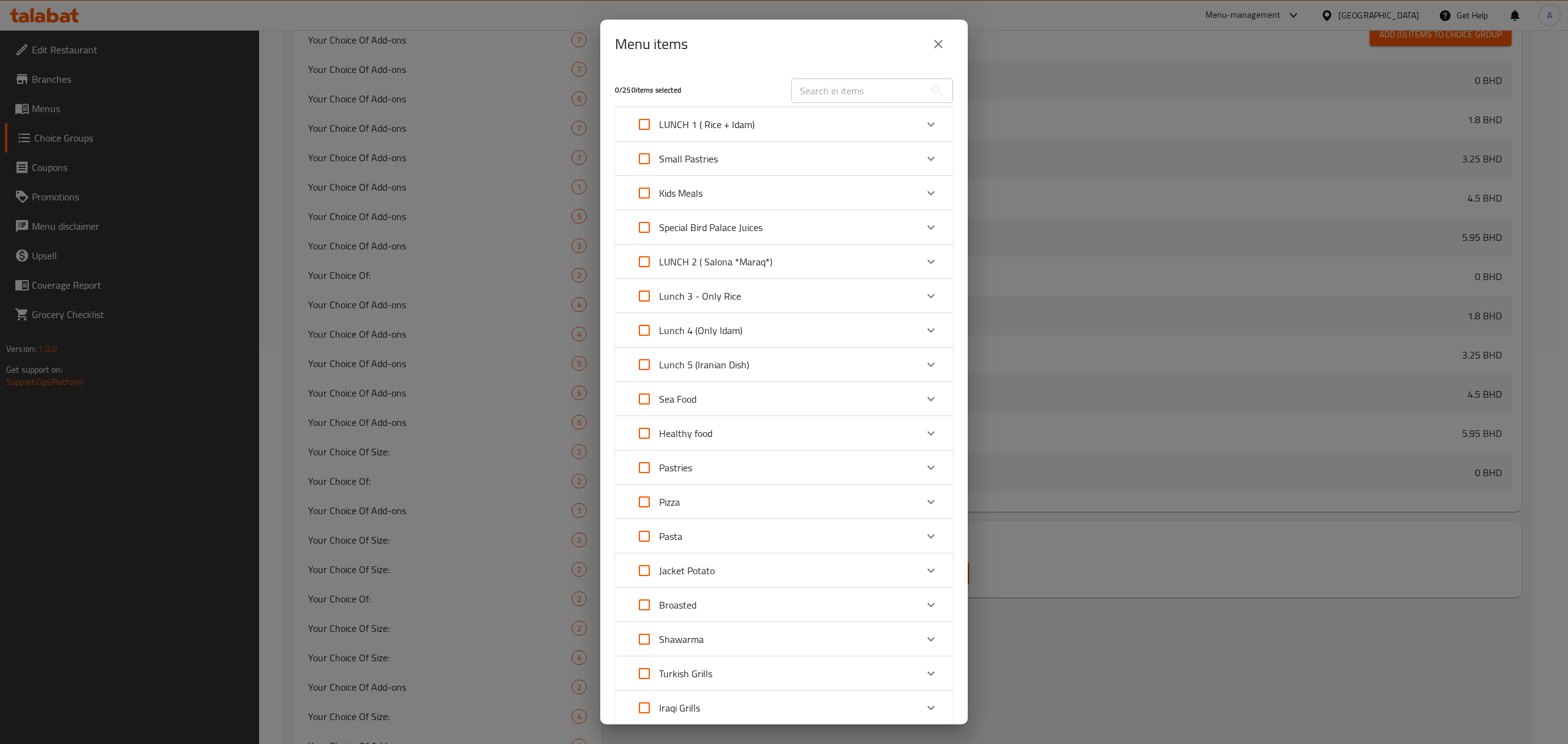
checkbox input "true"
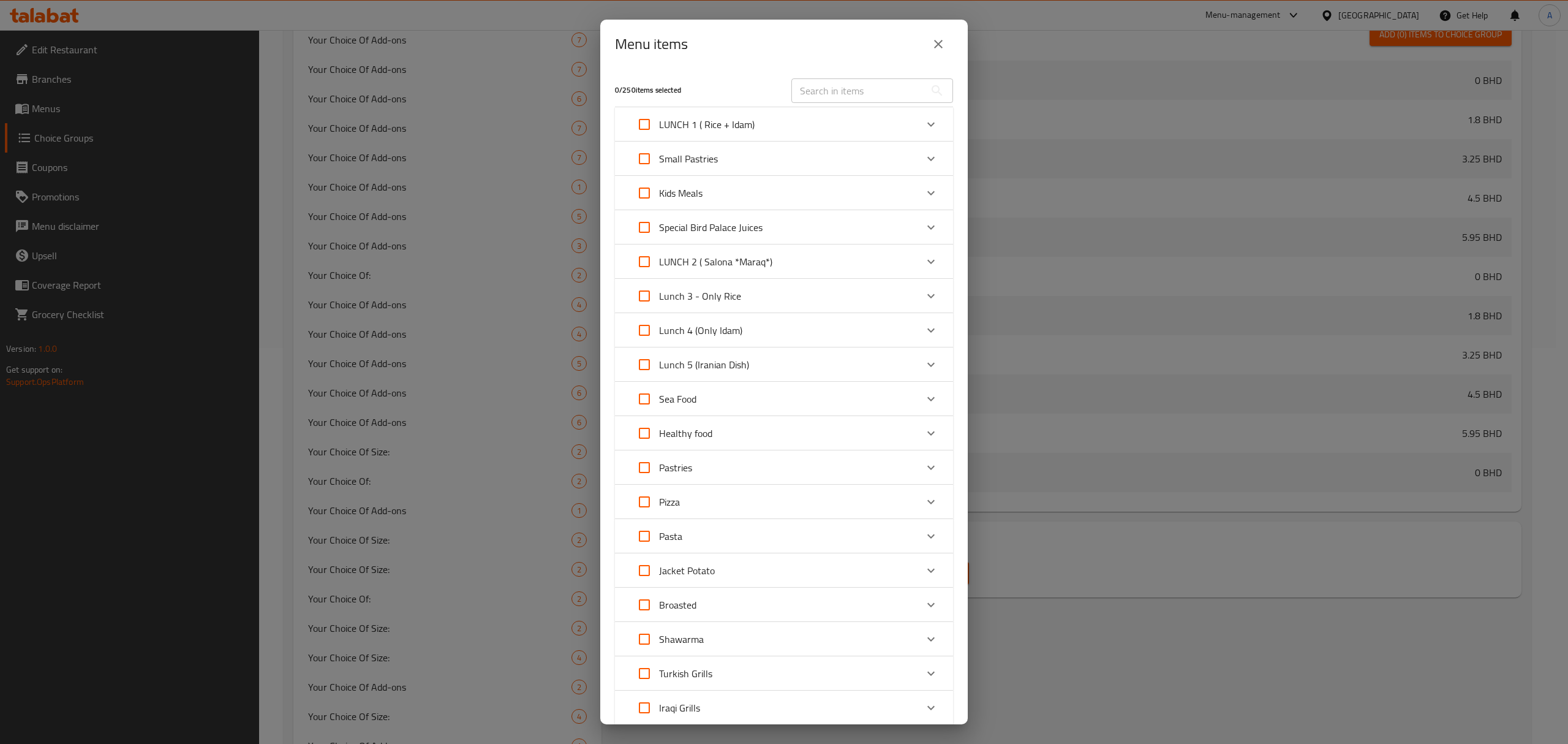
checkbox input "true"
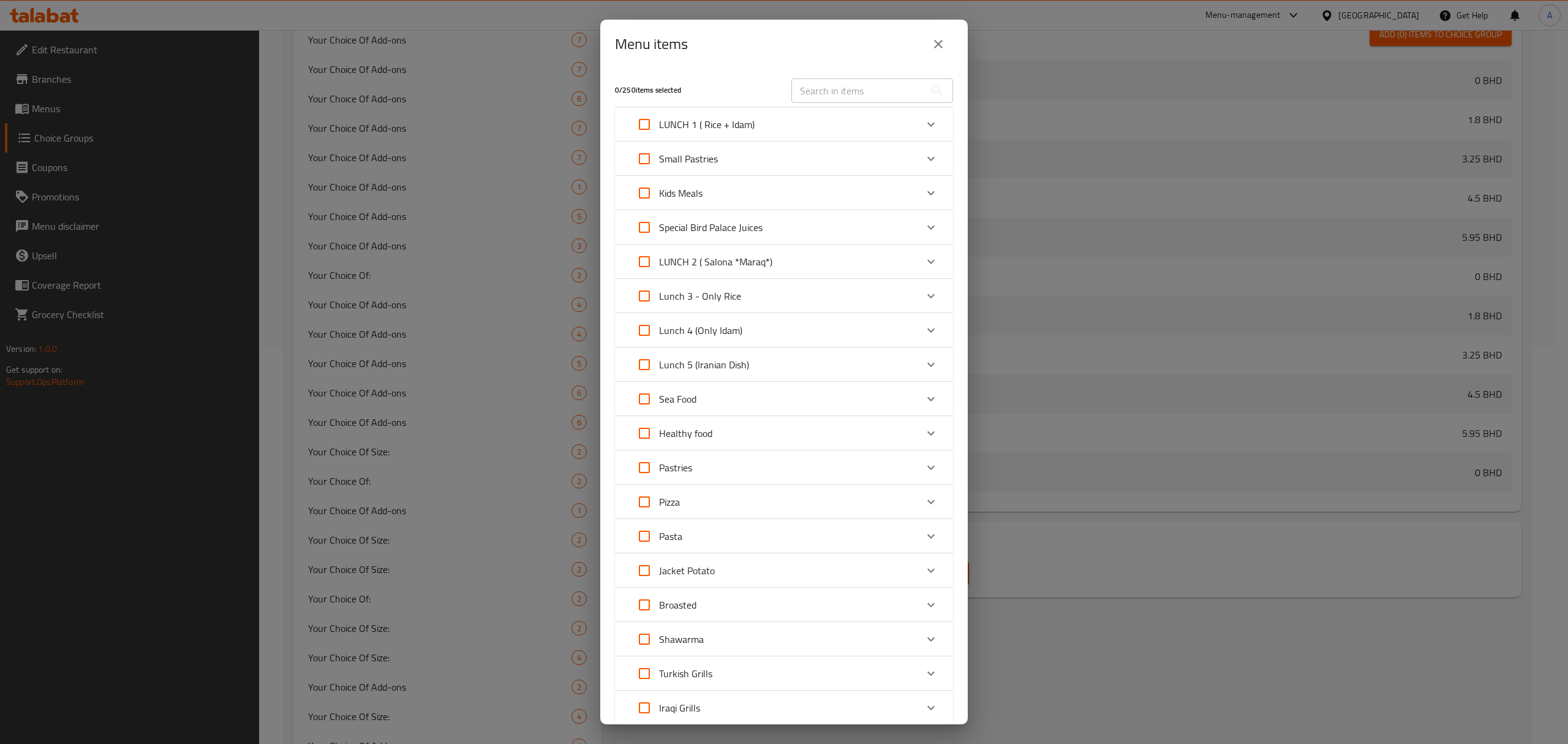
checkbox input "true"
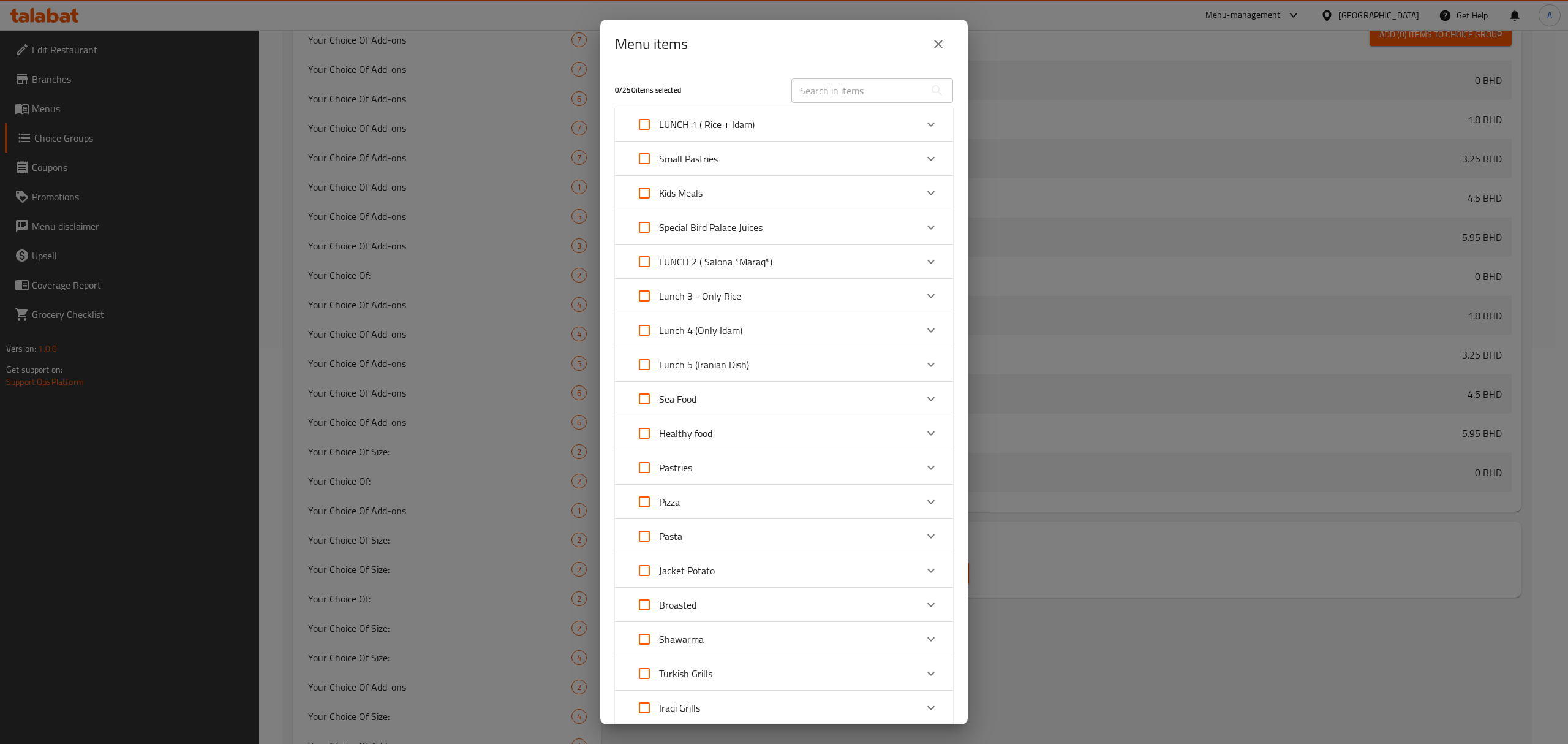
checkbox input "true"
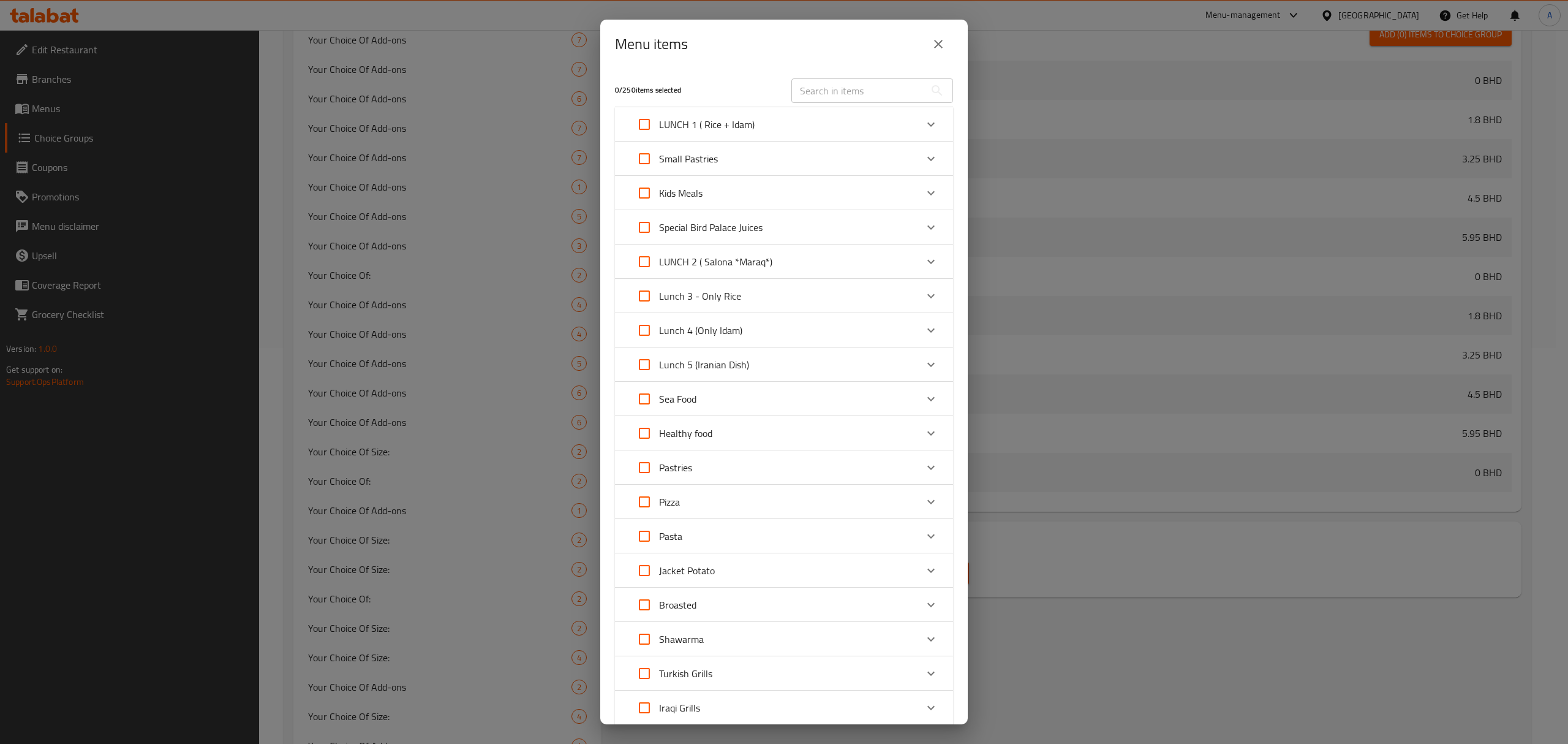
checkbox input "true"
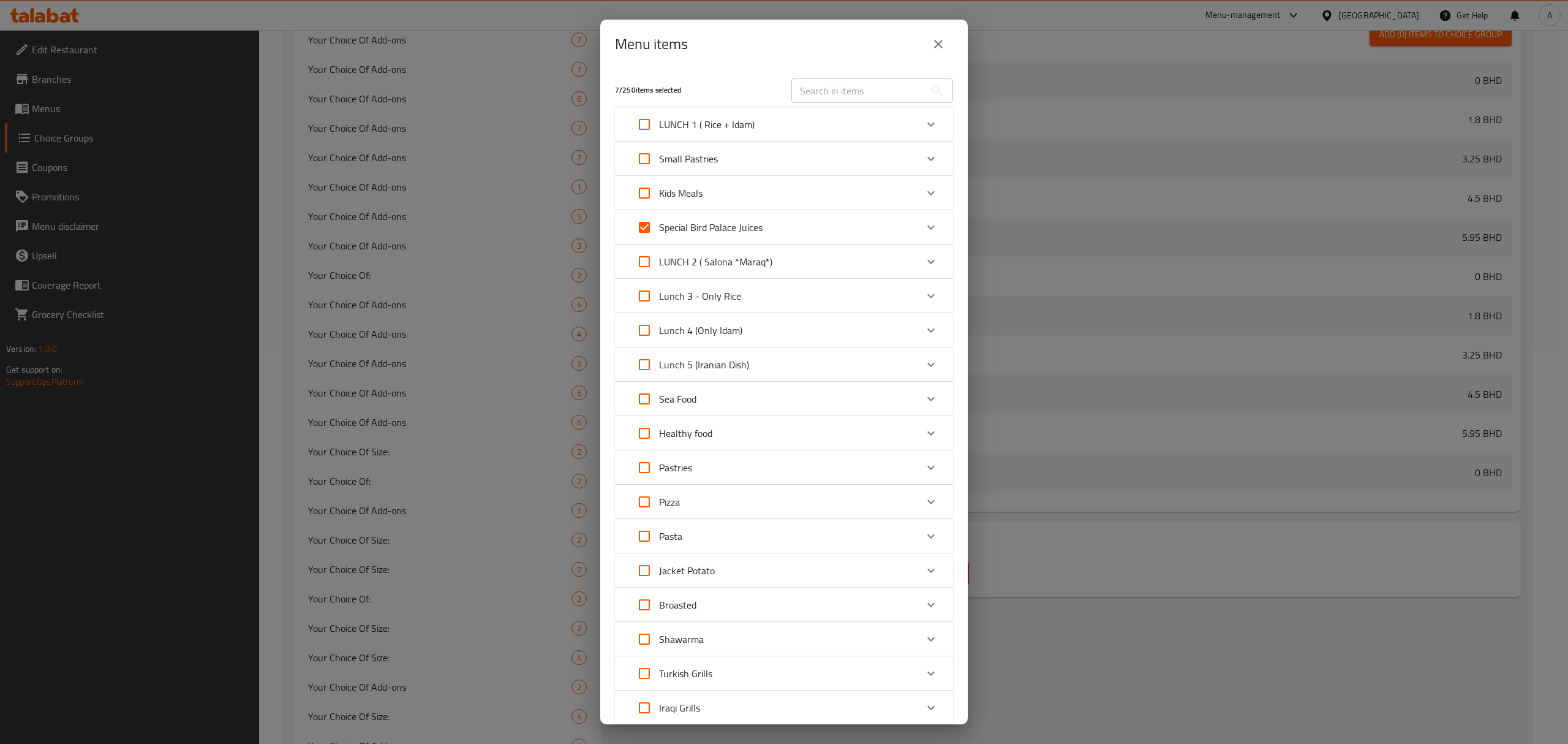
click at [699, 235] on p "Special Bird Palace Juices" at bounding box center [710, 228] width 103 height 14
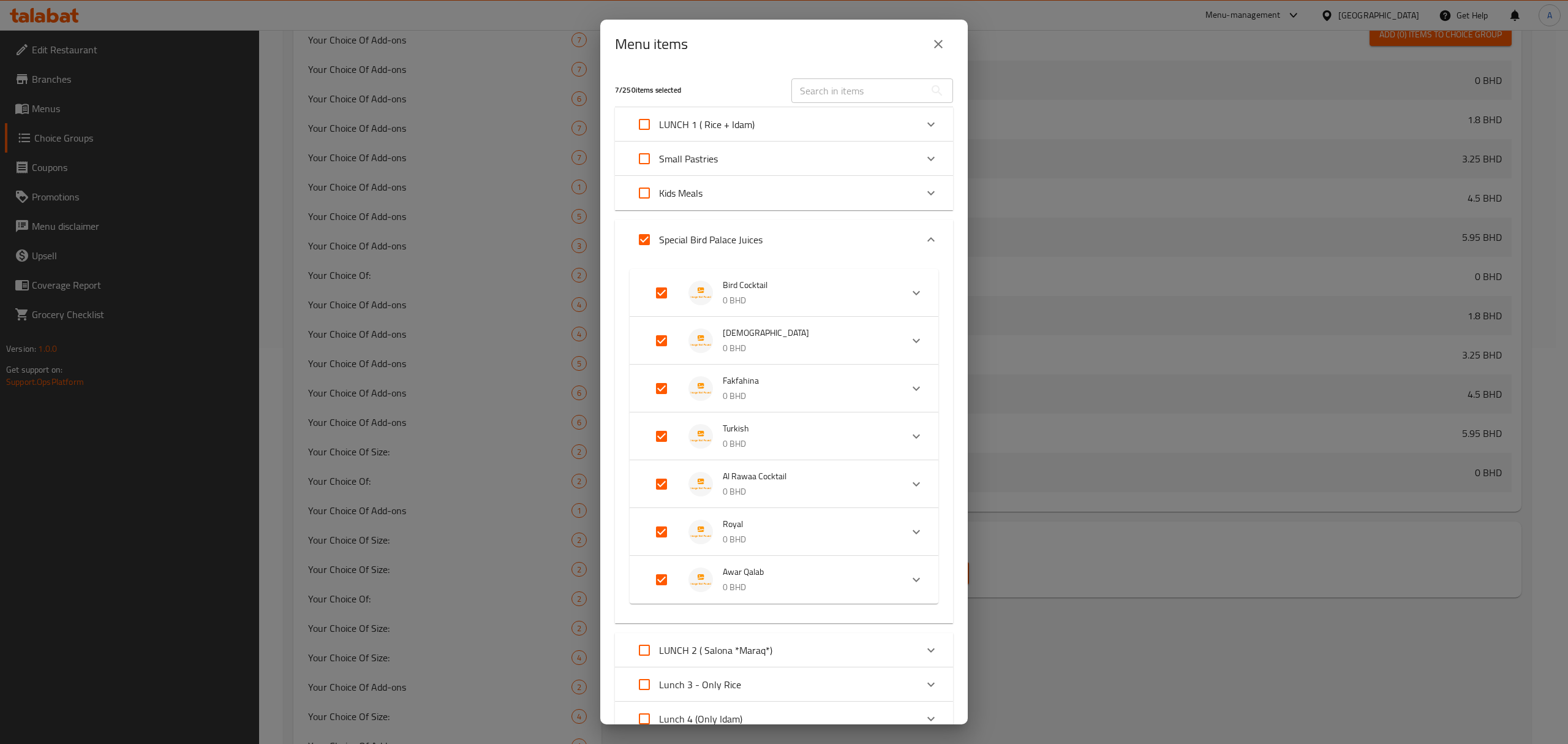
click at [699, 236] on p "Special Bird Palace Juices" at bounding box center [710, 239] width 103 height 14
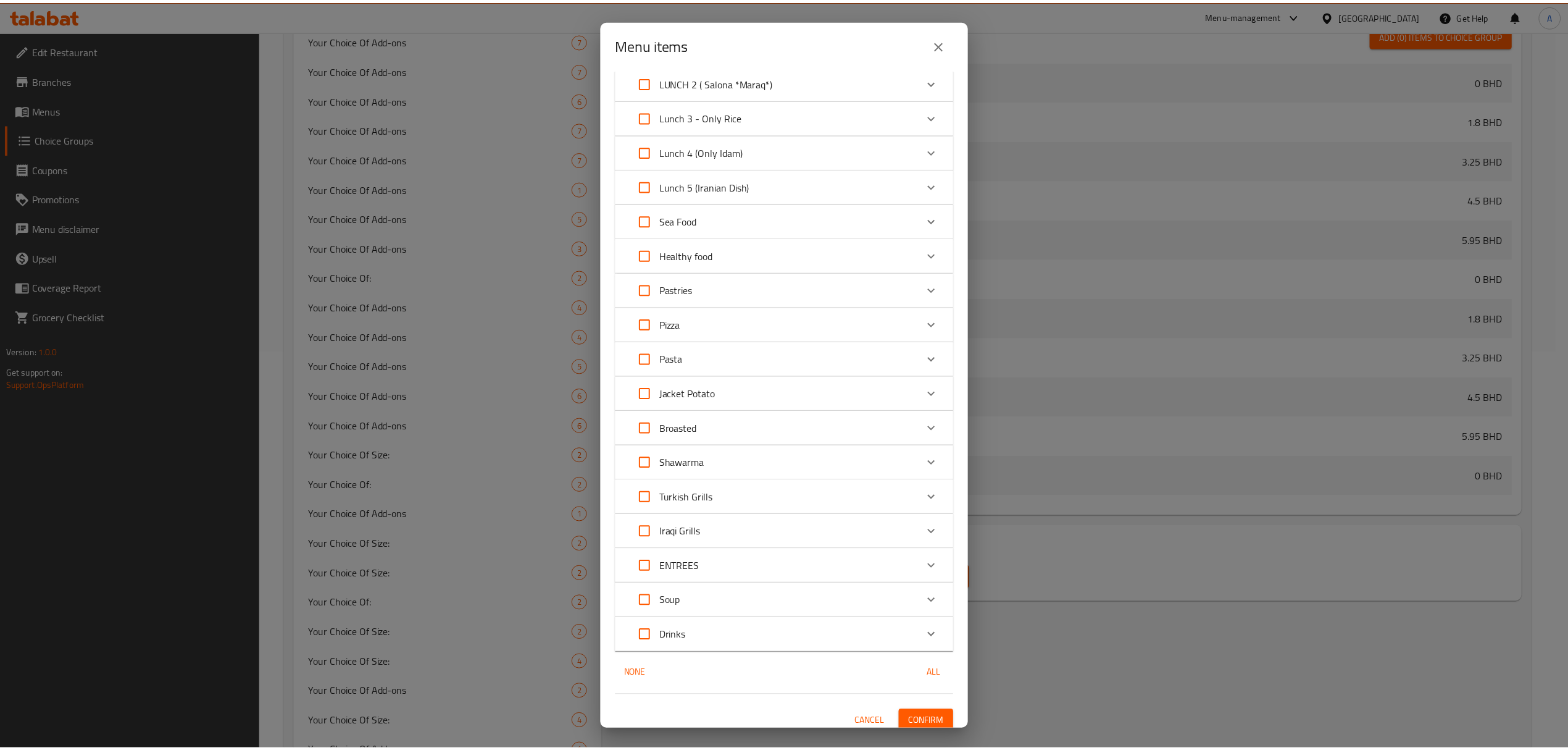
scroll to position [190, 0]
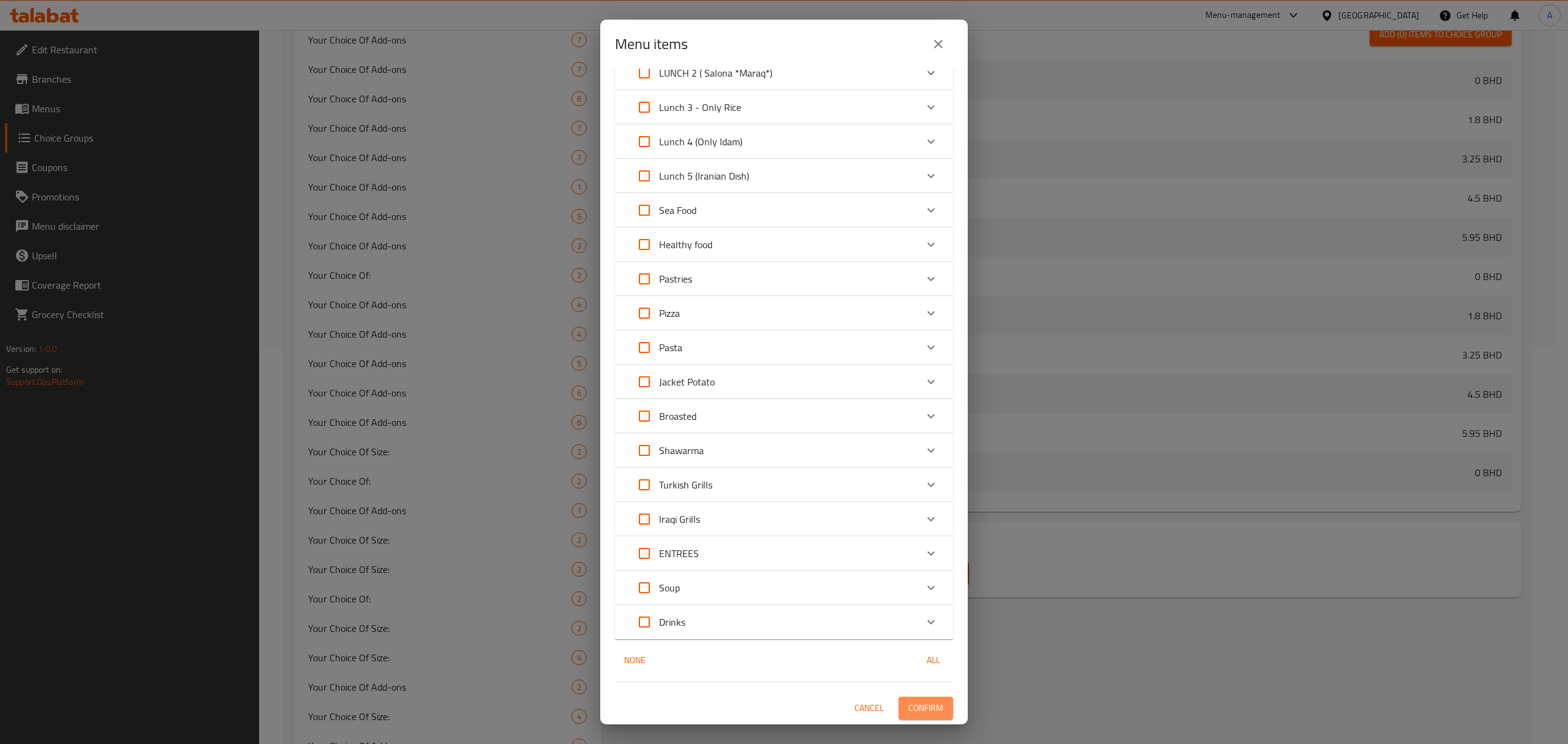
click at [919, 718] on button "Confirm" at bounding box center [925, 707] width 55 height 22
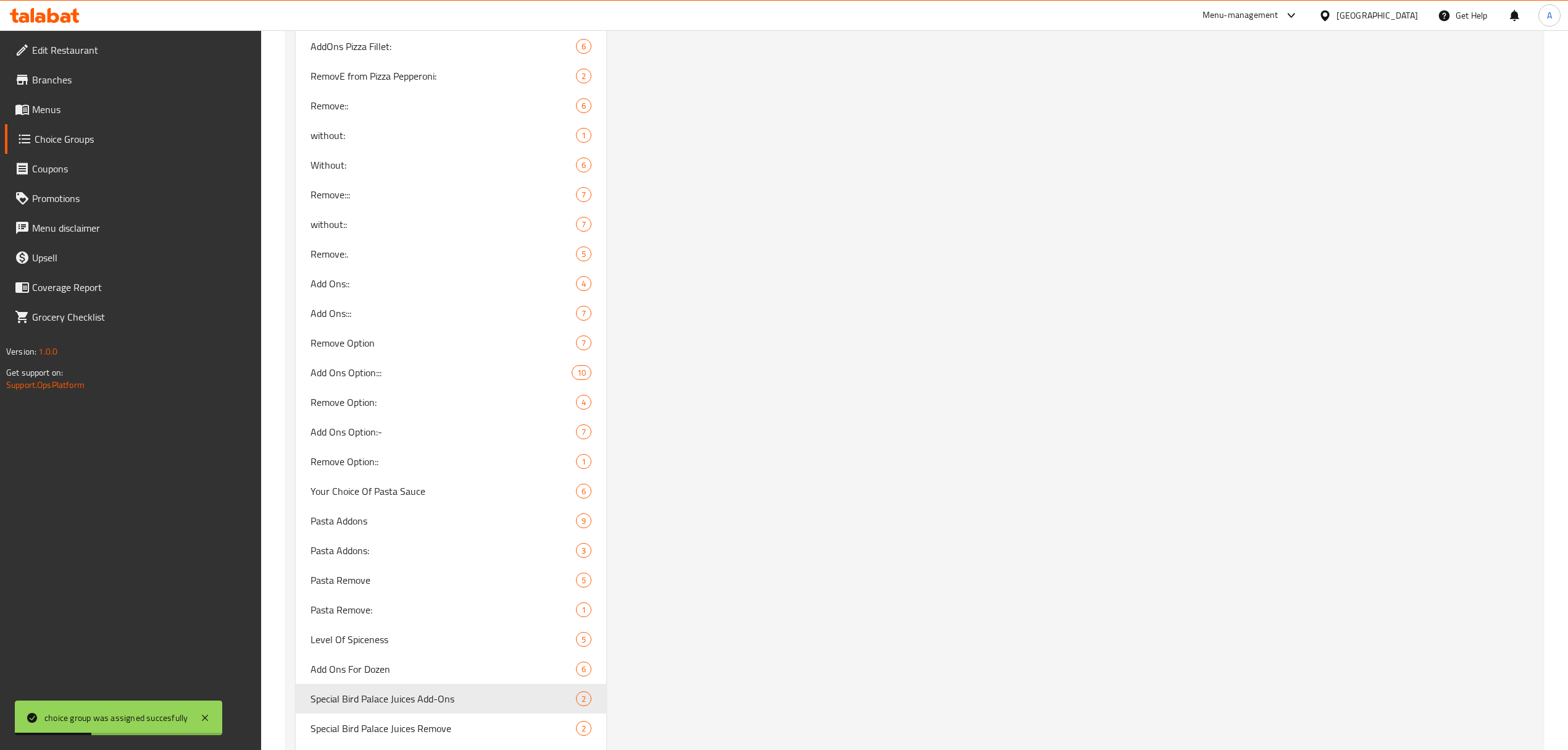
scroll to position [3776, 0]
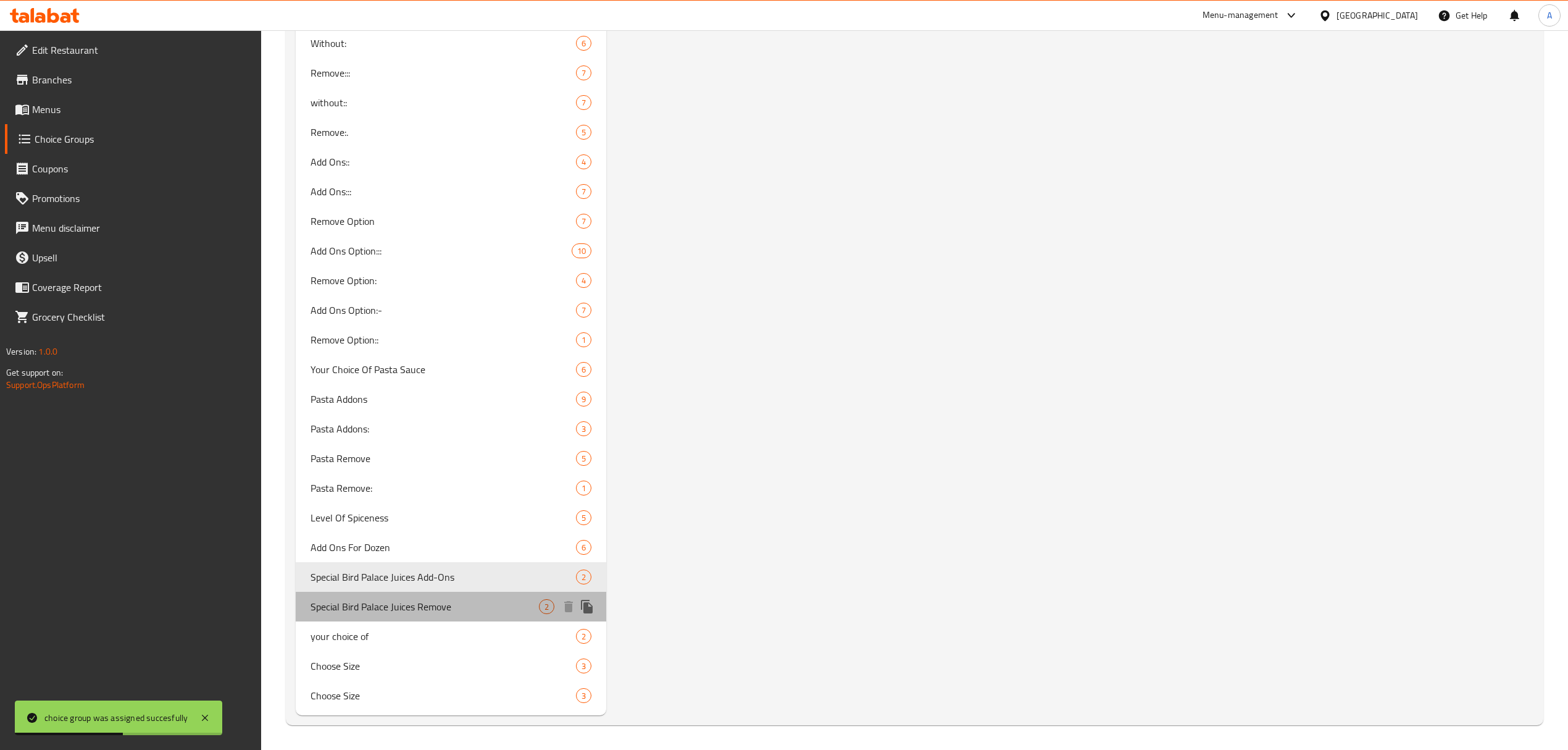
click at [497, 608] on span "Special Bird Palace Juices Remove" at bounding box center [425, 607] width 228 height 15
type input "Special Bird Palace Juices Remove"
type input "إزالة عصائر قصر الطير الخاصة"
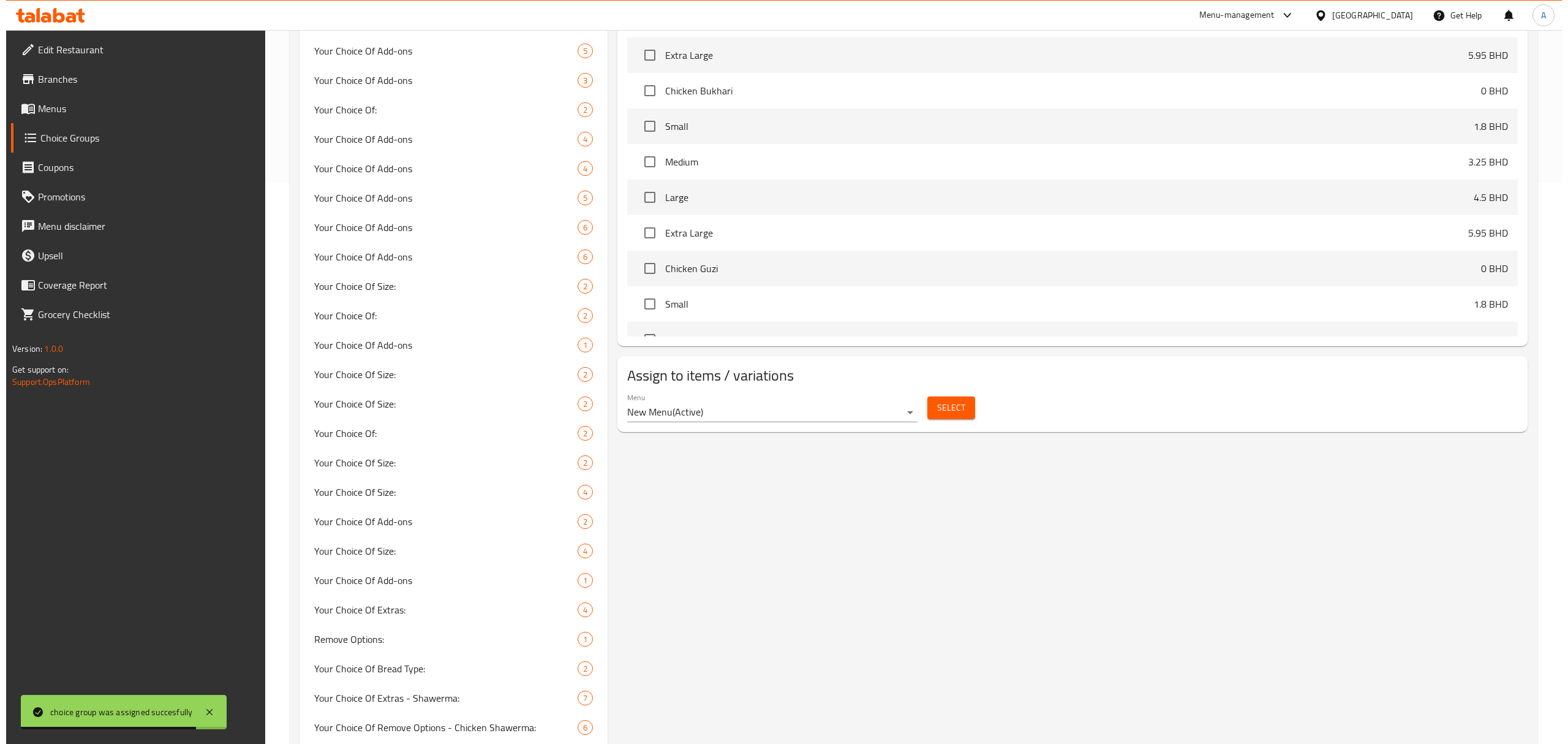
scroll to position [560, 0]
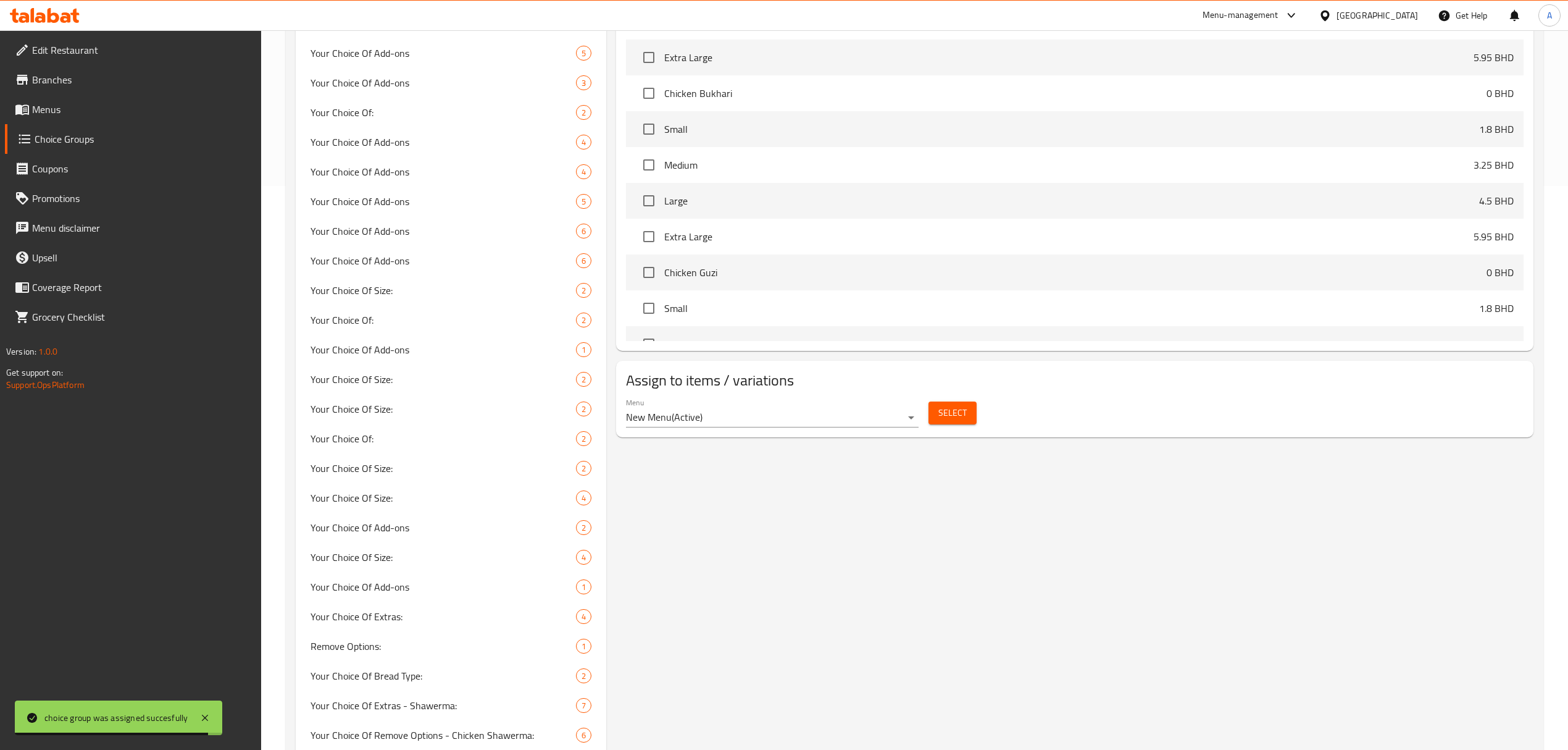
click at [938, 409] on span "Select" at bounding box center [952, 413] width 28 height 15
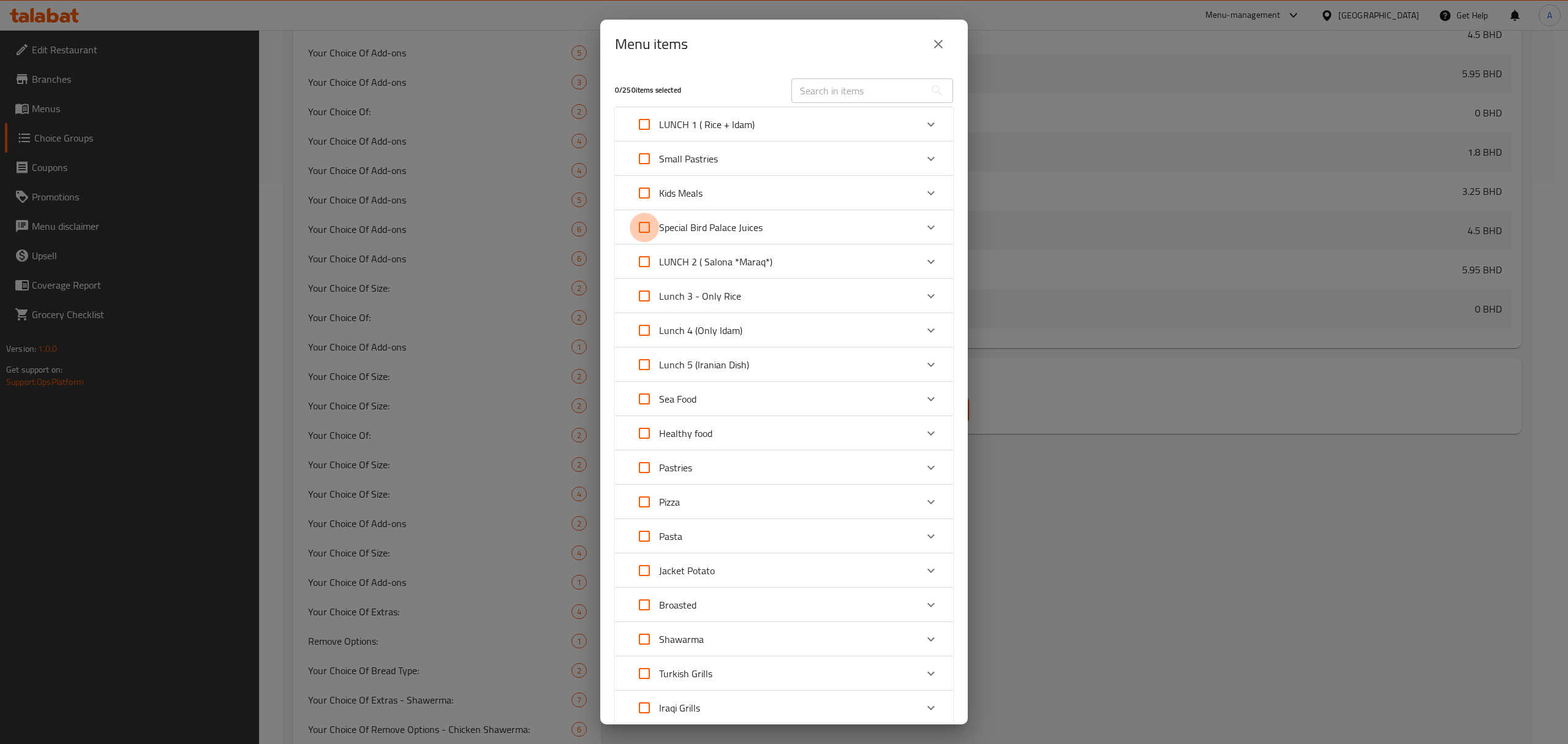
click at [646, 231] on input "Expand" at bounding box center [644, 227] width 30 height 30
checkbox input "true"
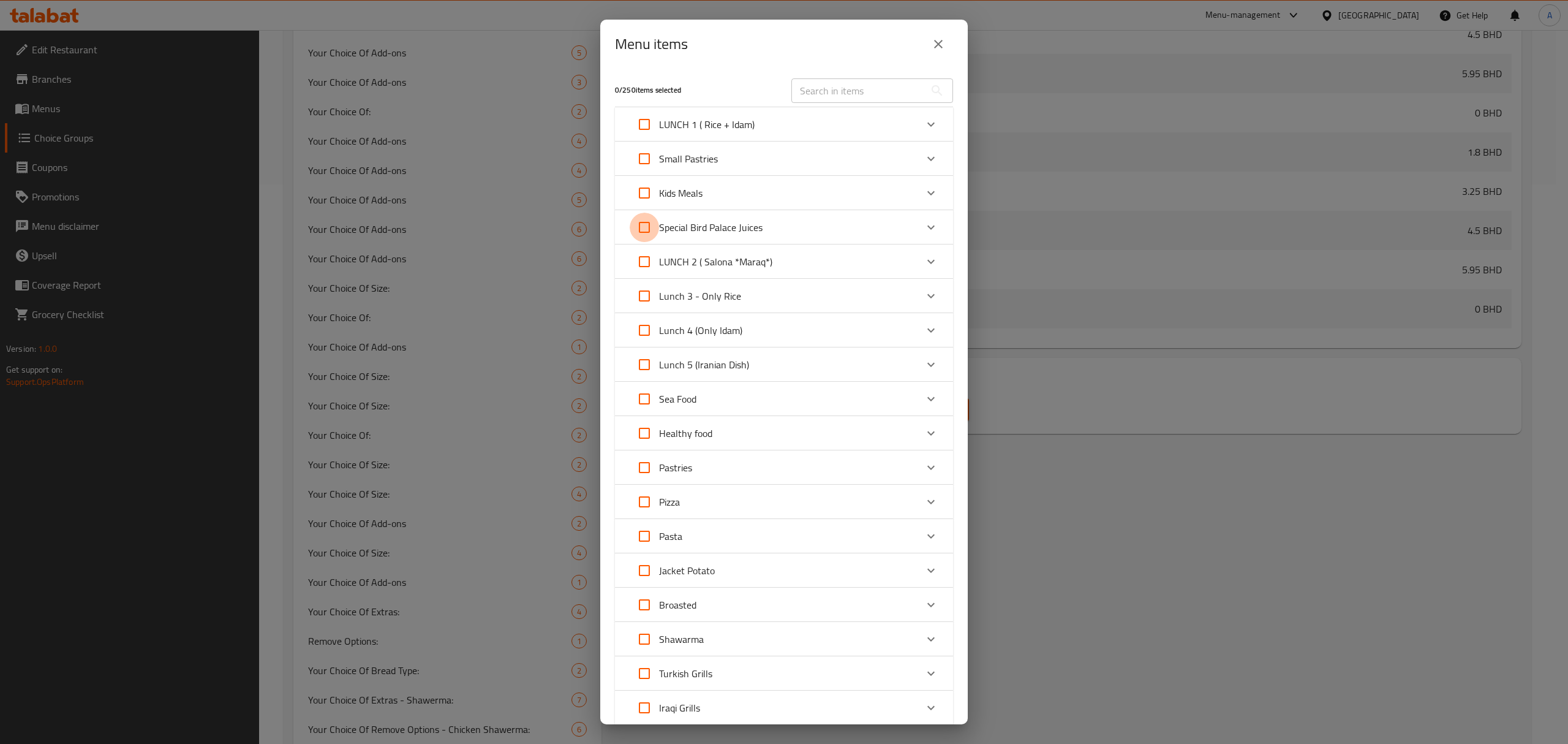
checkbox input "true"
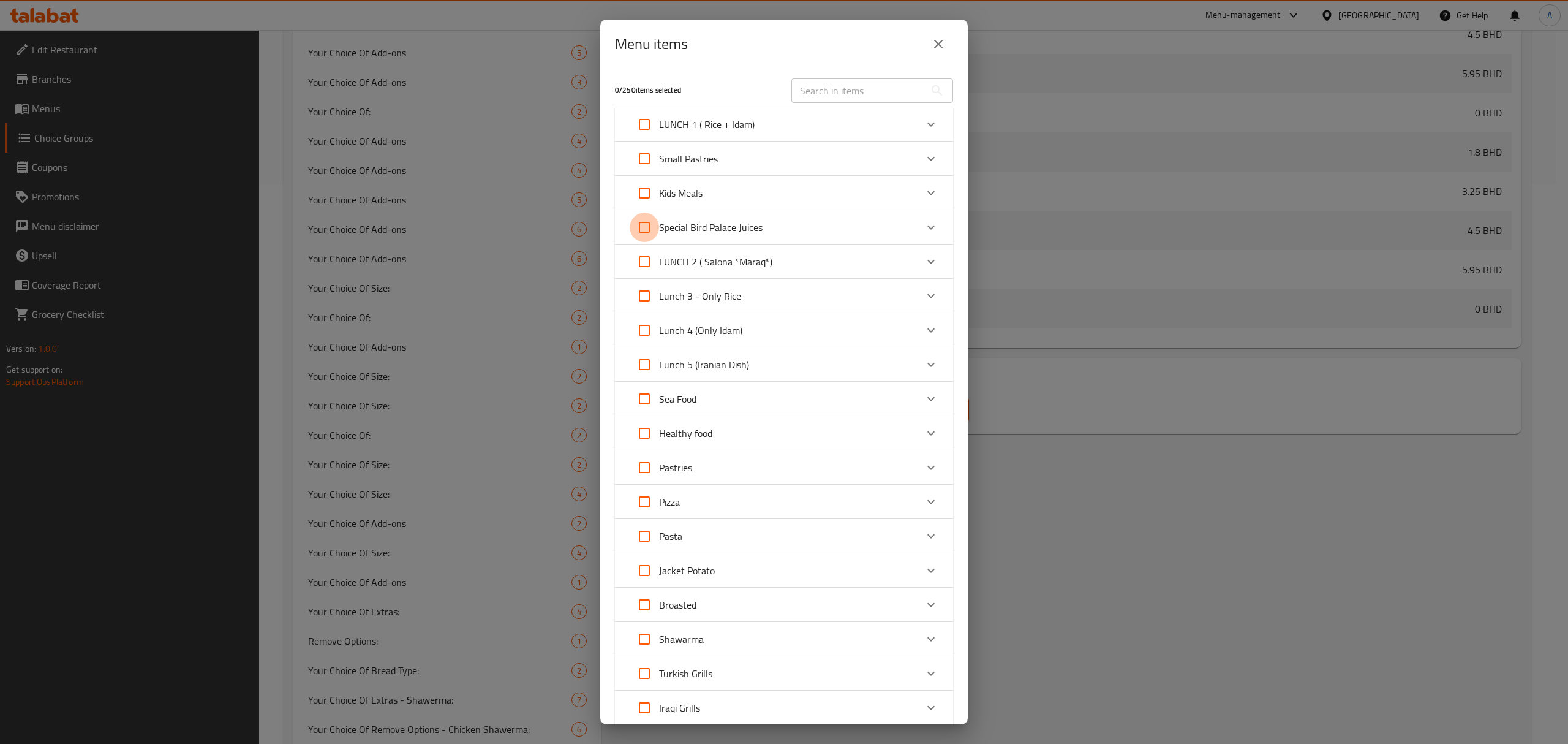
checkbox input "true"
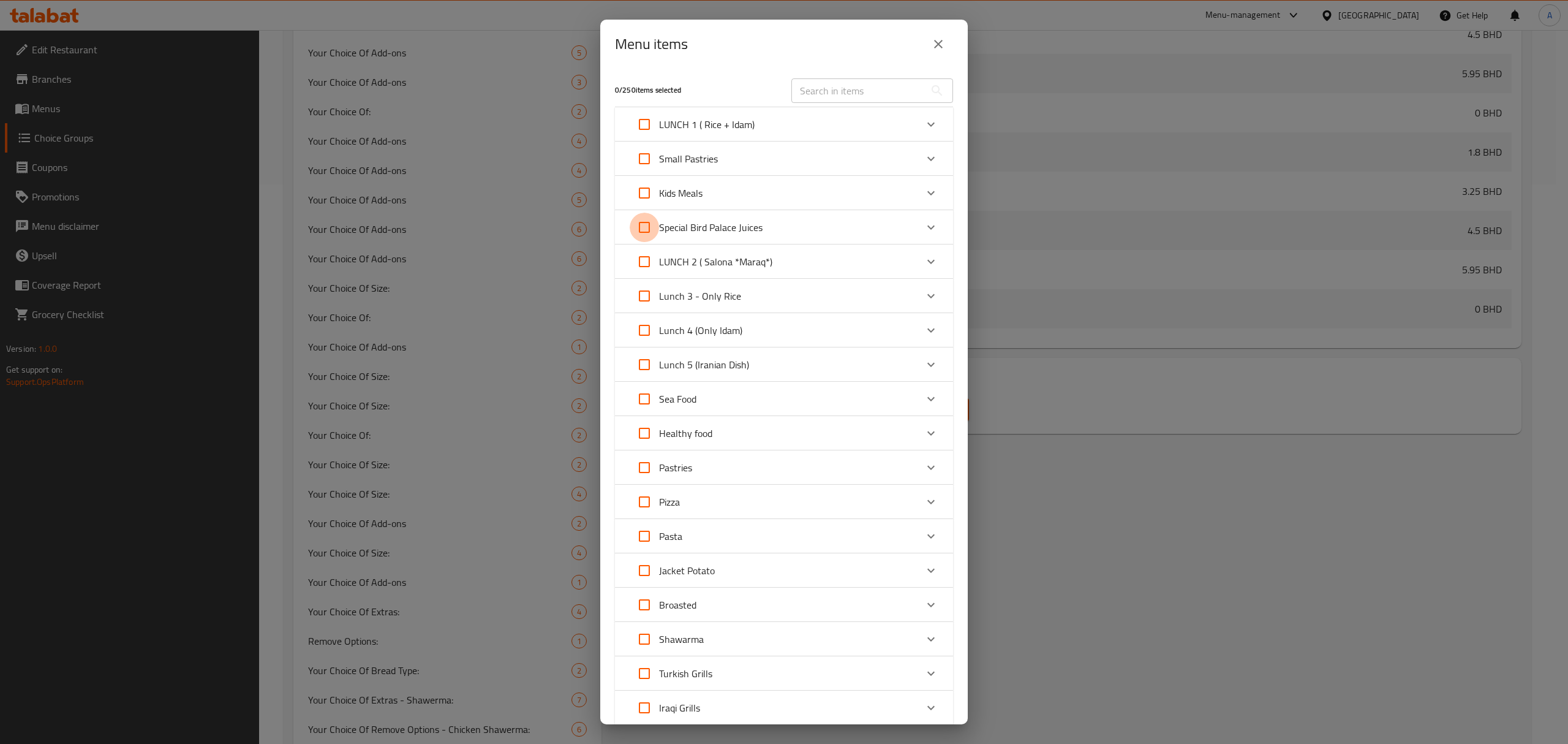
checkbox input "true"
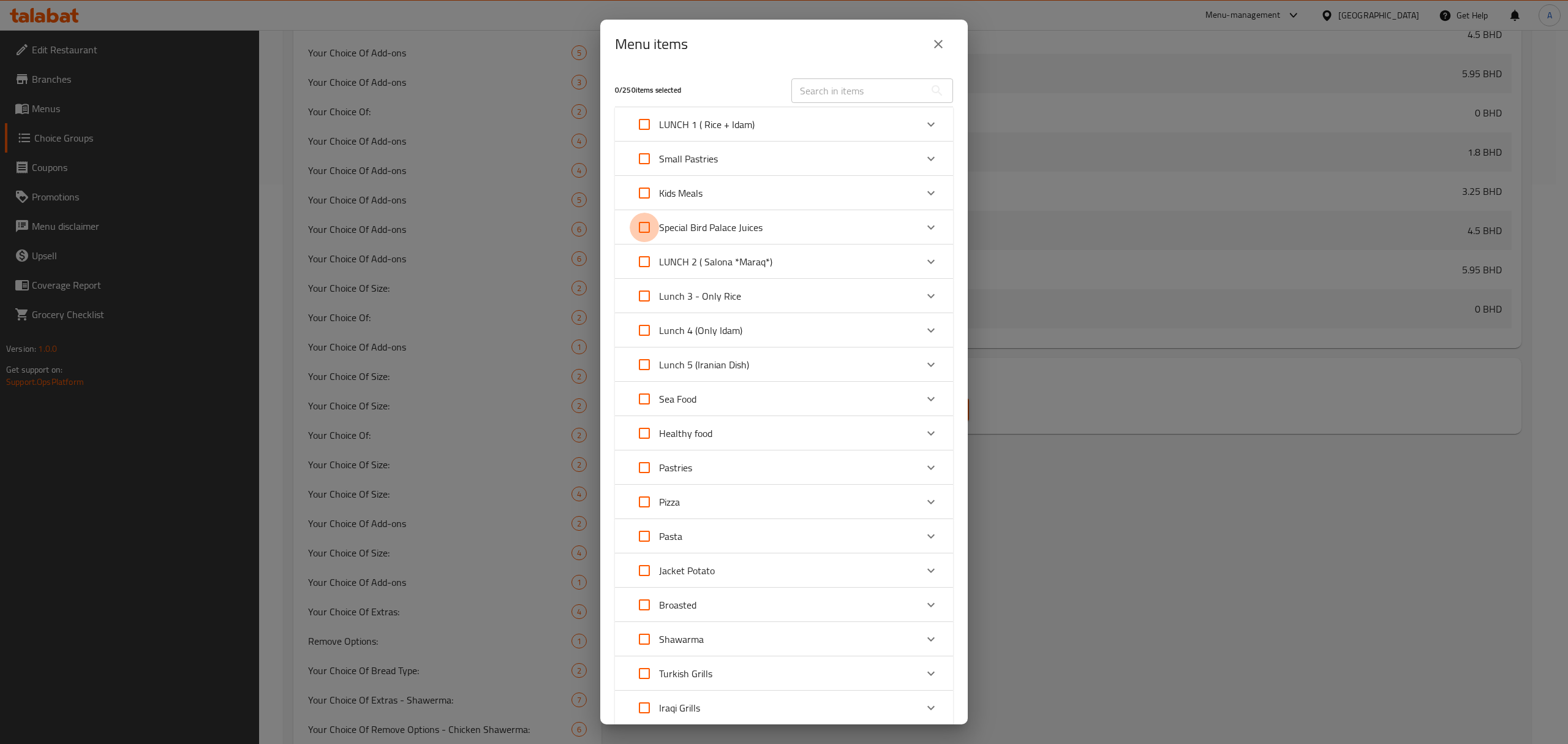
checkbox input "true"
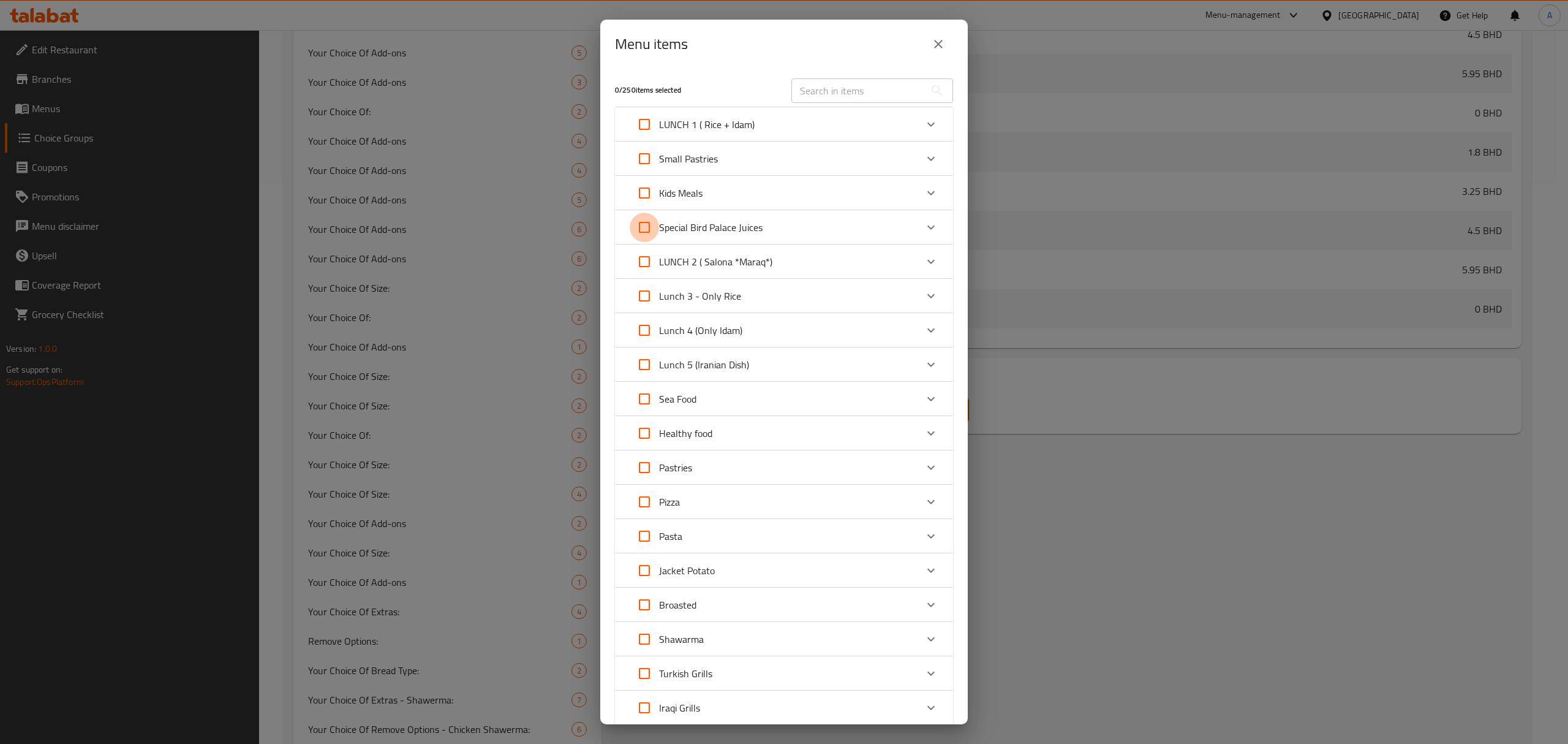
checkbox input "true"
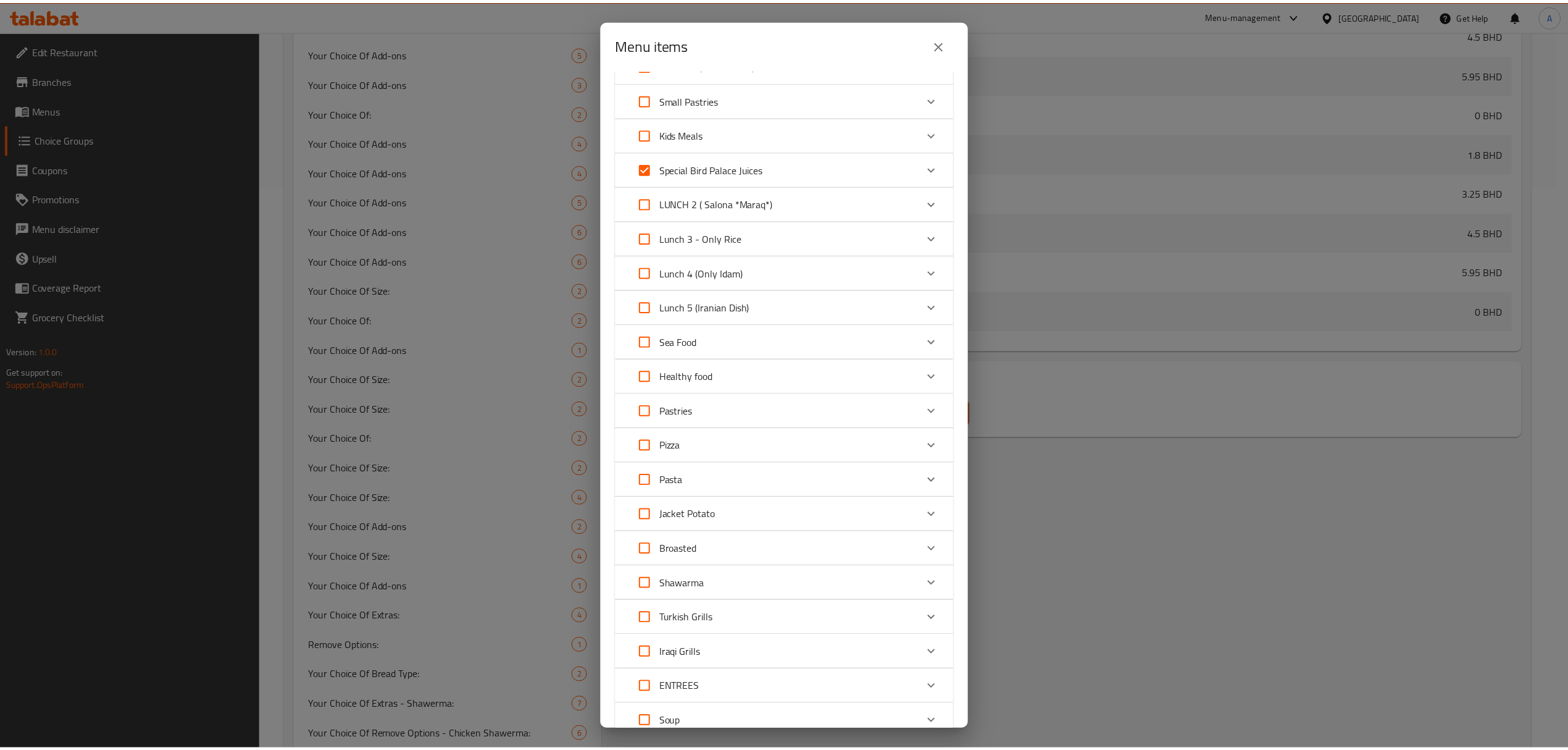
scroll to position [190, 0]
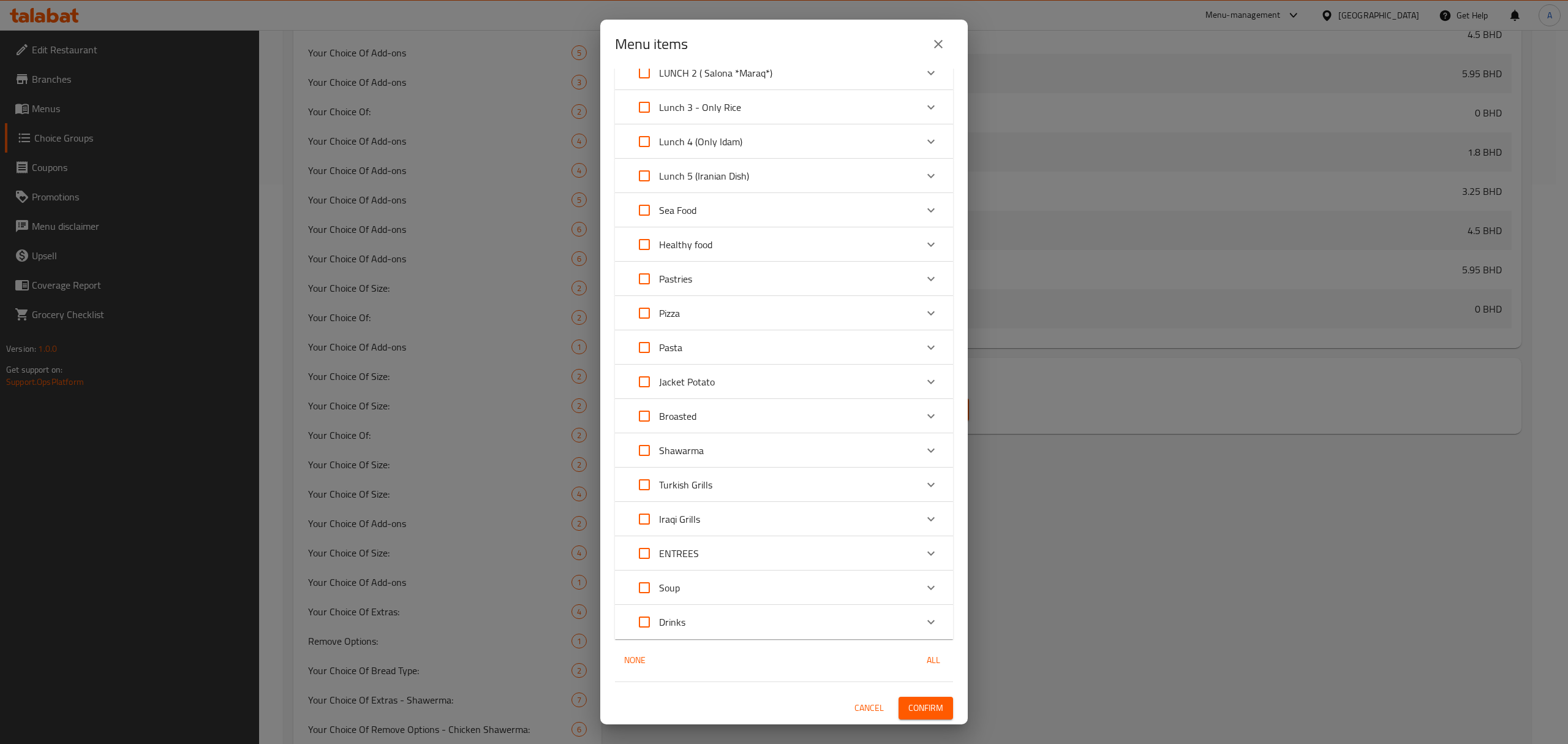
click at [908, 704] on span "Confirm" at bounding box center [925, 708] width 35 height 15
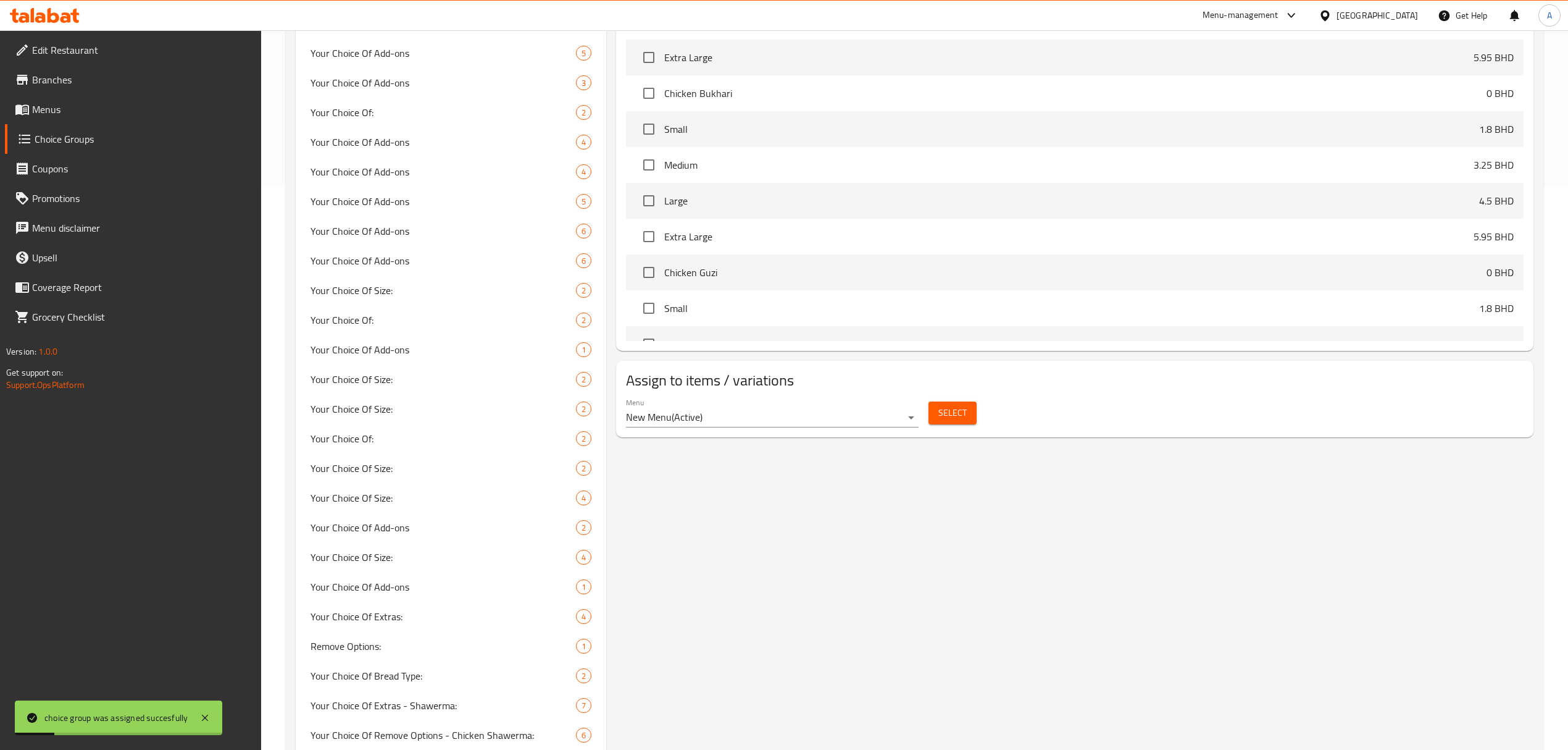
click at [81, 112] on span "Menus" at bounding box center [141, 109] width 219 height 15
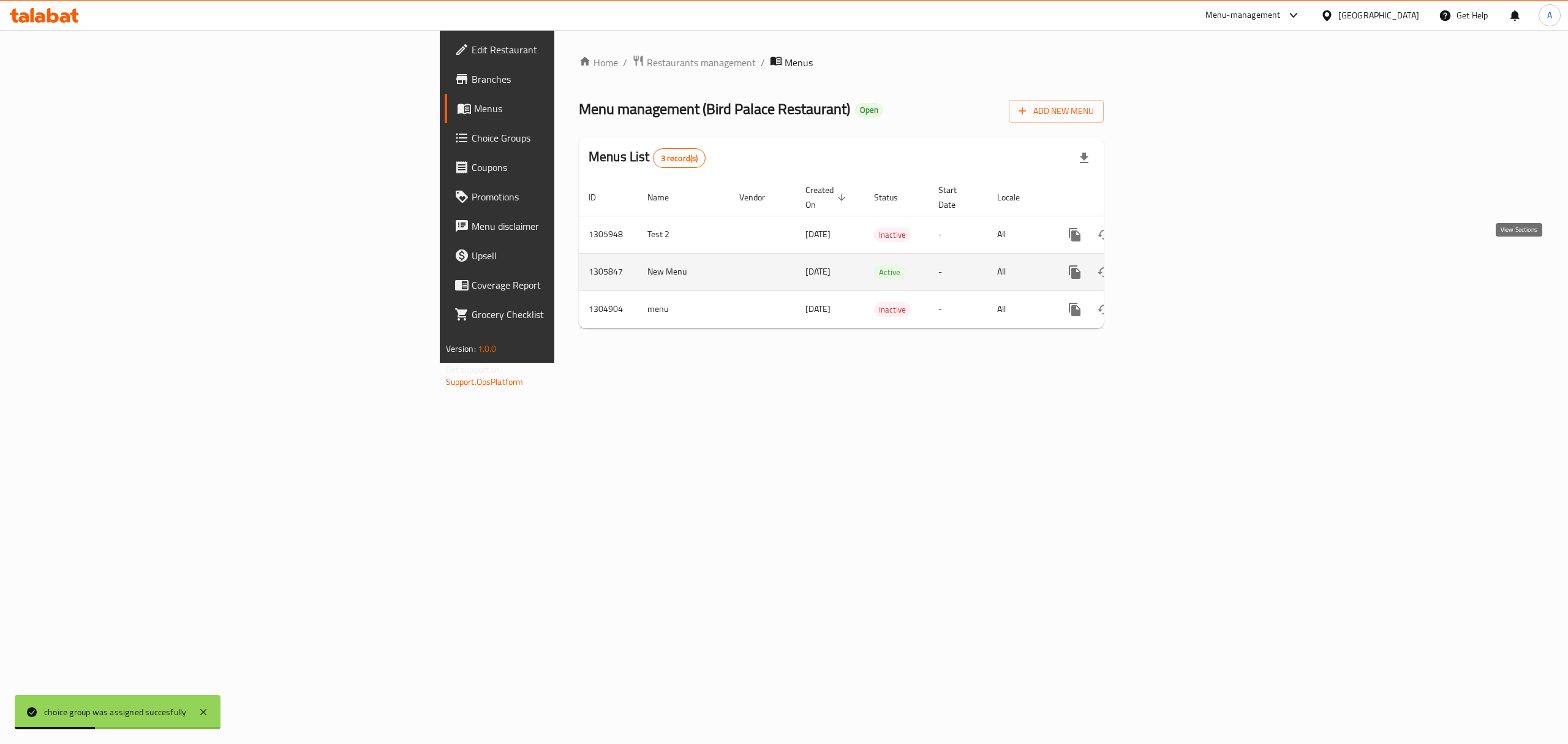
click at [1171, 264] on icon "enhanced table" at bounding box center [1163, 272] width 14 height 14
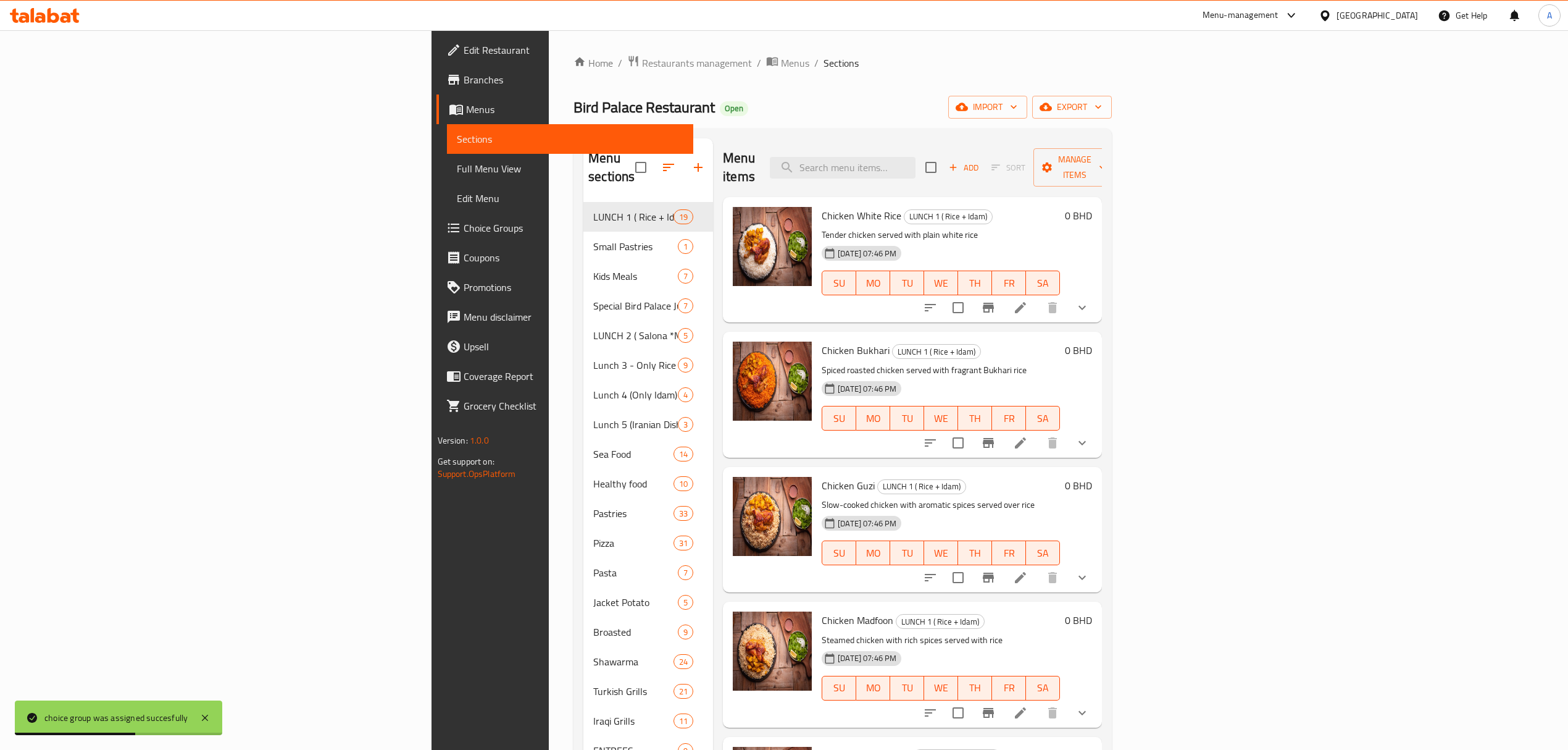
click at [457, 161] on span "Full Menu View" at bounding box center [570, 169] width 227 height 15
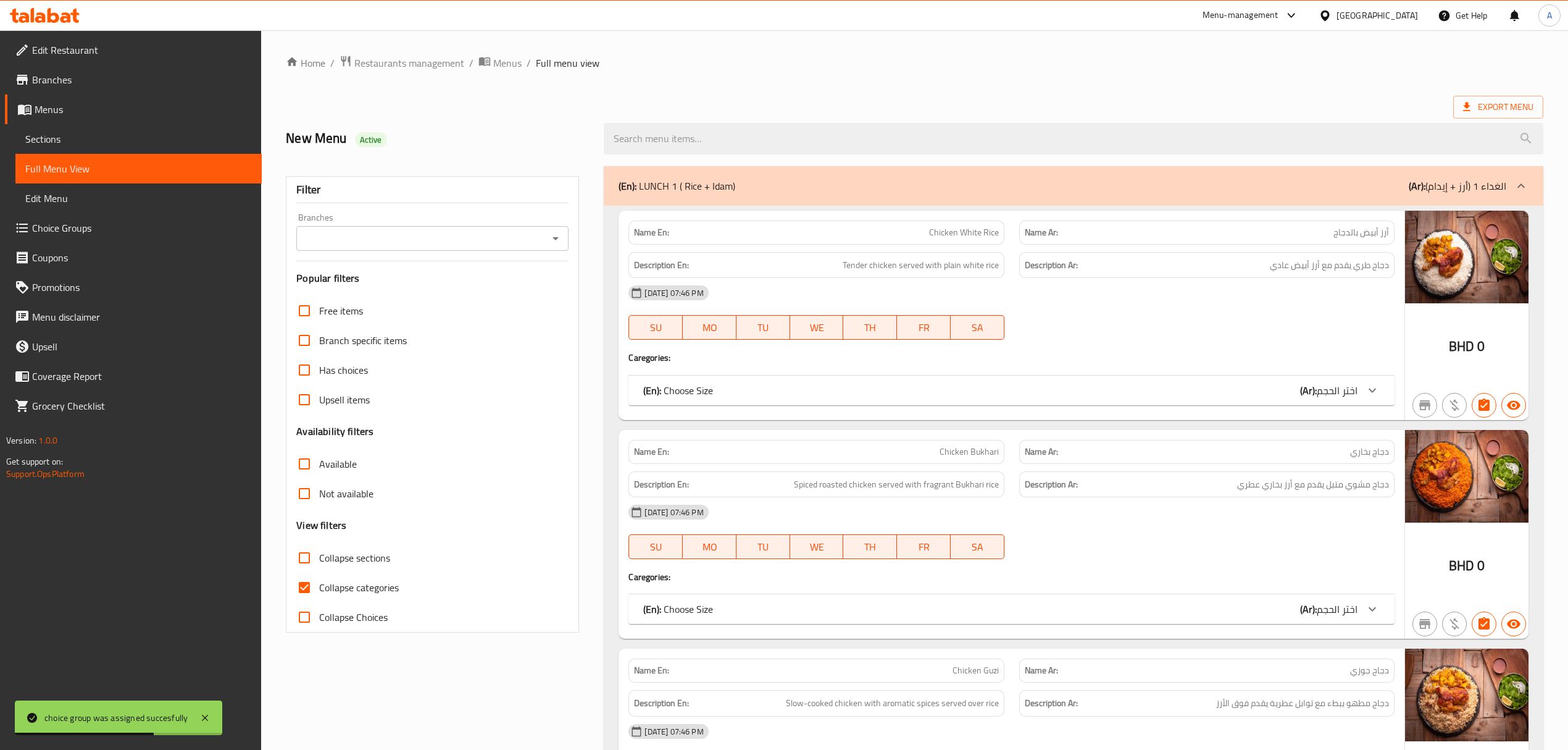
click at [381, 242] on input "Branches" at bounding box center [422, 238] width 245 height 17
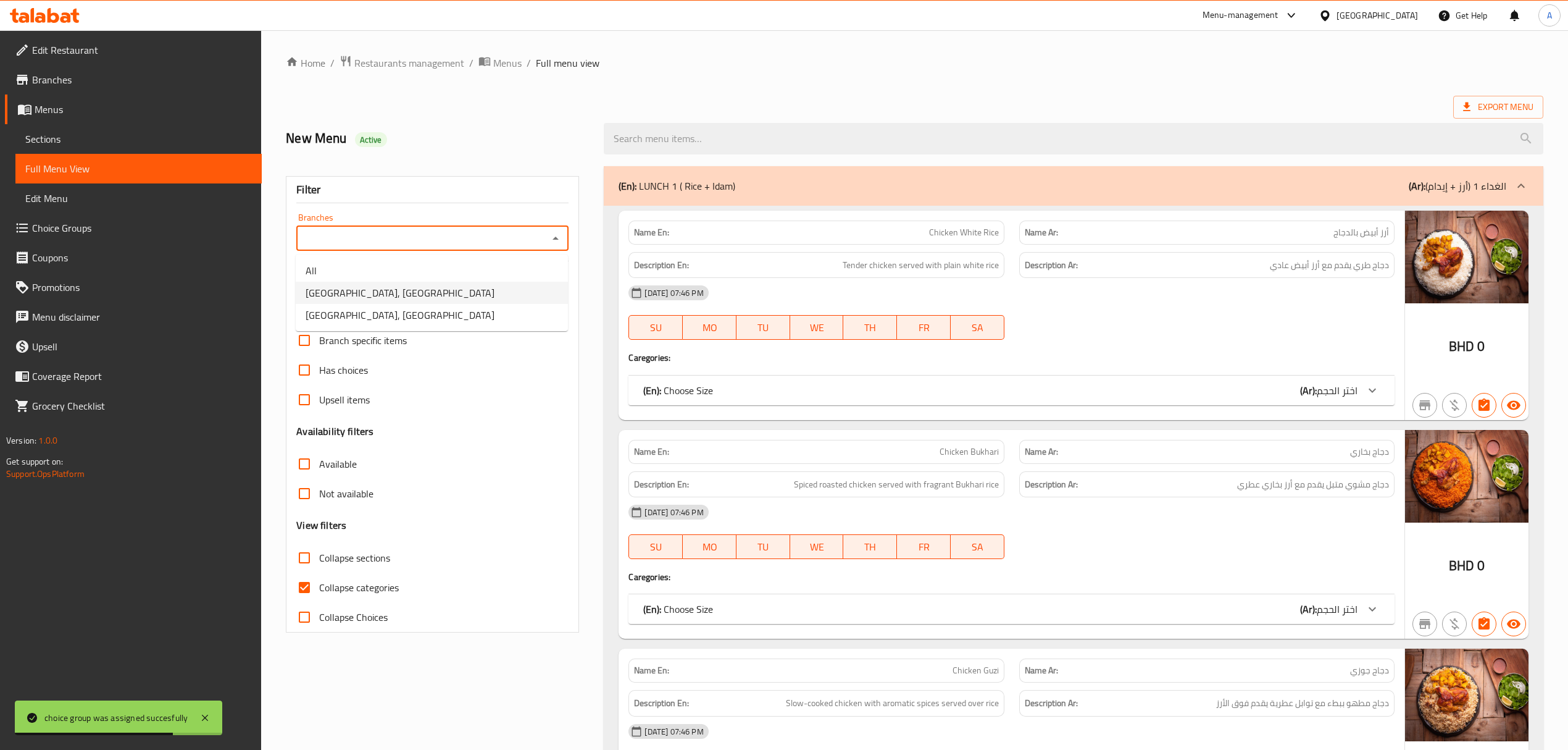
click at [382, 297] on span "[GEOGRAPHIC_DATA], [GEOGRAPHIC_DATA]" at bounding box center [400, 293] width 189 height 15
type input "[GEOGRAPHIC_DATA], [GEOGRAPHIC_DATA]"
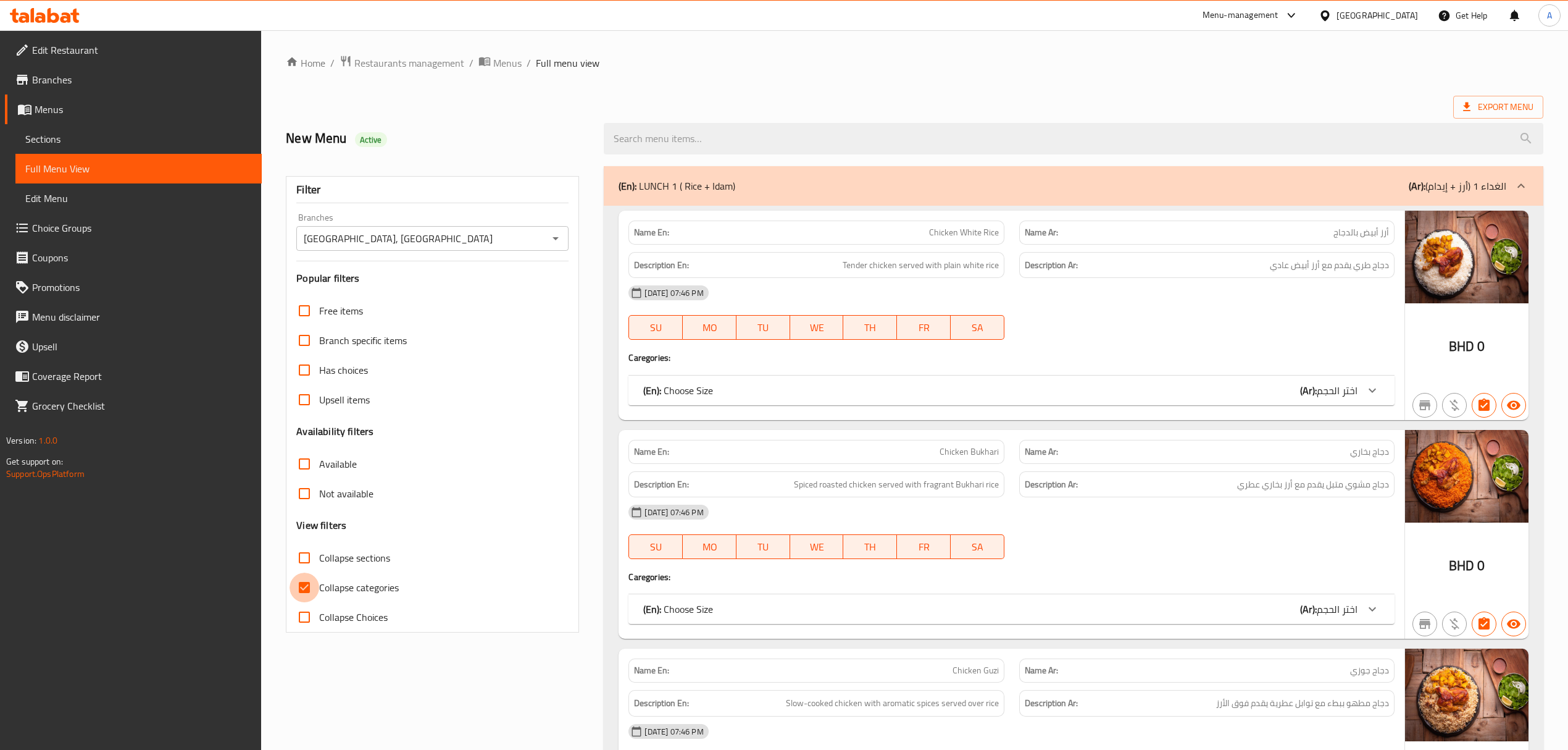
click at [310, 591] on input "Collapse categories" at bounding box center [304, 587] width 30 height 30
checkbox input "false"
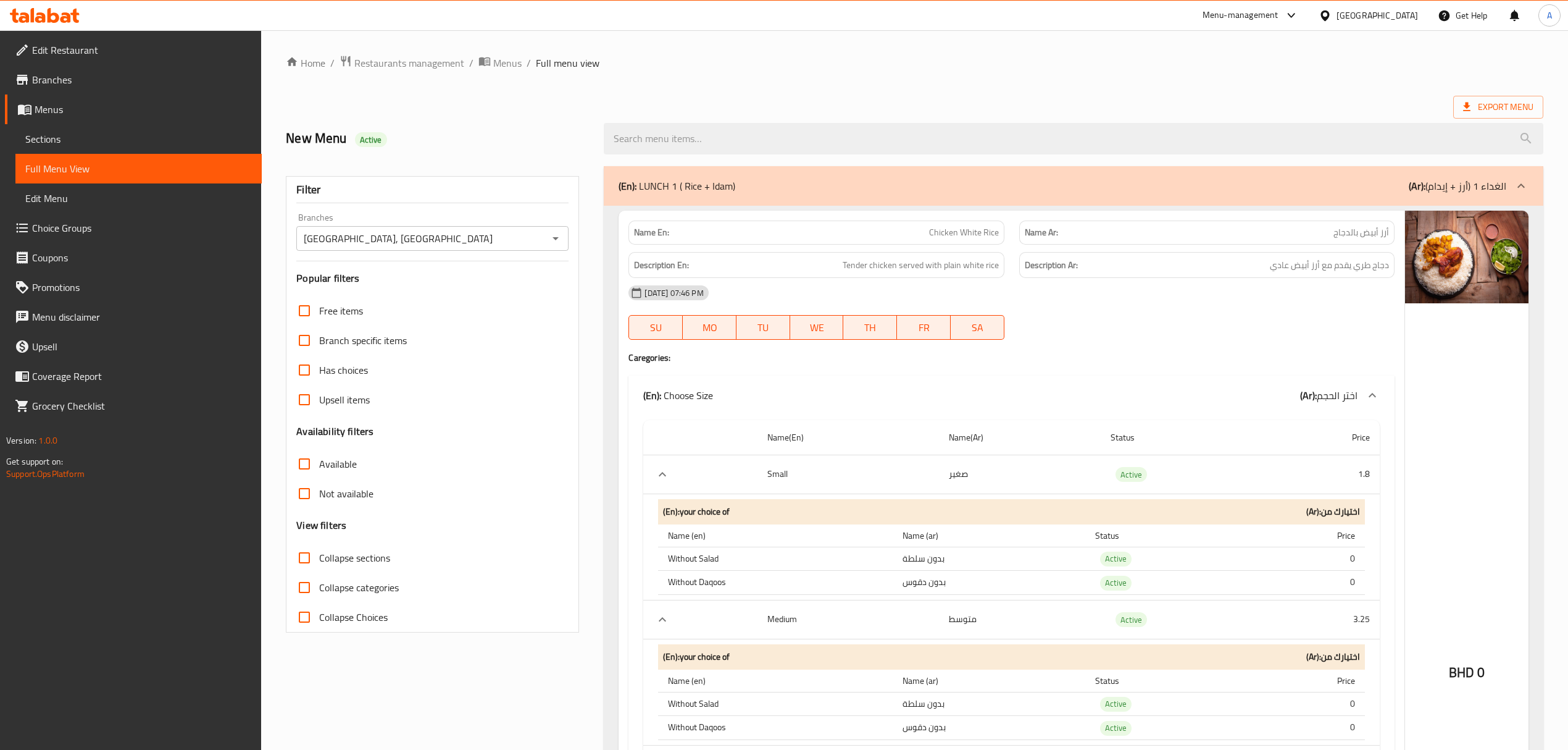
click at [1470, 103] on icon at bounding box center [1467, 107] width 13 height 13
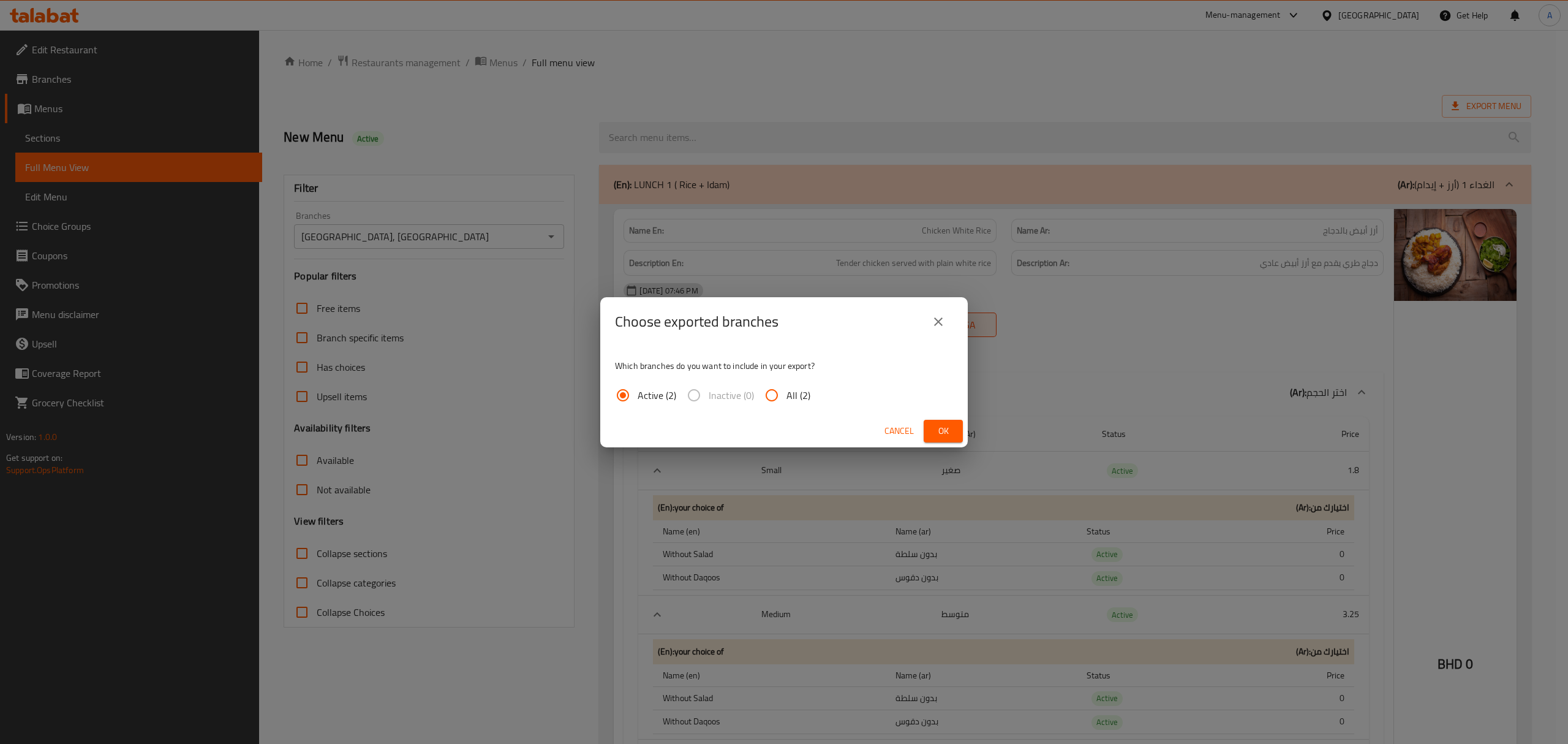
click at [780, 395] on input "All (2)" at bounding box center [771, 395] width 30 height 30
radio input "true"
click at [949, 437] on span "Ok" at bounding box center [943, 431] width 20 height 15
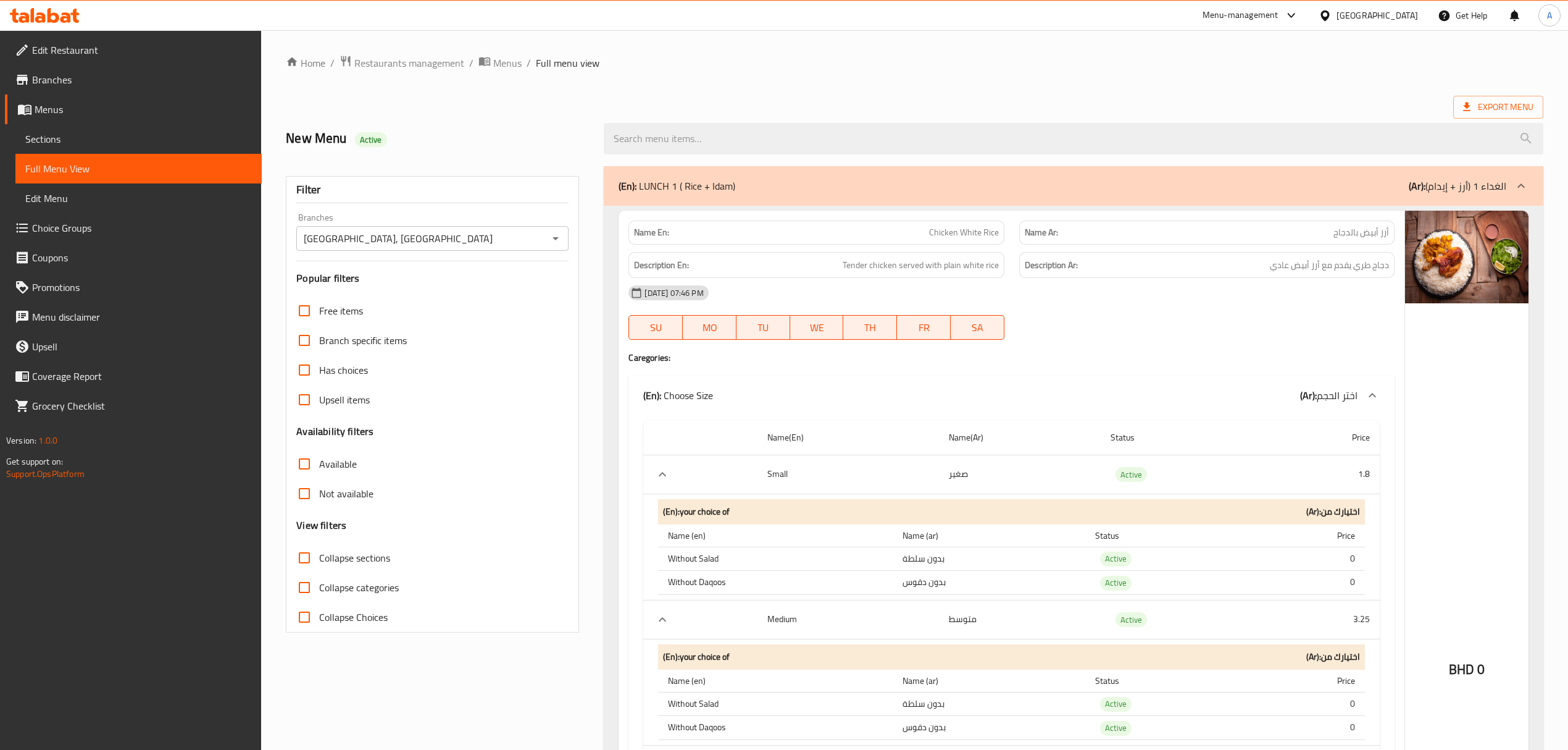
click at [834, 99] on div "Export Menu" at bounding box center [914, 107] width 1257 height 23
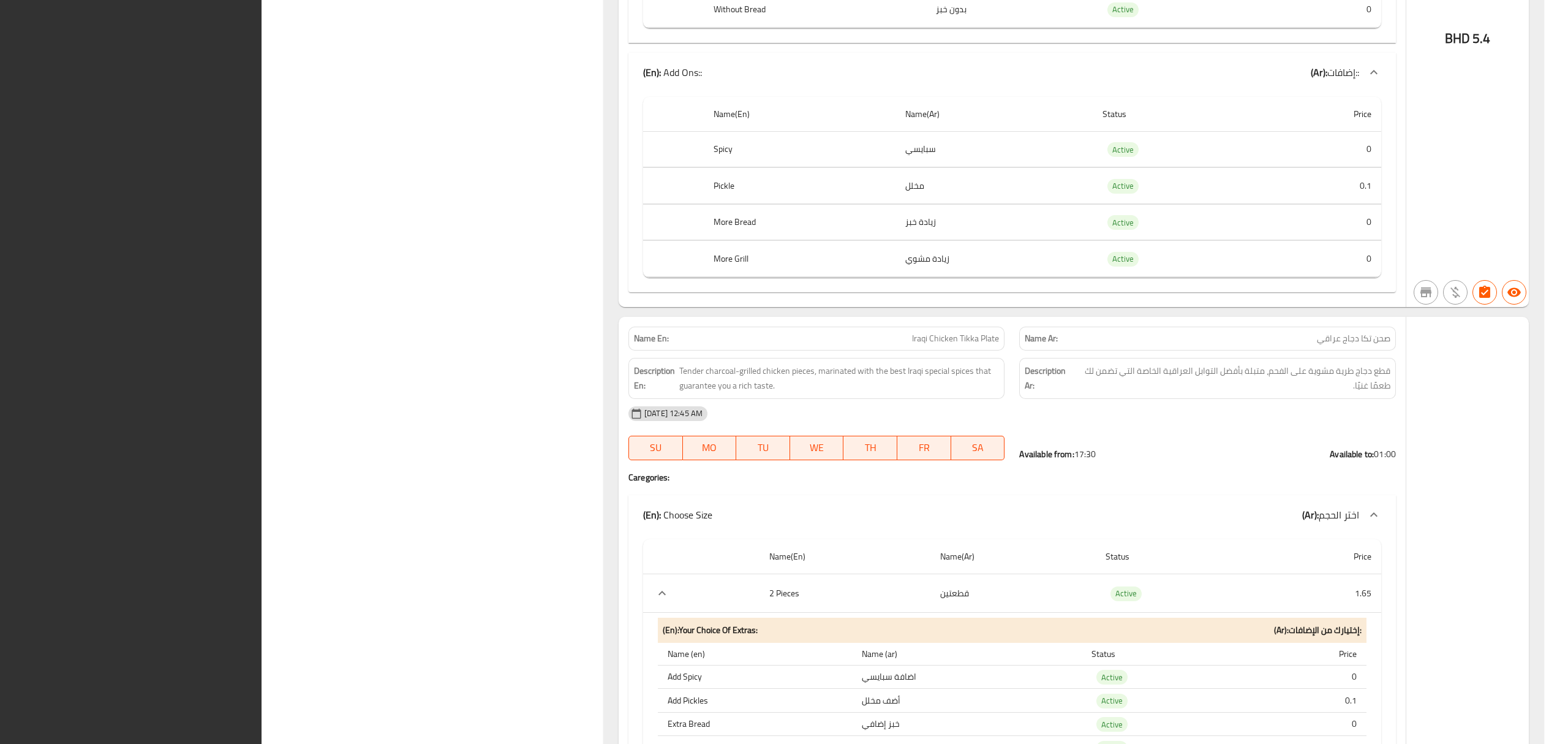
scroll to position [169289, 0]
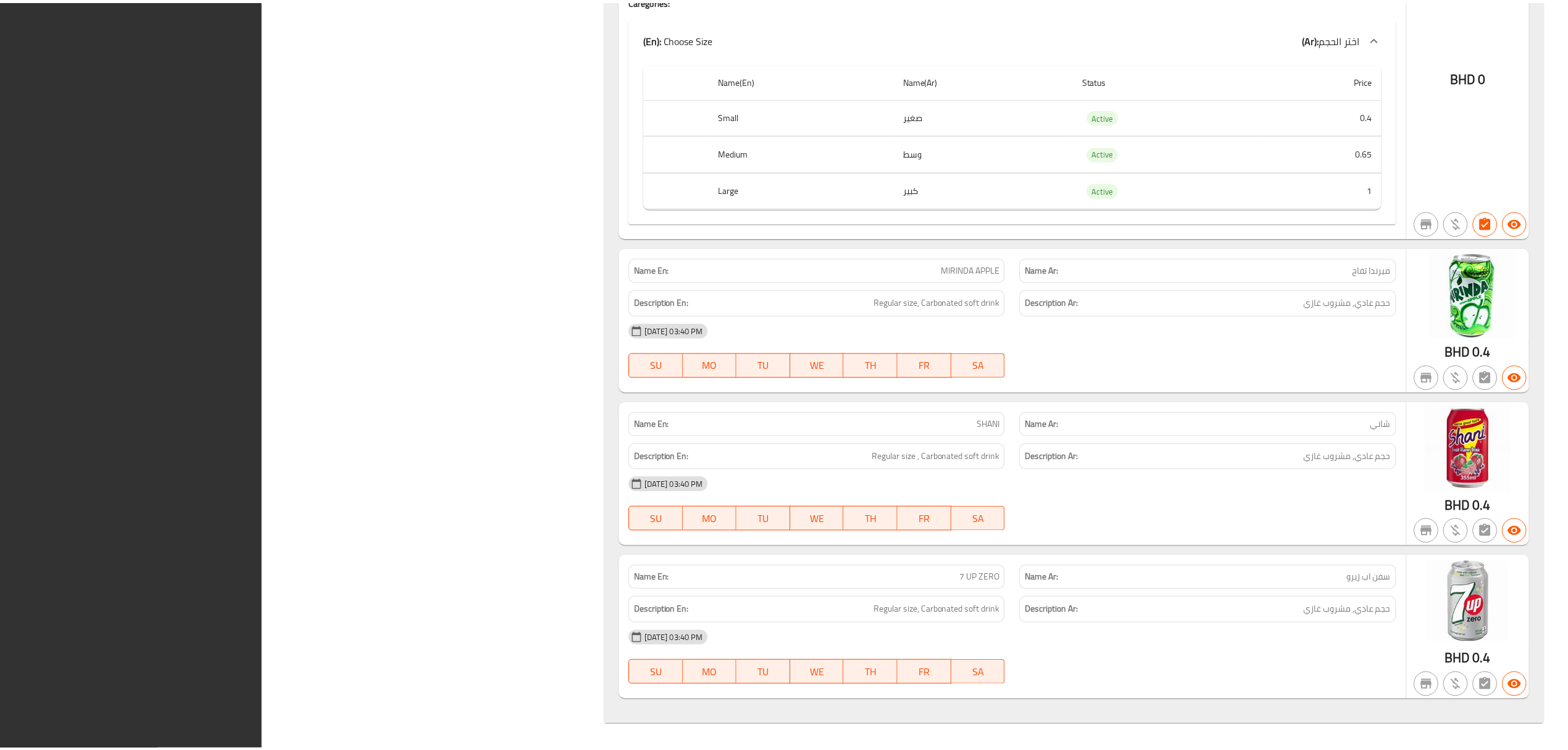
scroll to position [190057, 0]
